Goal: Task Accomplishment & Management: Manage account settings

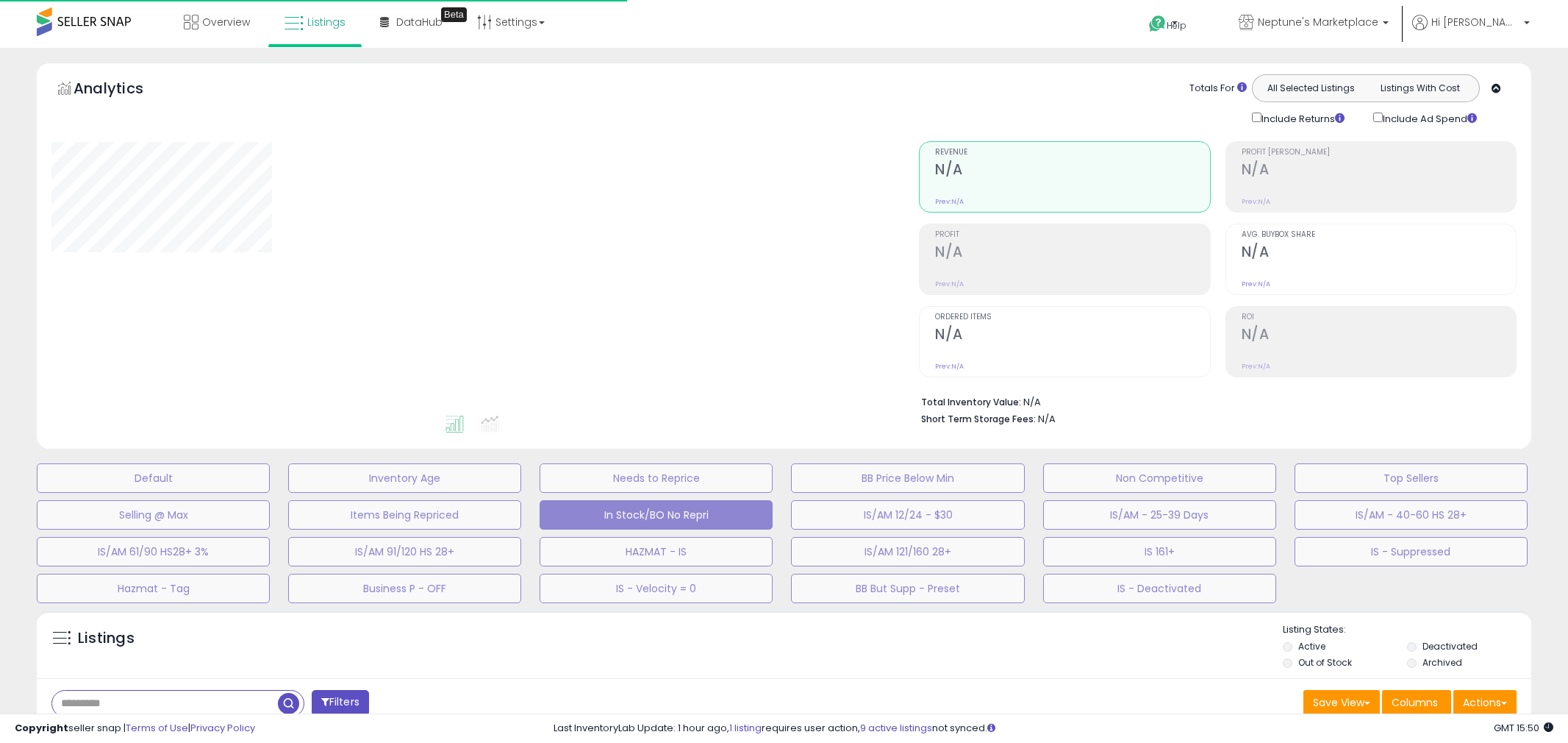
select select "**"
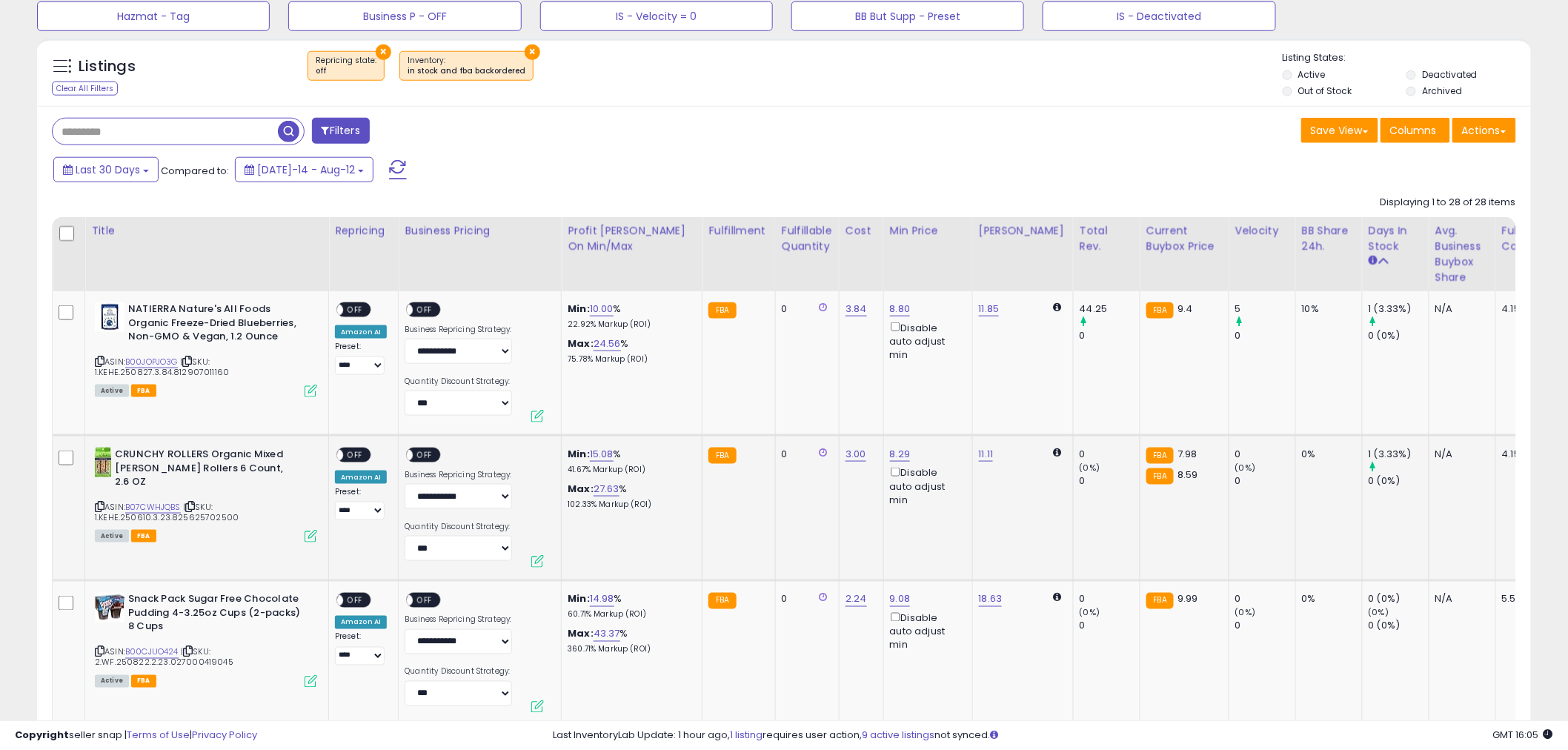
scroll to position [576, 0]
click at [360, 311] on span "OFF" at bounding box center [355, 310] width 24 height 12
click at [432, 308] on span "OFF" at bounding box center [425, 310] width 24 height 12
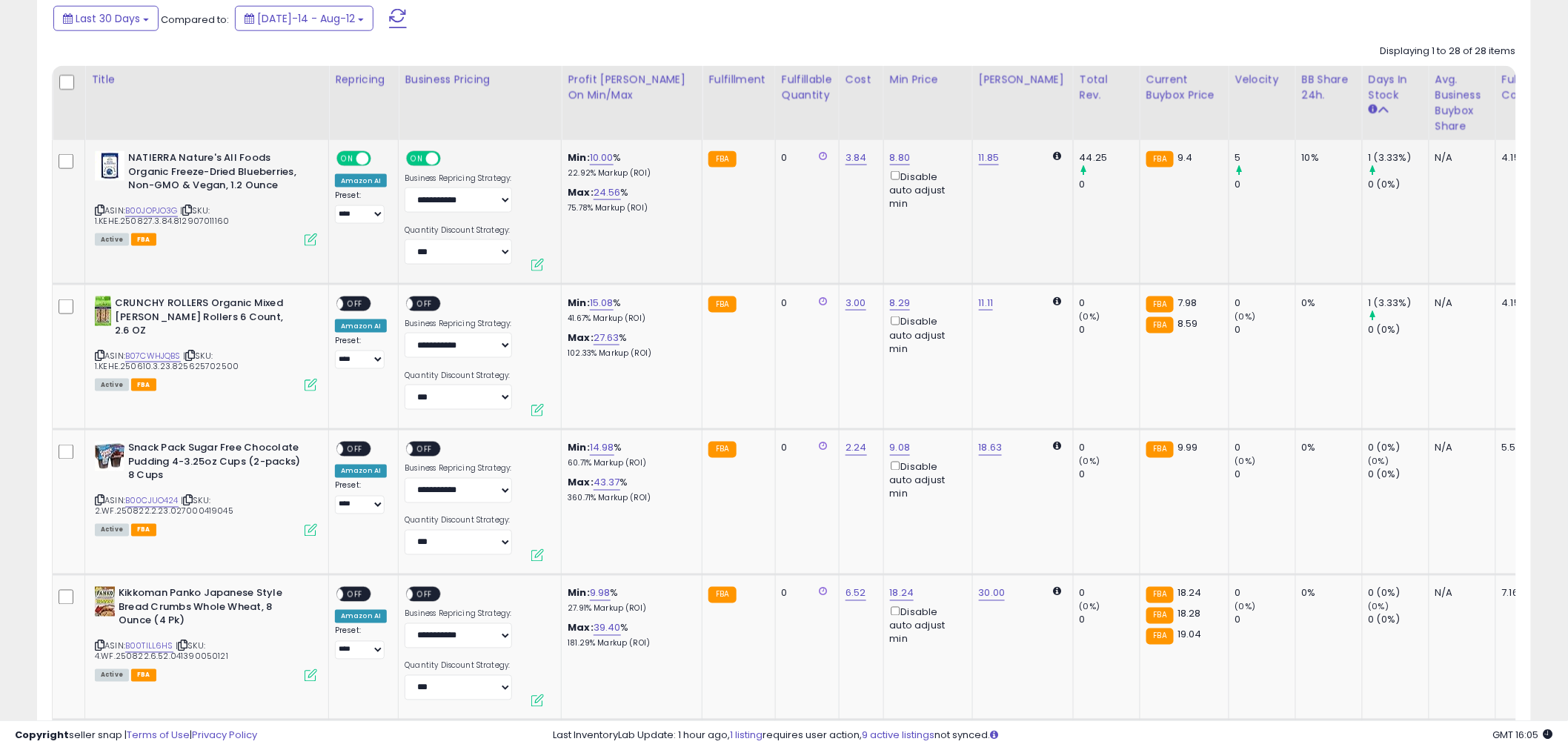
scroll to position [741, 0]
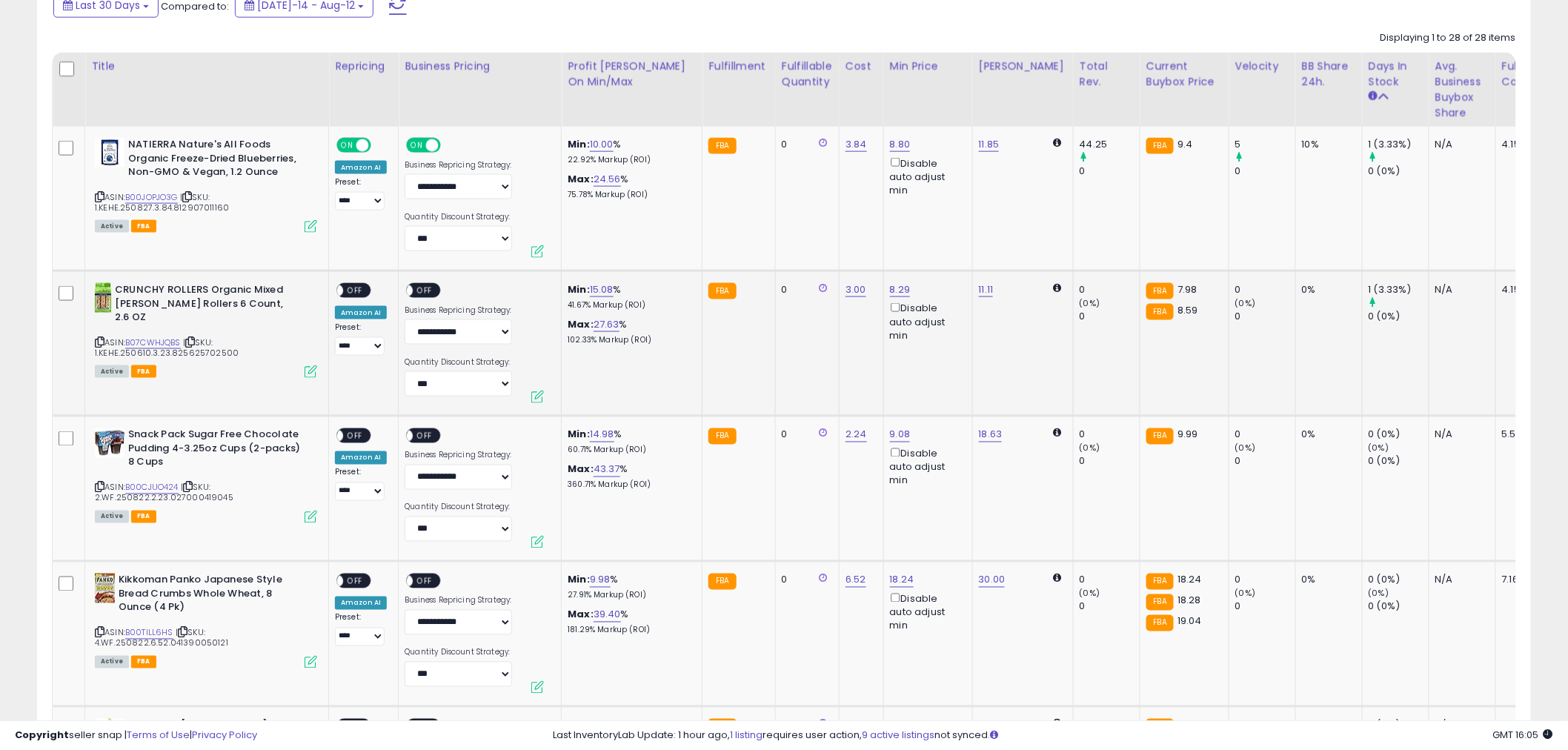
click at [348, 286] on div "ON OFF" at bounding box center [329, 291] width 35 height 12
click at [425, 293] on span "OFF" at bounding box center [425, 291] width 24 height 12
click at [360, 291] on span "OFF" at bounding box center [355, 291] width 24 height 12
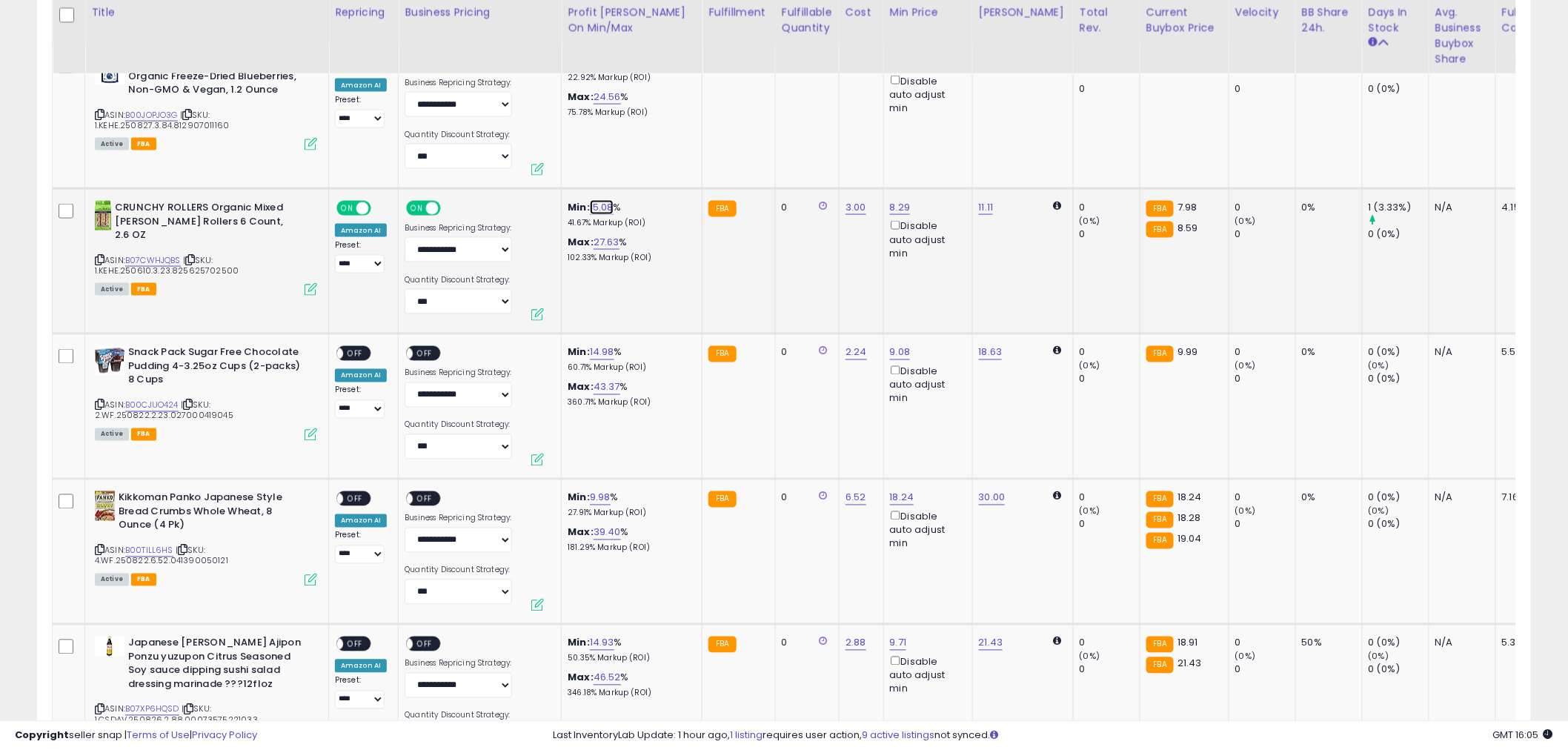
click at [596, 211] on link "15.08" at bounding box center [602, 207] width 24 height 15
drag, startPoint x: 566, startPoint y: 159, endPoint x: 424, endPoint y: 151, distance: 142.2
type input "**"
click button "submit" at bounding box center [643, 155] width 25 height 22
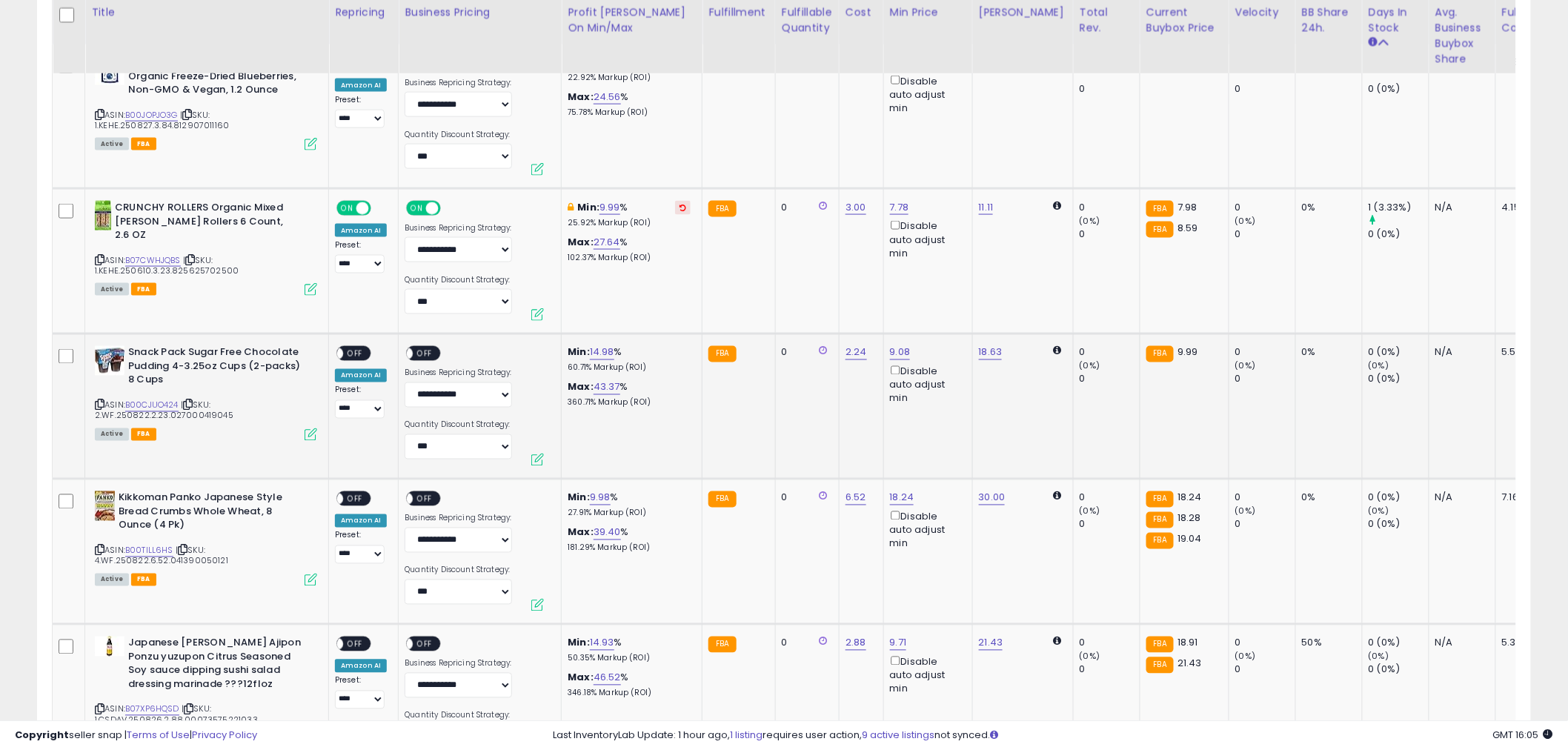
click at [363, 352] on span "OFF" at bounding box center [355, 354] width 24 height 12
click at [427, 352] on span "OFF" at bounding box center [425, 354] width 24 height 12
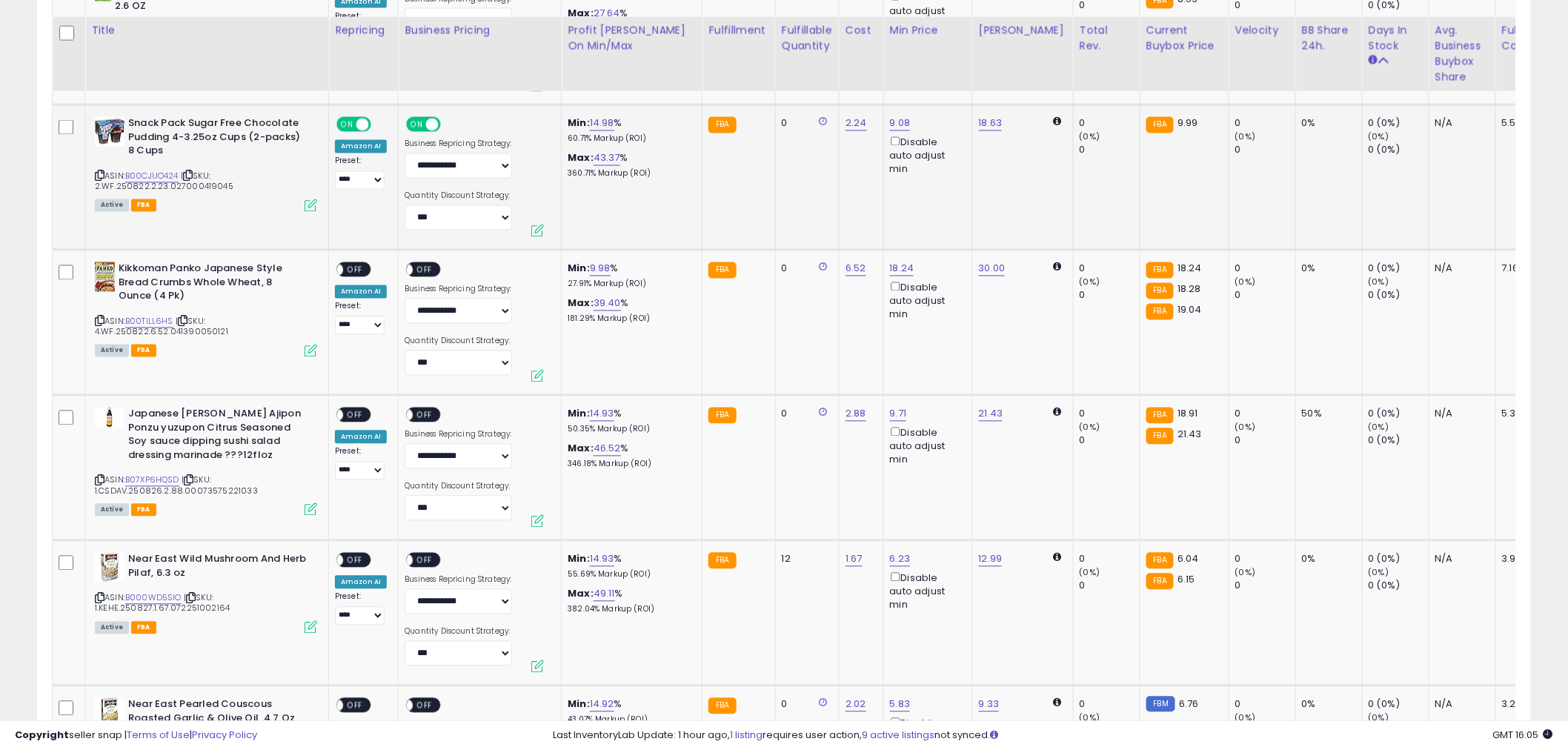
scroll to position [1070, 0]
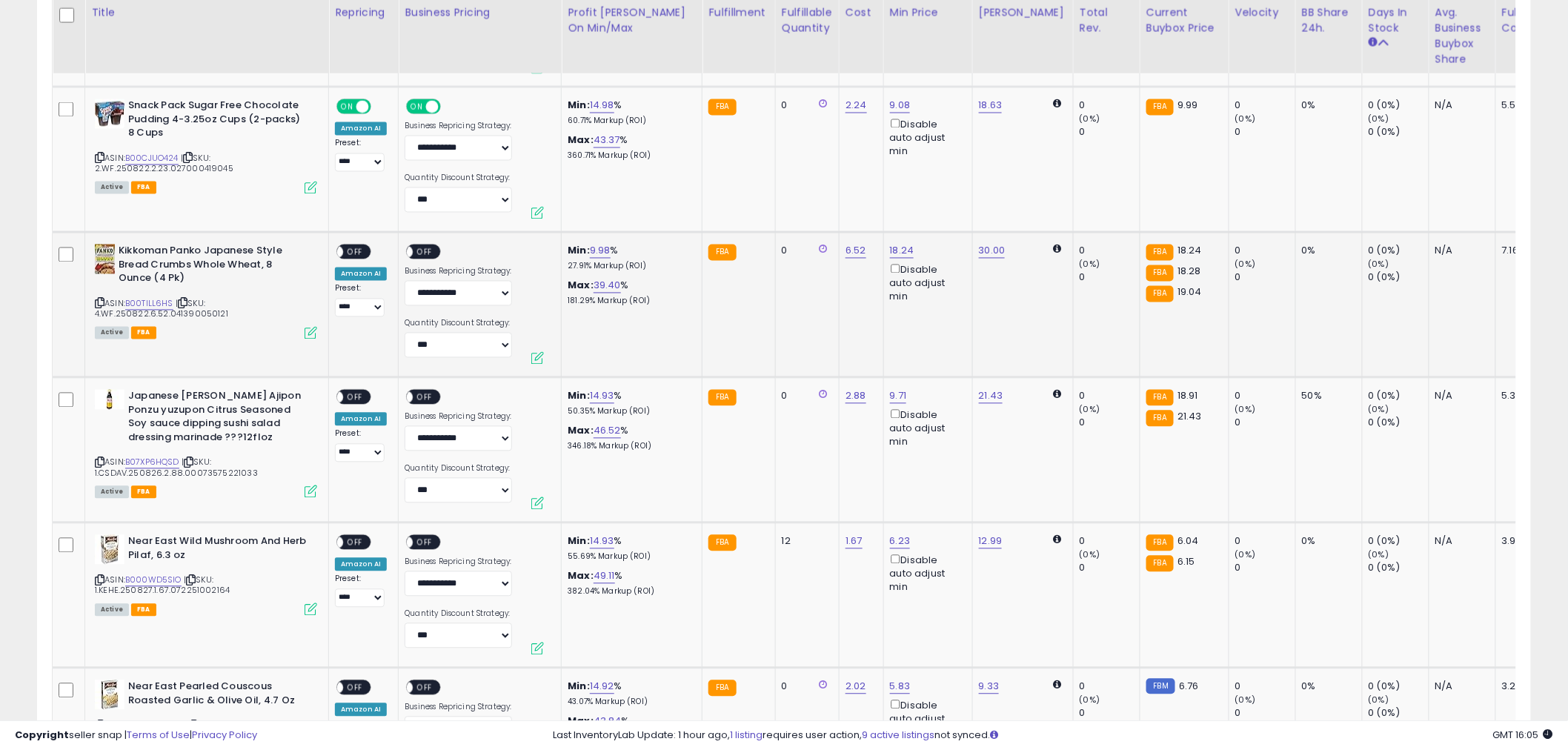
click at [360, 250] on span "OFF" at bounding box center [355, 252] width 24 height 12
click at [428, 248] on span "OFF" at bounding box center [425, 252] width 24 height 12
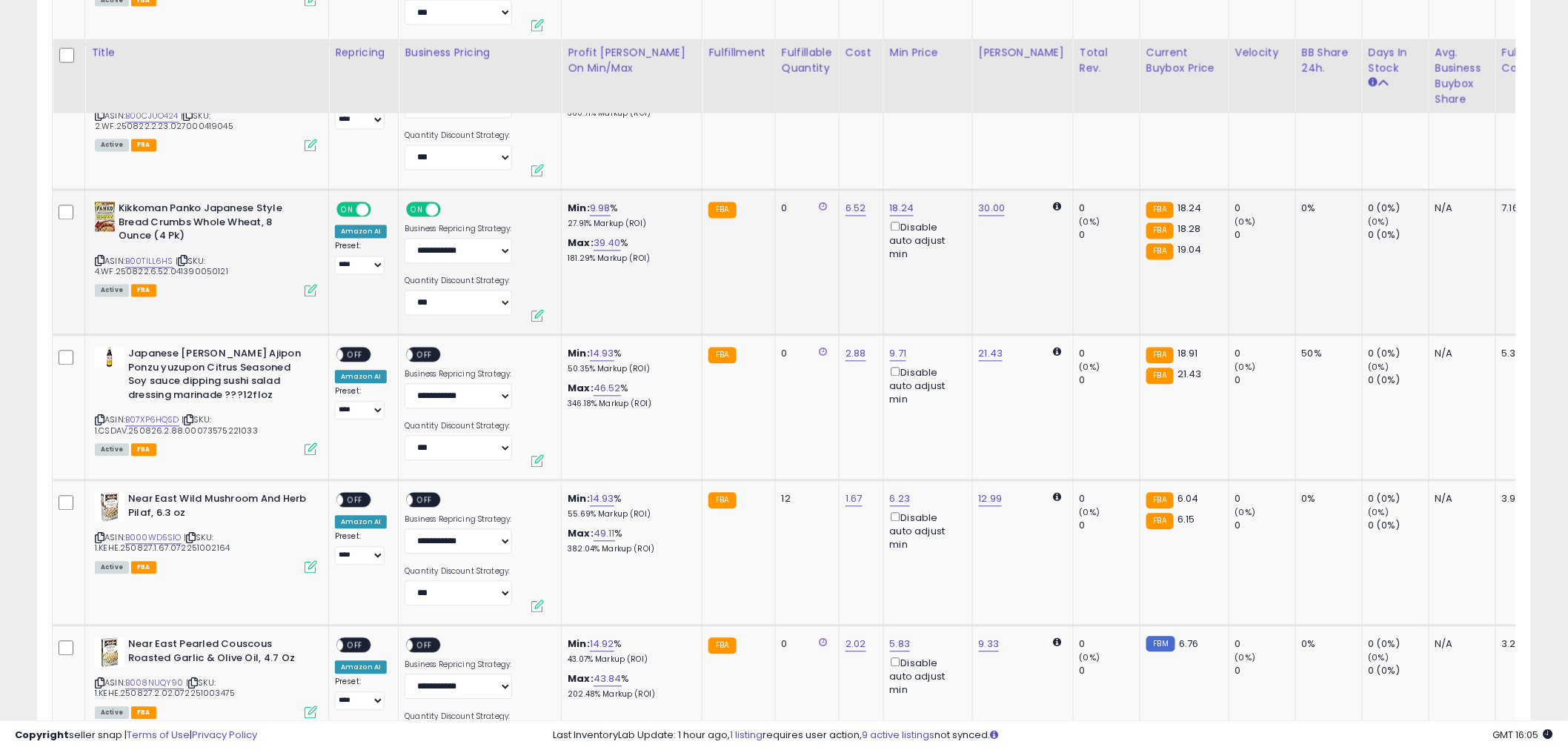
scroll to position [1152, 0]
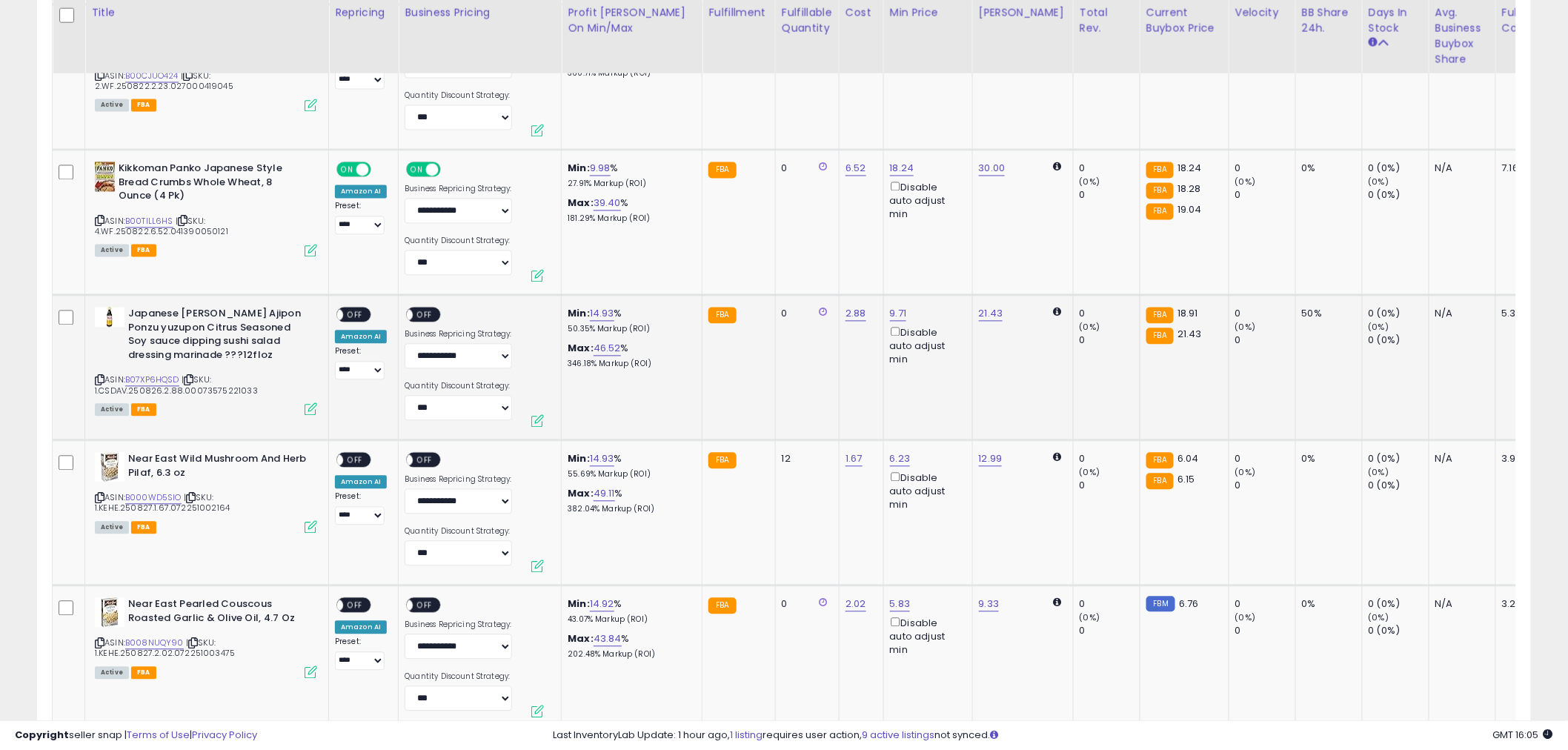
click at [360, 314] on span "OFF" at bounding box center [355, 315] width 24 height 12
click at [432, 311] on span "OFF" at bounding box center [425, 315] width 24 height 12
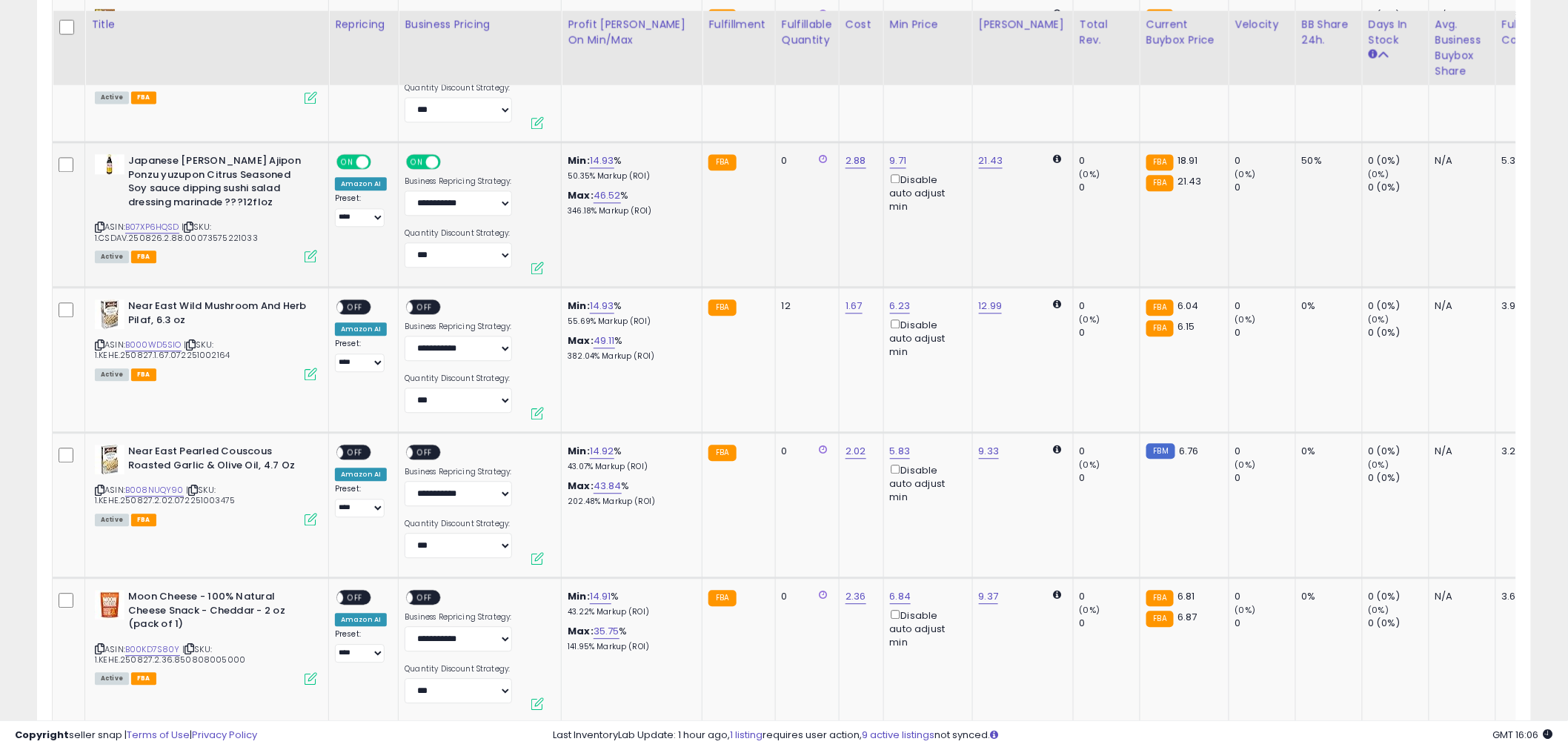
scroll to position [1317, 0]
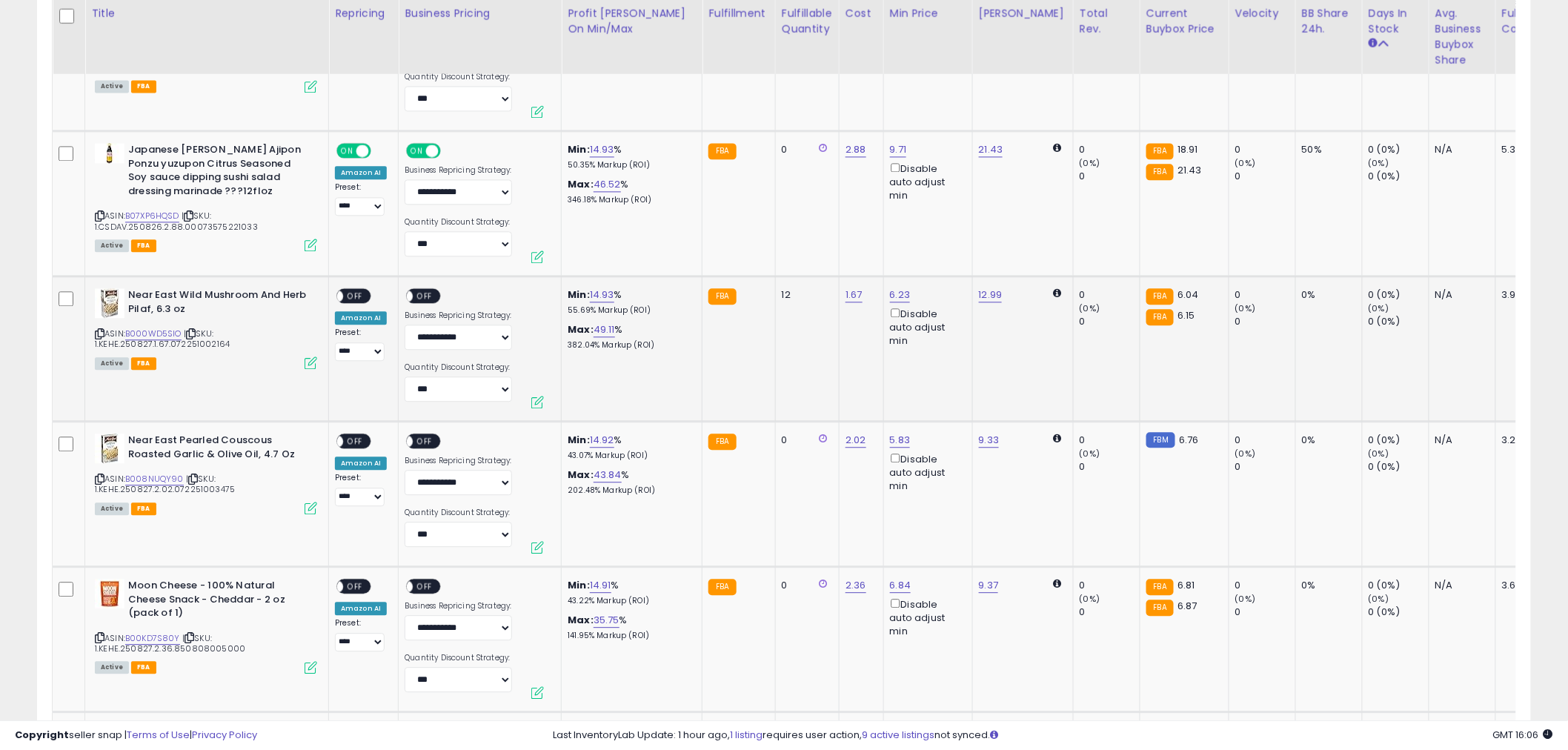
click at [360, 291] on span "OFF" at bounding box center [355, 296] width 24 height 12
click at [430, 298] on span "OFF" at bounding box center [425, 296] width 24 height 12
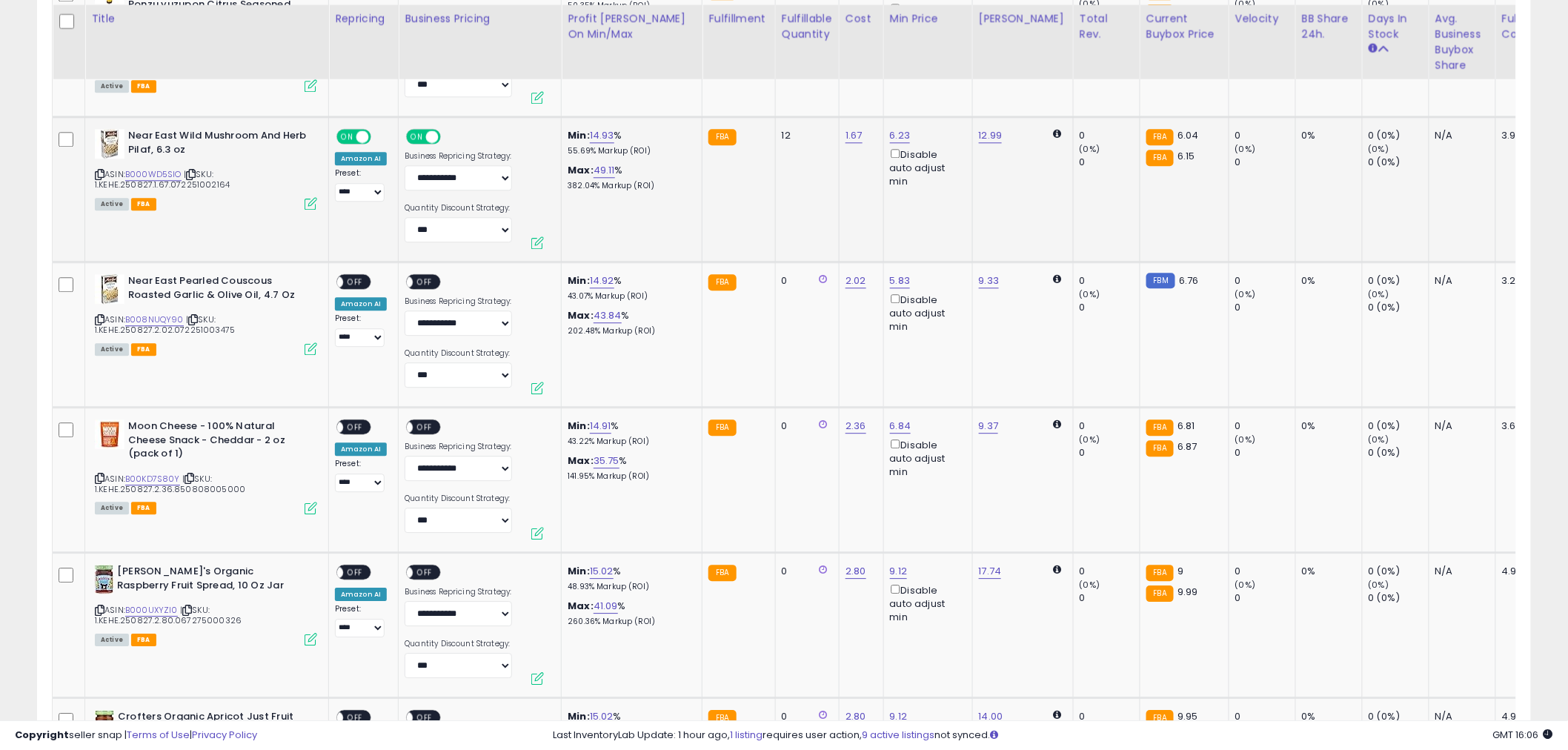
scroll to position [1482, 0]
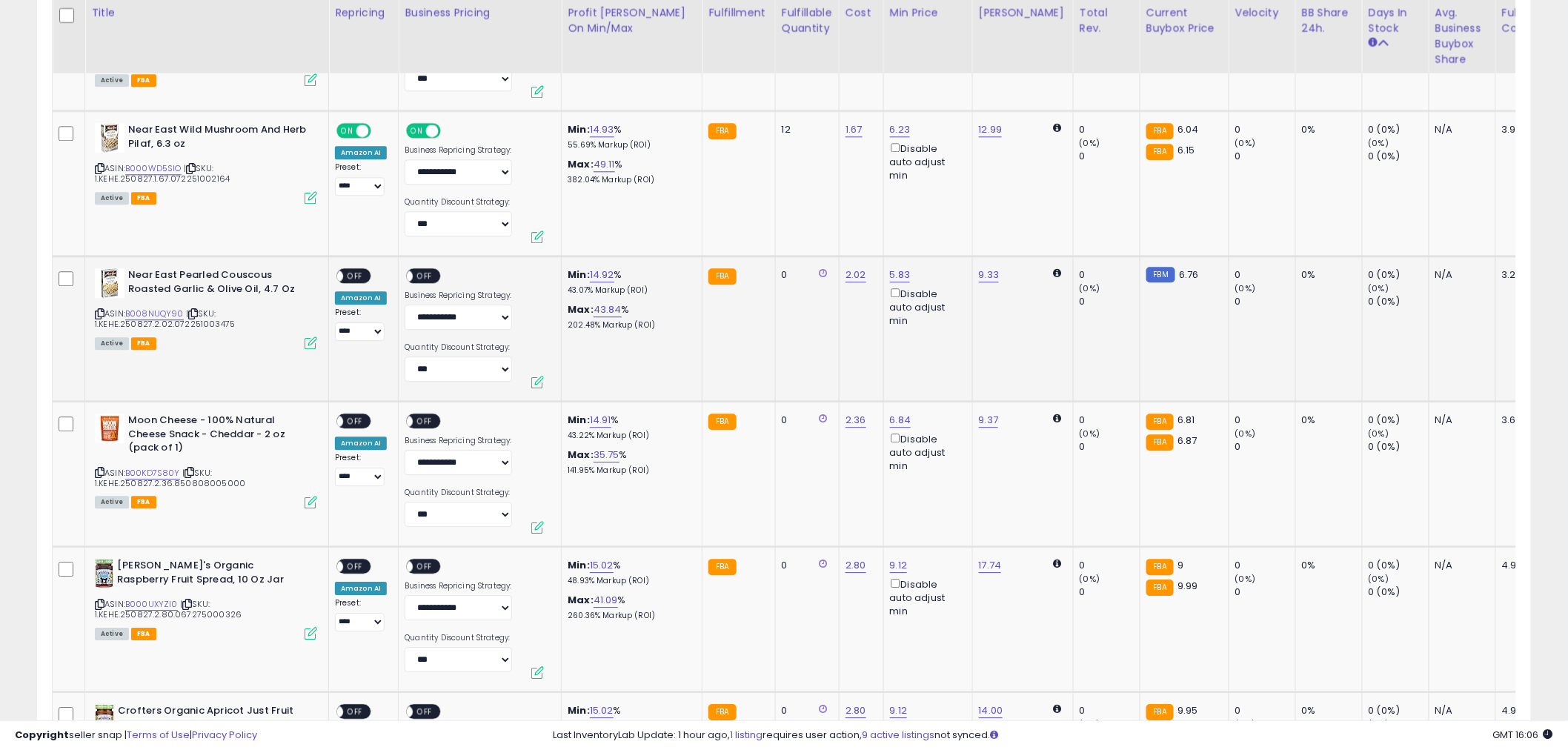
click at [352, 270] on span "OFF" at bounding box center [355, 276] width 24 height 12
click at [420, 275] on span "OFF" at bounding box center [425, 276] width 24 height 12
click at [605, 125] on link "14.93" at bounding box center [602, 129] width 24 height 15
drag, startPoint x: 568, startPoint y: 75, endPoint x: 412, endPoint y: 65, distance: 156.3
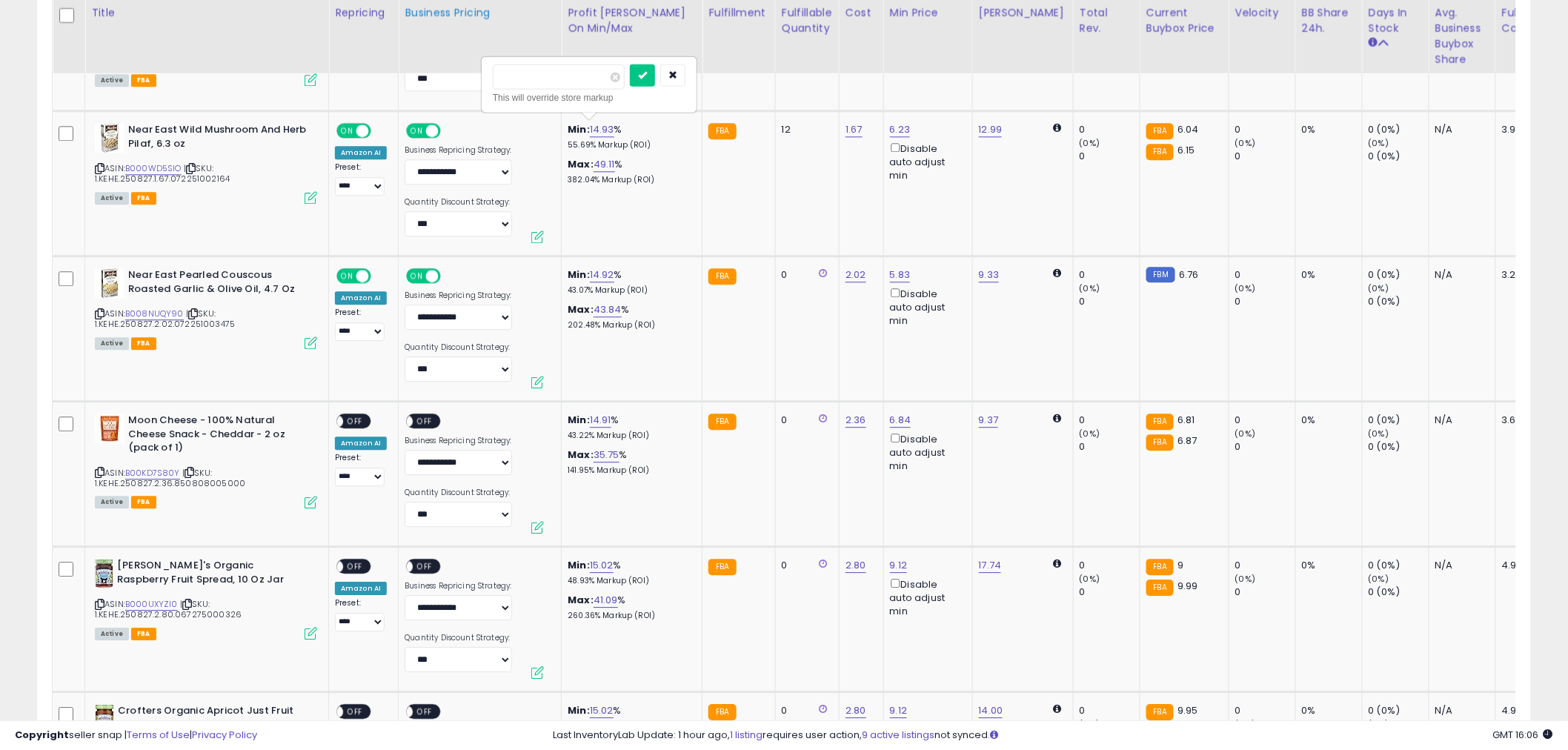
type input "**"
click button "submit" at bounding box center [643, 75] width 25 height 22
click at [415, 423] on span "OFF" at bounding box center [425, 421] width 24 height 12
click at [354, 423] on span "OFF" at bounding box center [355, 421] width 24 height 12
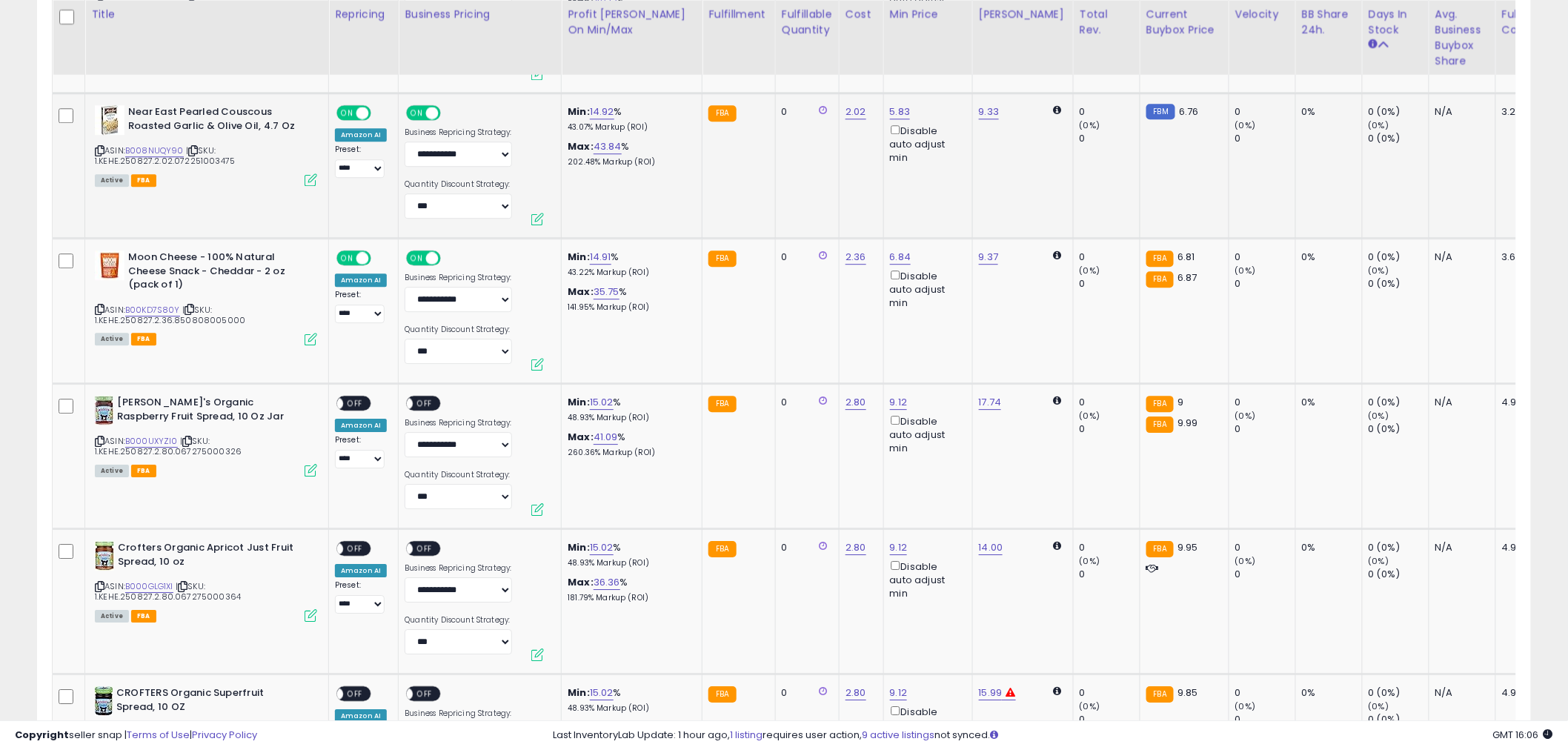
scroll to position [1646, 0]
click at [367, 397] on div "ON OFF" at bounding box center [353, 400] width 35 height 15
click at [426, 396] on span "OFF" at bounding box center [425, 402] width 24 height 12
click at [348, 396] on div "ON OFF" at bounding box center [329, 402] width 35 height 12
click at [598, 255] on link "14.91" at bounding box center [601, 255] width 21 height 15
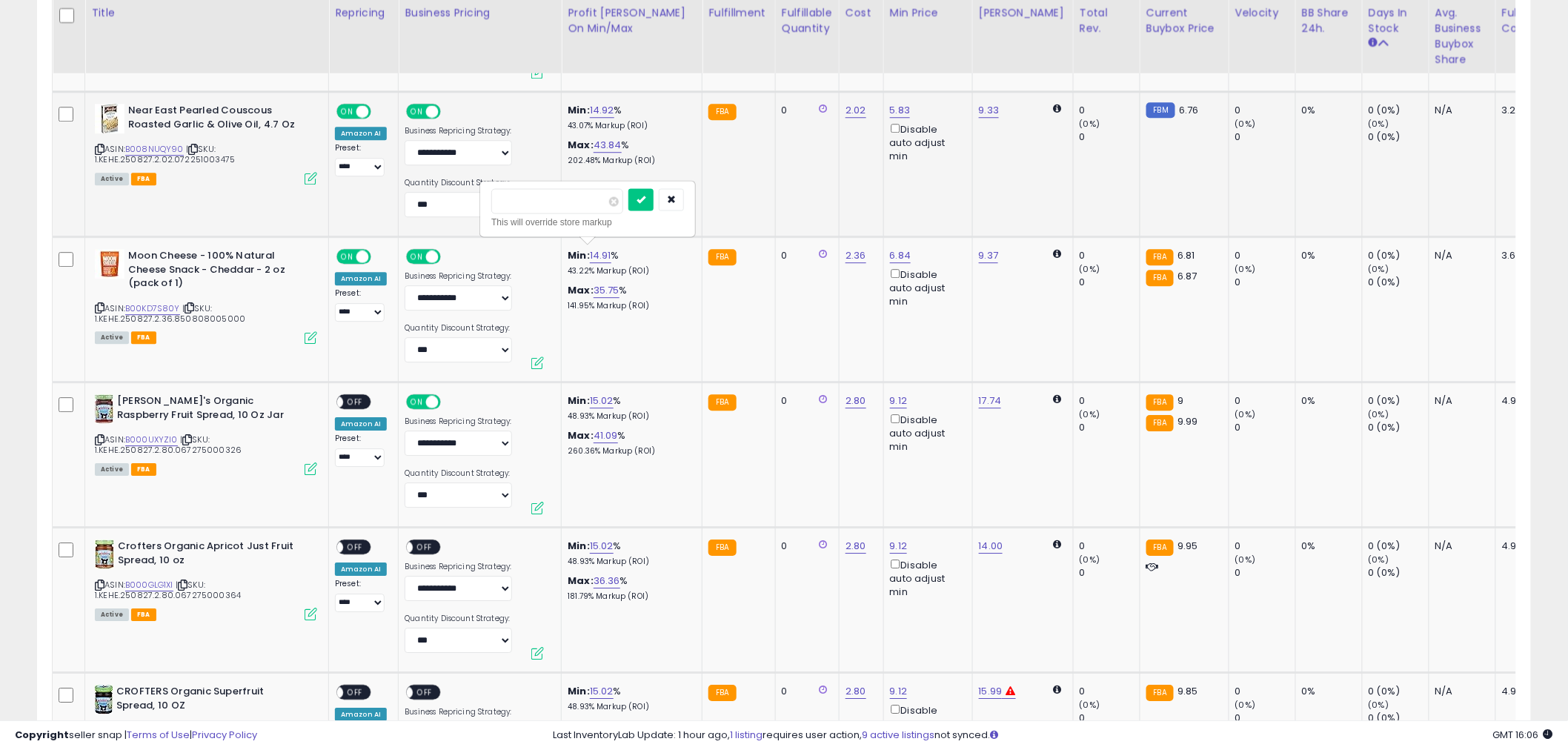
drag, startPoint x: 590, startPoint y: 207, endPoint x: 440, endPoint y: 198, distance: 150.3
type input "**"
click button "submit" at bounding box center [641, 199] width 25 height 22
click at [348, 396] on div "ON OFF" at bounding box center [329, 402] width 35 height 12
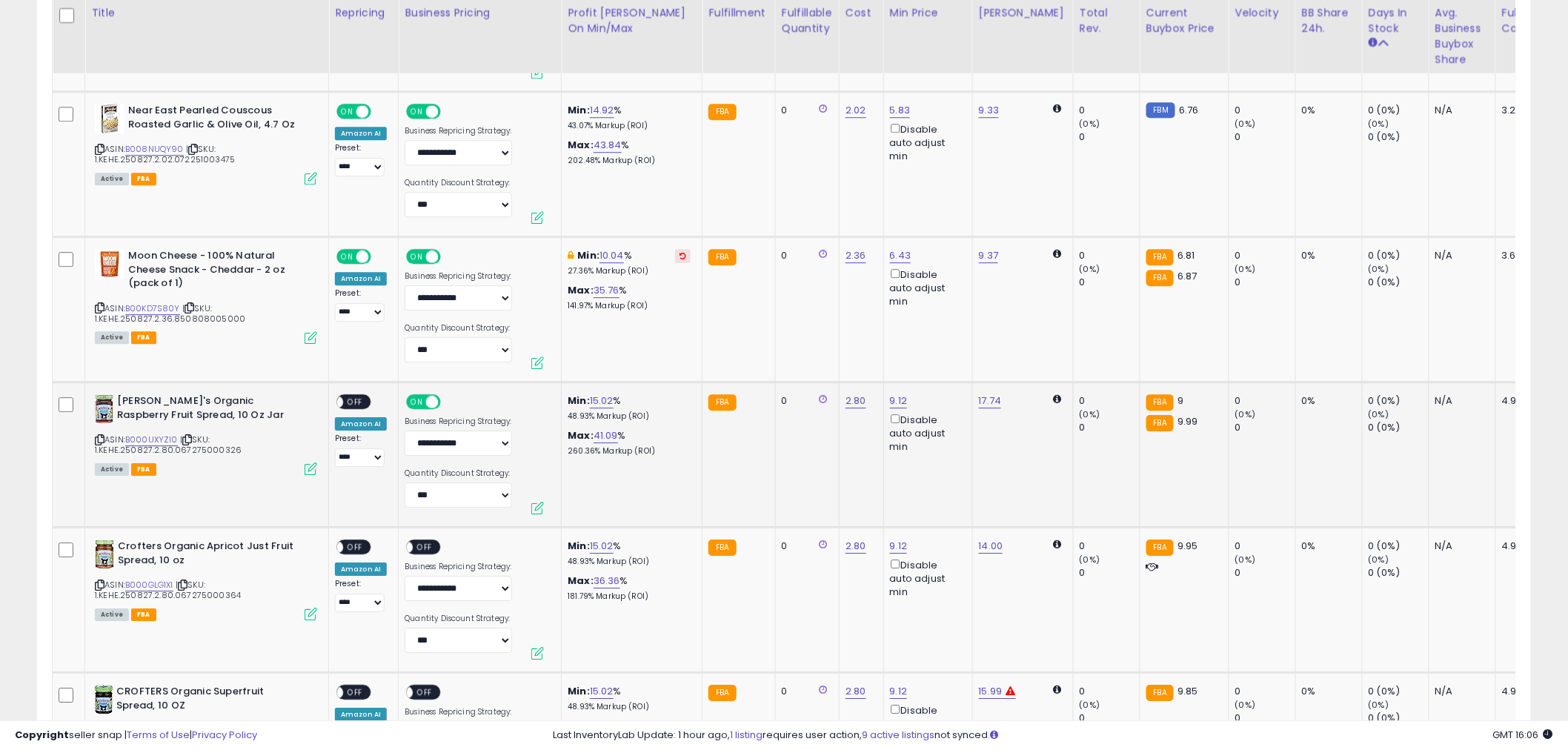
click at [359, 397] on span "OFF" at bounding box center [355, 402] width 24 height 12
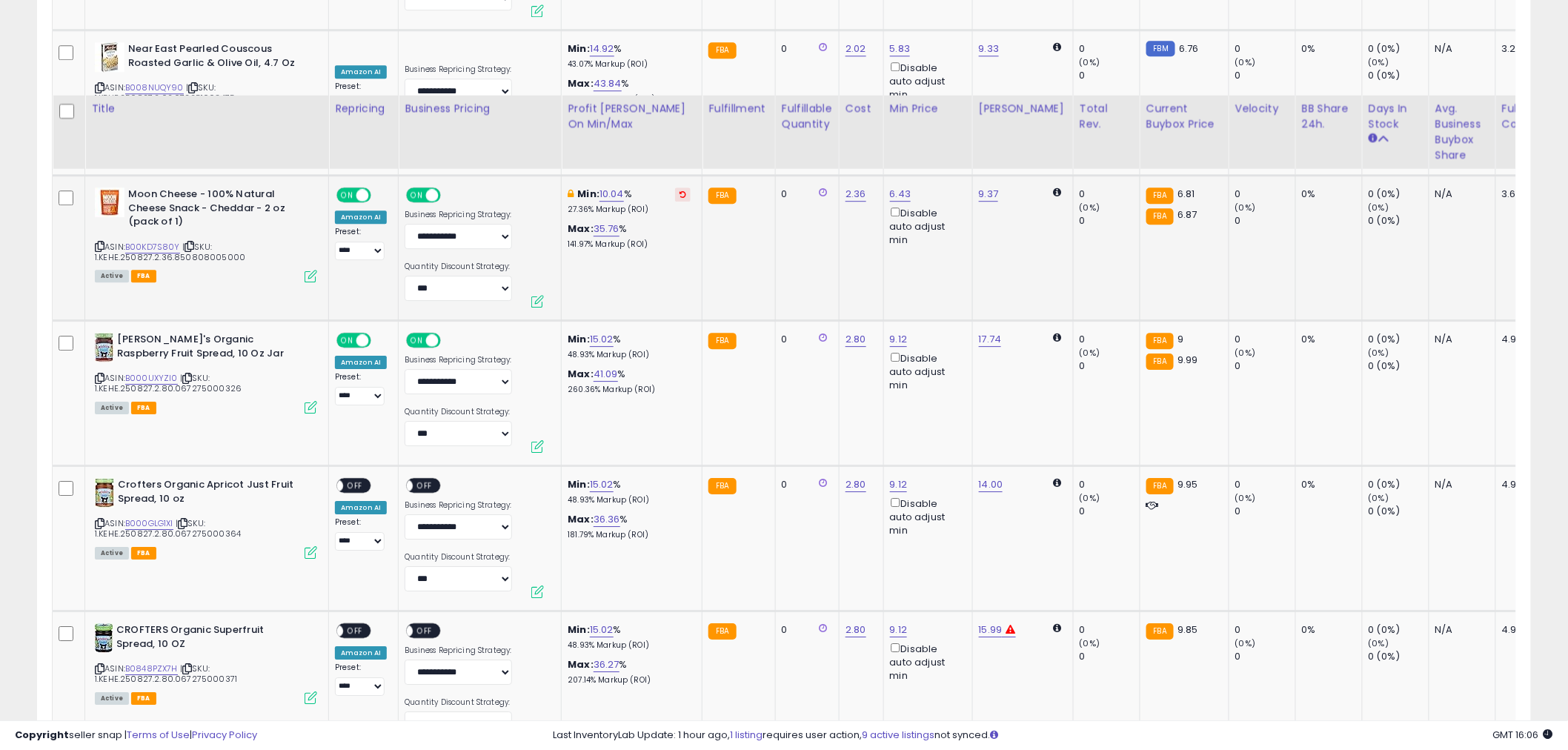
scroll to position [1810, 0]
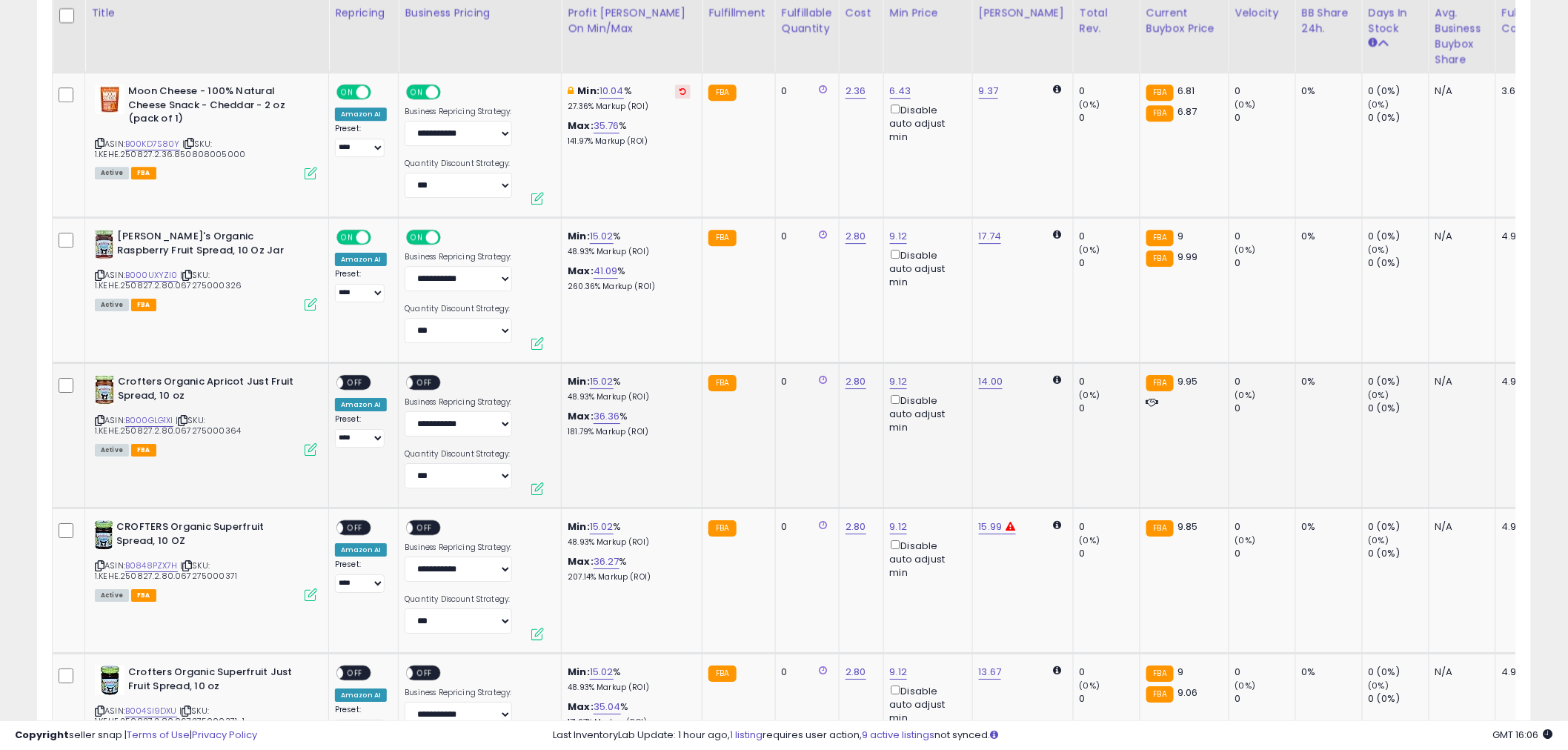
click at [360, 380] on span "OFF" at bounding box center [355, 383] width 24 height 12
click at [428, 376] on span "OFF" at bounding box center [425, 383] width 24 height 12
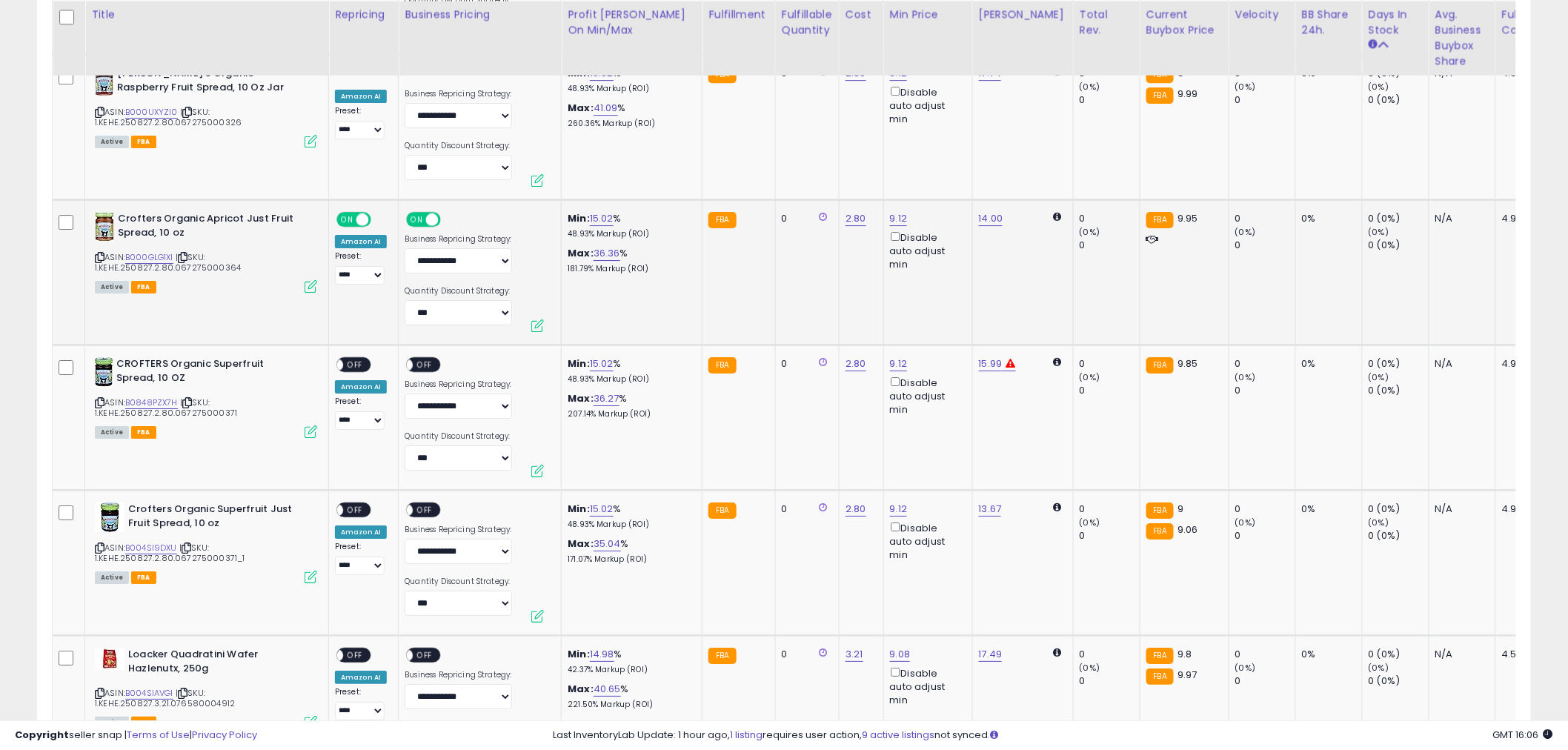
scroll to position [1975, 0]
click at [351, 359] on span "OFF" at bounding box center [355, 363] width 24 height 12
click at [414, 359] on span "OFF" at bounding box center [425, 363] width 24 height 12
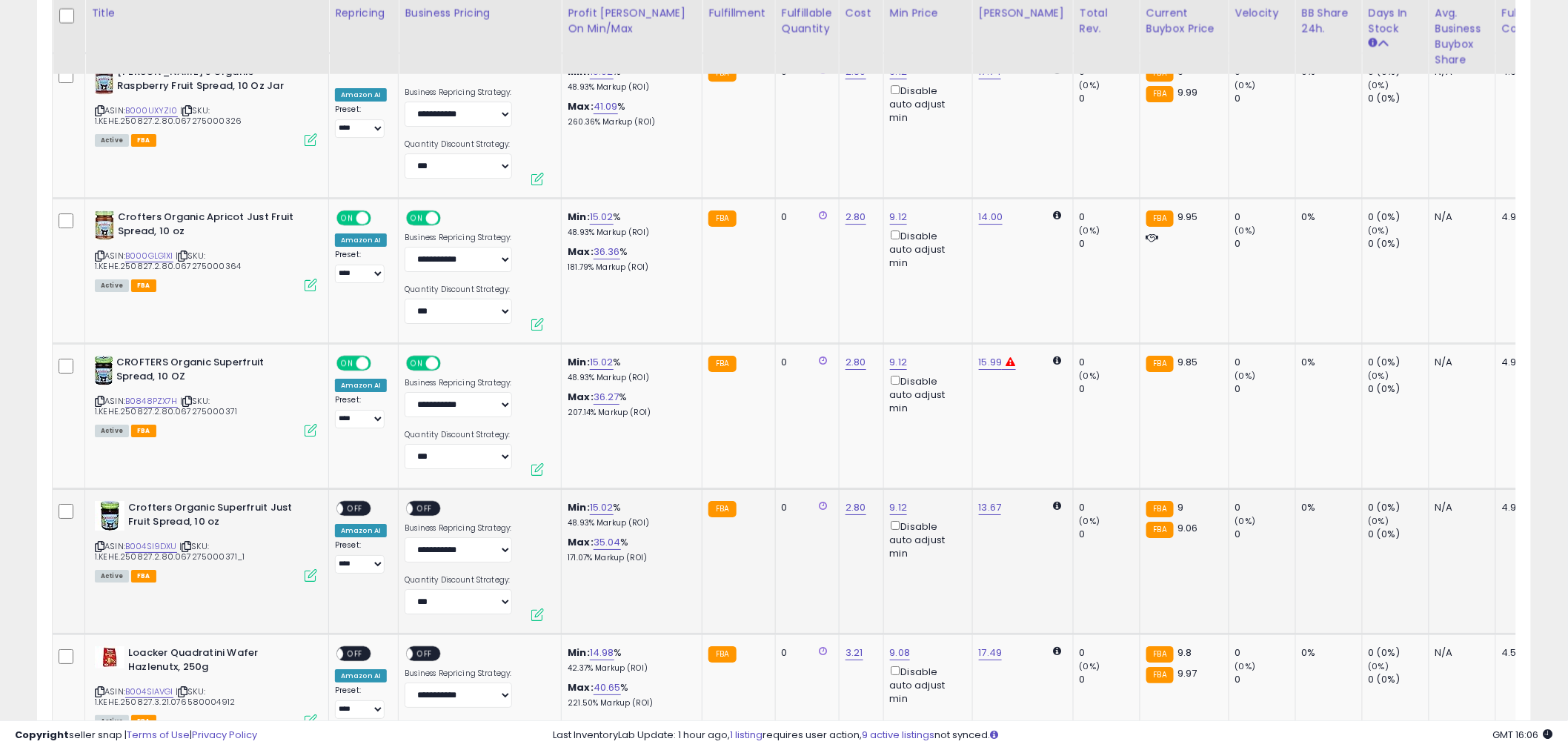
click at [363, 504] on span "OFF" at bounding box center [355, 509] width 24 height 12
click at [428, 503] on span "OFF" at bounding box center [425, 509] width 24 height 12
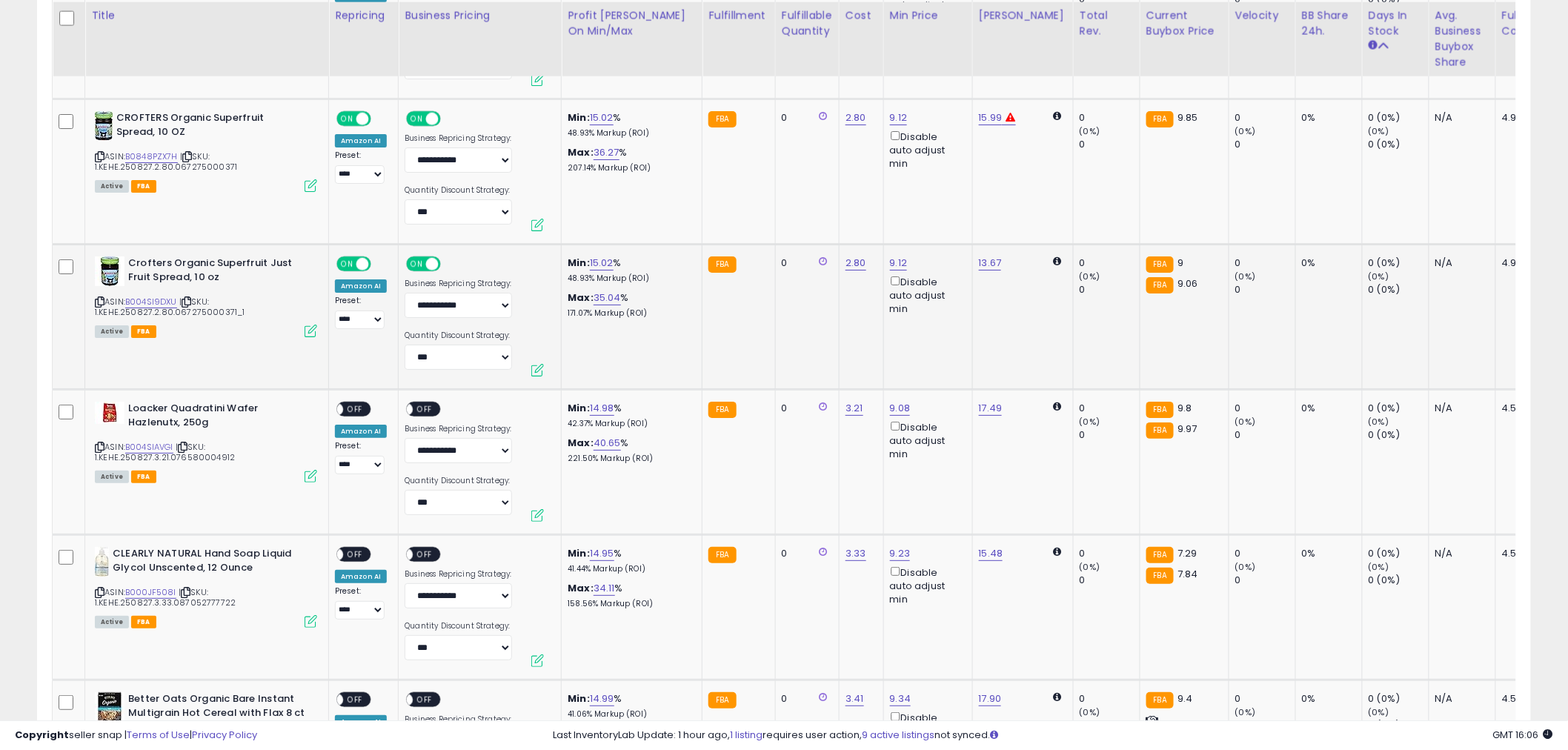
scroll to position [2222, 0]
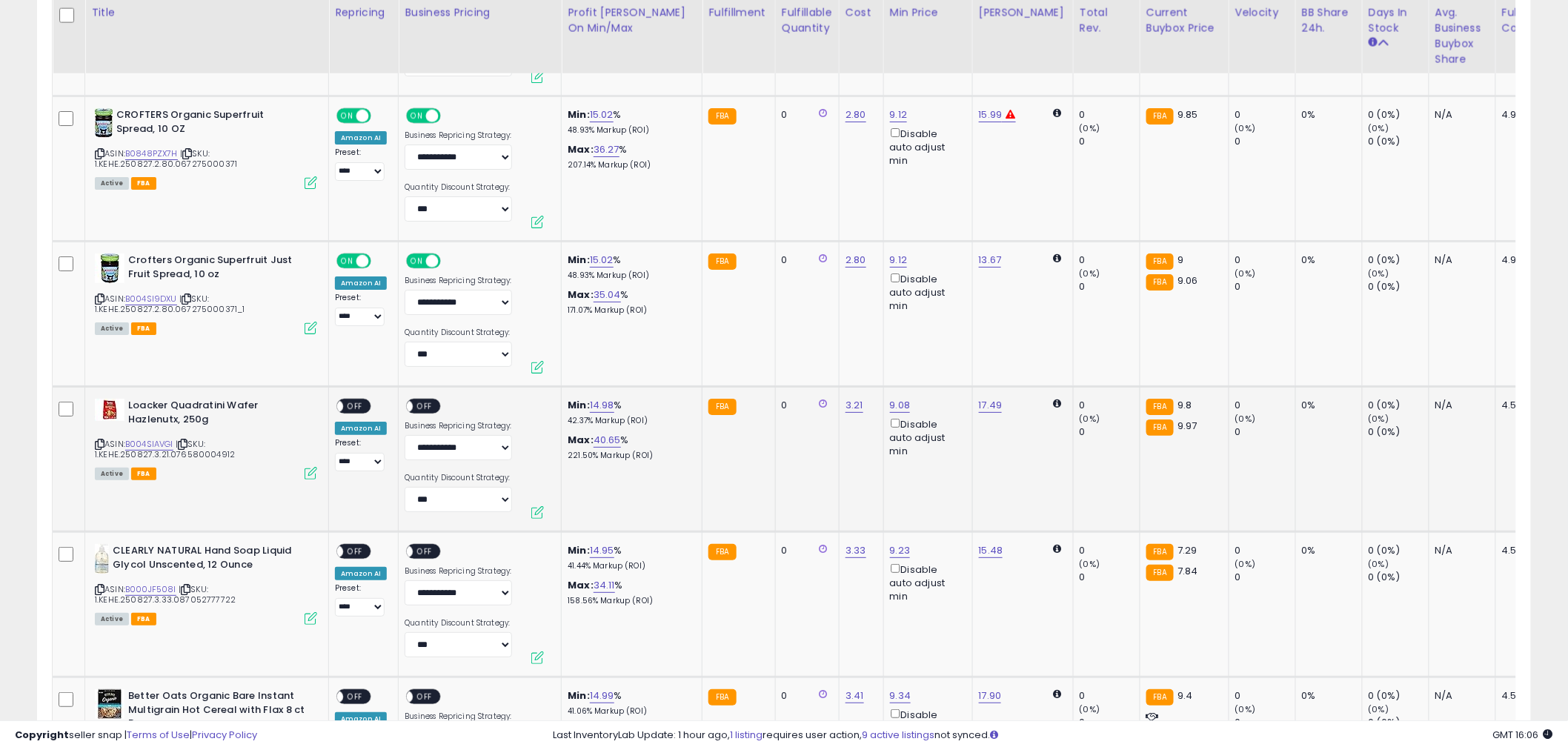
click at [352, 400] on span "OFF" at bounding box center [355, 407] width 24 height 12
click at [604, 254] on link "15.02" at bounding box center [602, 260] width 24 height 15
drag, startPoint x: 562, startPoint y: 203, endPoint x: 447, endPoint y: 197, distance: 115.2
click at [447, 197] on tbody "**********" at bounding box center [1046, 683] width 1987 height 4077
type input "**"
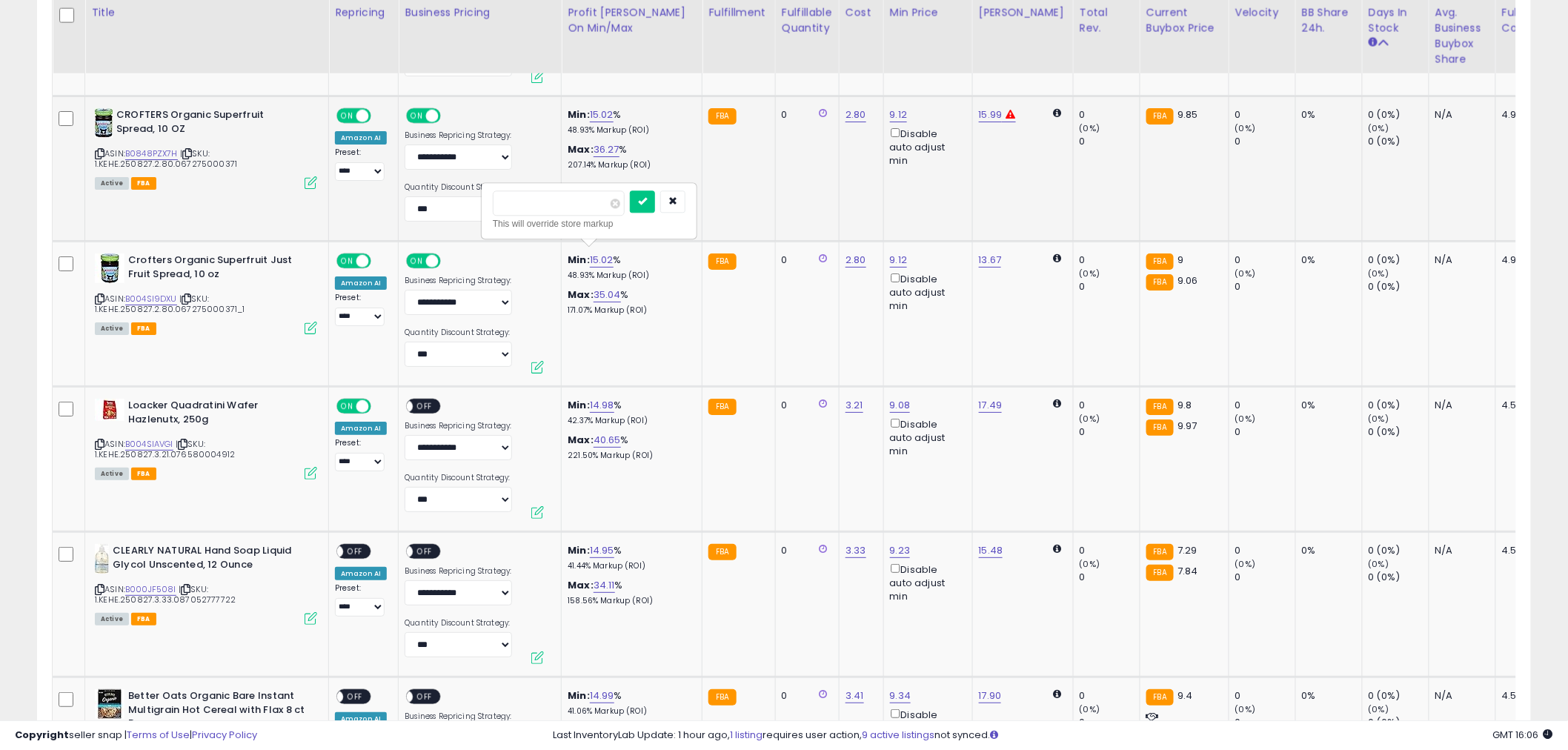
click button "submit" at bounding box center [643, 201] width 25 height 22
click at [408, 401] on span at bounding box center [408, 407] width 12 height 12
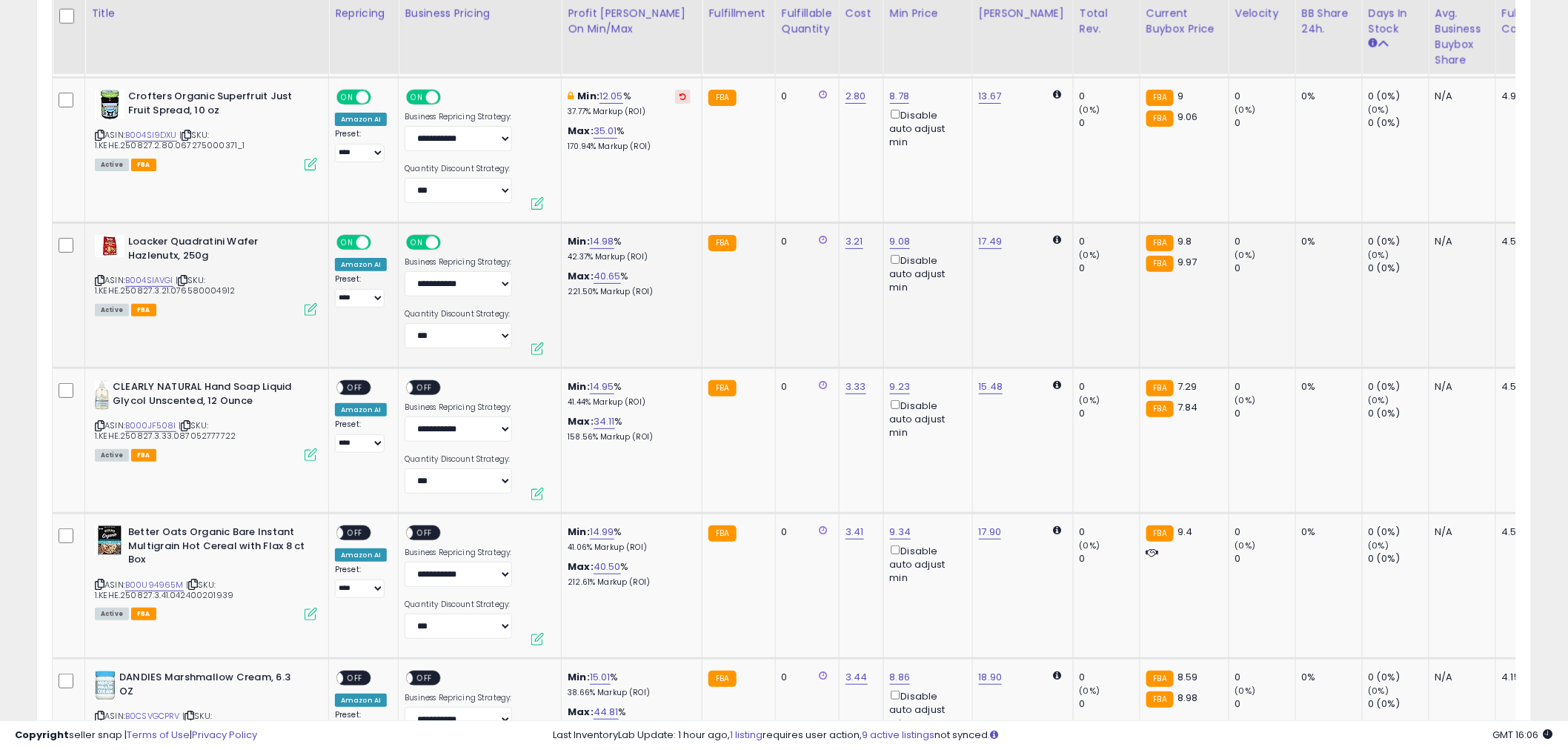
scroll to position [2387, 0]
click at [375, 383] on div "**********" at bounding box center [360, 415] width 52 height 73
click at [357, 381] on span "OFF" at bounding box center [355, 387] width 24 height 12
click at [430, 369] on td "**********" at bounding box center [480, 439] width 163 height 145
click at [428, 381] on span "OFF" at bounding box center [425, 387] width 24 height 12
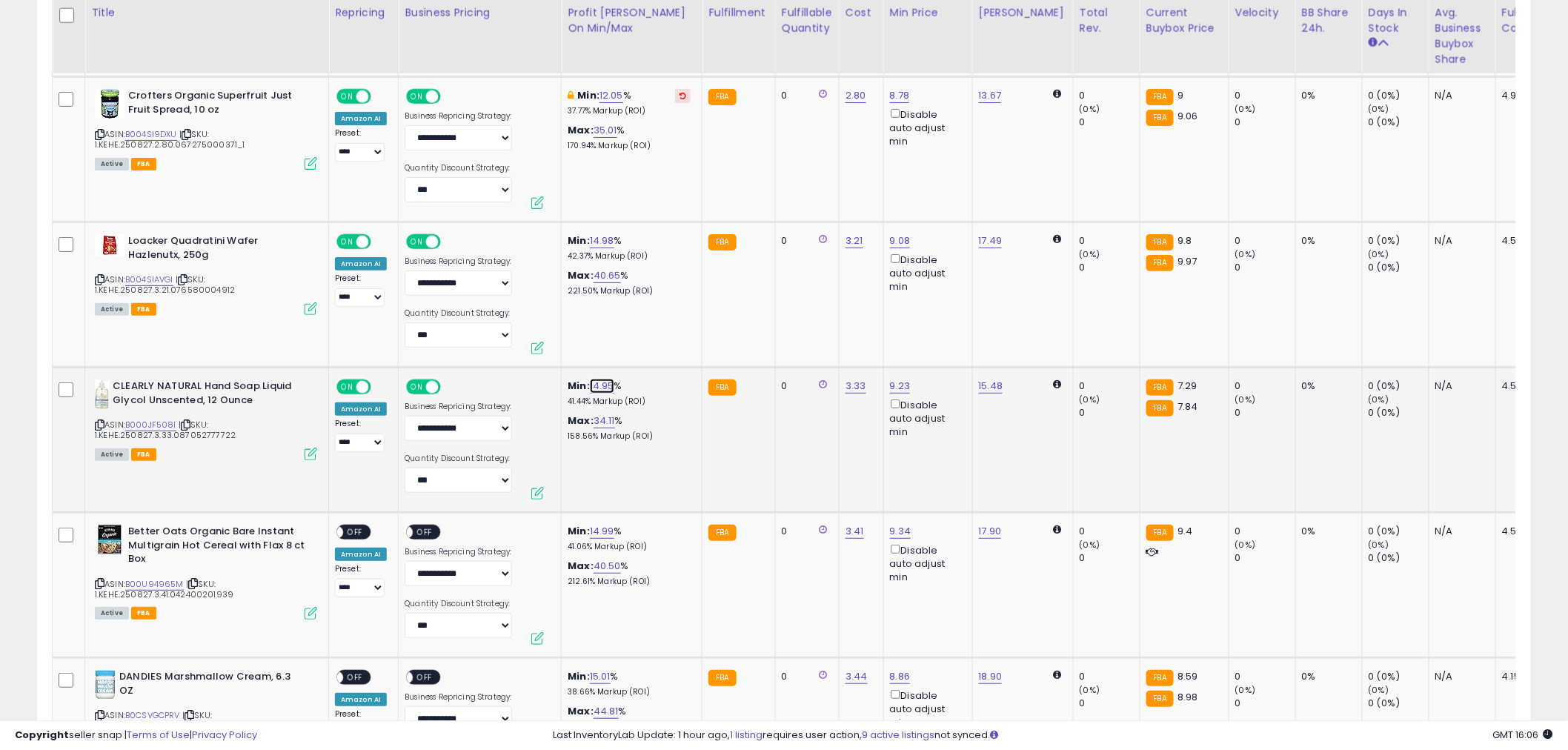
click at [597, 379] on link "14.95" at bounding box center [602, 386] width 24 height 15
drag, startPoint x: 602, startPoint y: 327, endPoint x: 432, endPoint y: 327, distance: 170.0
click at [432, 327] on tbody "**********" at bounding box center [1046, 519] width 1987 height 4077
type input "**"
click button "submit" at bounding box center [643, 327] width 25 height 22
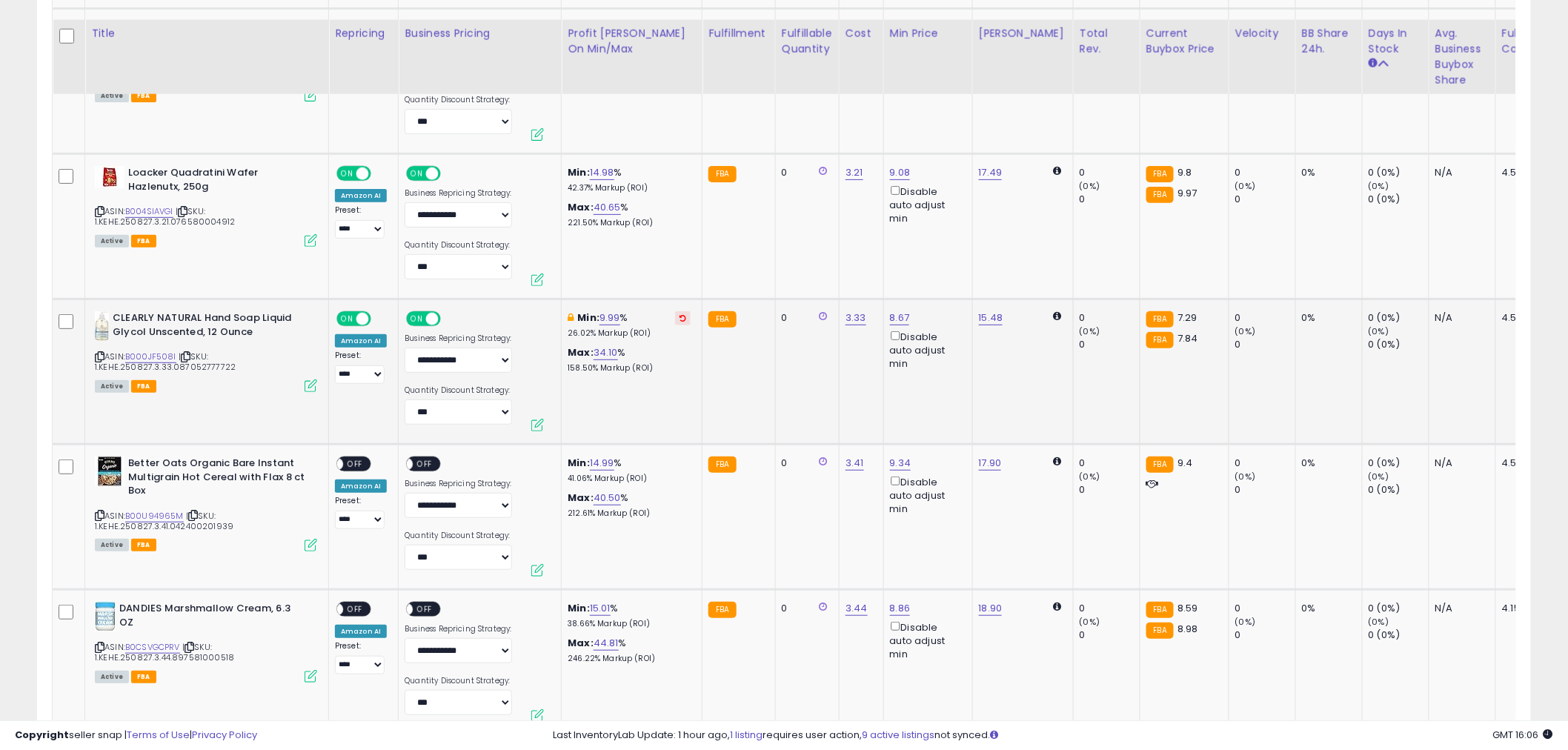
scroll to position [2552, 0]
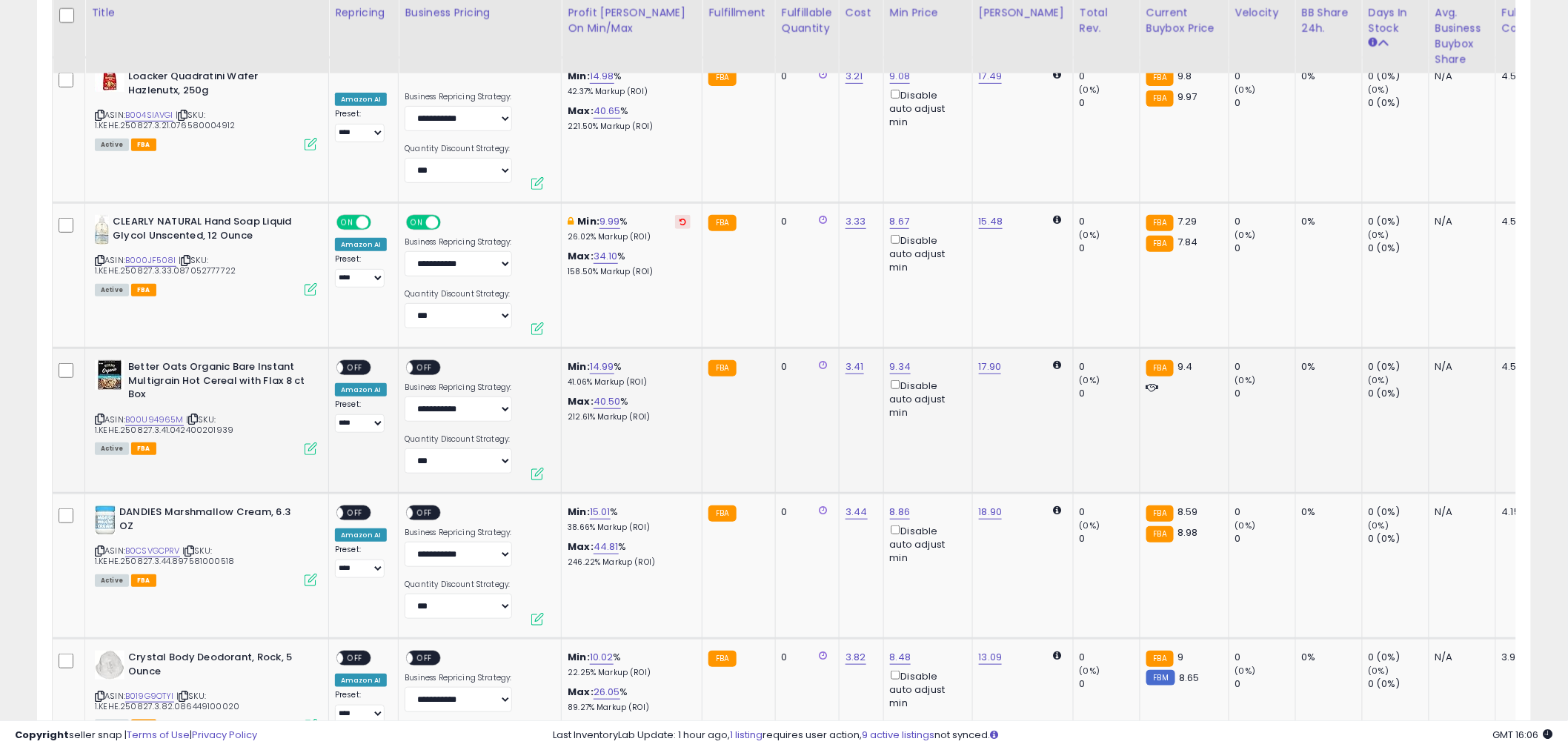
click at [357, 365] on span "OFF" at bounding box center [355, 367] width 24 height 12
click at [426, 363] on span "OFF" at bounding box center [425, 367] width 24 height 12
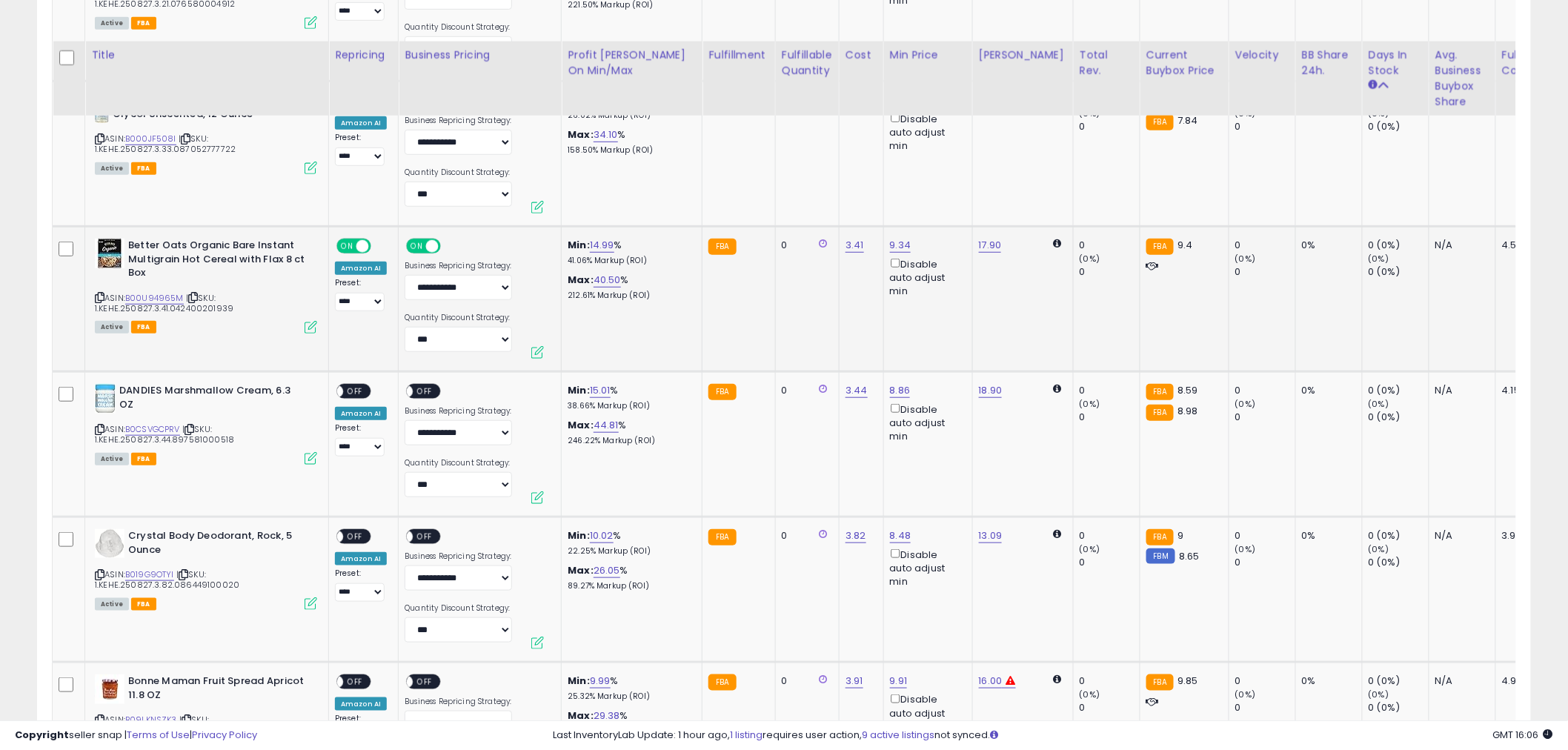
scroll to position [2716, 0]
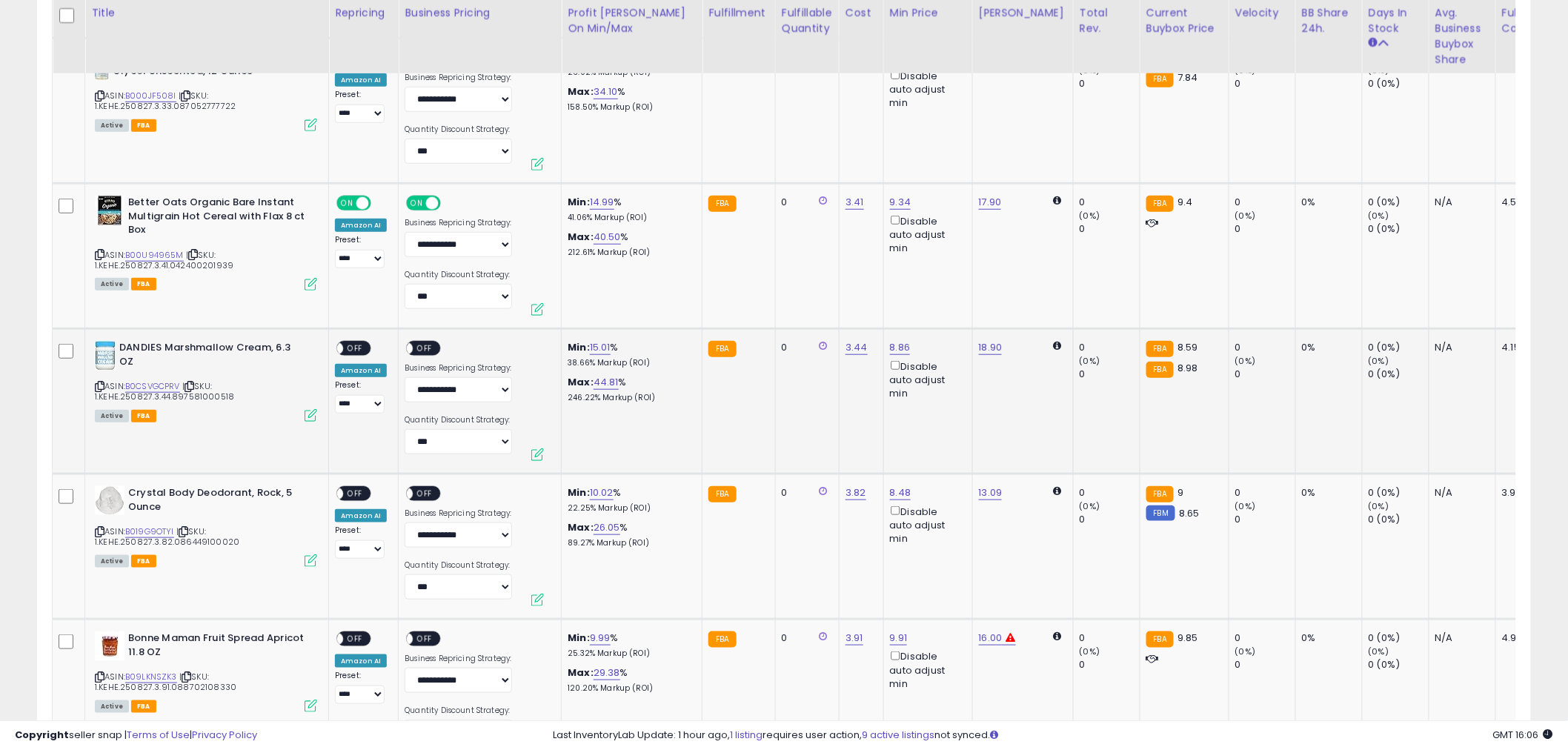
click at [361, 343] on span "OFF" at bounding box center [355, 349] width 24 height 12
click at [434, 340] on div "ON OFF" at bounding box center [423, 347] width 35 height 15
click at [427, 343] on span "OFF" at bounding box center [425, 349] width 24 height 12
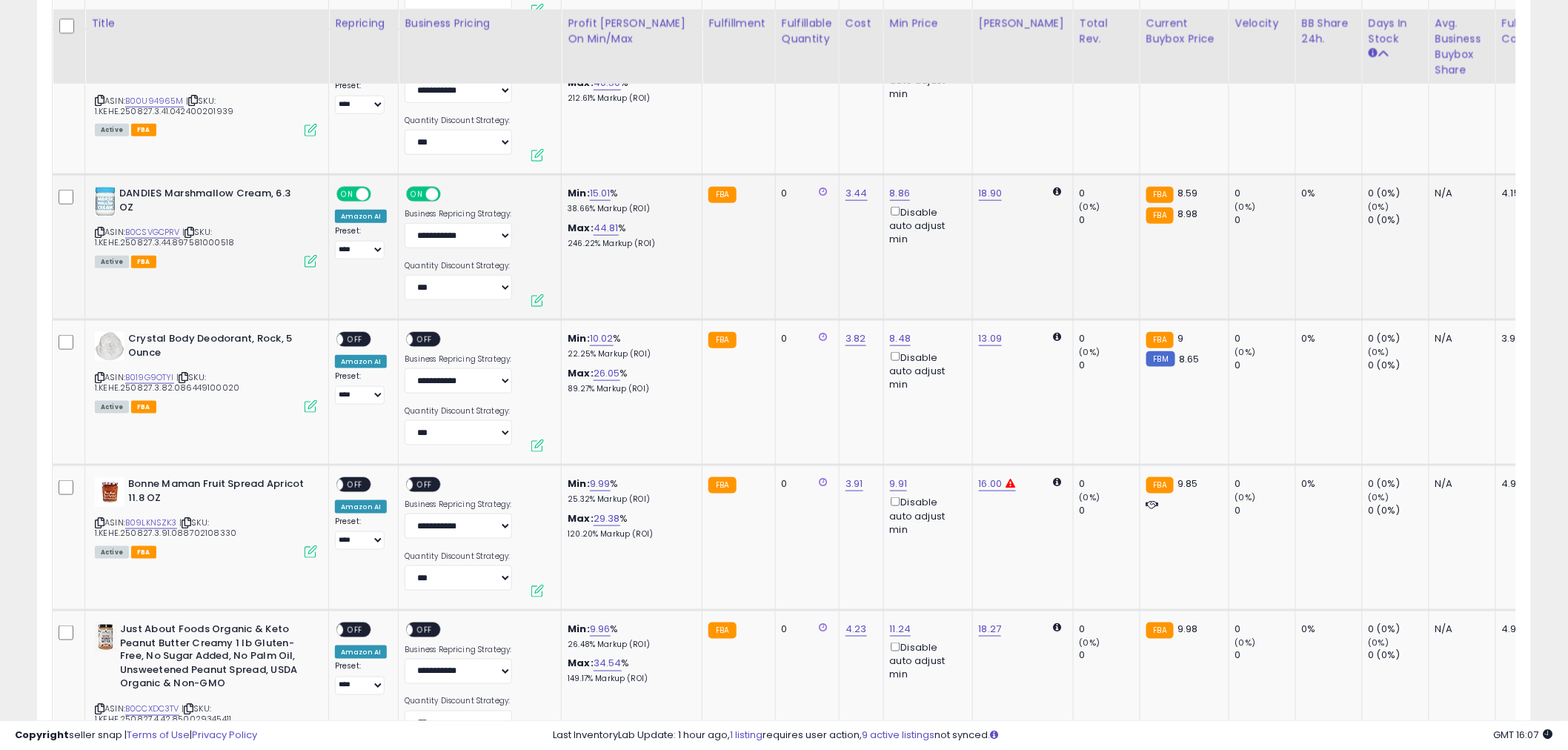
scroll to position [2881, 0]
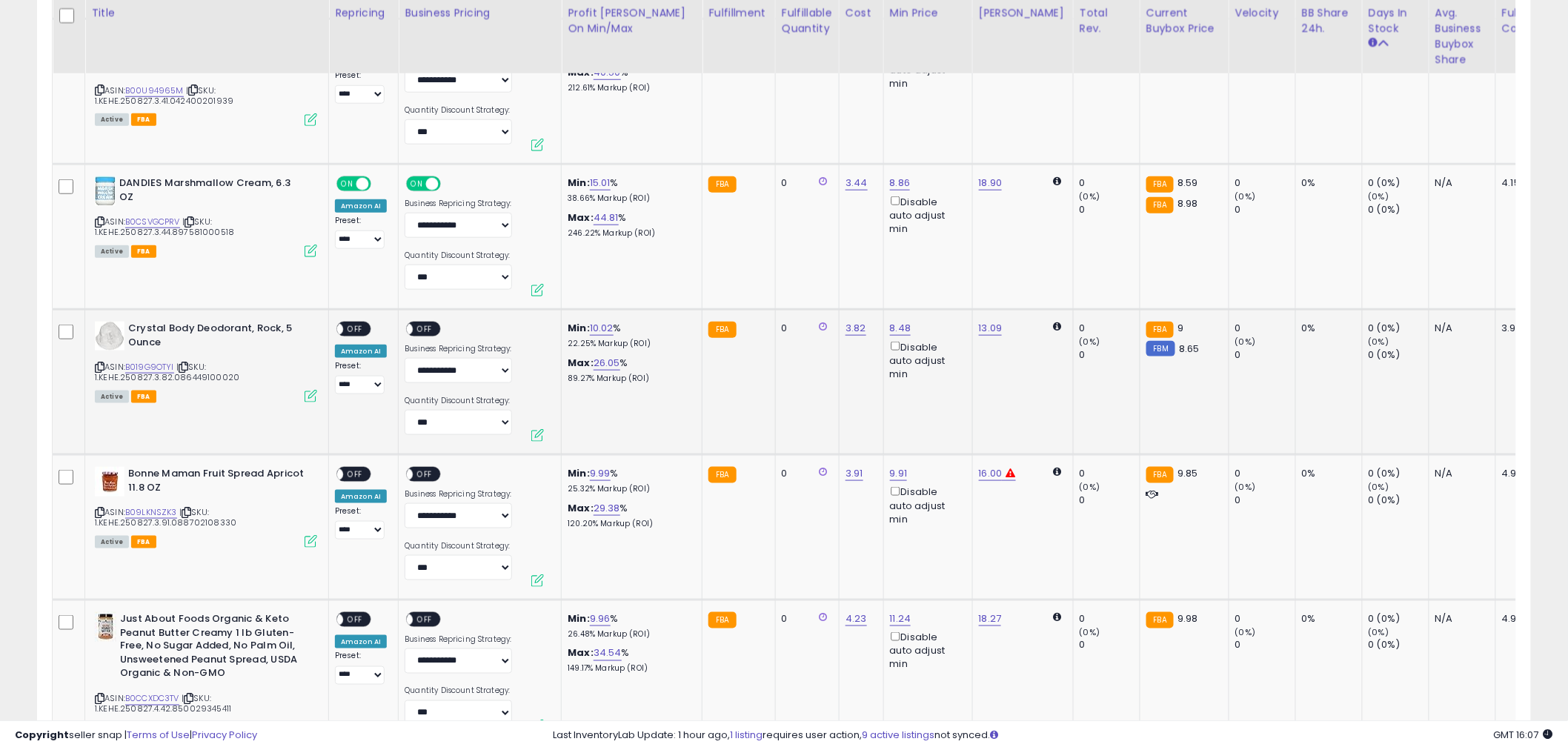
click at [358, 323] on span "OFF" at bounding box center [355, 329] width 24 height 12
click at [421, 323] on span "OFF" at bounding box center [425, 329] width 24 height 12
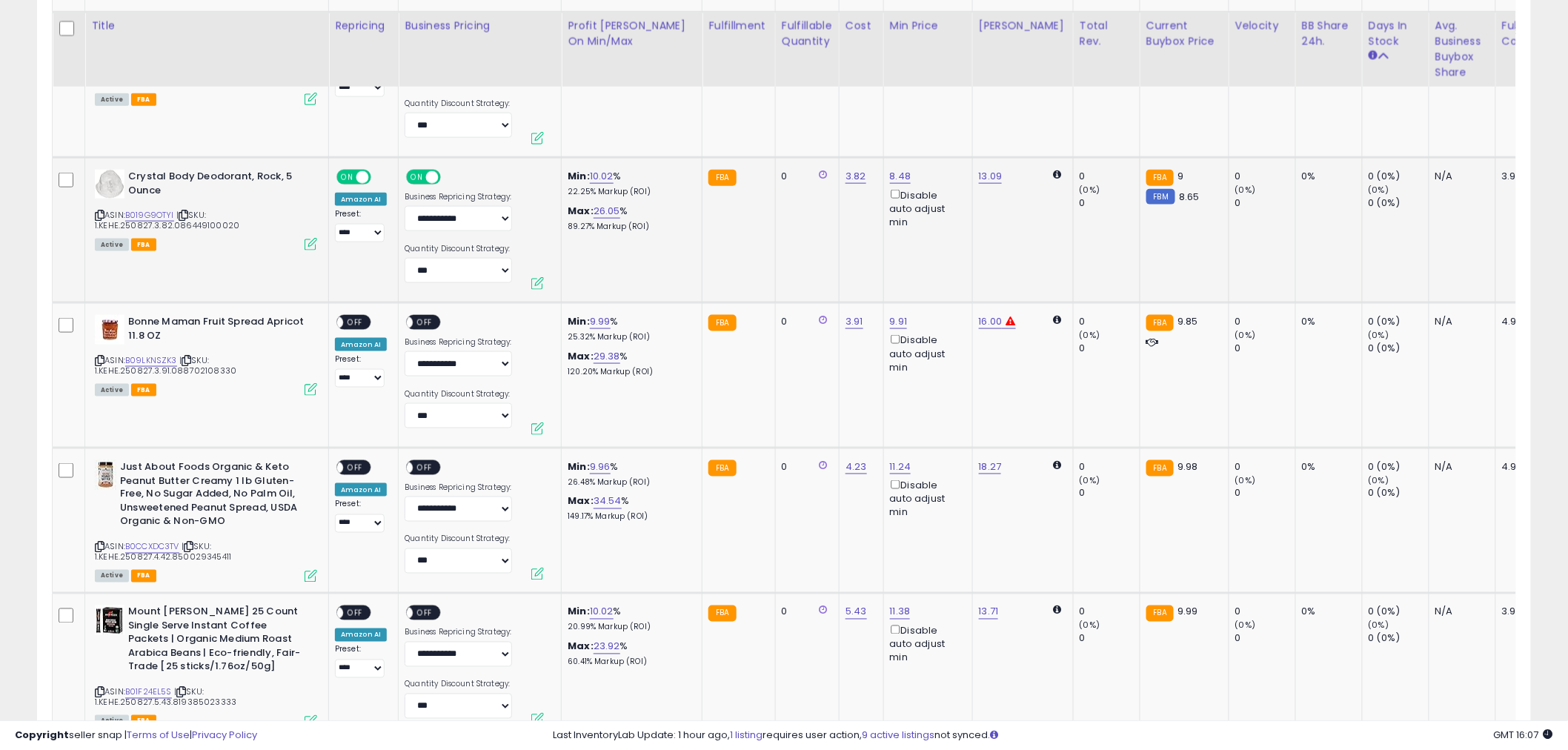
scroll to position [3045, 0]
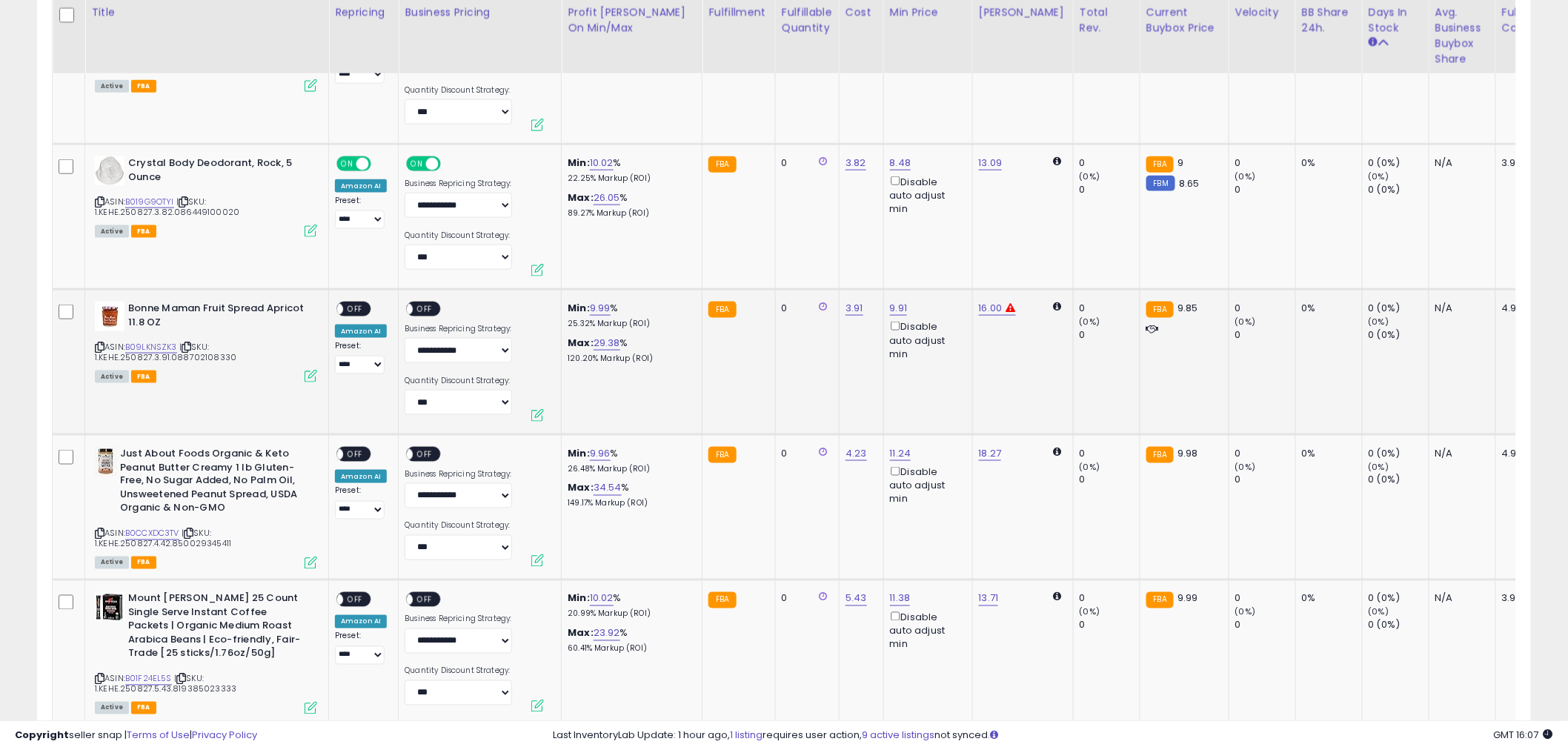
click at [359, 303] on span "OFF" at bounding box center [355, 310] width 24 height 12
click at [420, 303] on span "OFF" at bounding box center [425, 310] width 24 height 12
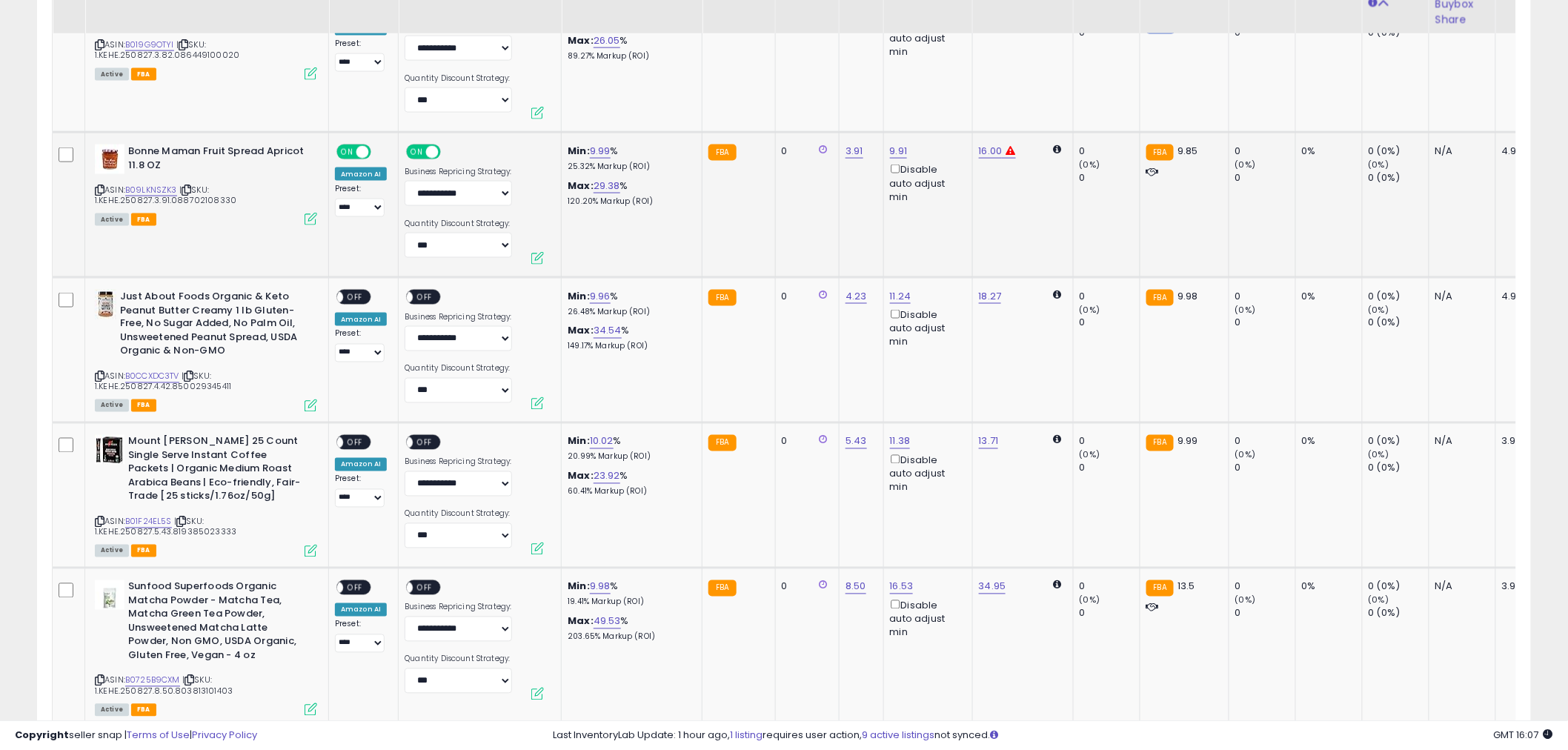
scroll to position [3210, 0]
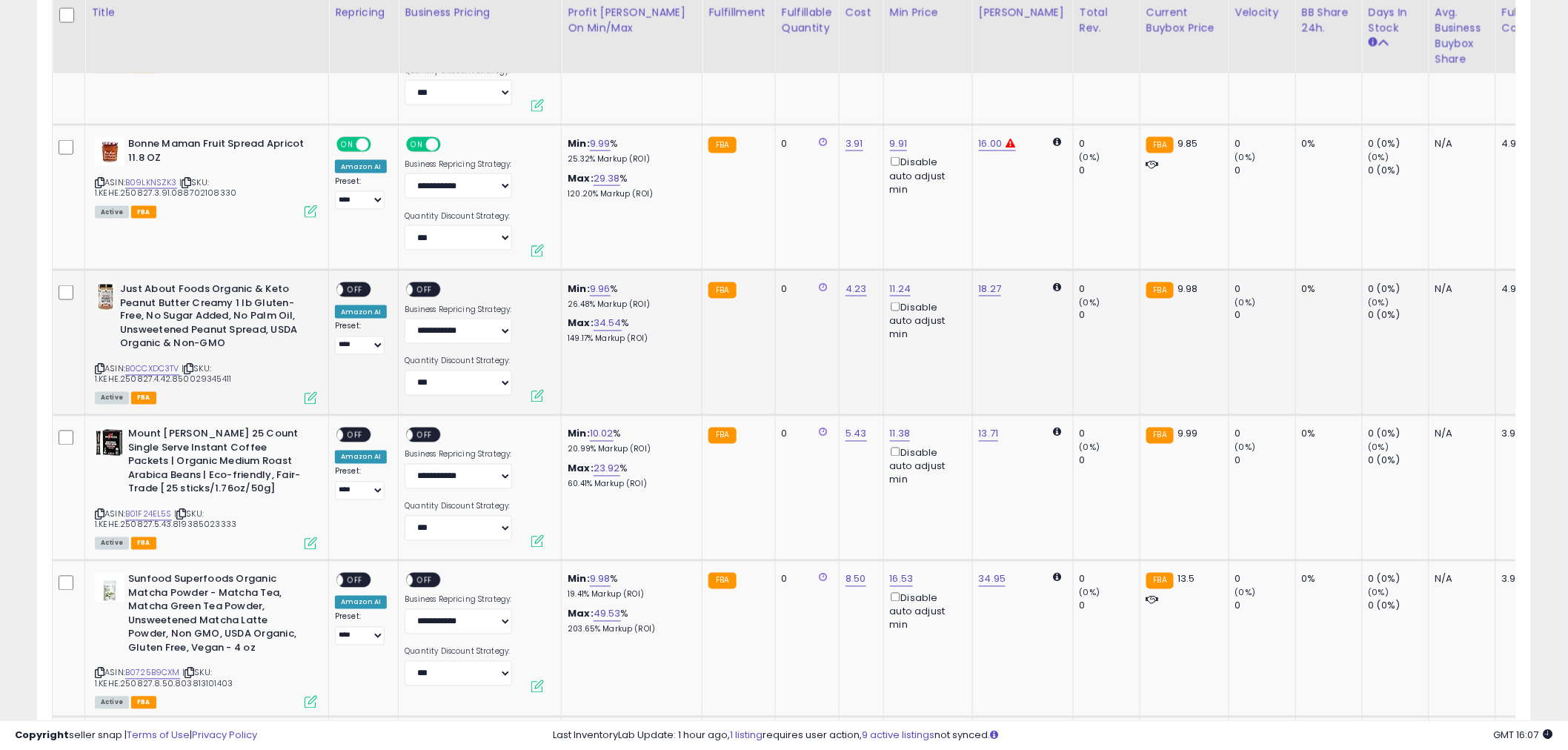
click at [365, 284] on span "OFF" at bounding box center [355, 290] width 24 height 12
click at [432, 284] on span "OFF" at bounding box center [425, 290] width 24 height 12
click at [901, 281] on link "11.24" at bounding box center [901, 288] width 21 height 15
drag, startPoint x: 846, startPoint y: 228, endPoint x: 739, endPoint y: 225, distance: 107.0
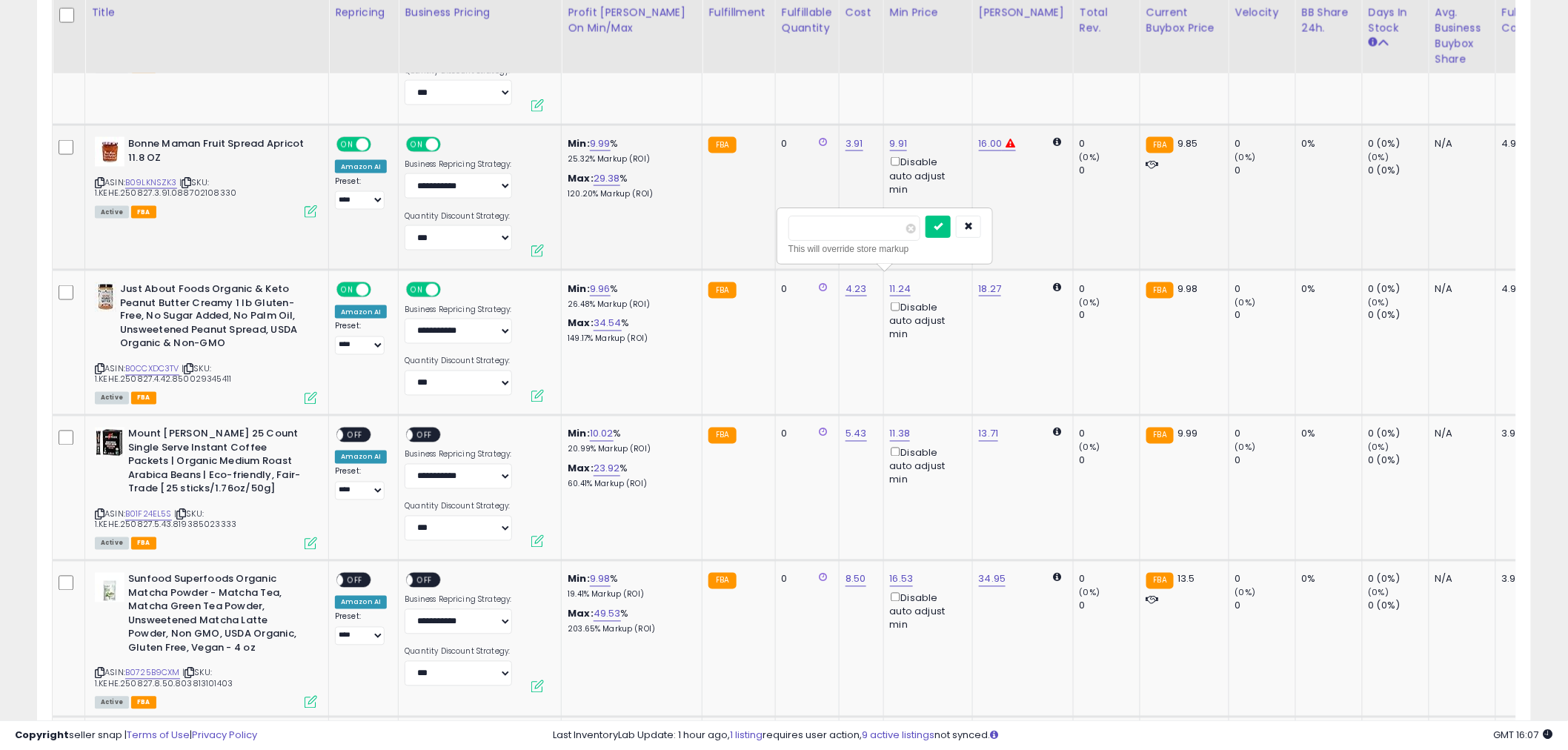
type input "****"
click button "submit" at bounding box center [938, 226] width 25 height 22
click at [357, 429] on span "OFF" at bounding box center [355, 435] width 24 height 12
click at [419, 431] on span "OFF" at bounding box center [425, 435] width 24 height 12
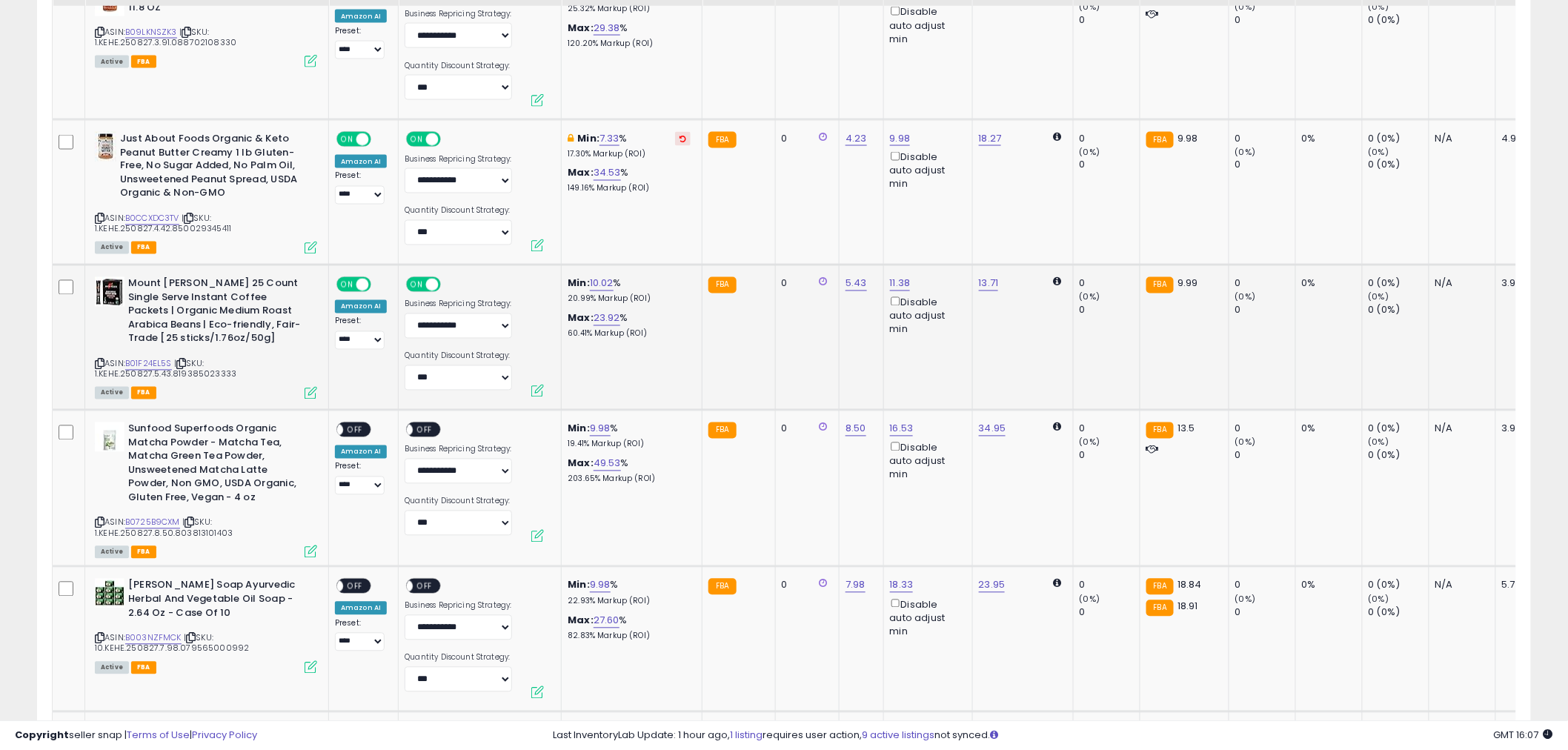
scroll to position [3375, 0]
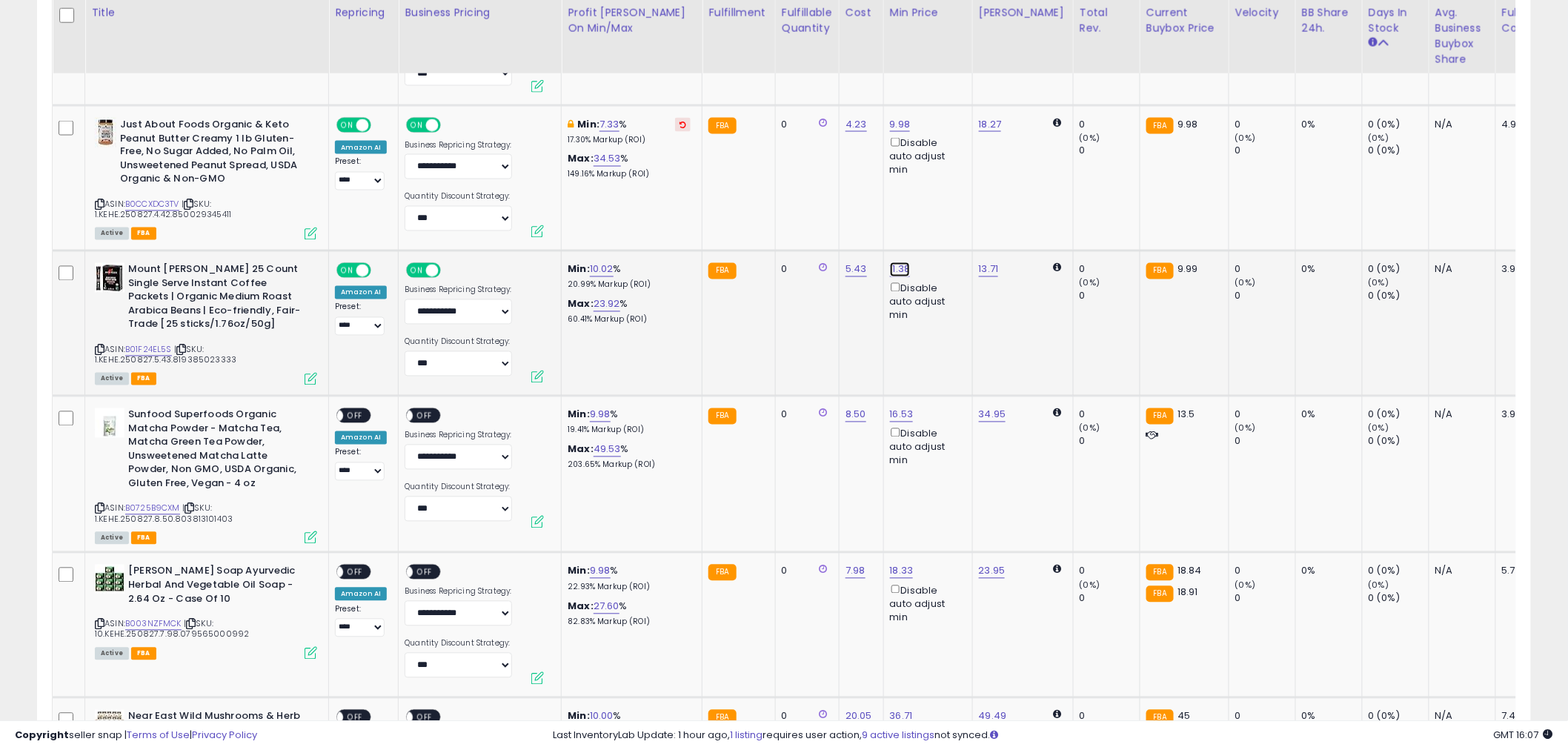
click at [901, 262] on link "11.38" at bounding box center [900, 270] width 20 height 15
drag, startPoint x: 872, startPoint y: 206, endPoint x: 682, endPoint y: 228, distance: 191.3
type input "****"
click button "submit" at bounding box center [938, 206] width 25 height 22
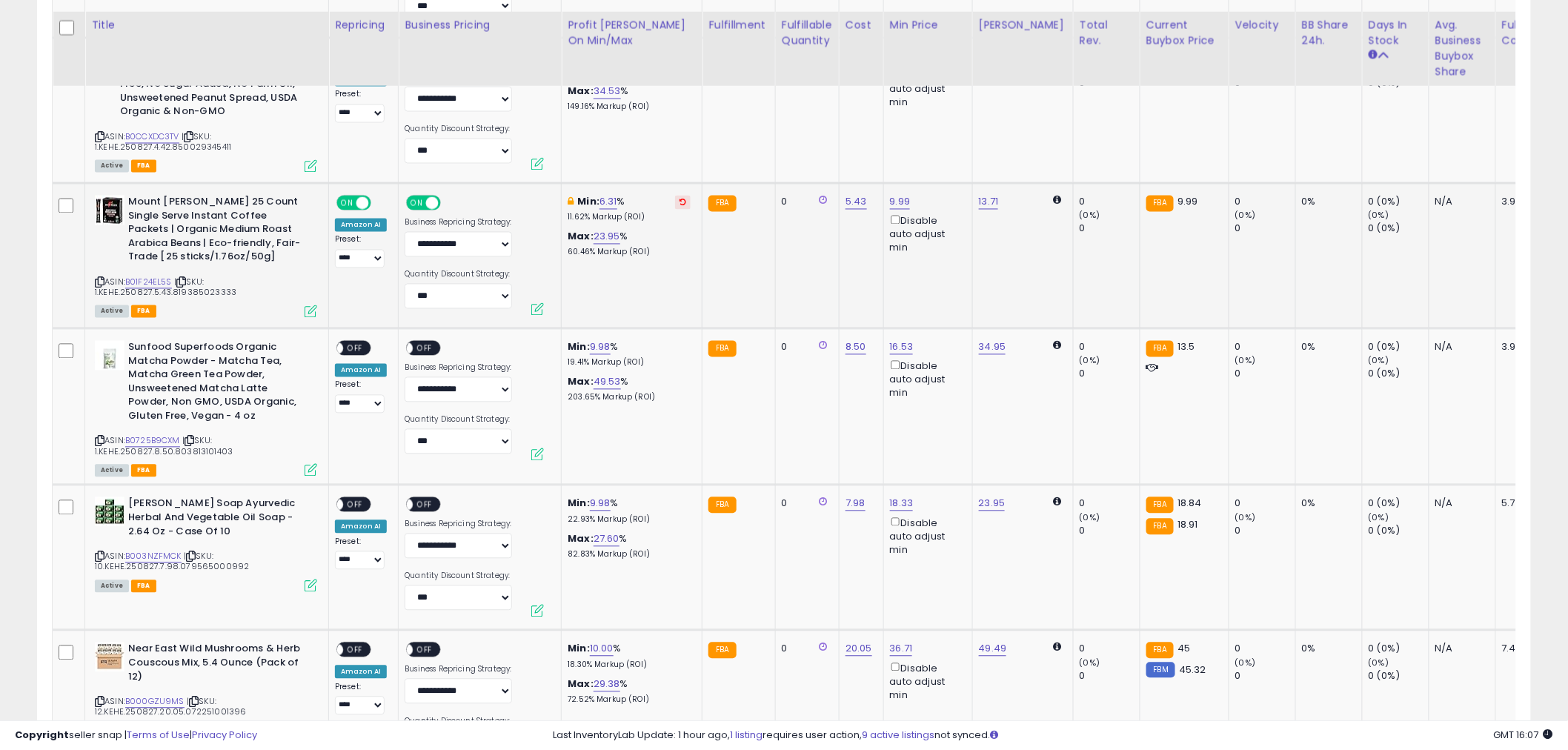
scroll to position [3457, 0]
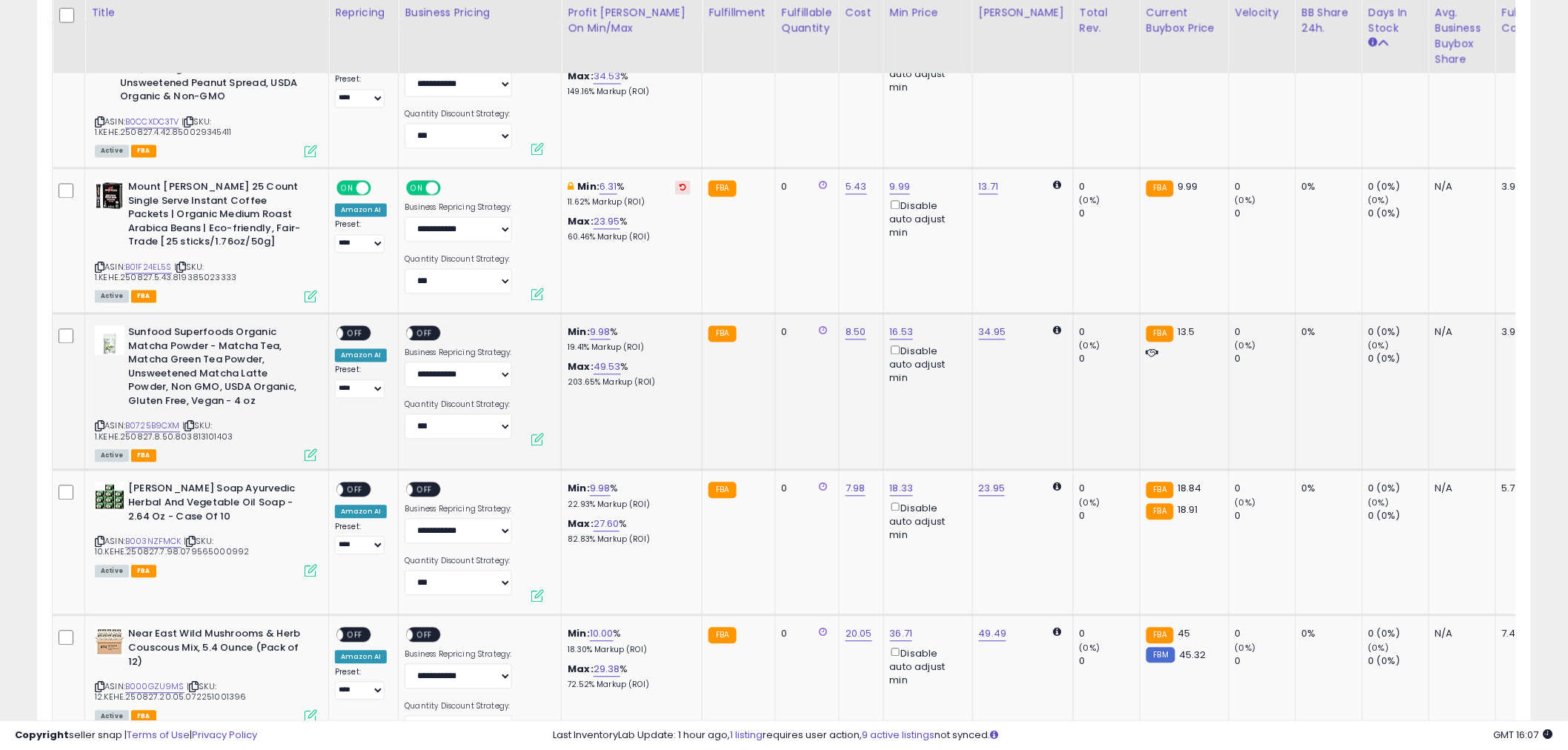
click at [357, 327] on span "OFF" at bounding box center [355, 334] width 24 height 12
click at [426, 327] on span "OFF" at bounding box center [425, 334] width 24 height 12
click at [605, 326] on link "9.98" at bounding box center [600, 333] width 20 height 15
drag, startPoint x: 478, startPoint y: 279, endPoint x: 465, endPoint y: 277, distance: 13.2
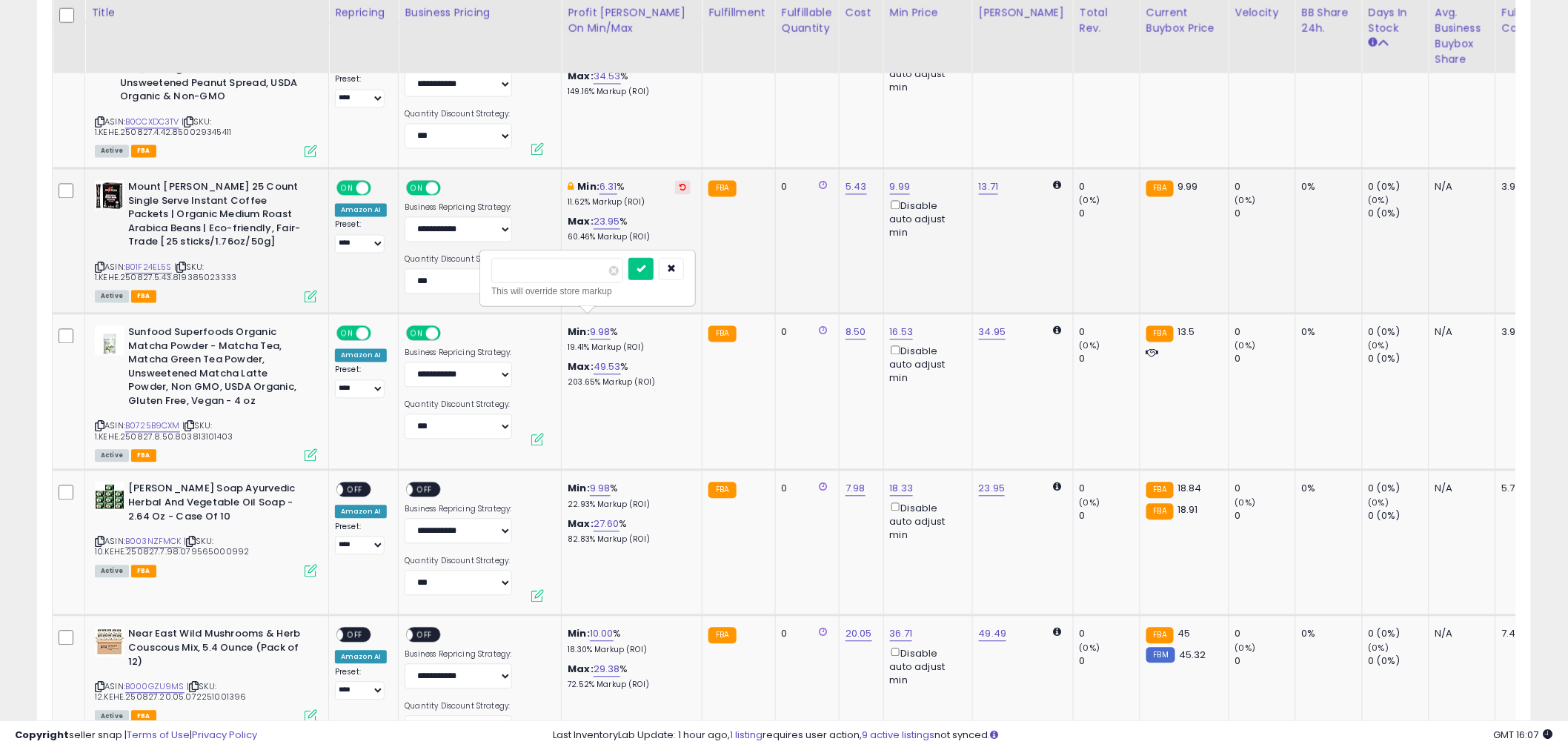
type input "*"
click button "submit" at bounding box center [641, 269] width 25 height 22
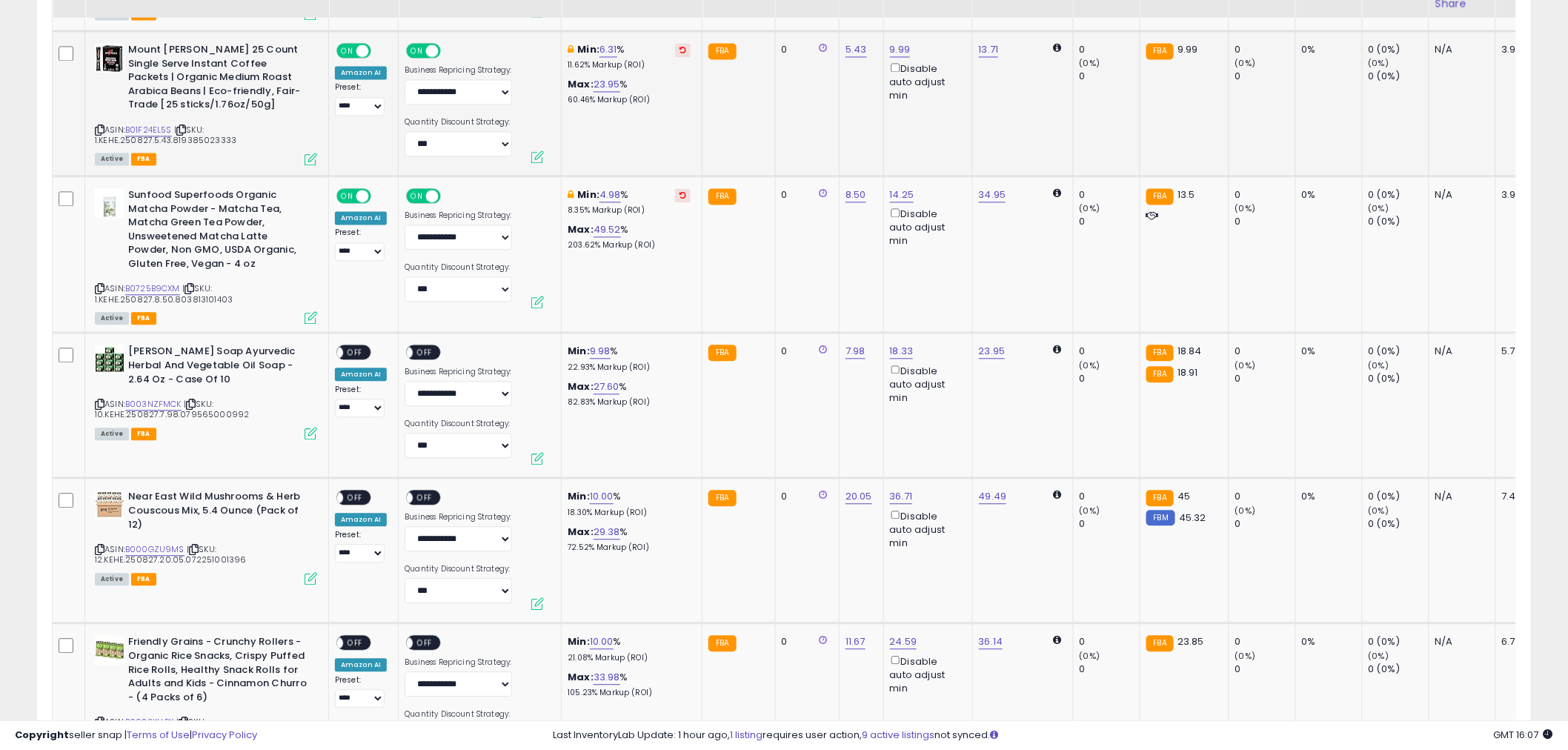
scroll to position [3622, 0]
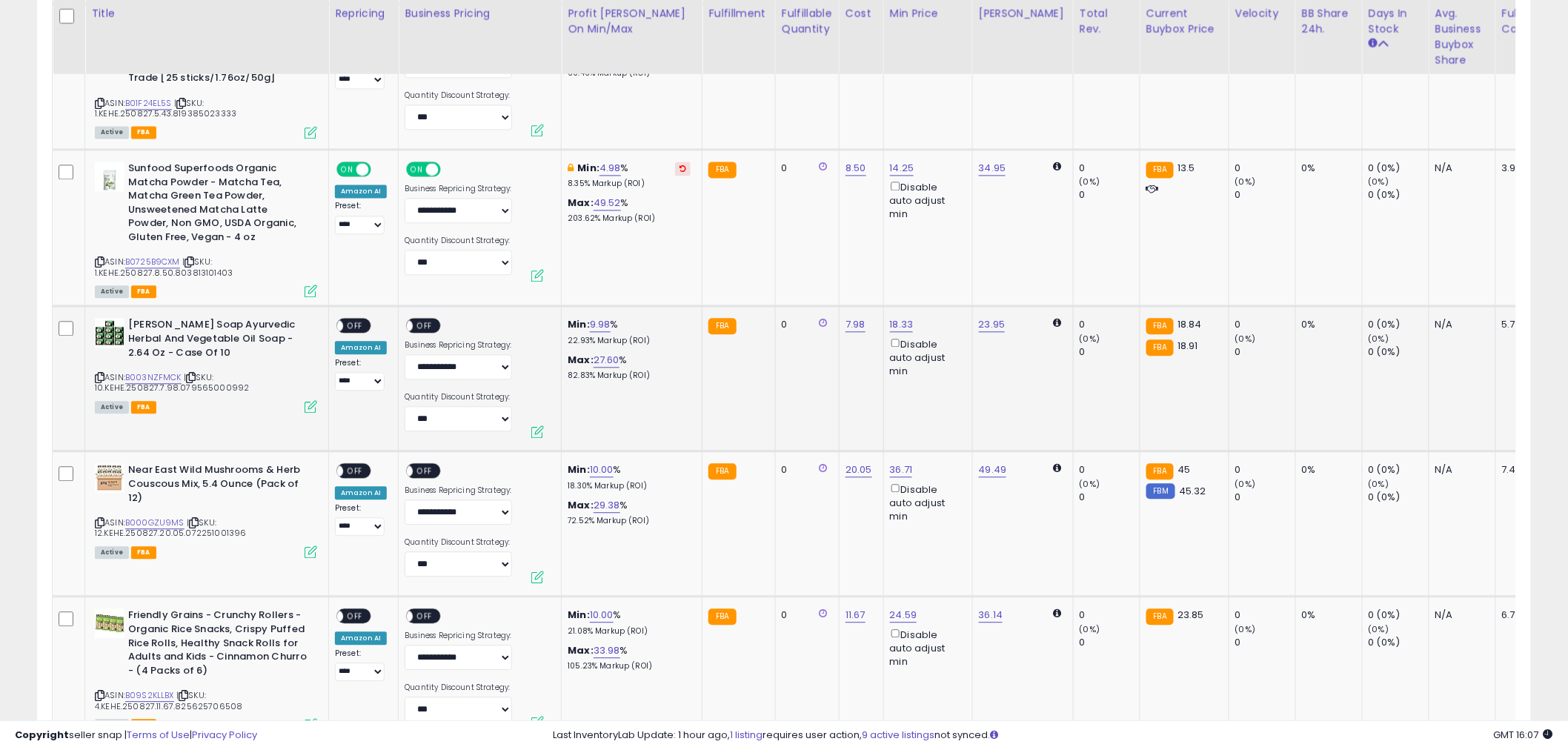
click at [366, 319] on span "OFF" at bounding box center [355, 326] width 24 height 12
click at [433, 319] on span "OFF" at bounding box center [425, 326] width 24 height 12
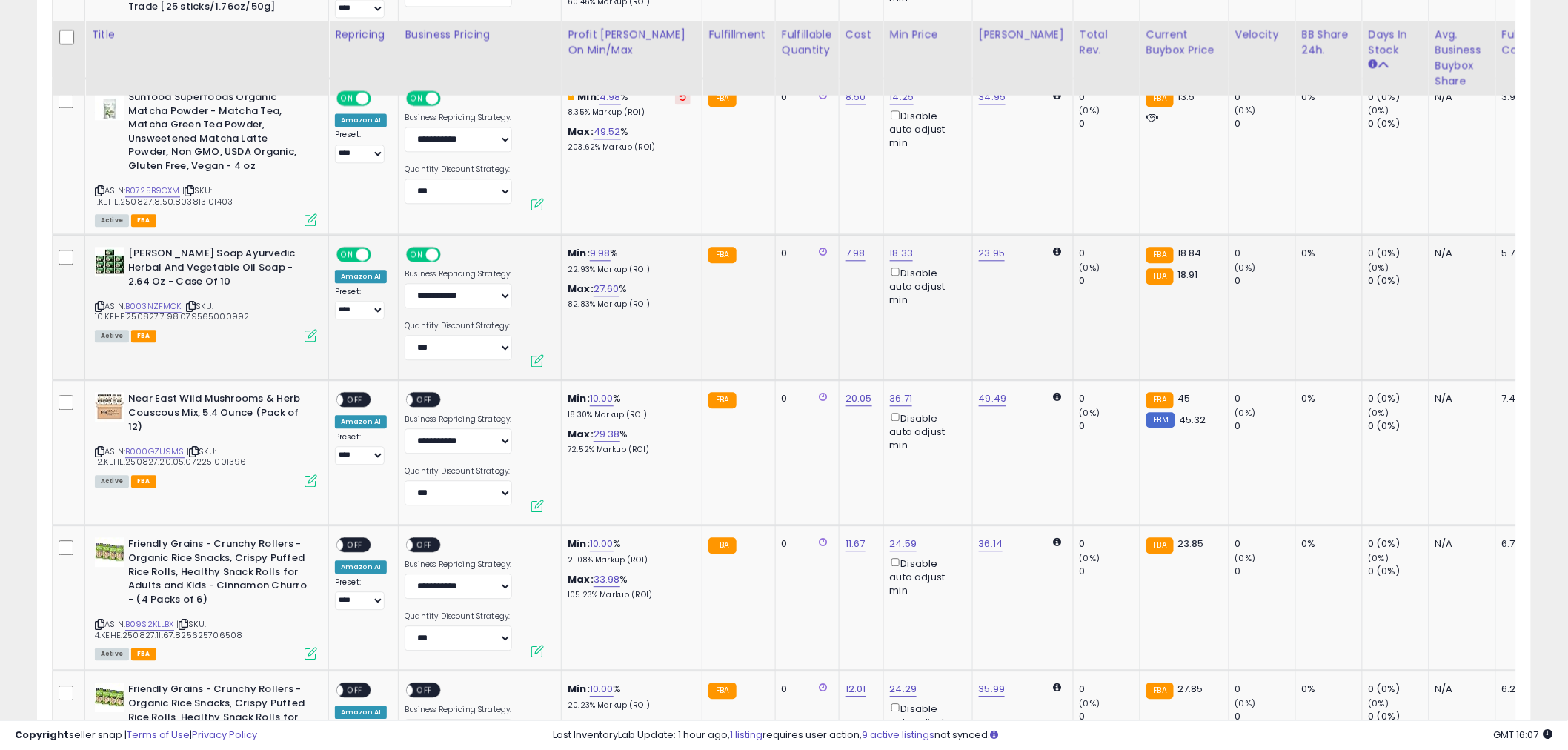
scroll to position [3786, 0]
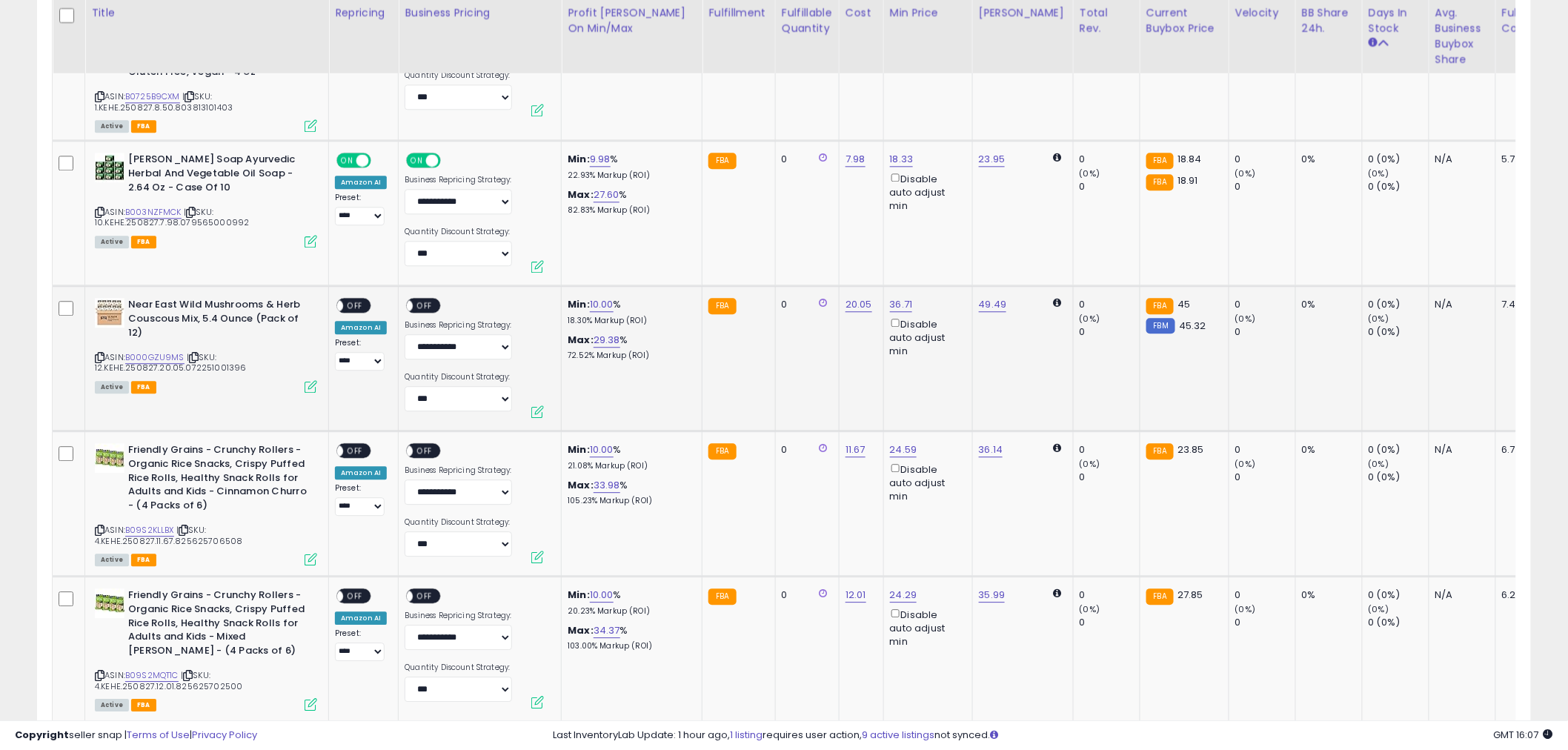
click at [360, 299] on span "OFF" at bounding box center [355, 305] width 24 height 12
click at [424, 299] on span "OFF" at bounding box center [425, 305] width 24 height 12
click at [353, 445] on span "OFF" at bounding box center [355, 451] width 24 height 12
click at [426, 445] on span "OFF" at bounding box center [425, 451] width 24 height 12
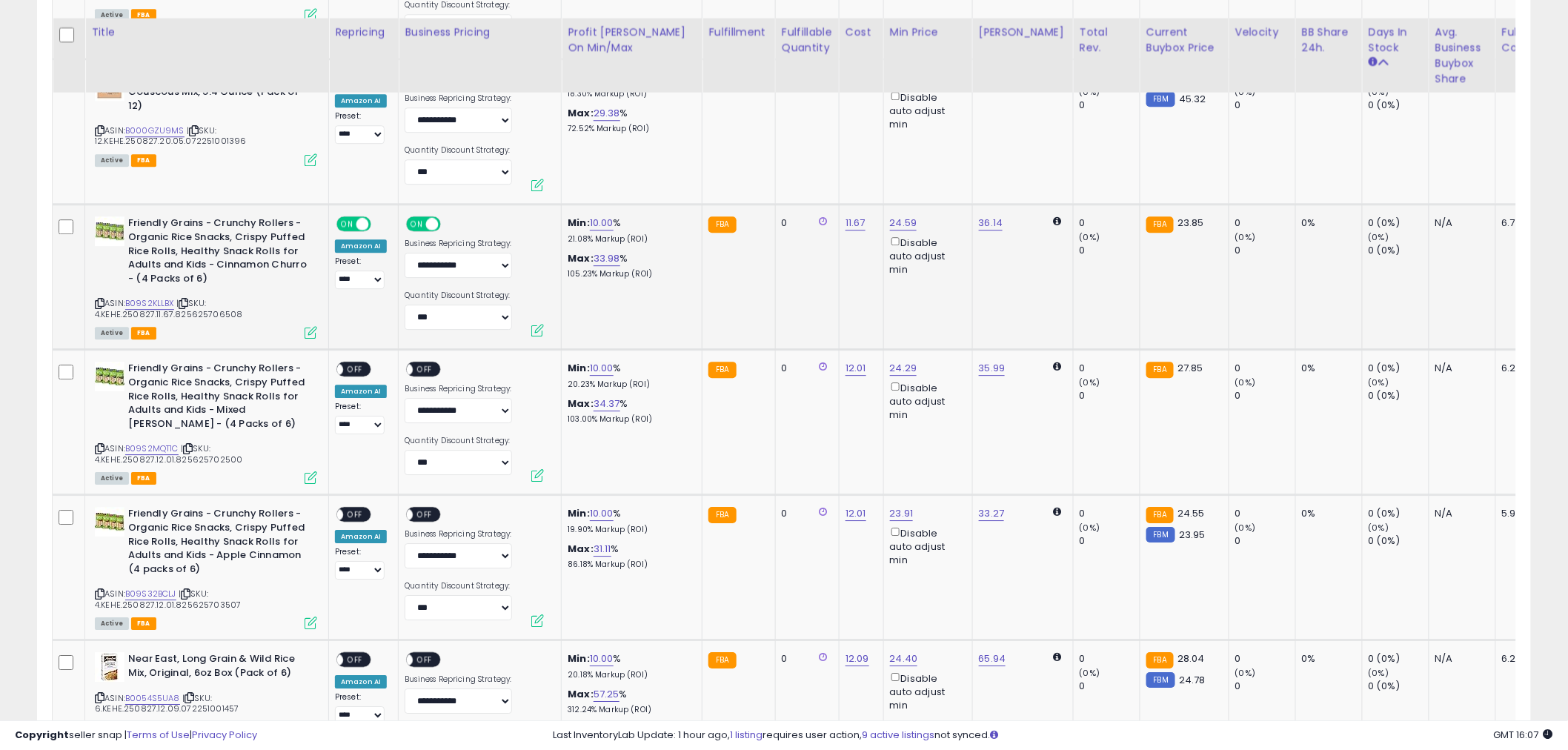
scroll to position [4034, 0]
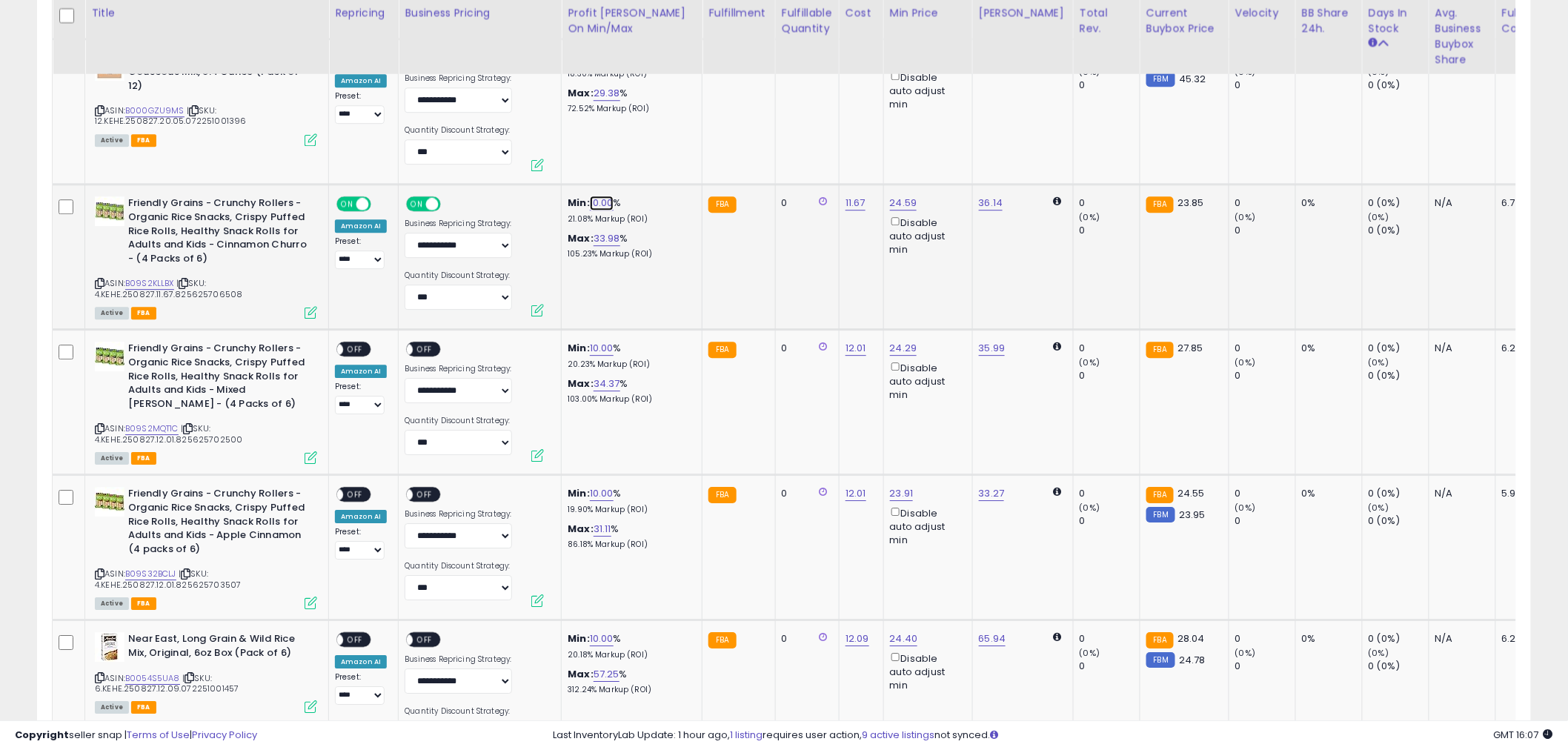
click at [610, 196] on link "10.00" at bounding box center [602, 203] width 24 height 15
drag, startPoint x: 583, startPoint y: 141, endPoint x: 478, endPoint y: 139, distance: 105.0
type input "*"
click button "submit" at bounding box center [643, 137] width 25 height 22
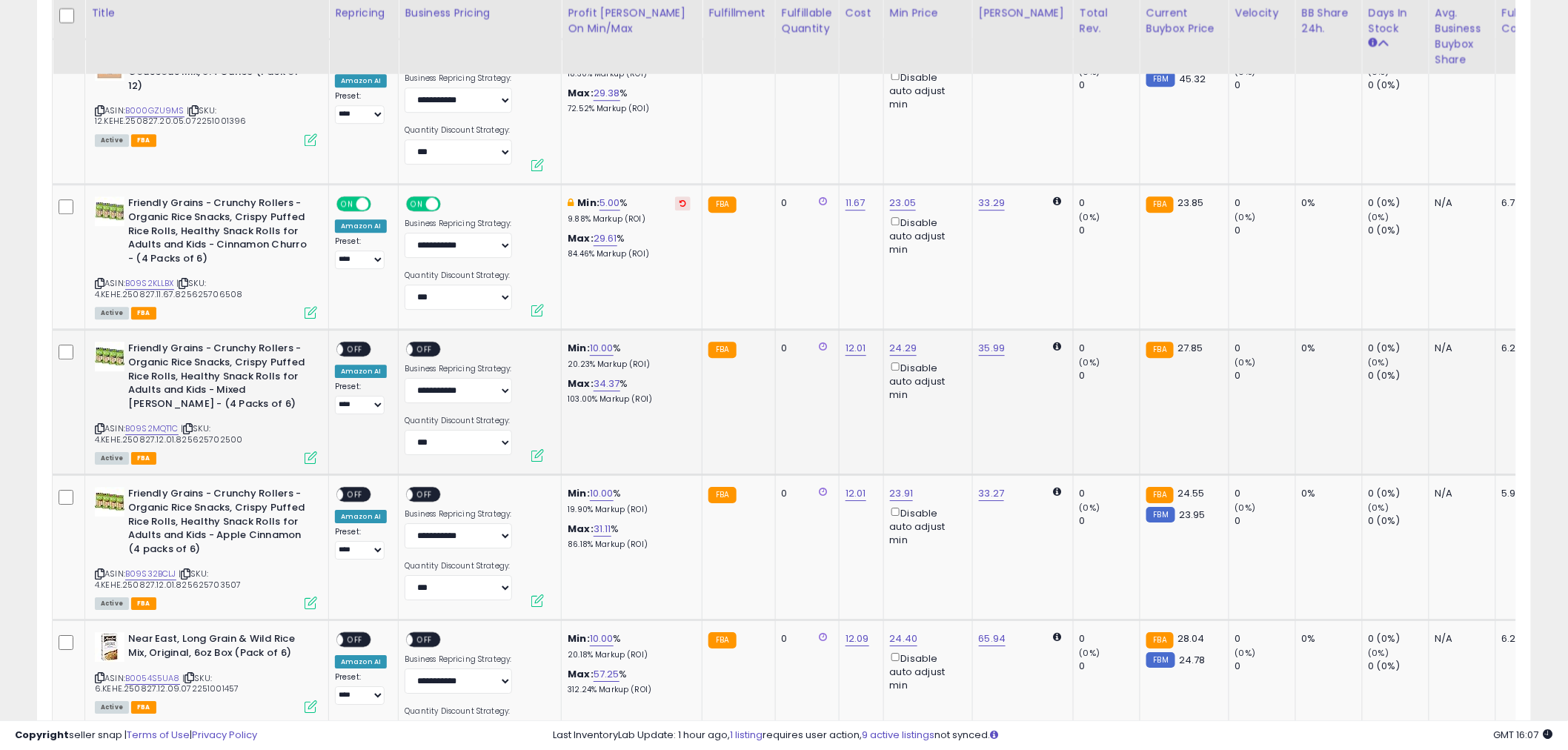
click at [357, 343] on span "OFF" at bounding box center [355, 350] width 24 height 12
click at [419, 343] on span "OFF" at bounding box center [425, 350] width 24 height 12
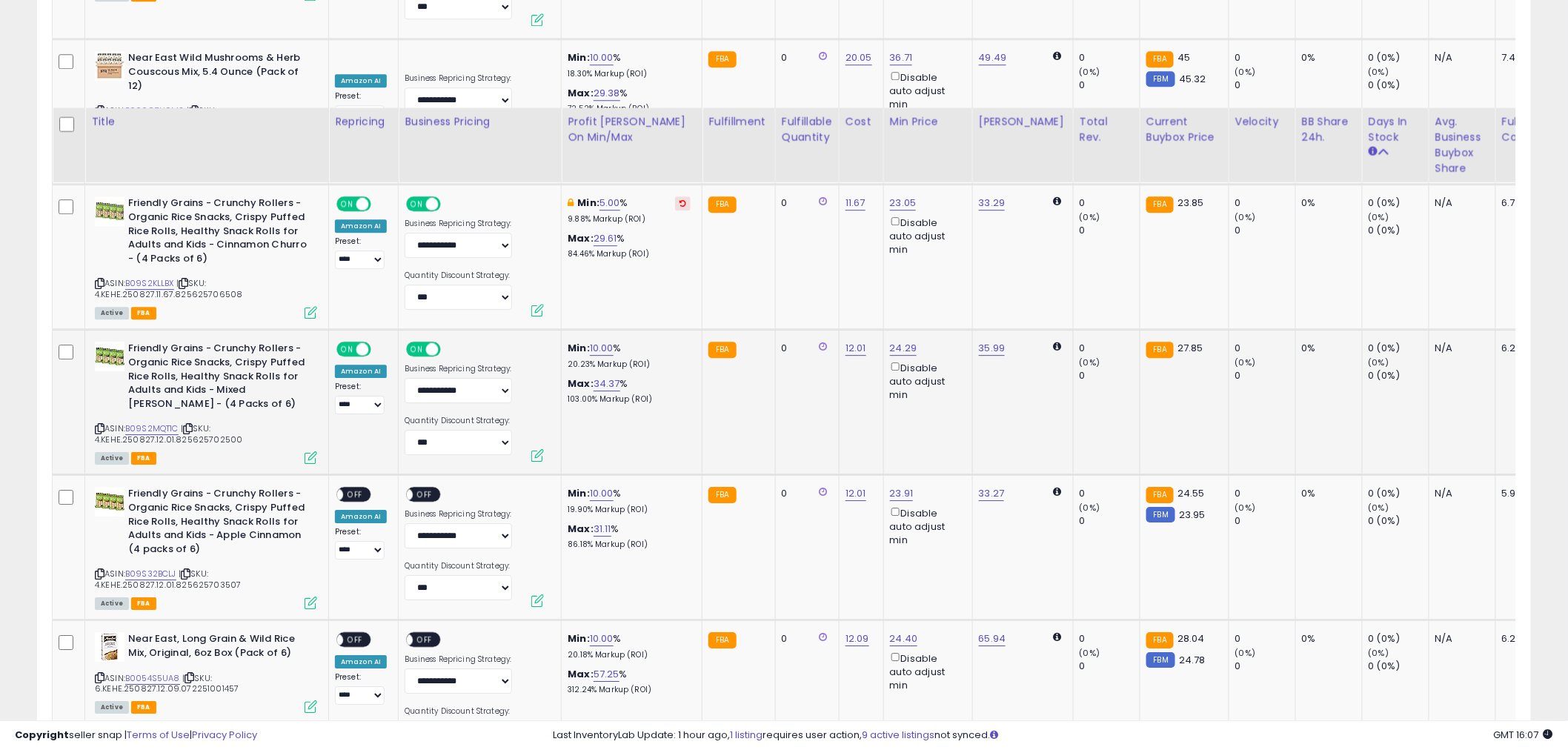
scroll to position [4198, 0]
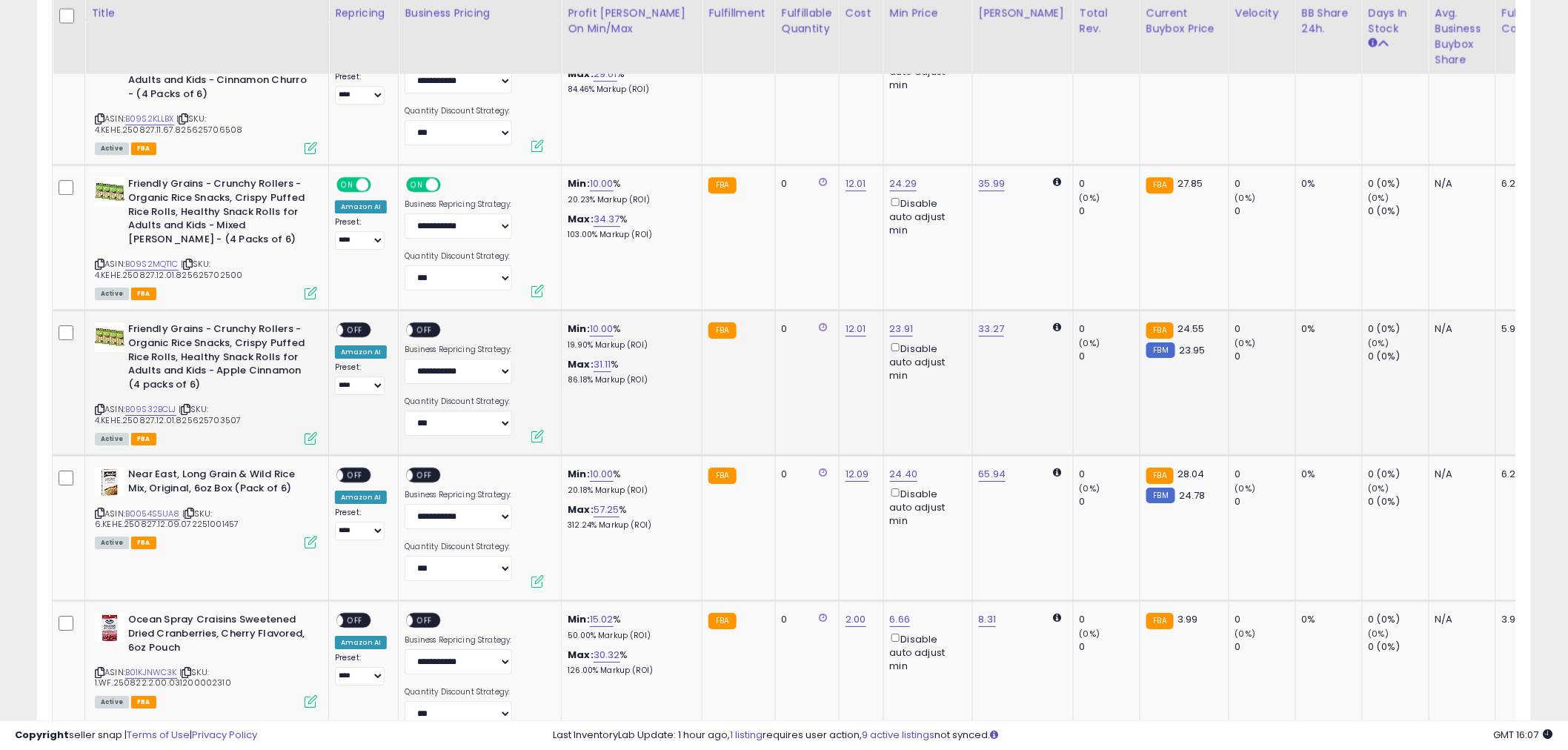
click at [425, 324] on div "ON OFF" at bounding box center [423, 329] width 35 height 15
click at [359, 324] on span "OFF" at bounding box center [355, 330] width 24 height 12
click at [414, 324] on span "OFF" at bounding box center [425, 330] width 24 height 12
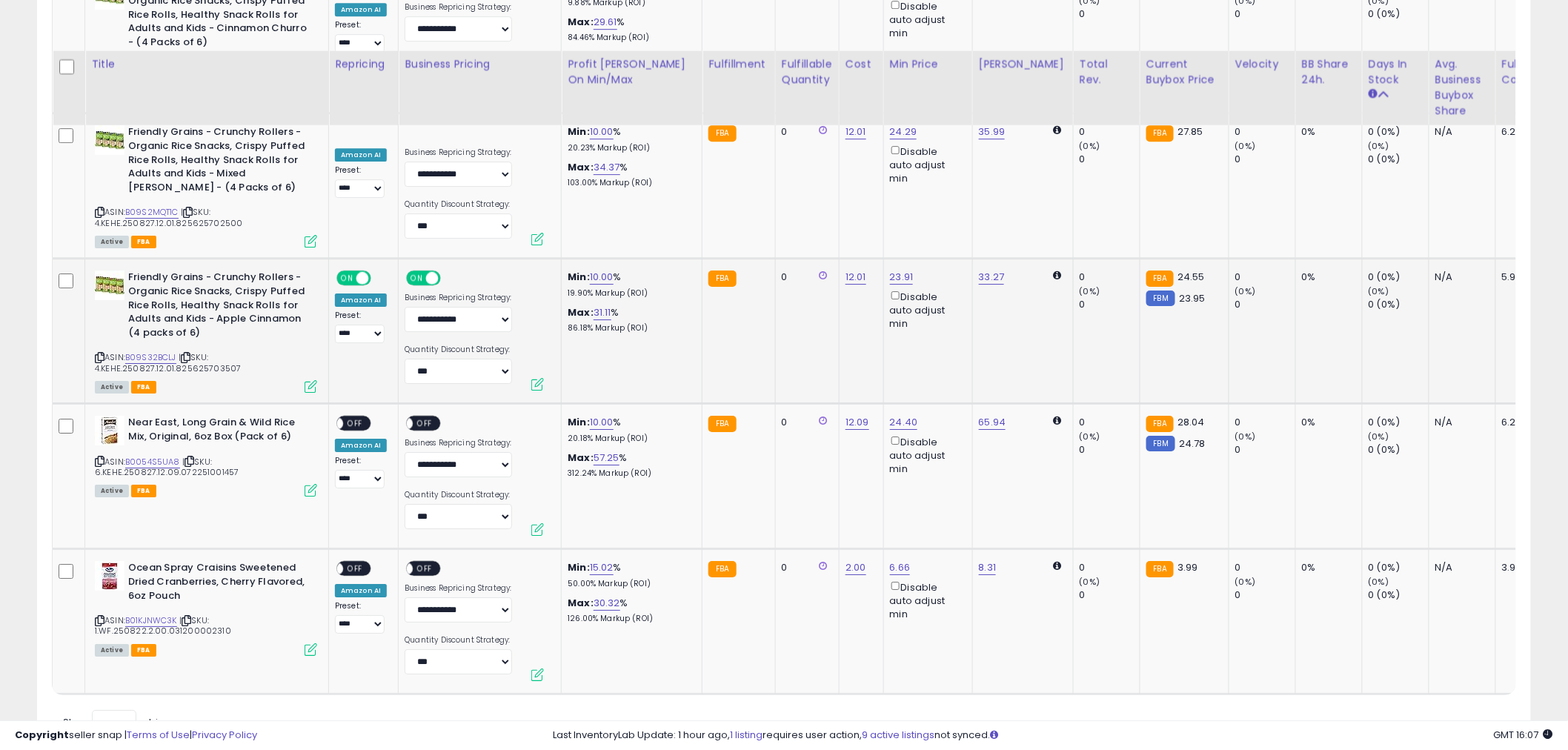
scroll to position [4306, 0]
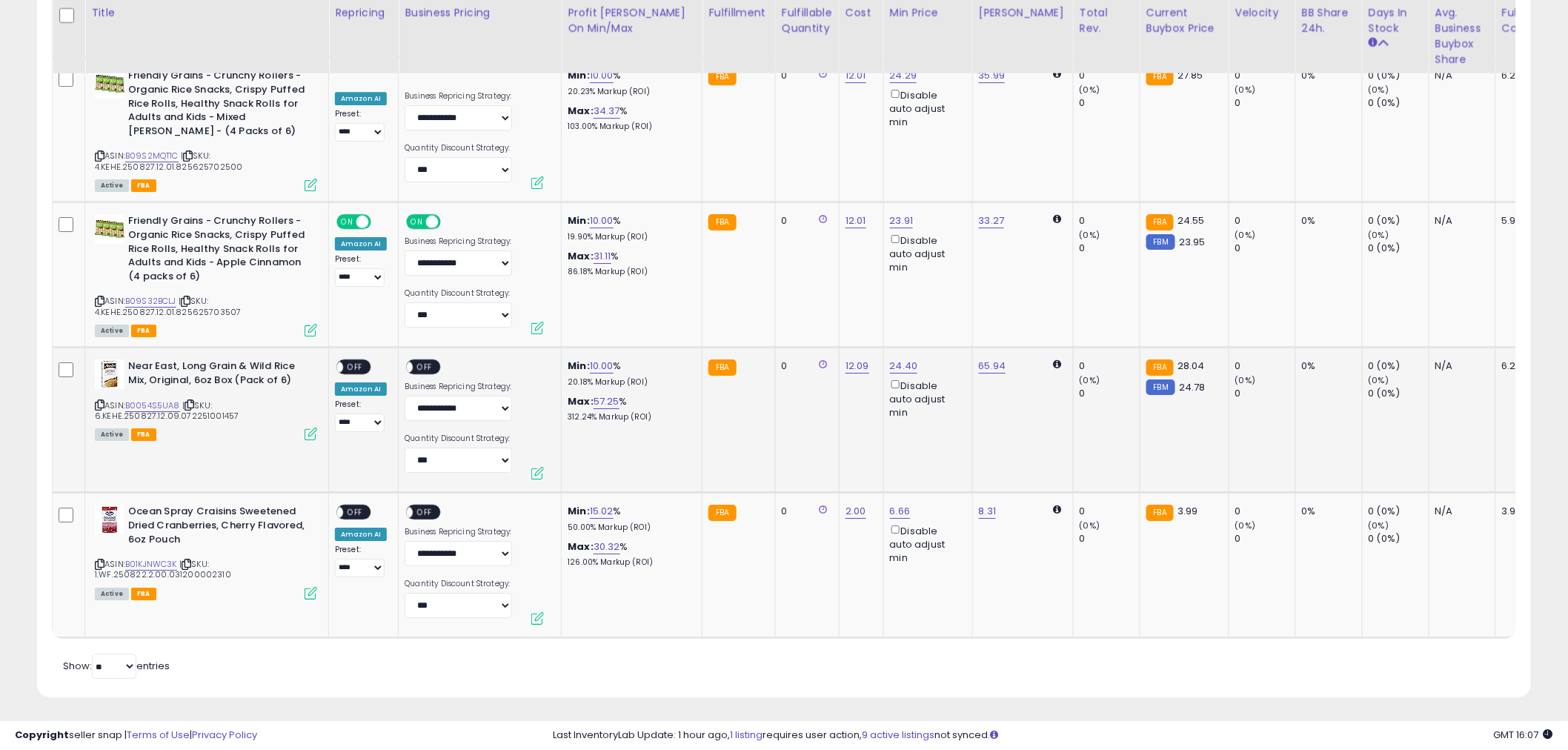
click at [364, 361] on span "OFF" at bounding box center [355, 367] width 24 height 12
click at [428, 361] on span "OFF" at bounding box center [425, 367] width 24 height 12
click at [353, 506] on span "OFF" at bounding box center [355, 512] width 24 height 12
click at [418, 506] on span "OFF" at bounding box center [425, 512] width 24 height 12
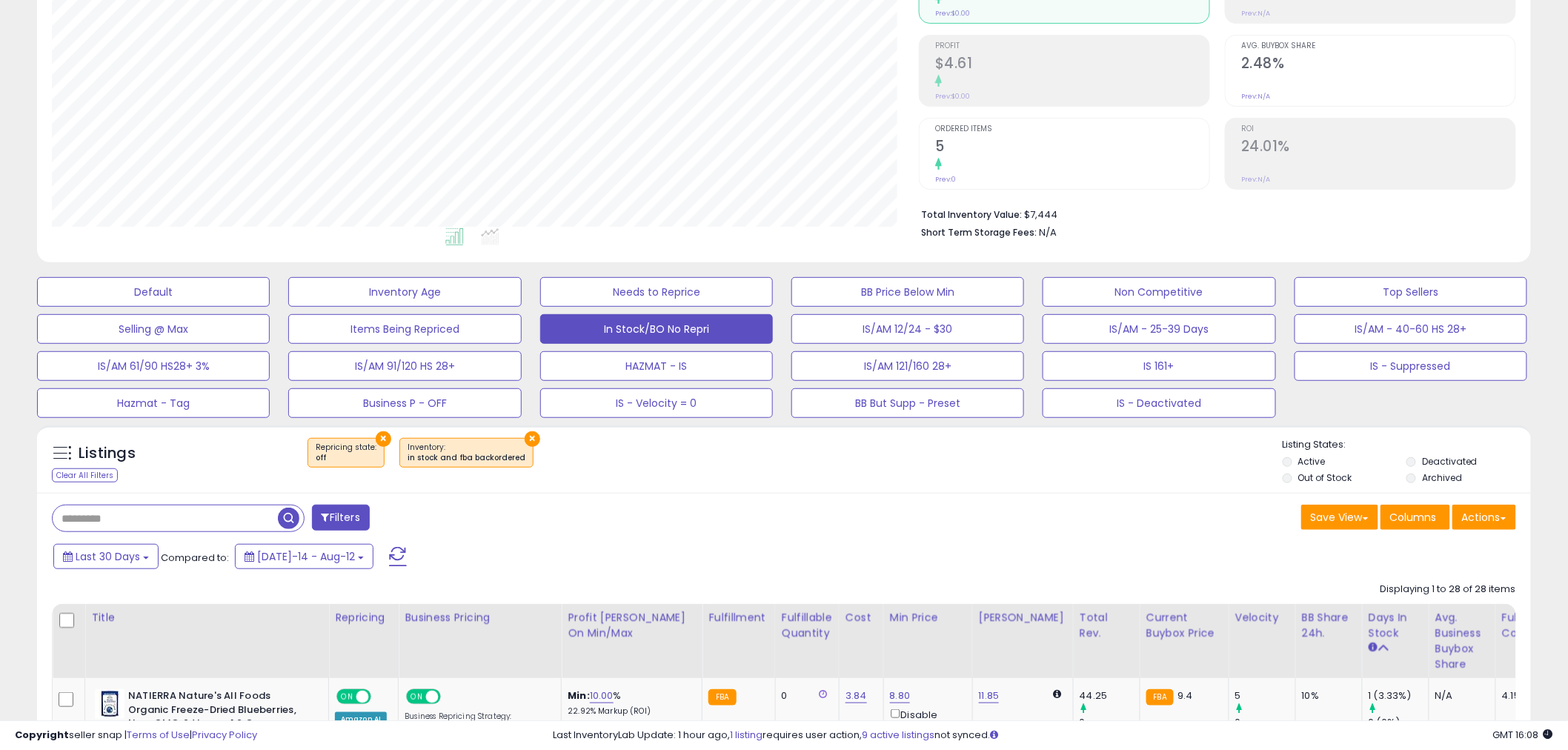
scroll to position [0, 0]
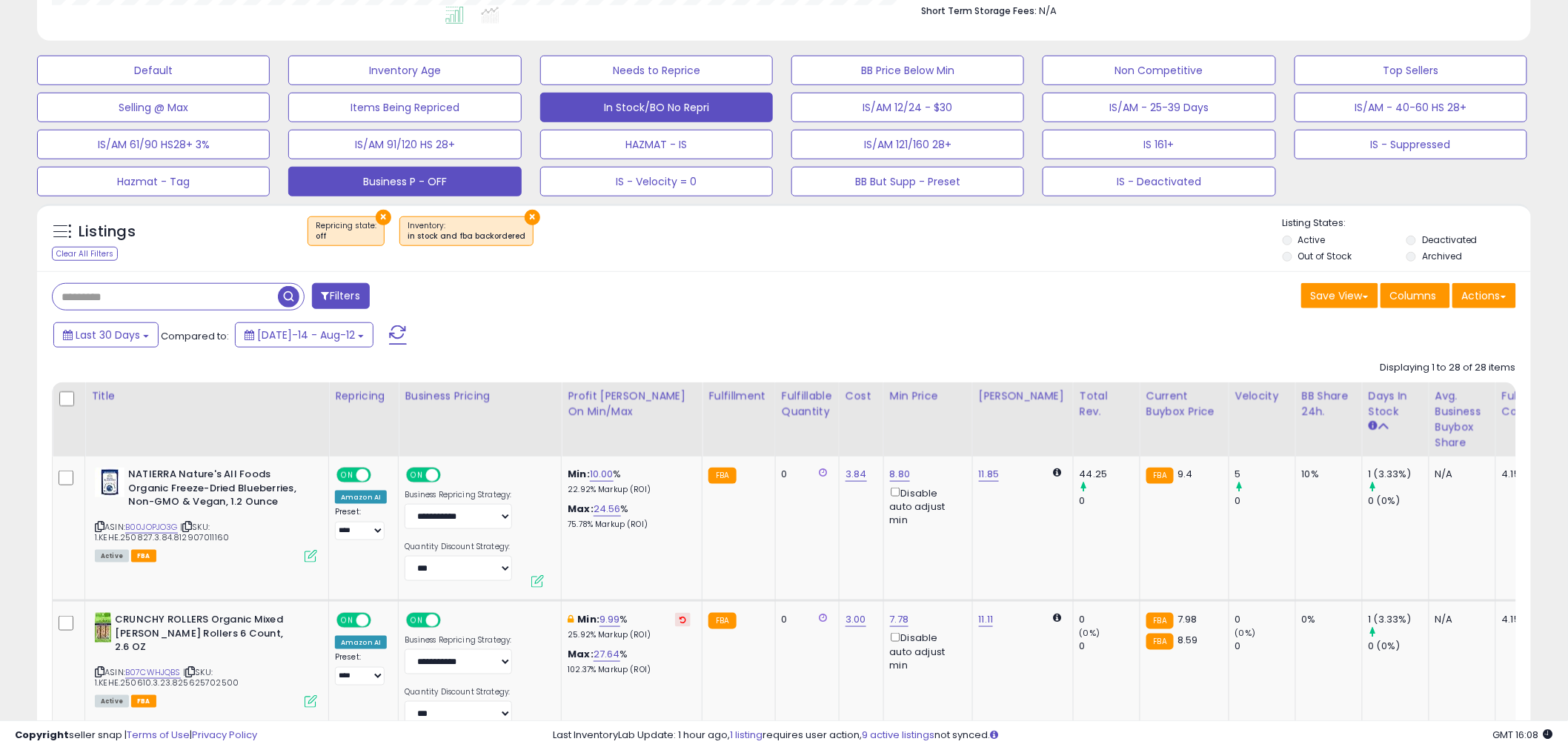
click at [445, 183] on button "Business P - OFF" at bounding box center [404, 181] width 232 height 29
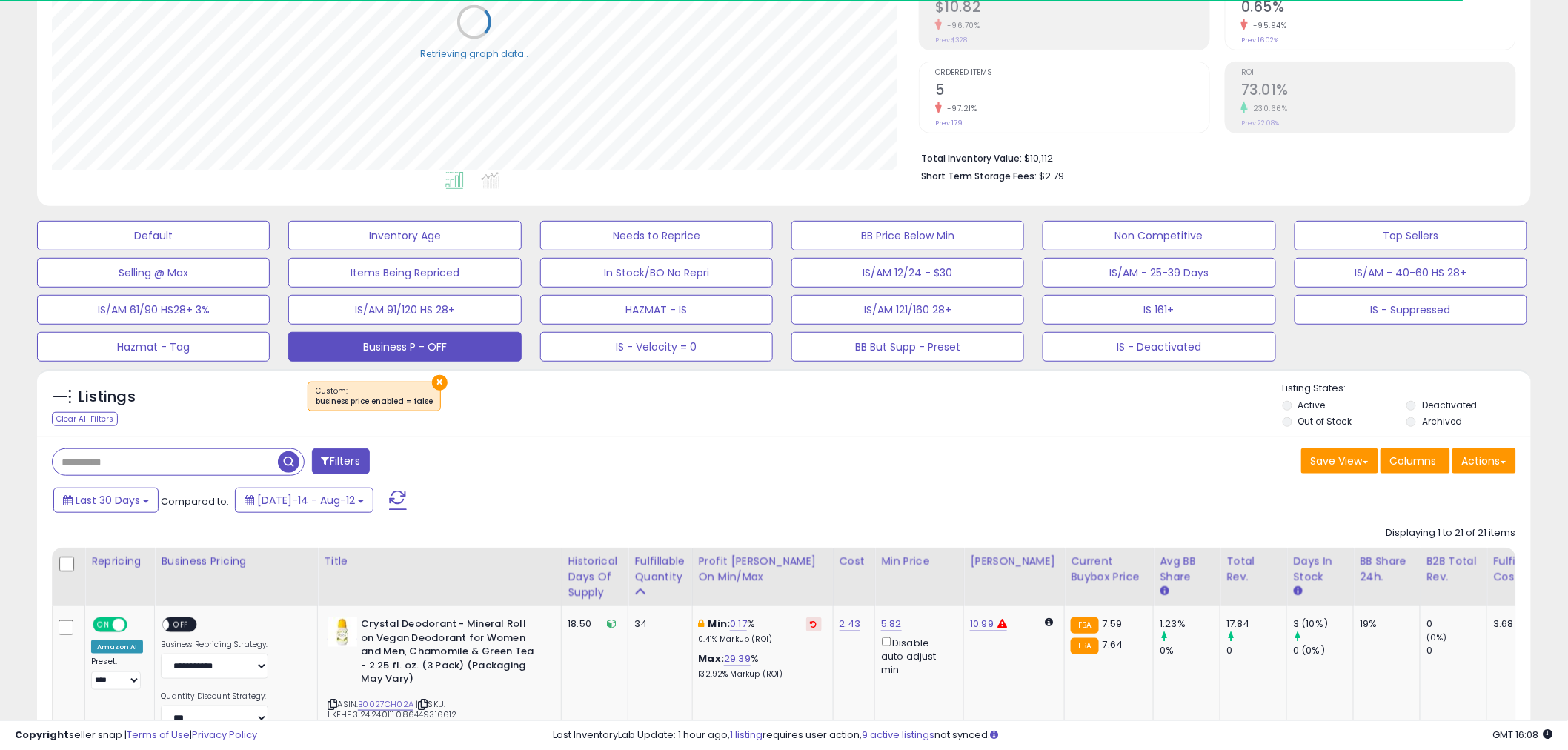
scroll to position [739, 0]
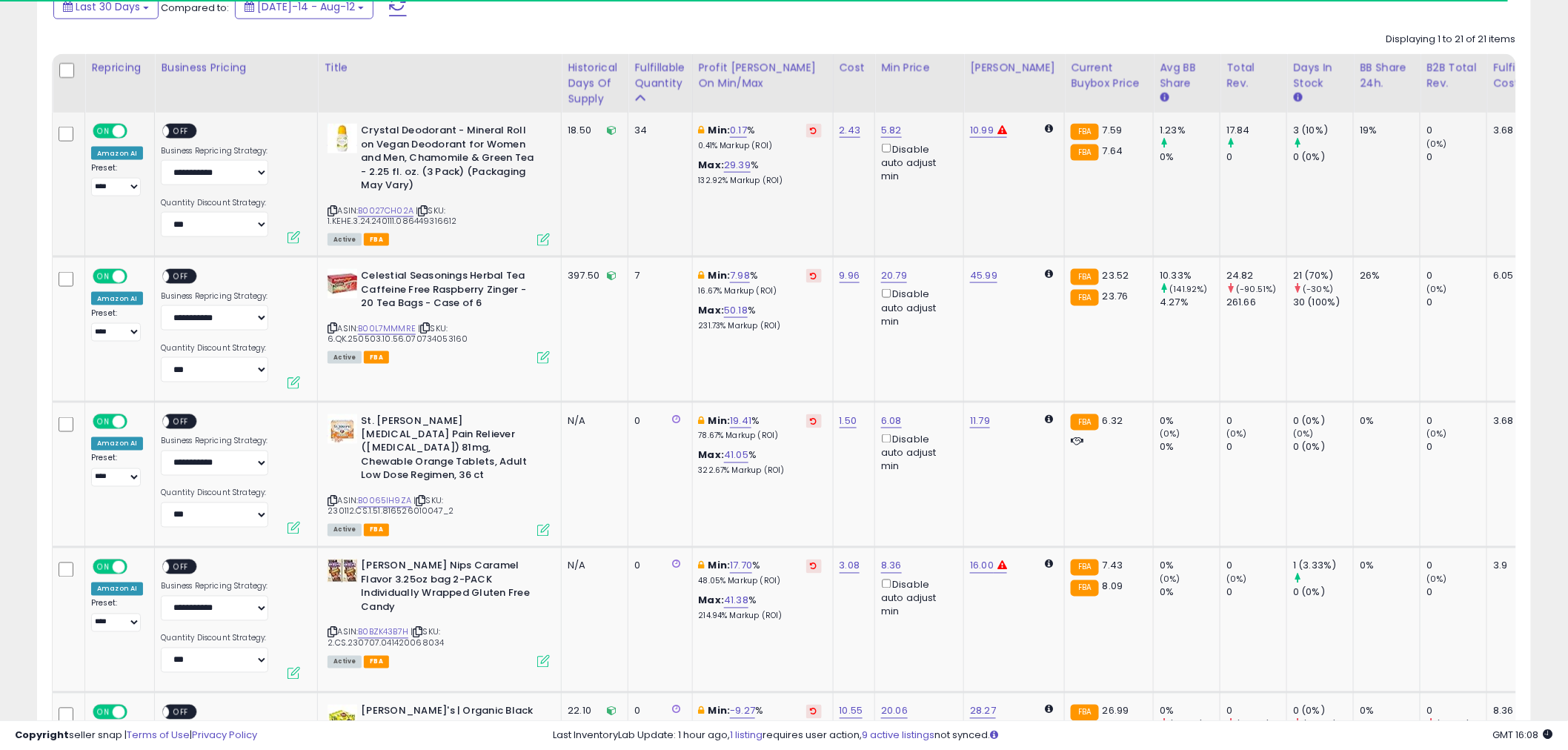
click at [183, 131] on span "OFF" at bounding box center [182, 132] width 24 height 12
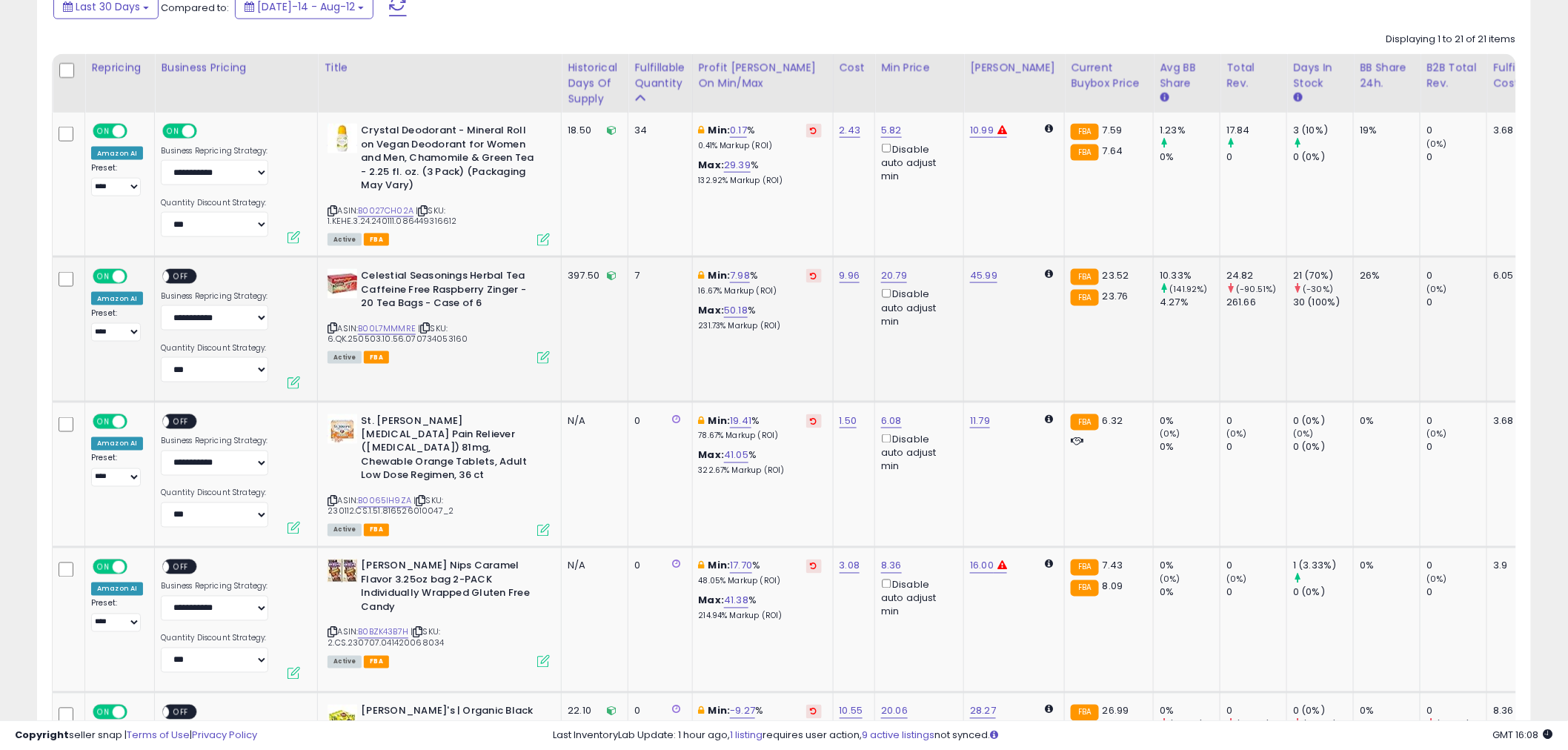
click at [189, 277] on span "OFF" at bounding box center [182, 277] width 24 height 12
click at [190, 423] on span "OFF" at bounding box center [182, 422] width 24 height 12
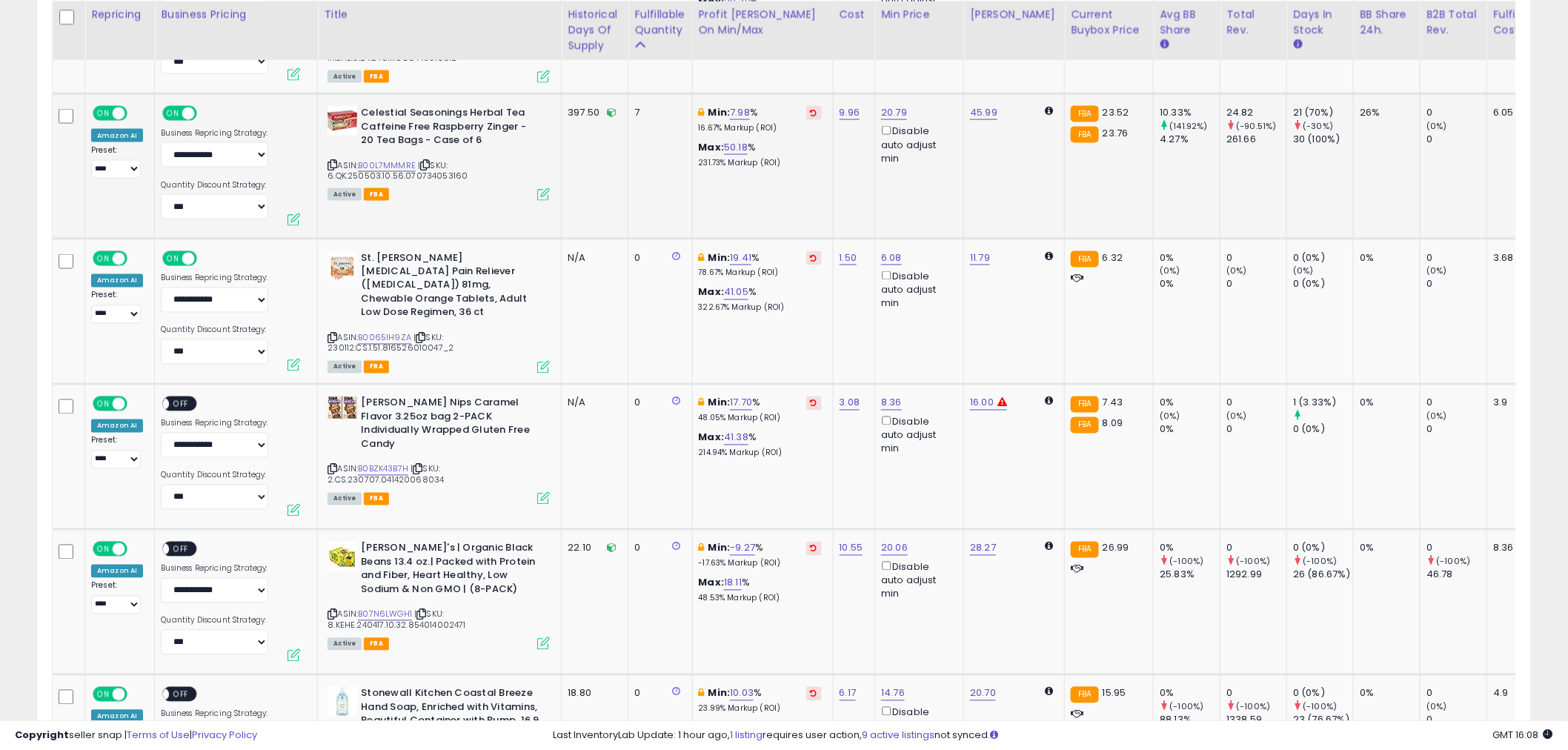
scroll to position [905, 0]
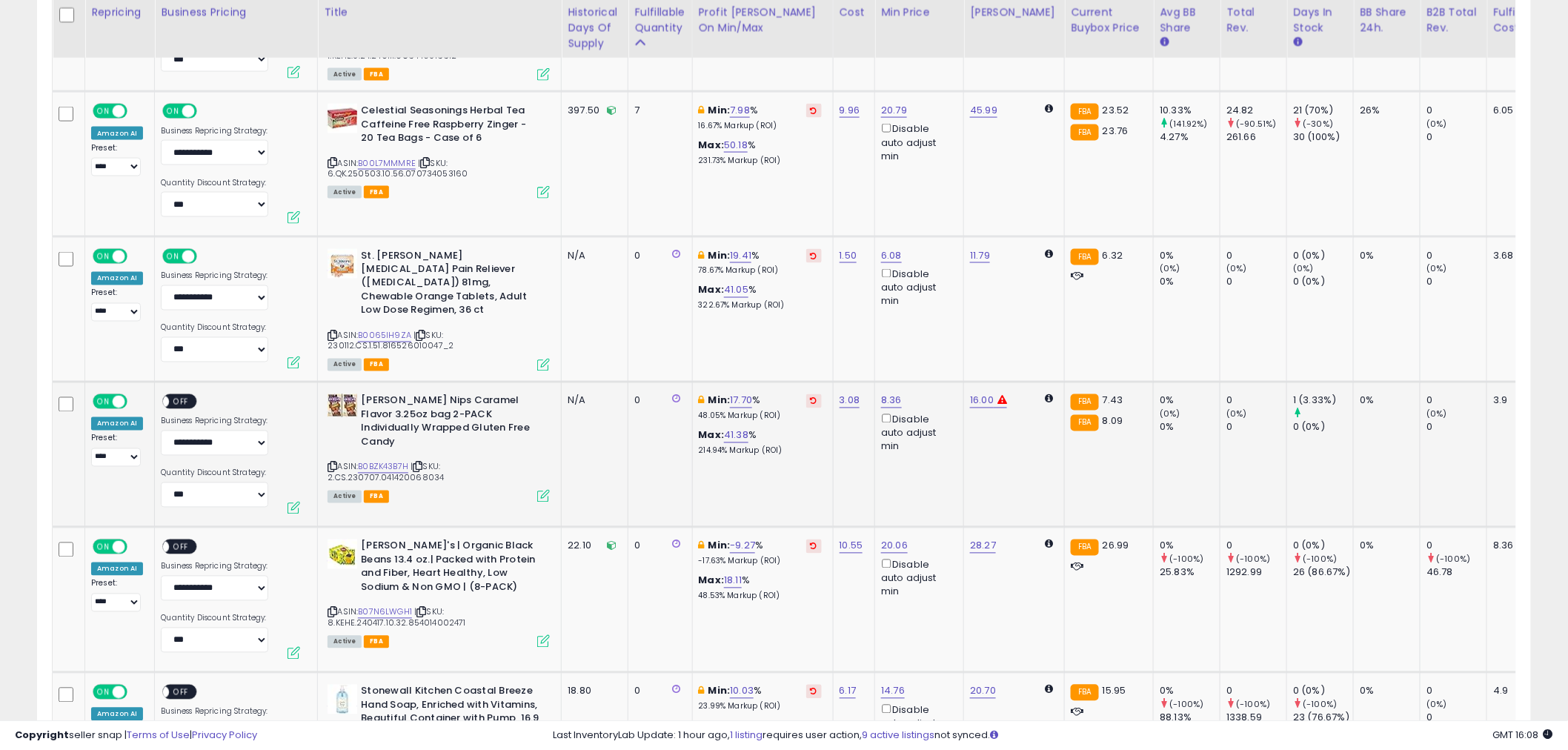
click at [181, 397] on span "OFF" at bounding box center [182, 402] width 24 height 12
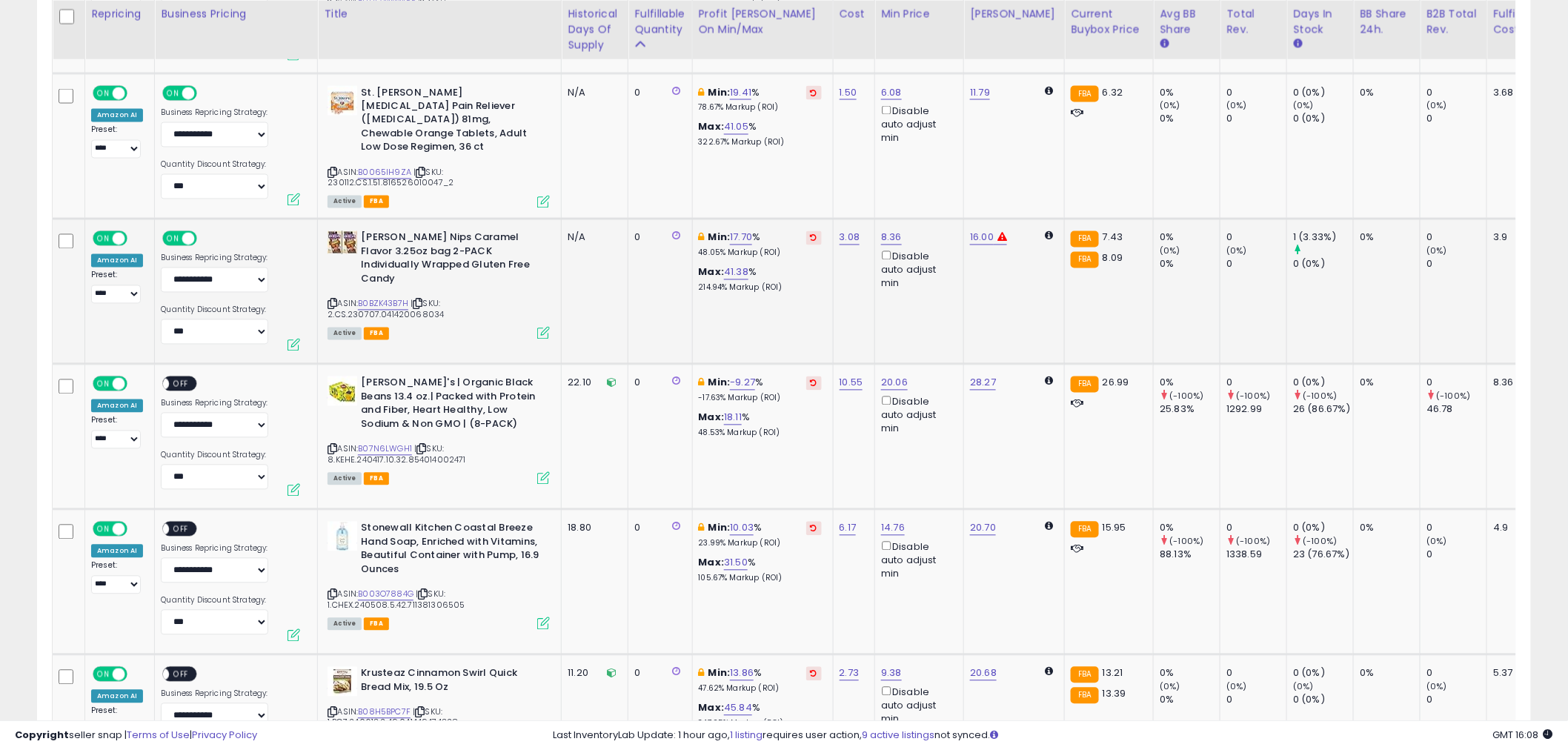
scroll to position [1069, 0]
click at [182, 380] on span "OFF" at bounding box center [182, 383] width 24 height 12
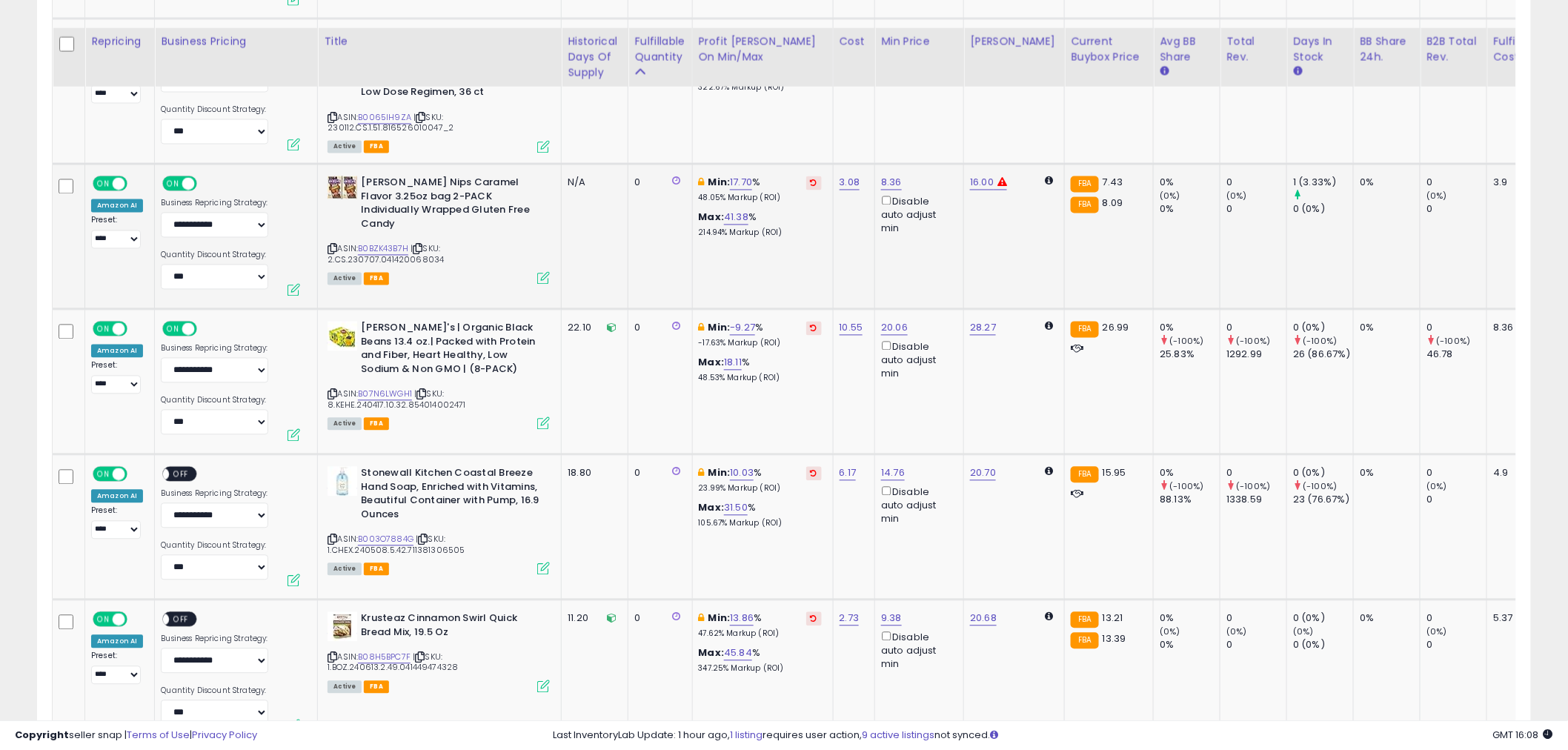
scroll to position [1151, 0]
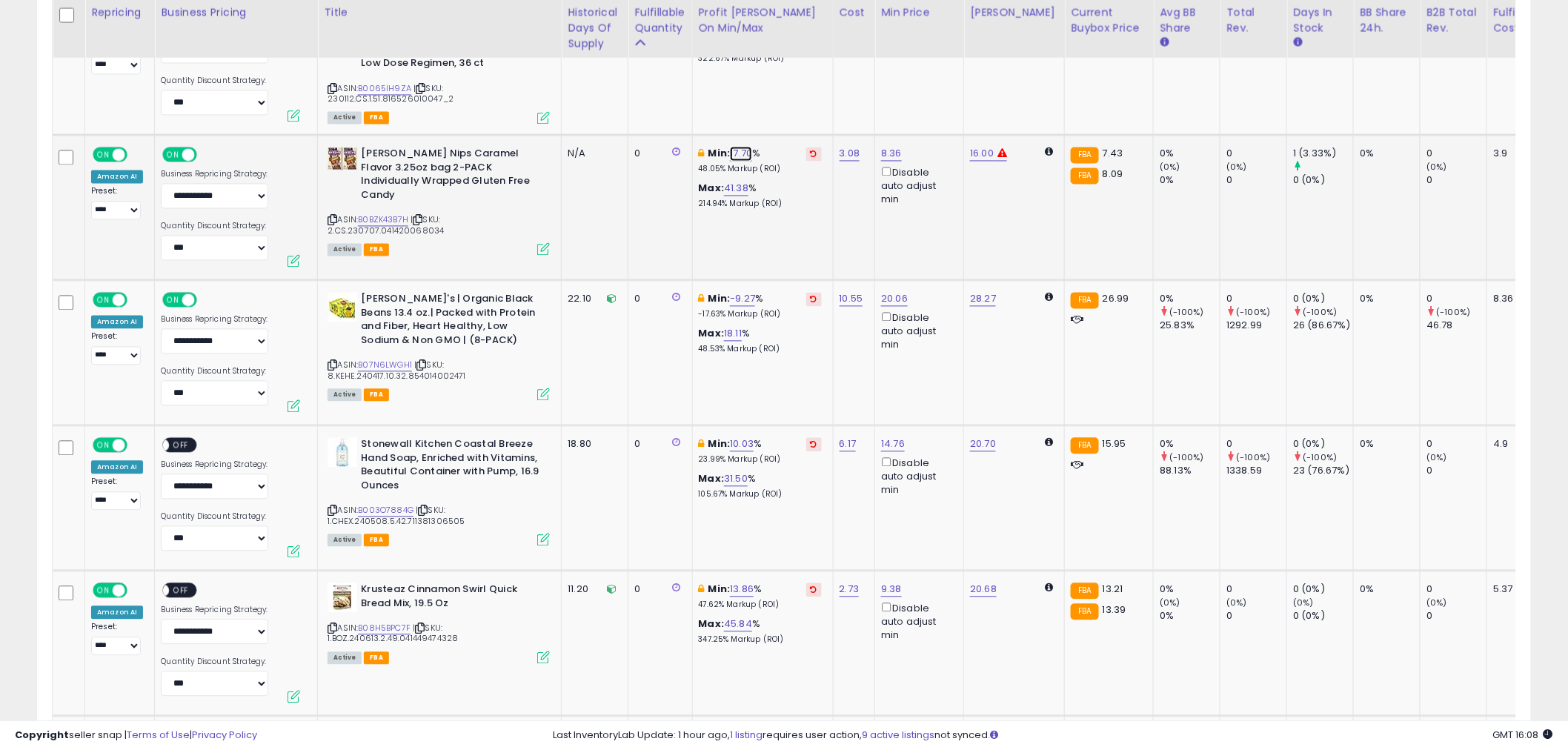
click at [747, 150] on link "17.70" at bounding box center [740, 154] width 22 height 15
drag, startPoint x: 692, startPoint y: 99, endPoint x: 596, endPoint y: 109, distance: 96.5
type input "**"
click button "submit" at bounding box center [782, 101] width 25 height 22
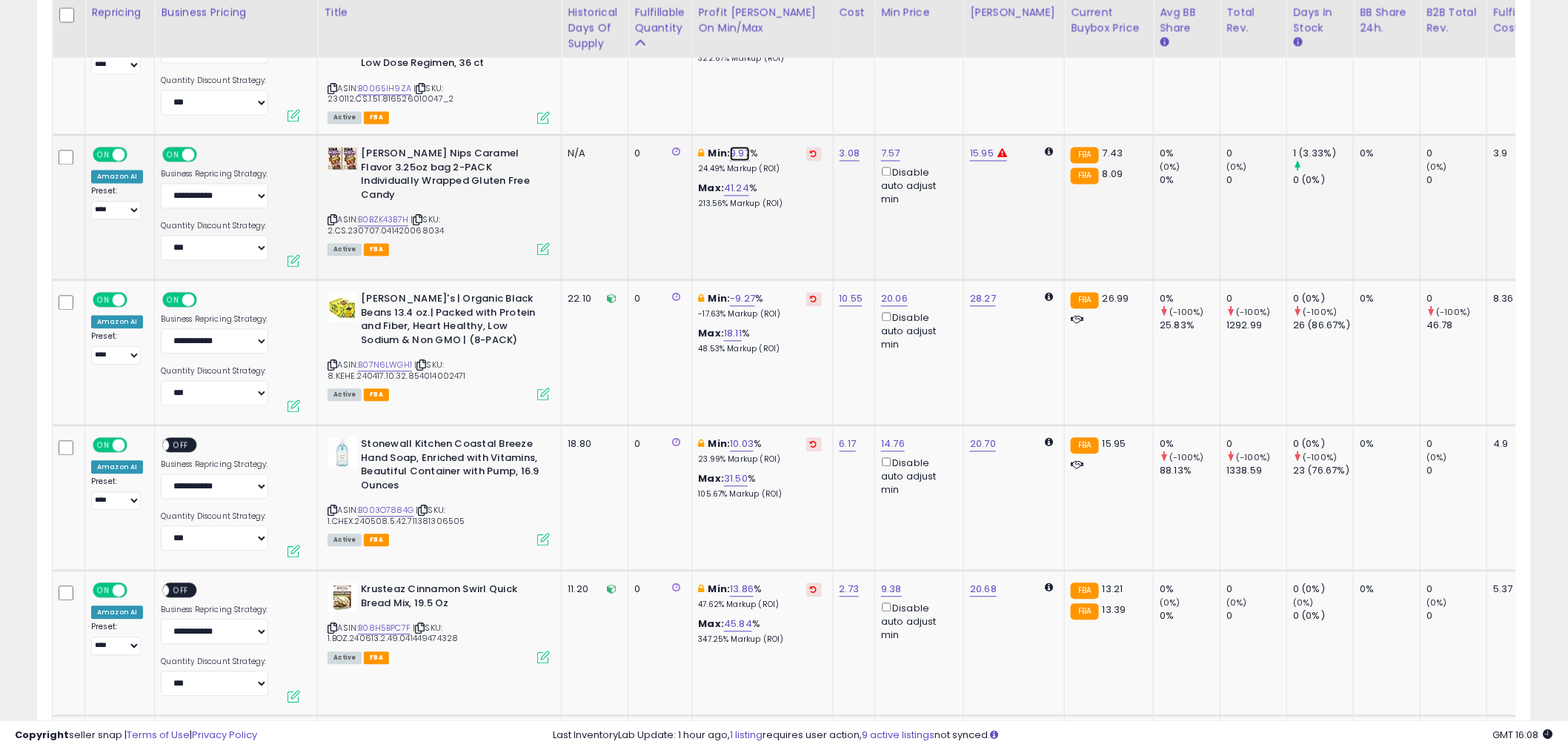
click at [744, 153] on link "9.97" at bounding box center [740, 154] width 20 height 15
drag, startPoint x: 695, startPoint y: 101, endPoint x: 590, endPoint y: 108, distance: 105.2
type input "*"
click button "submit" at bounding box center [781, 101] width 25 height 22
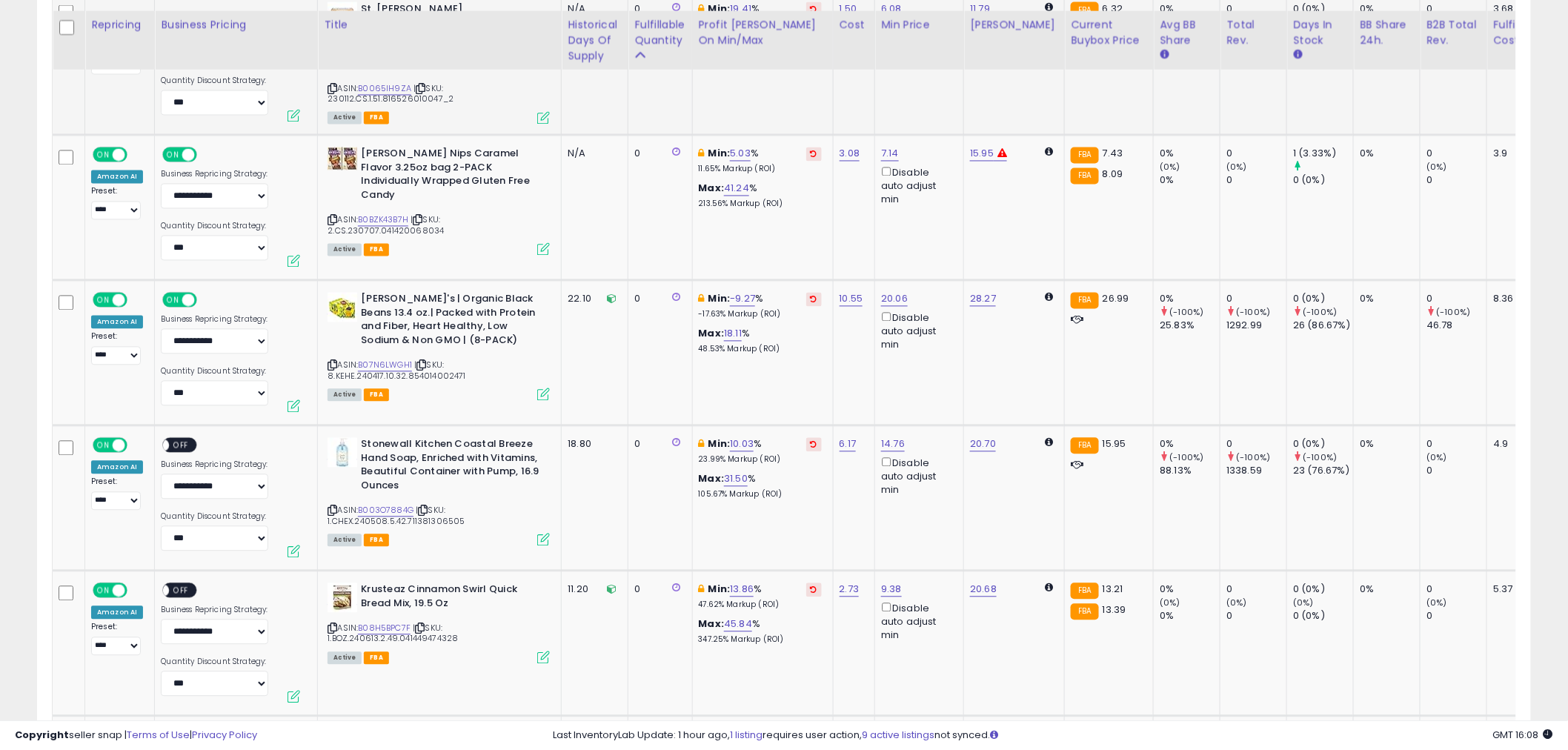
scroll to position [1234, 0]
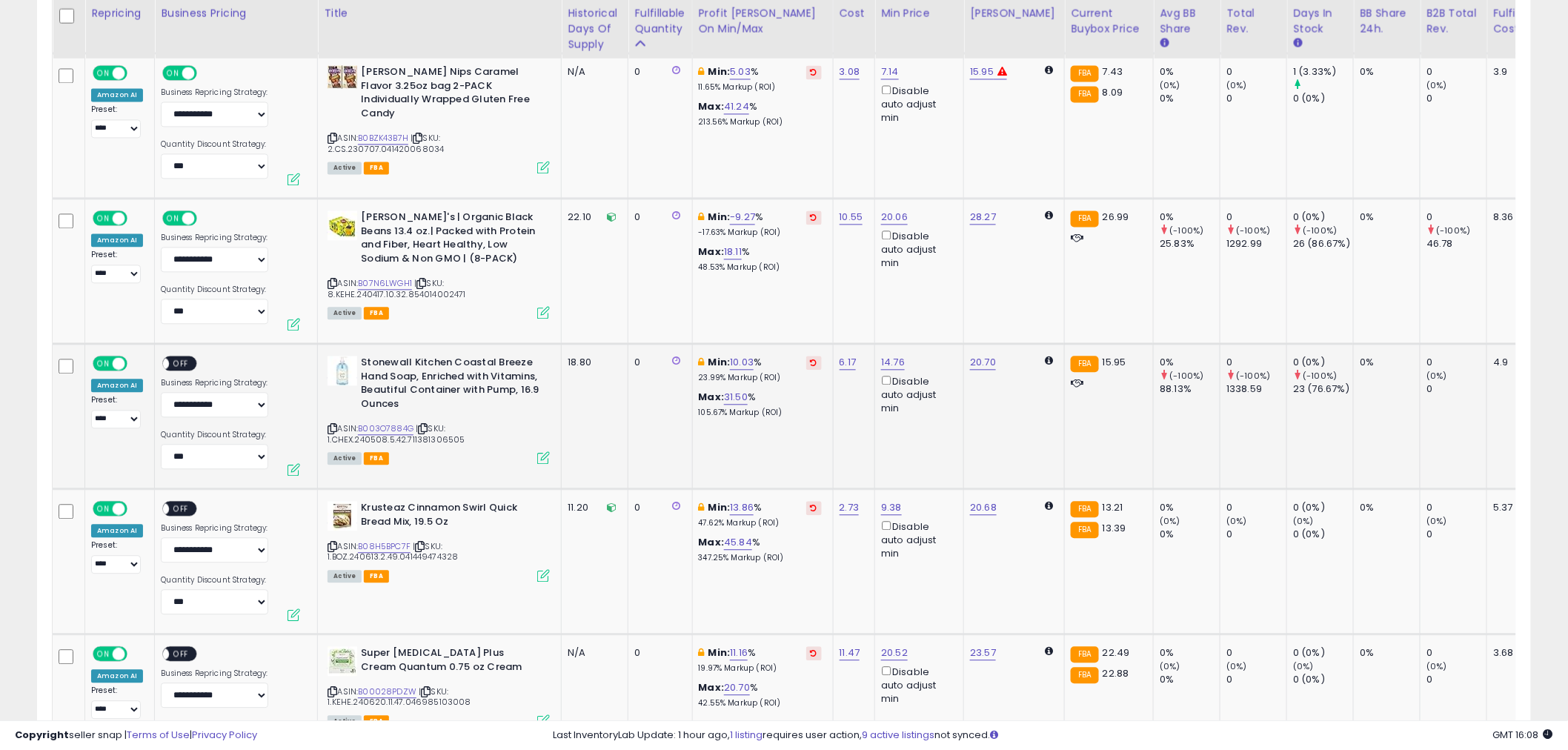
click at [170, 357] on span "OFF" at bounding box center [182, 363] width 24 height 12
click at [747, 211] on link "-9.27" at bounding box center [742, 217] width 25 height 15
drag, startPoint x: 706, startPoint y: 162, endPoint x: 566, endPoint y: 165, distance: 140.0
type input "*"
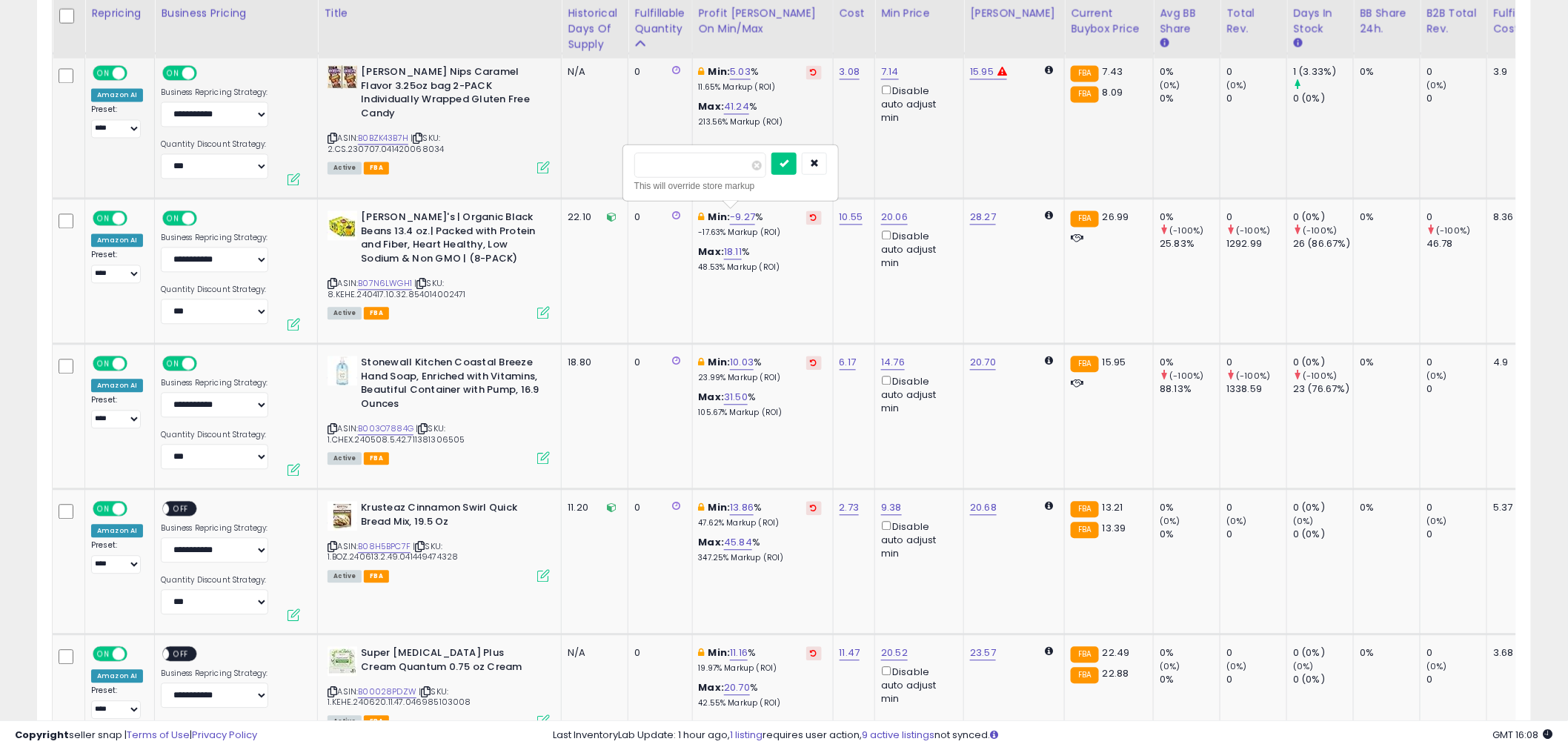
click button "submit" at bounding box center [784, 163] width 25 height 22
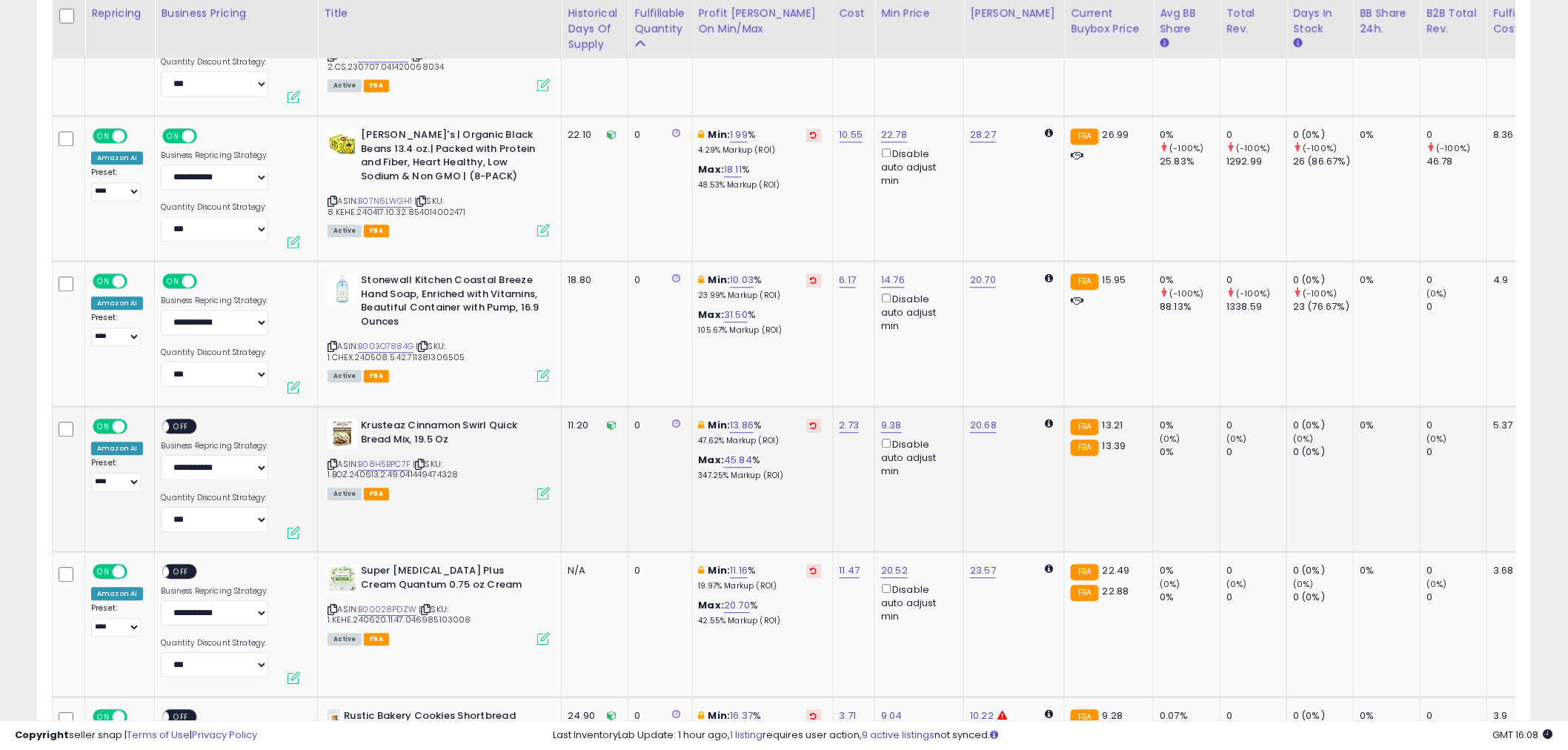
click at [174, 420] on div "ON OFF" at bounding box center [156, 426] width 35 height 12
click at [182, 431] on div "ON OFF" at bounding box center [179, 425] width 35 height 15
click at [185, 565] on span "OFF" at bounding box center [182, 571] width 24 height 12
click at [185, 423] on span "OFF" at bounding box center [182, 426] width 24 height 12
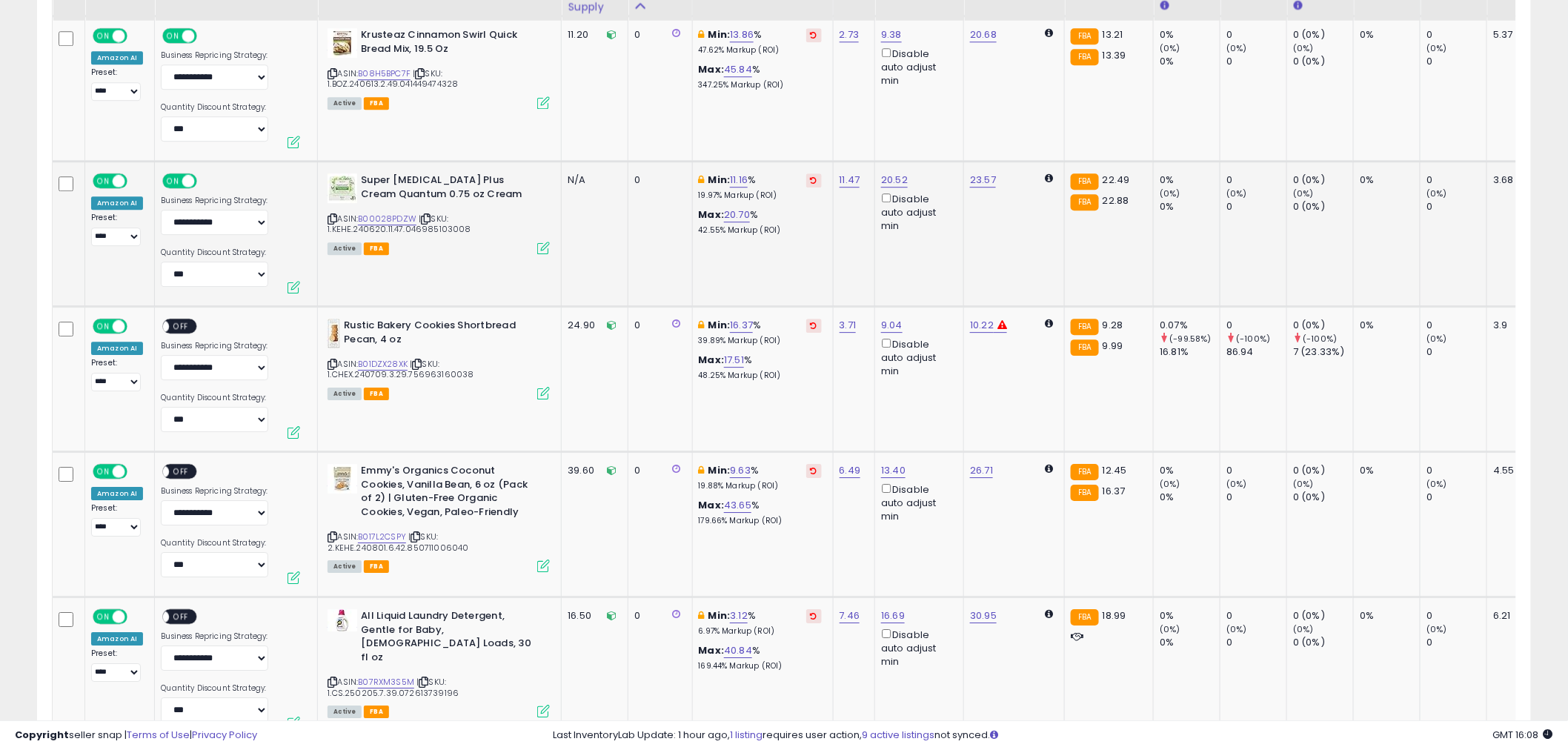
scroll to position [1728, 0]
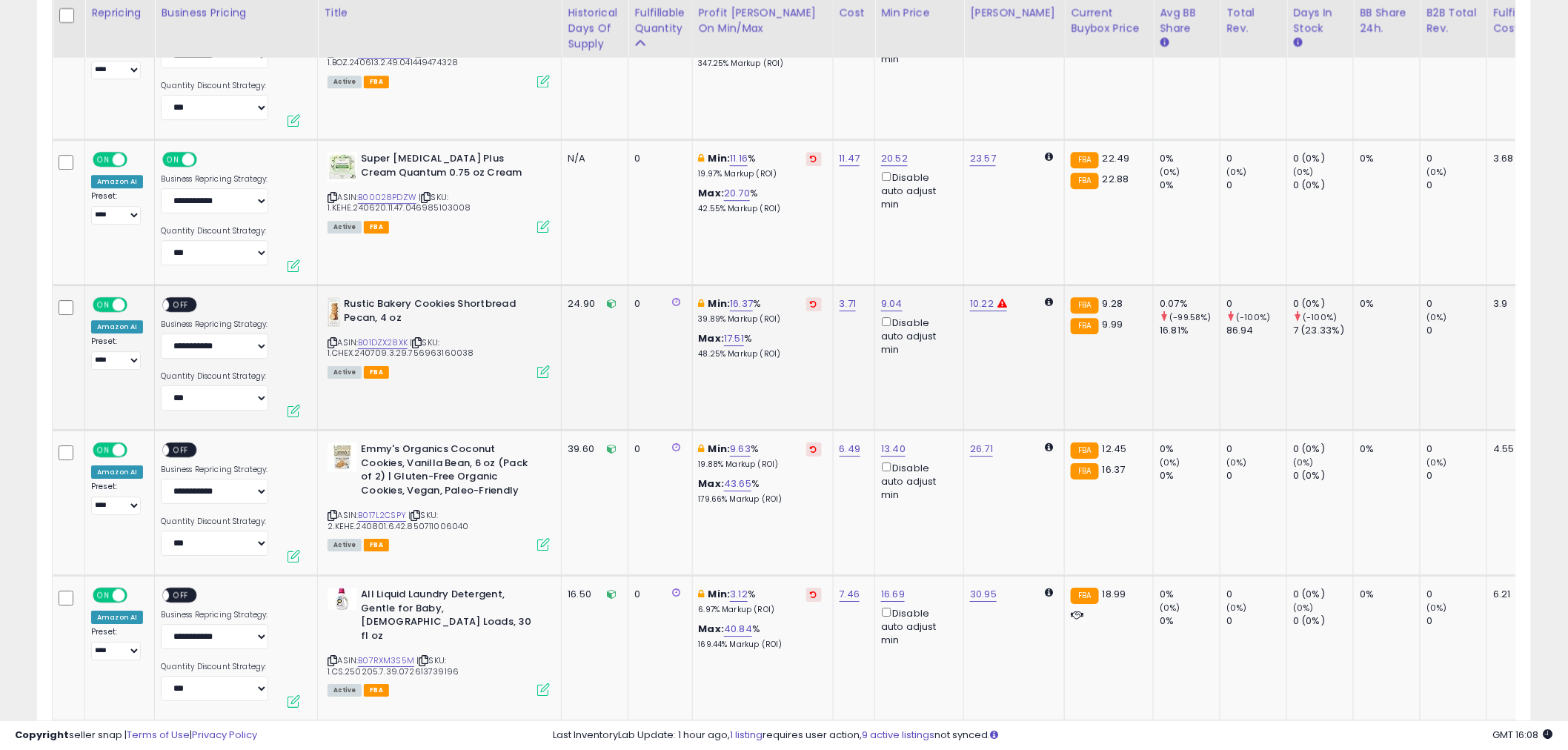
click at [188, 303] on span "OFF" at bounding box center [182, 305] width 24 height 12
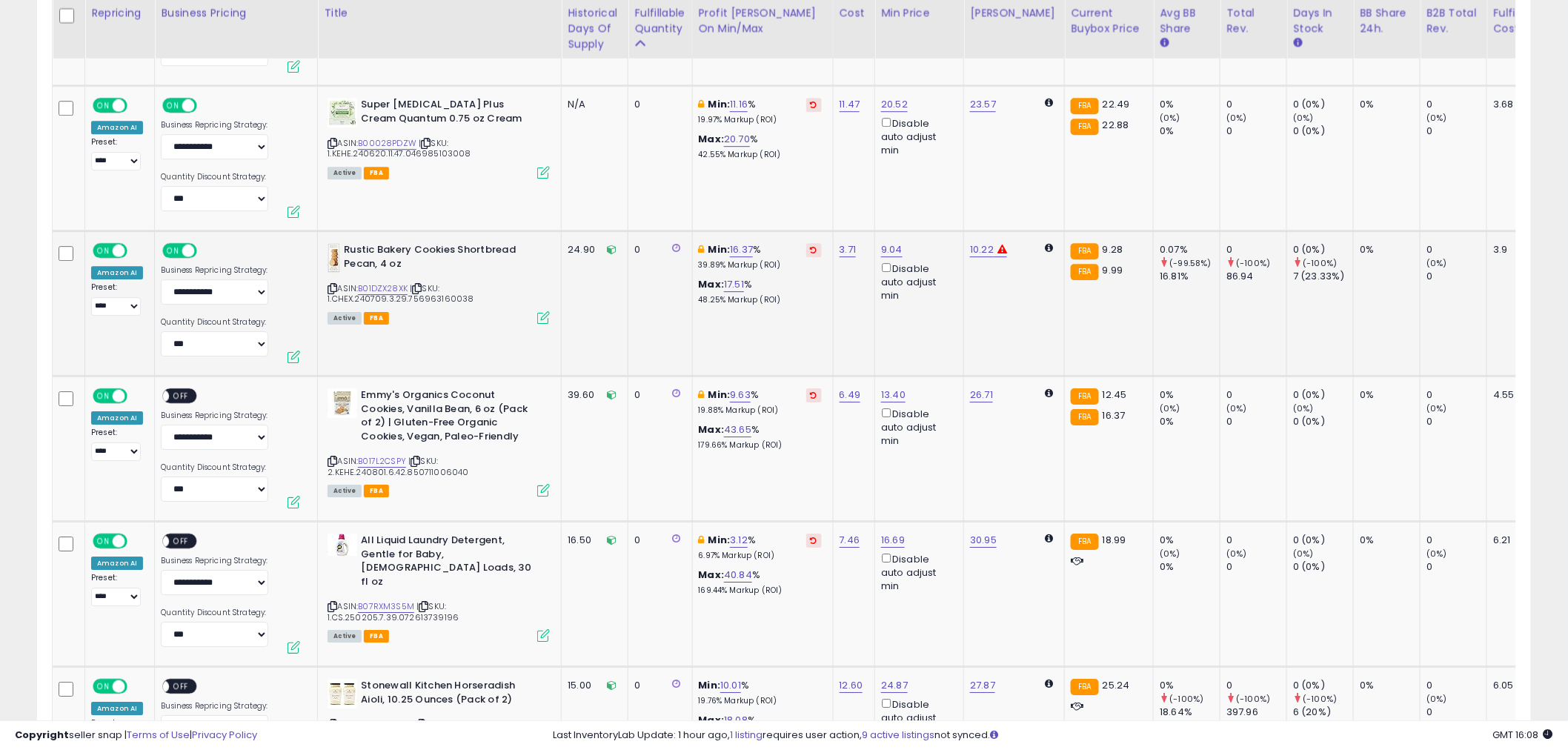
scroll to position [1810, 0]
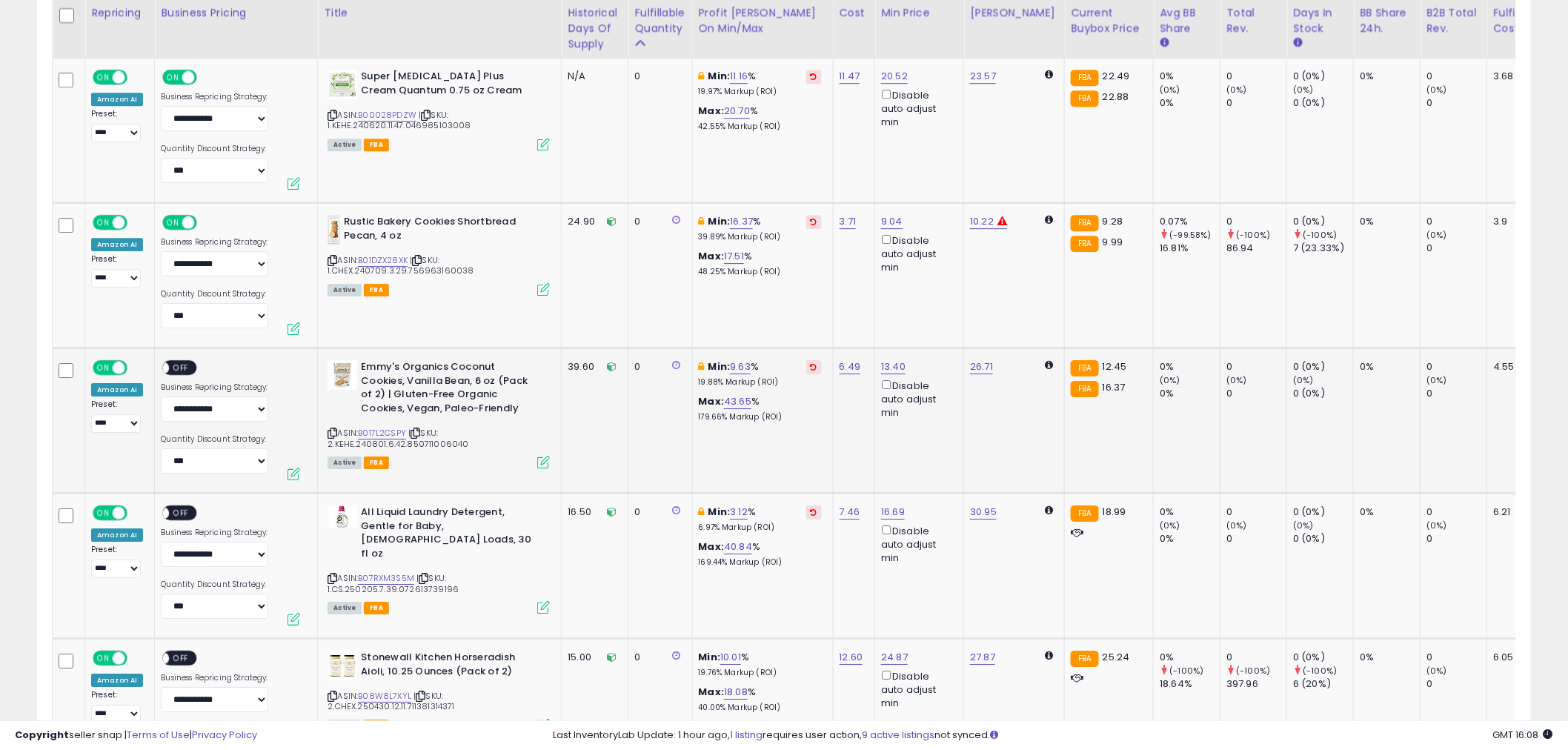
click at [188, 361] on span "OFF" at bounding box center [182, 367] width 24 height 12
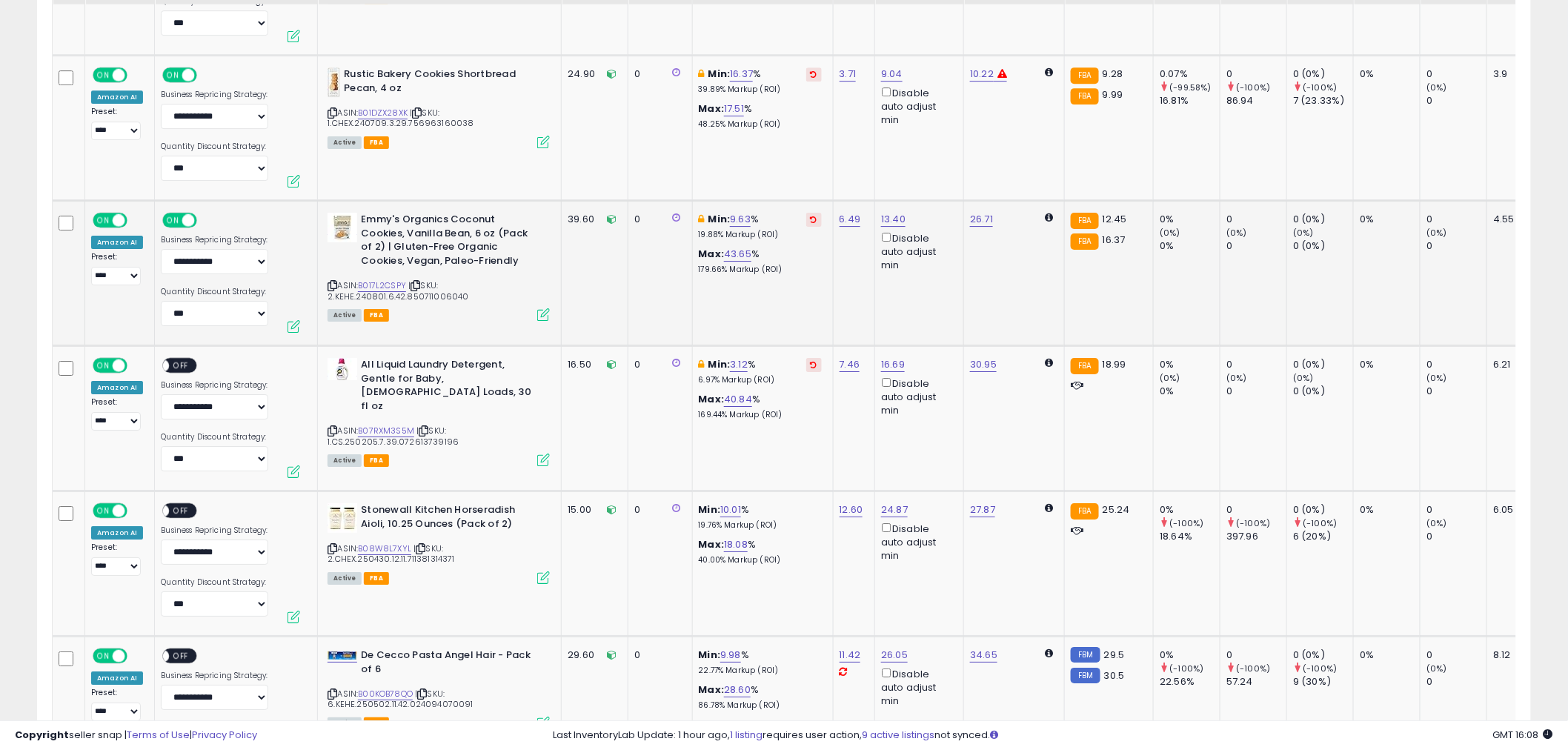
scroll to position [1974, 0]
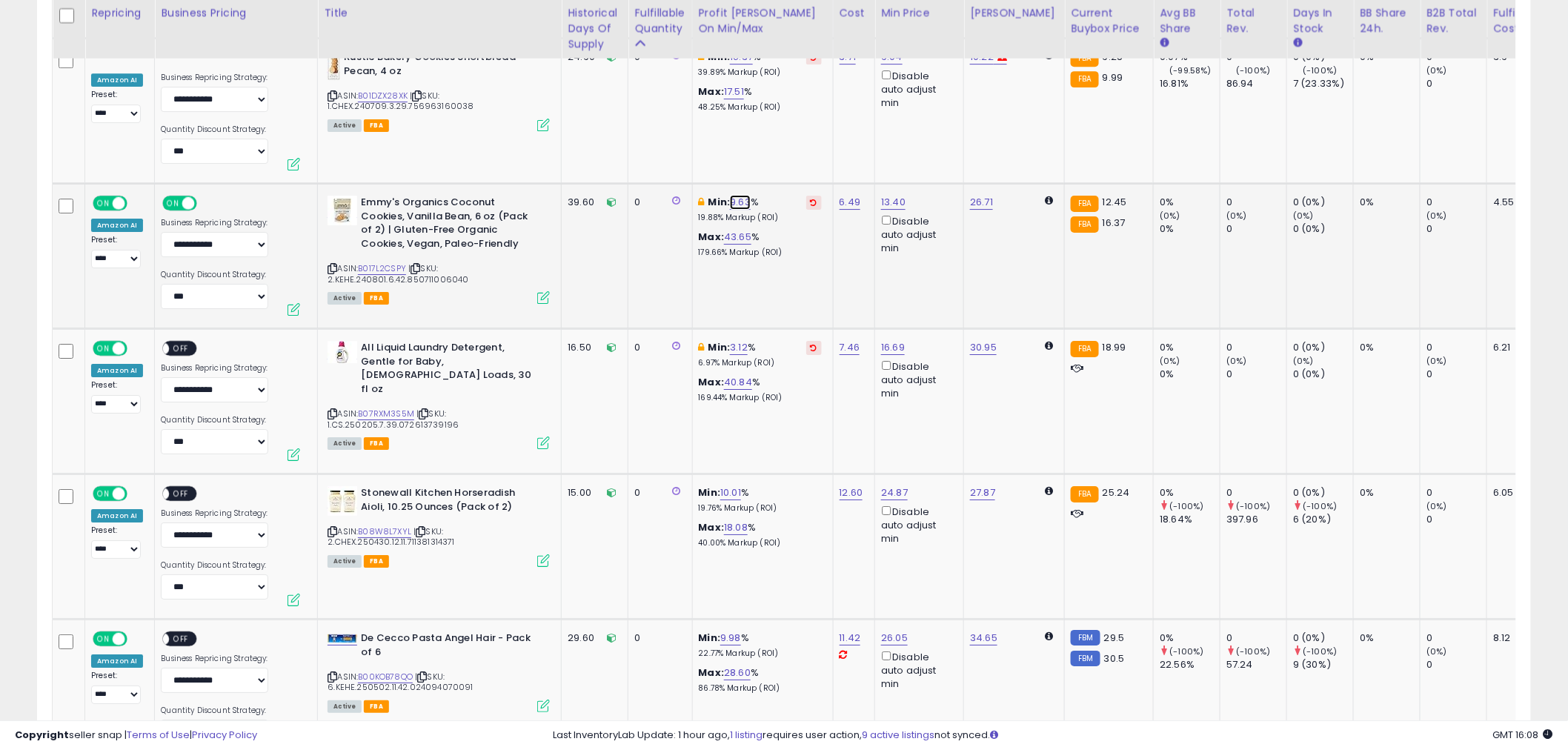
click at [743, 197] on link "9.63" at bounding box center [740, 202] width 20 height 15
drag, startPoint x: 702, startPoint y: 141, endPoint x: 606, endPoint y: 154, distance: 96.9
click at [608, 156] on tbody "**********" at bounding box center [1343, 407] width 2581 height 3060
type input "*"
click button "submit" at bounding box center [781, 145] width 25 height 22
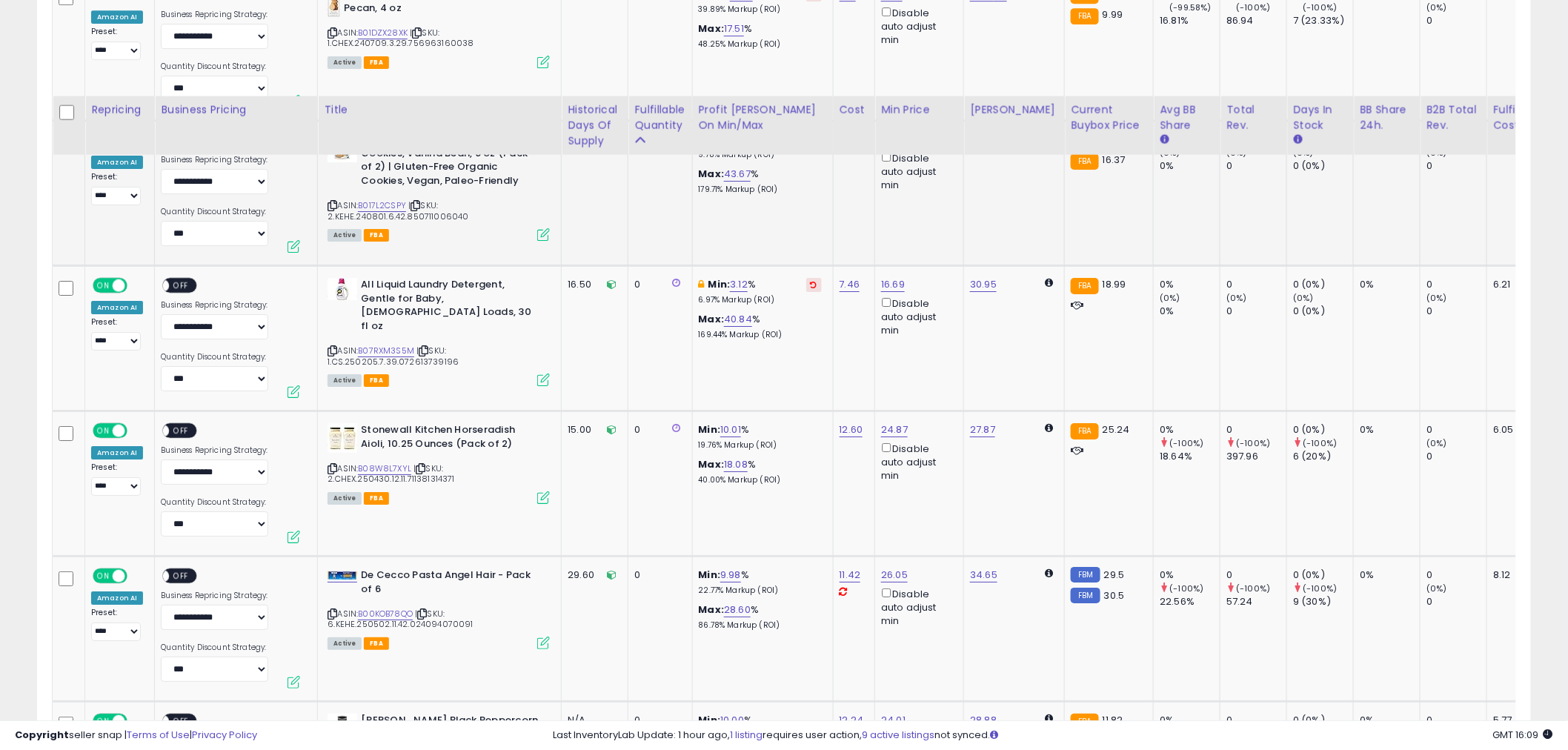
scroll to position [2139, 0]
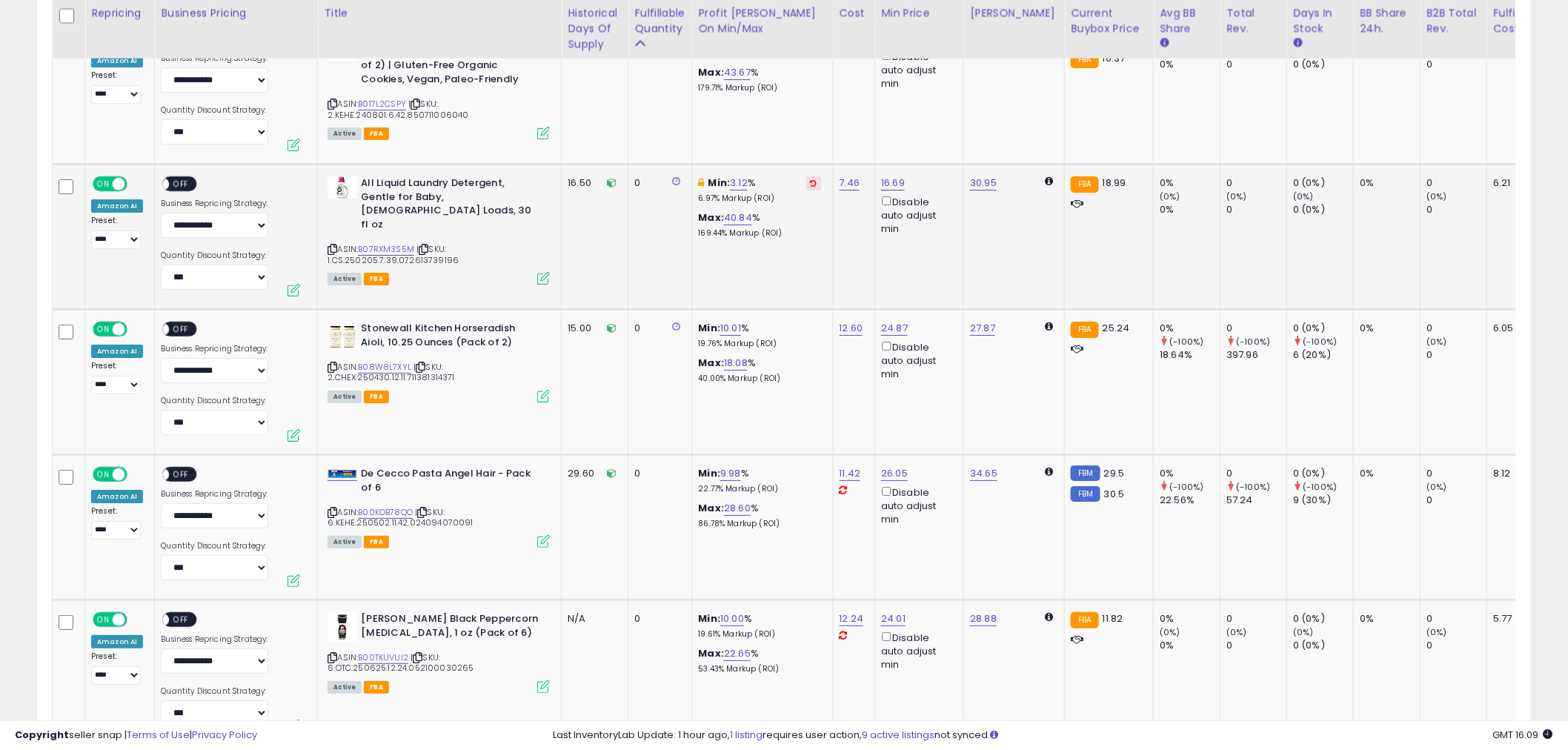
click at [186, 180] on span "OFF" at bounding box center [182, 184] width 24 height 12
click at [184, 323] on span "OFF" at bounding box center [182, 329] width 24 height 12
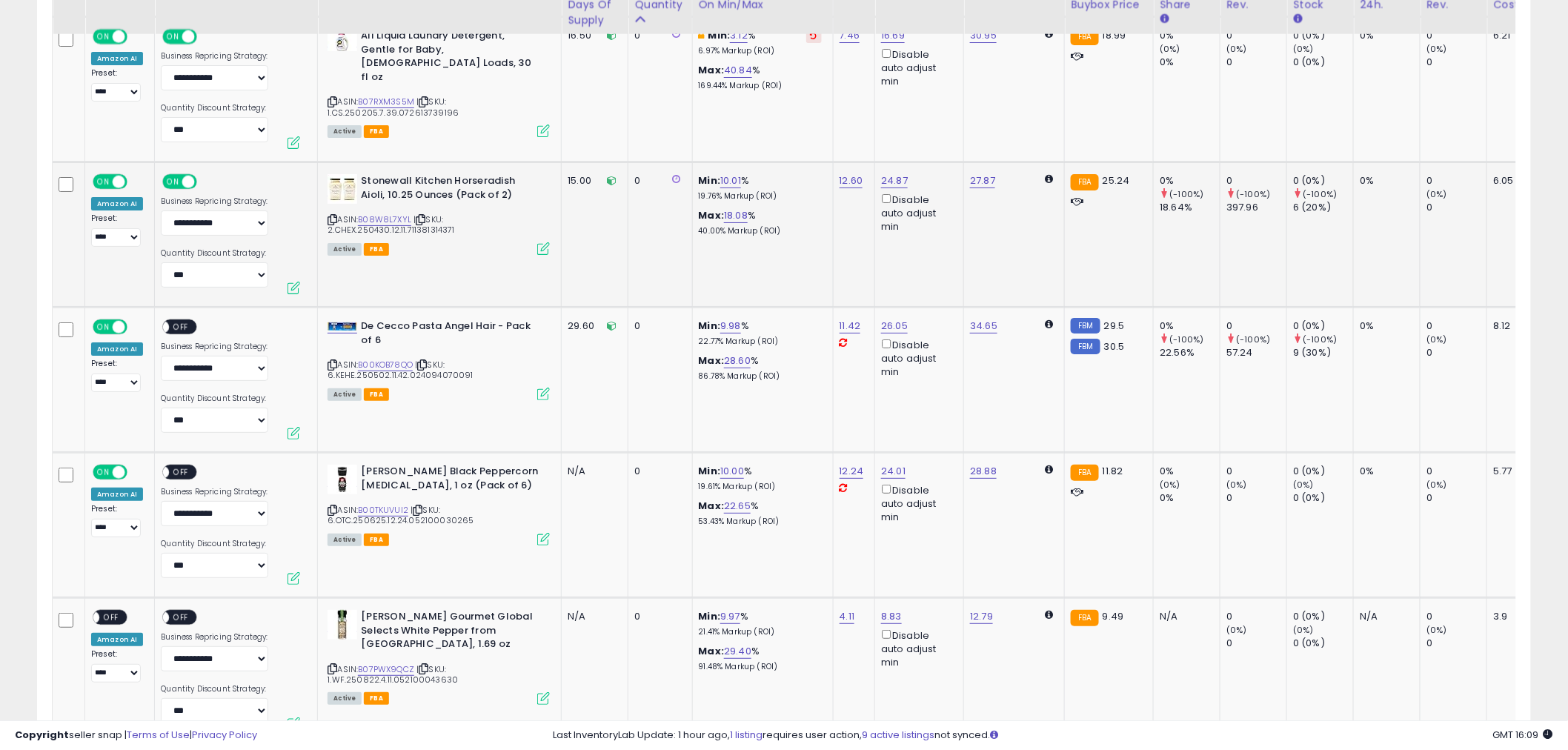
scroll to position [2304, 0]
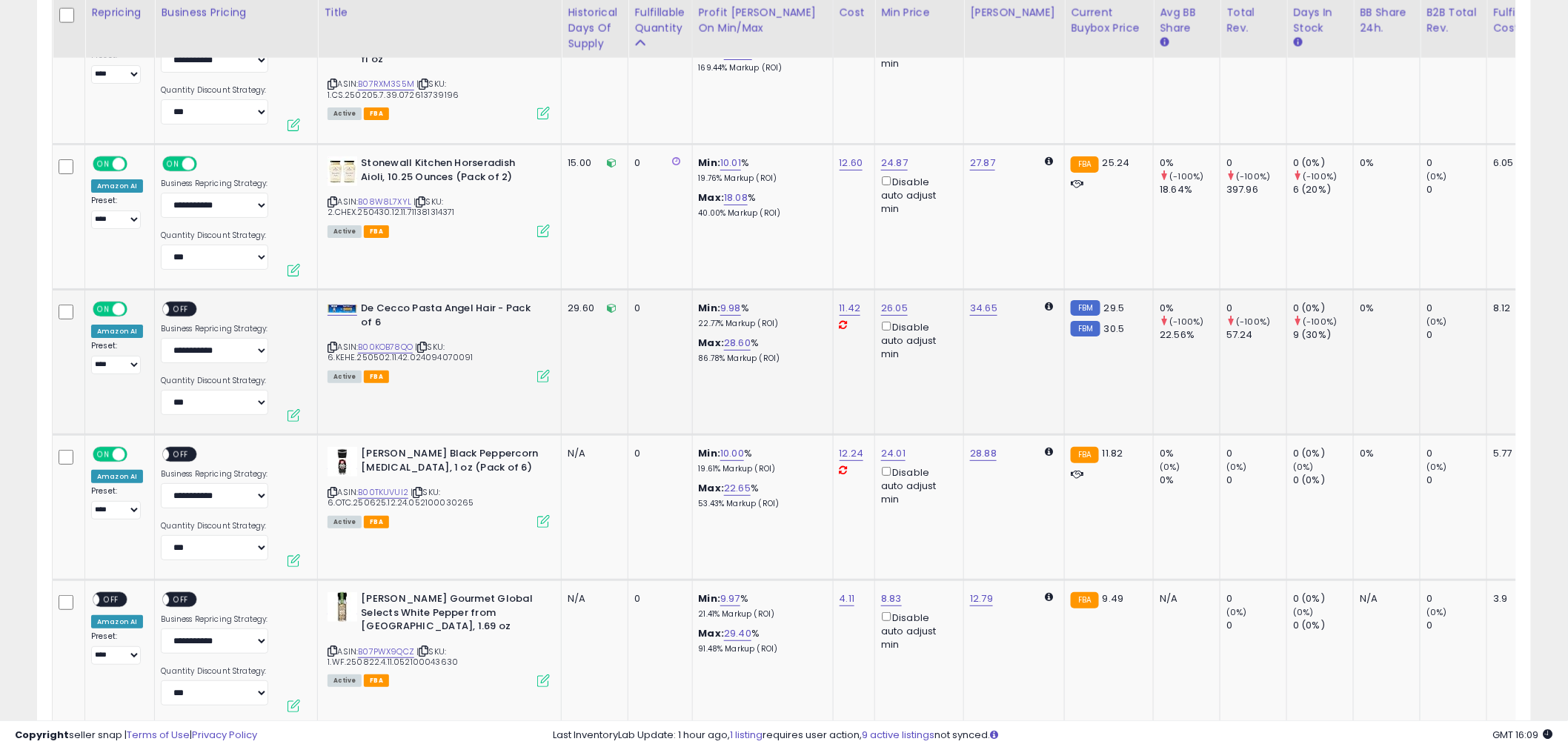
click at [175, 303] on span "OFF" at bounding box center [182, 310] width 24 height 12
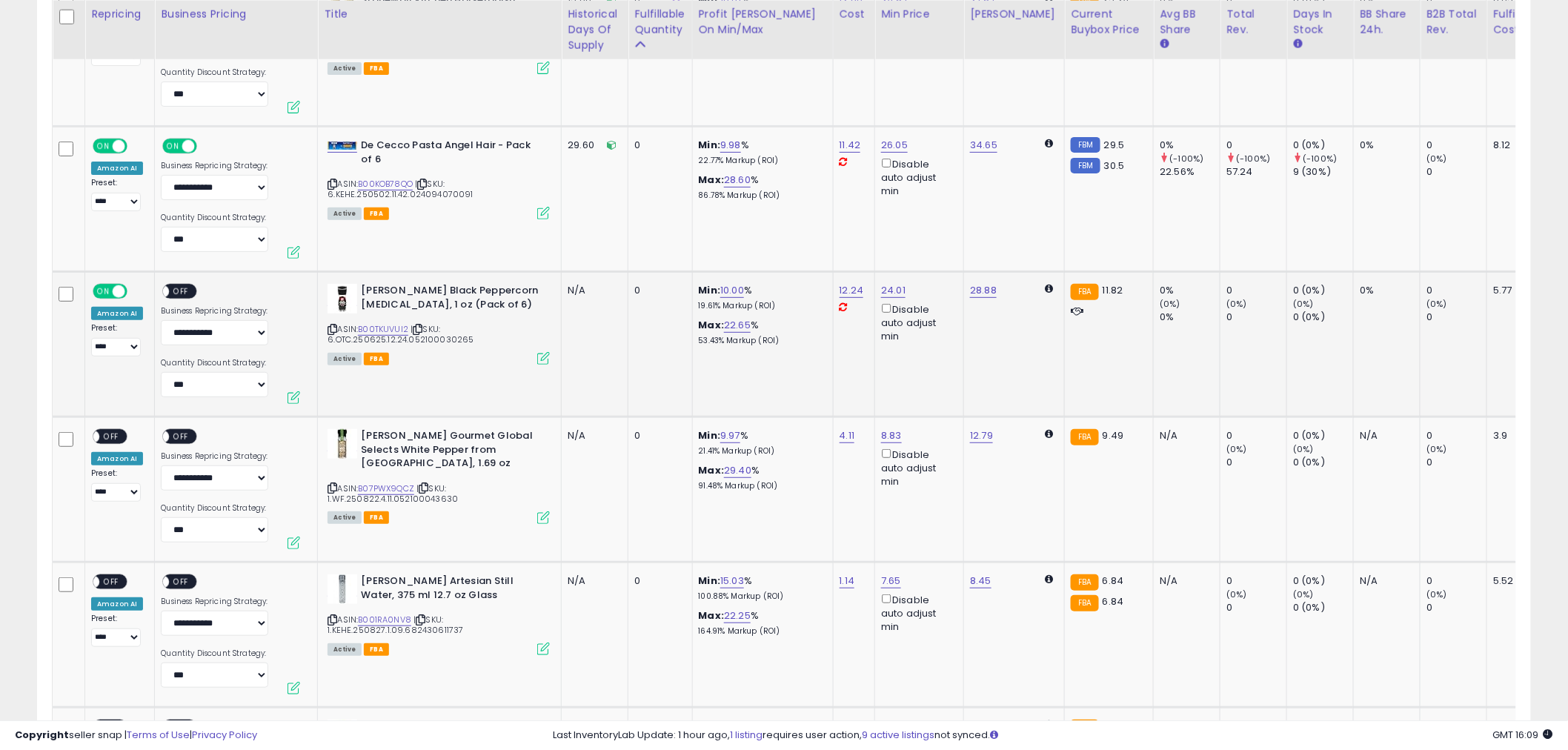
scroll to position [2469, 0]
click at [186, 284] on span "OFF" at bounding box center [182, 290] width 24 height 12
click at [889, 281] on link "24.01" at bounding box center [893, 288] width 24 height 15
click at [390, 321] on link "B00TKUVUI2" at bounding box center [383, 327] width 51 height 12
drag, startPoint x: 858, startPoint y: 232, endPoint x: 769, endPoint y: 226, distance: 89.2
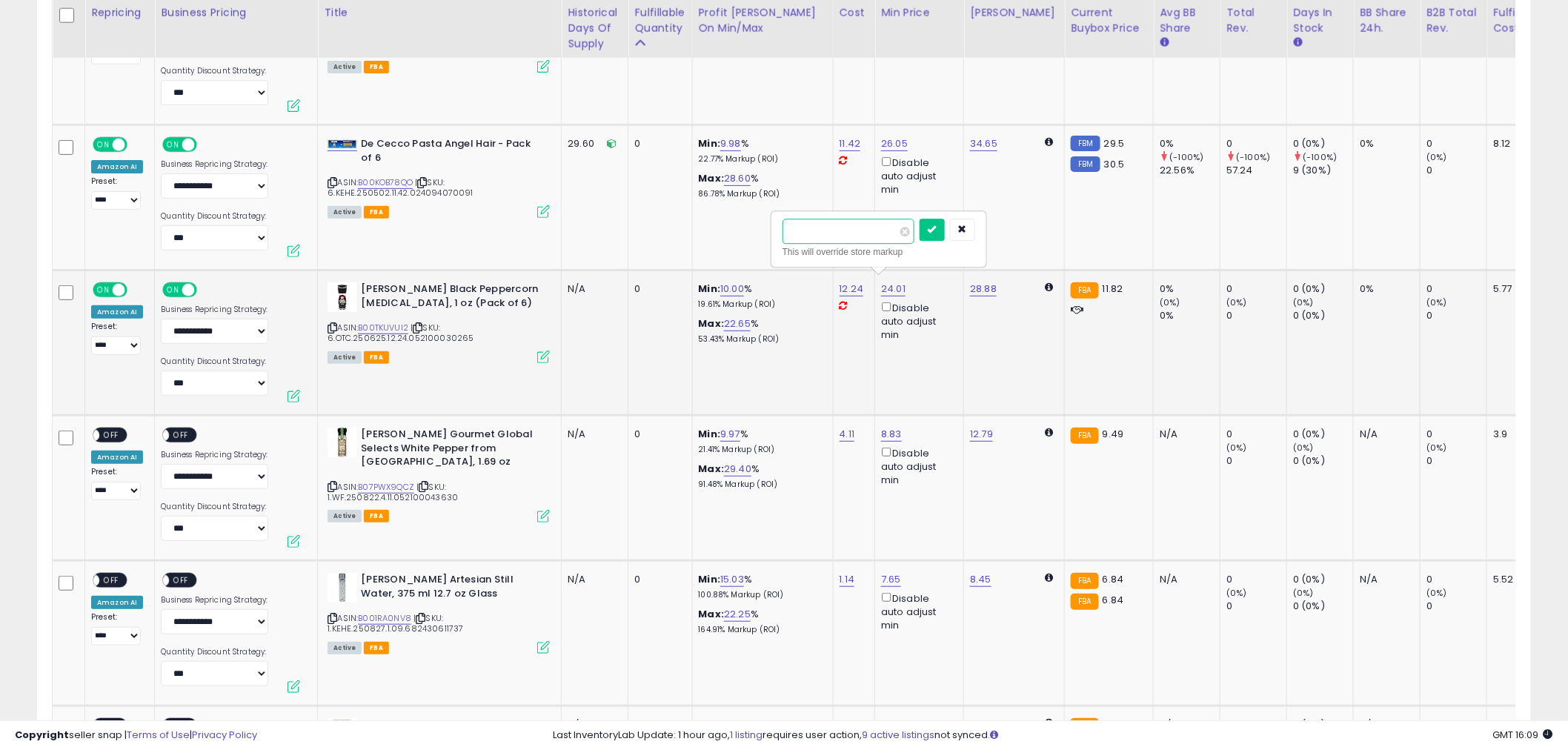
click at [771, 228] on div "***** This will override store markup" at bounding box center [878, 239] width 216 height 57
type input "*****"
click button "submit" at bounding box center [932, 230] width 25 height 22
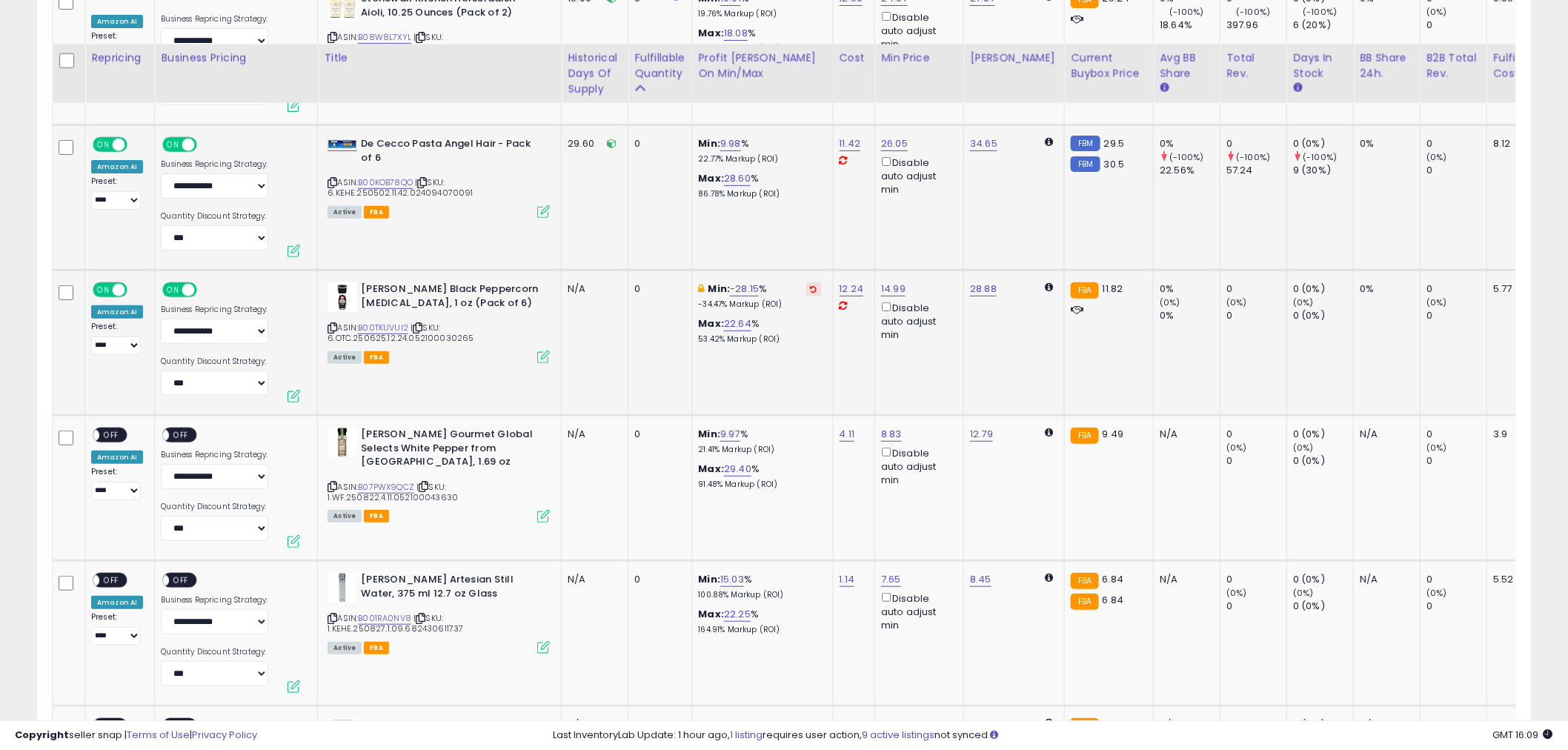
scroll to position [2551, 0]
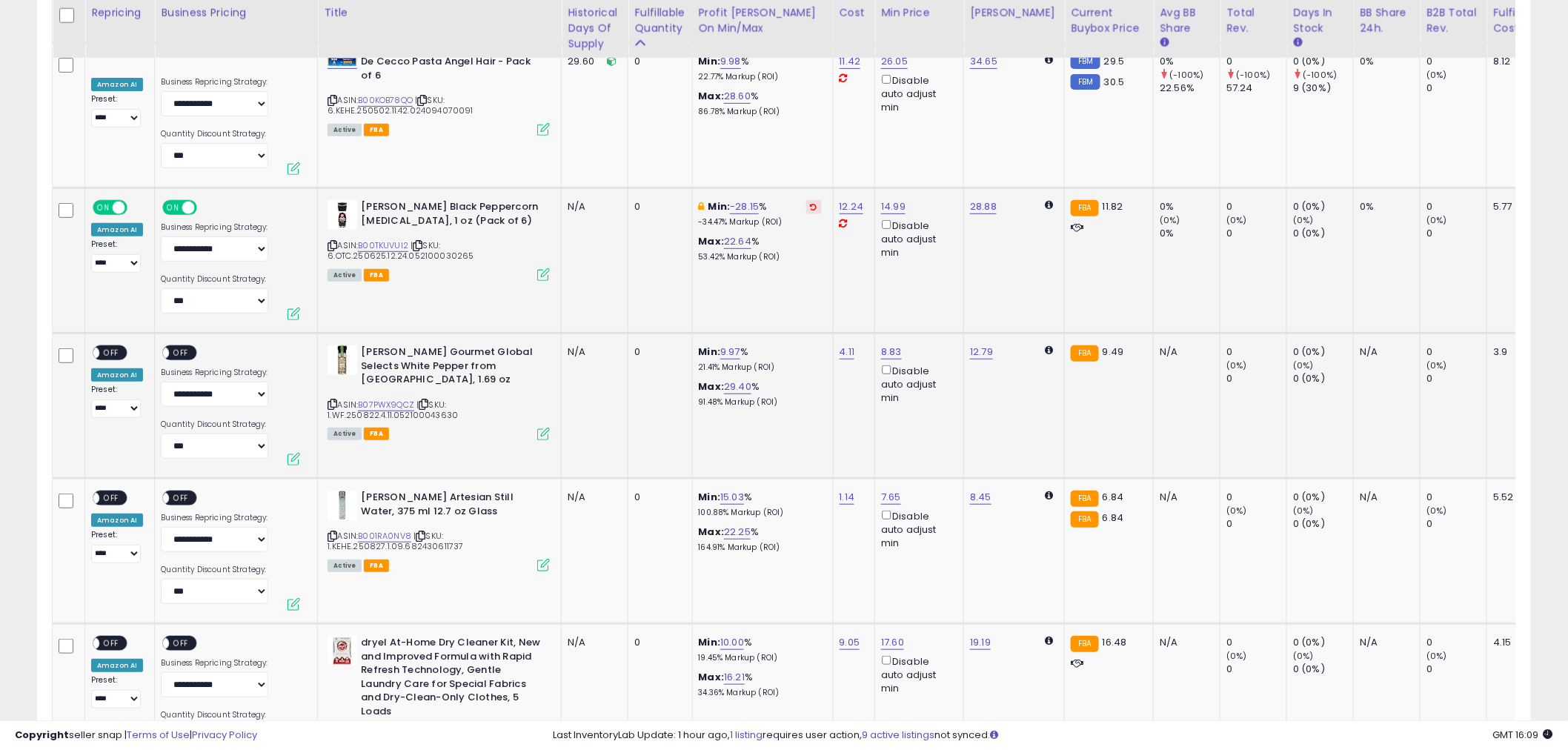
click at [116, 349] on span "OFF" at bounding box center [111, 353] width 24 height 12
click at [171, 349] on span "OFF" at bounding box center [182, 353] width 24 height 12
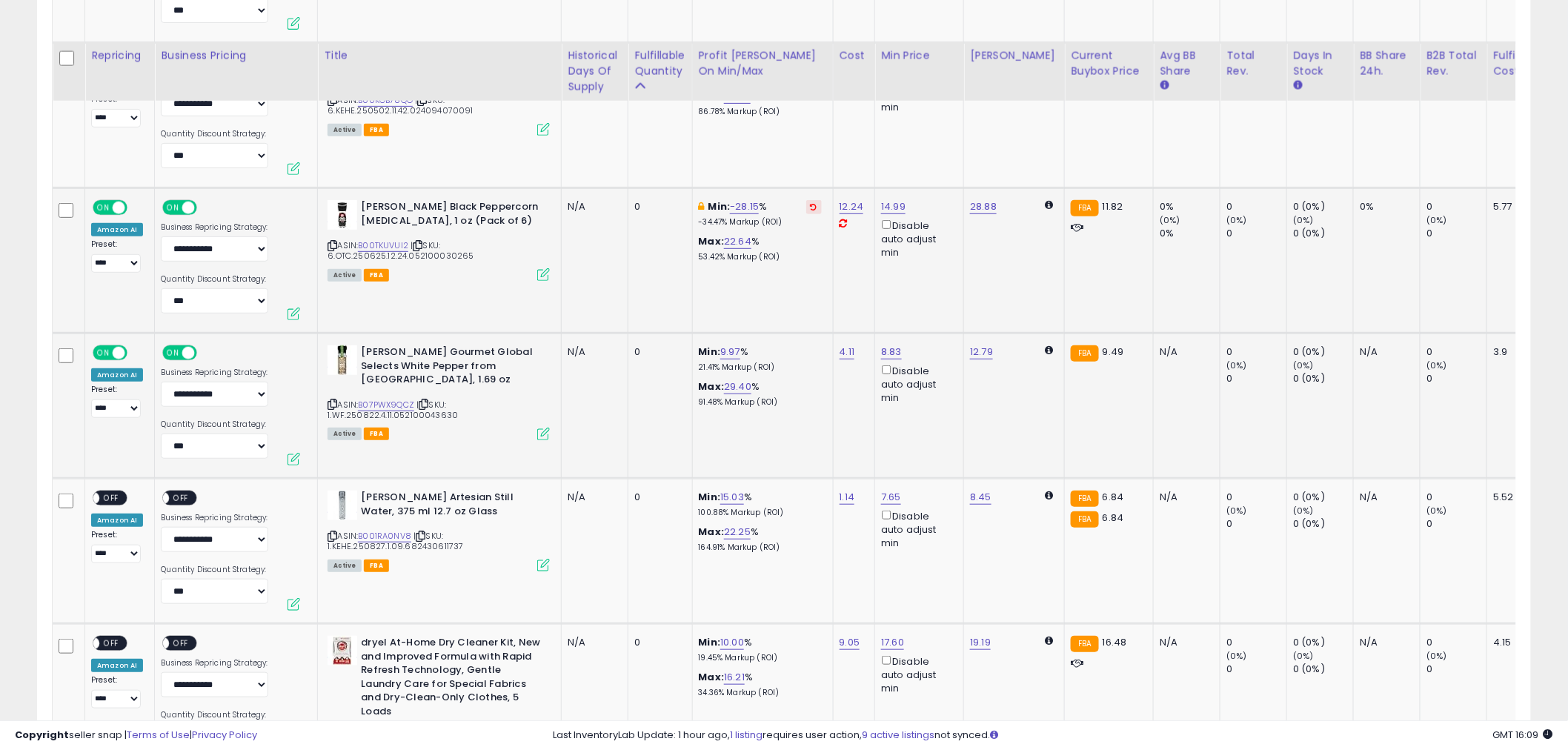
scroll to position [2633, 0]
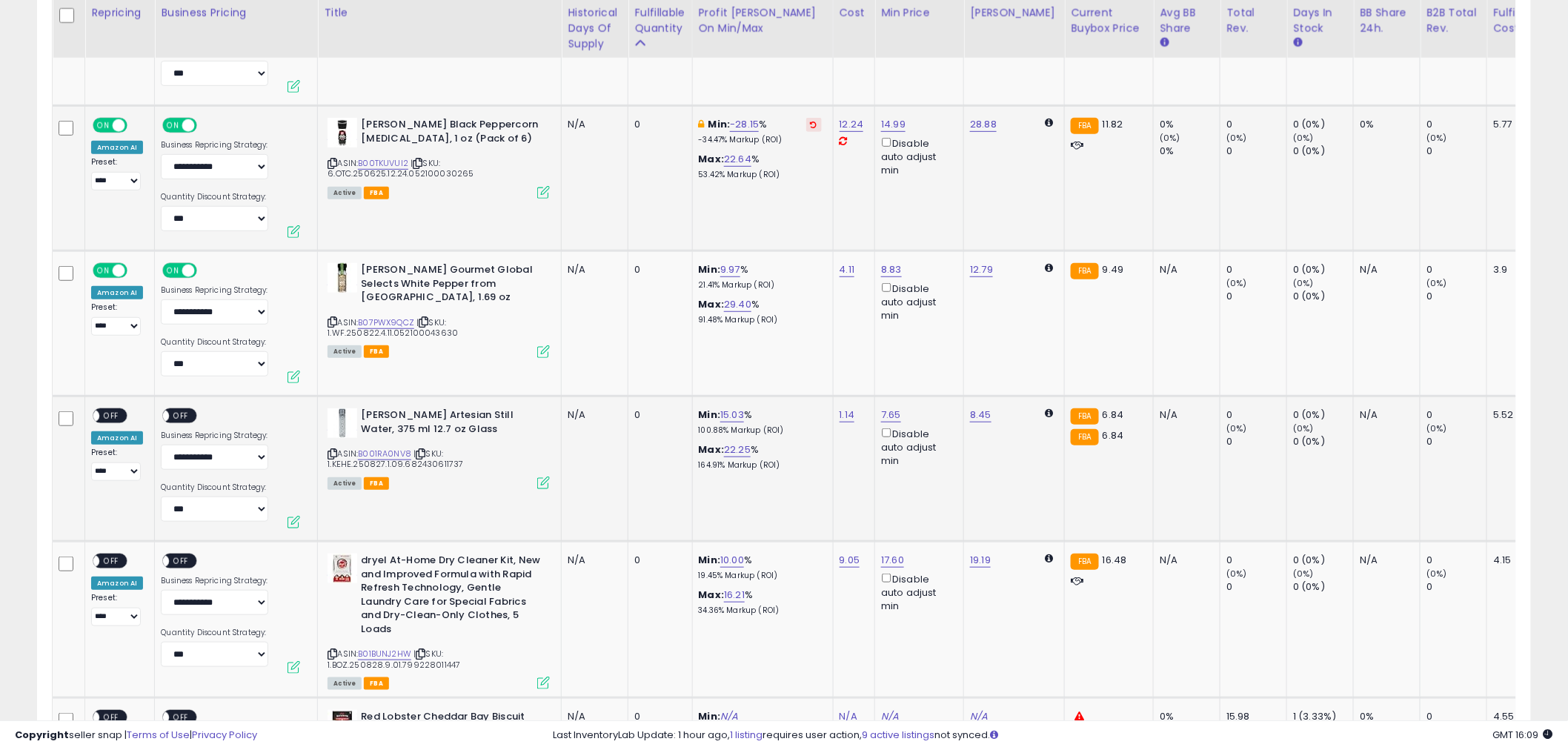
click at [120, 410] on span "OFF" at bounding box center [111, 416] width 24 height 12
click at [180, 410] on span "OFF" at bounding box center [182, 416] width 24 height 12
click at [722, 407] on link "15.03" at bounding box center [731, 415] width 24 height 15
drag, startPoint x: 714, startPoint y: 352, endPoint x: 543, endPoint y: 347, distance: 171.1
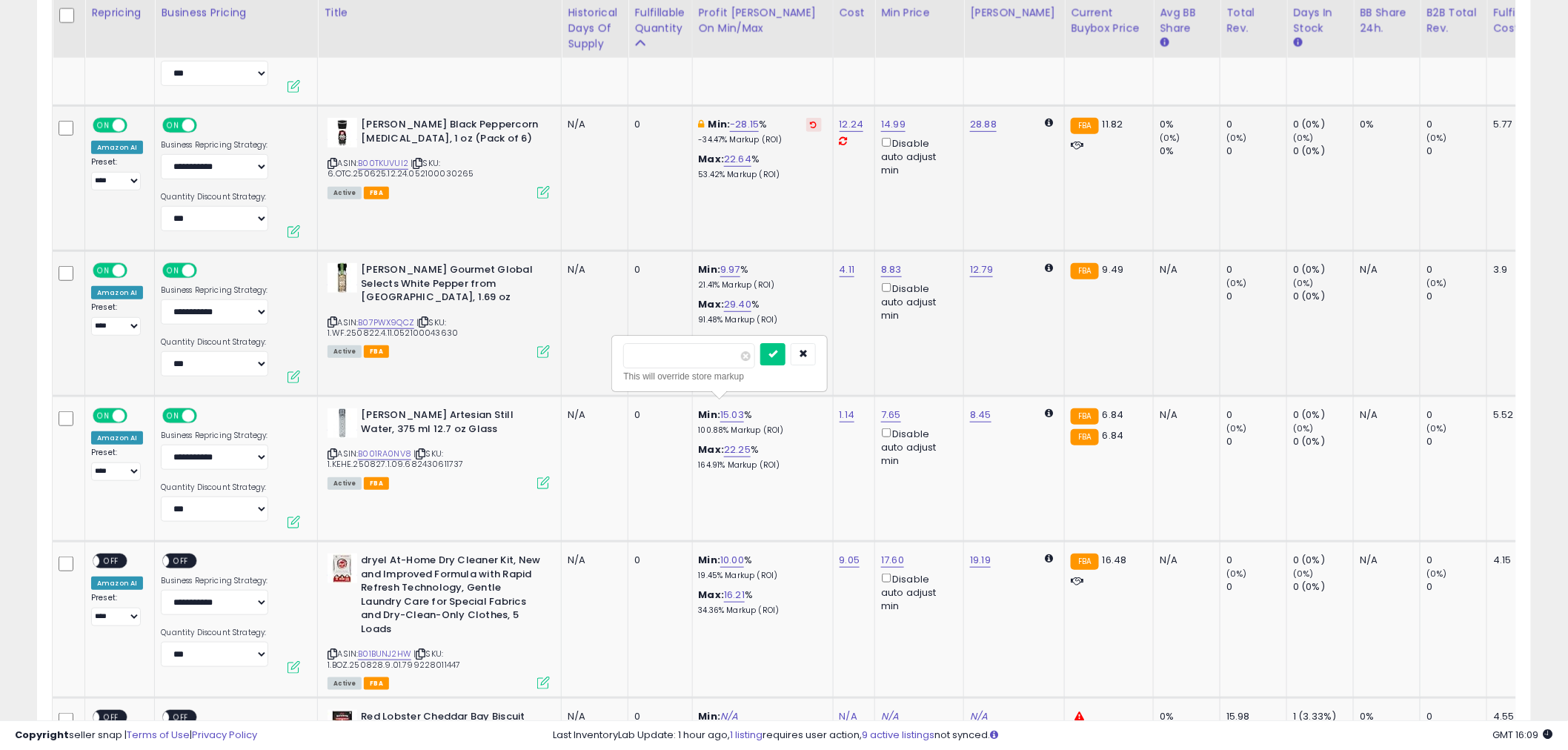
type input "**"
click button "submit" at bounding box center [772, 354] width 25 height 22
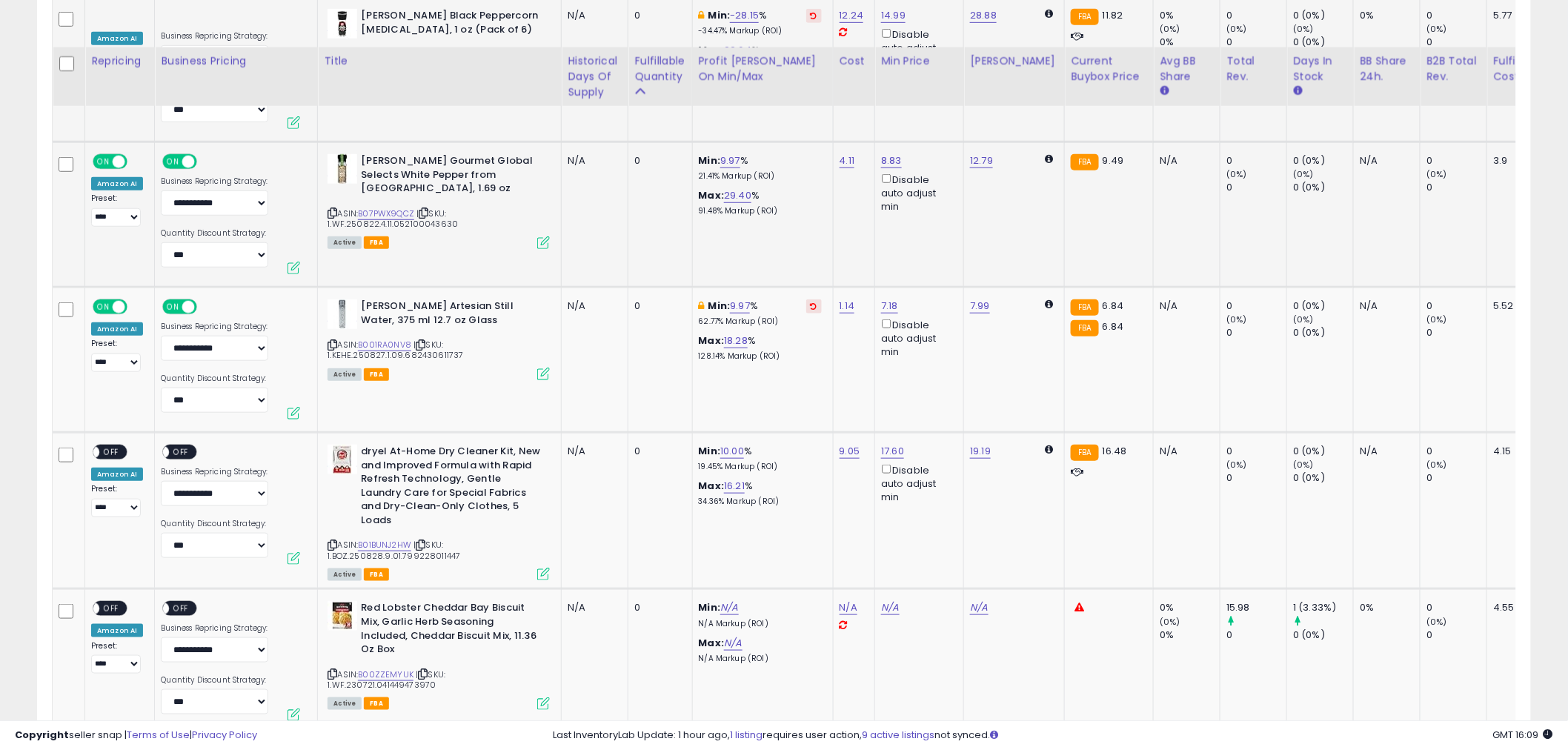
scroll to position [2797, 0]
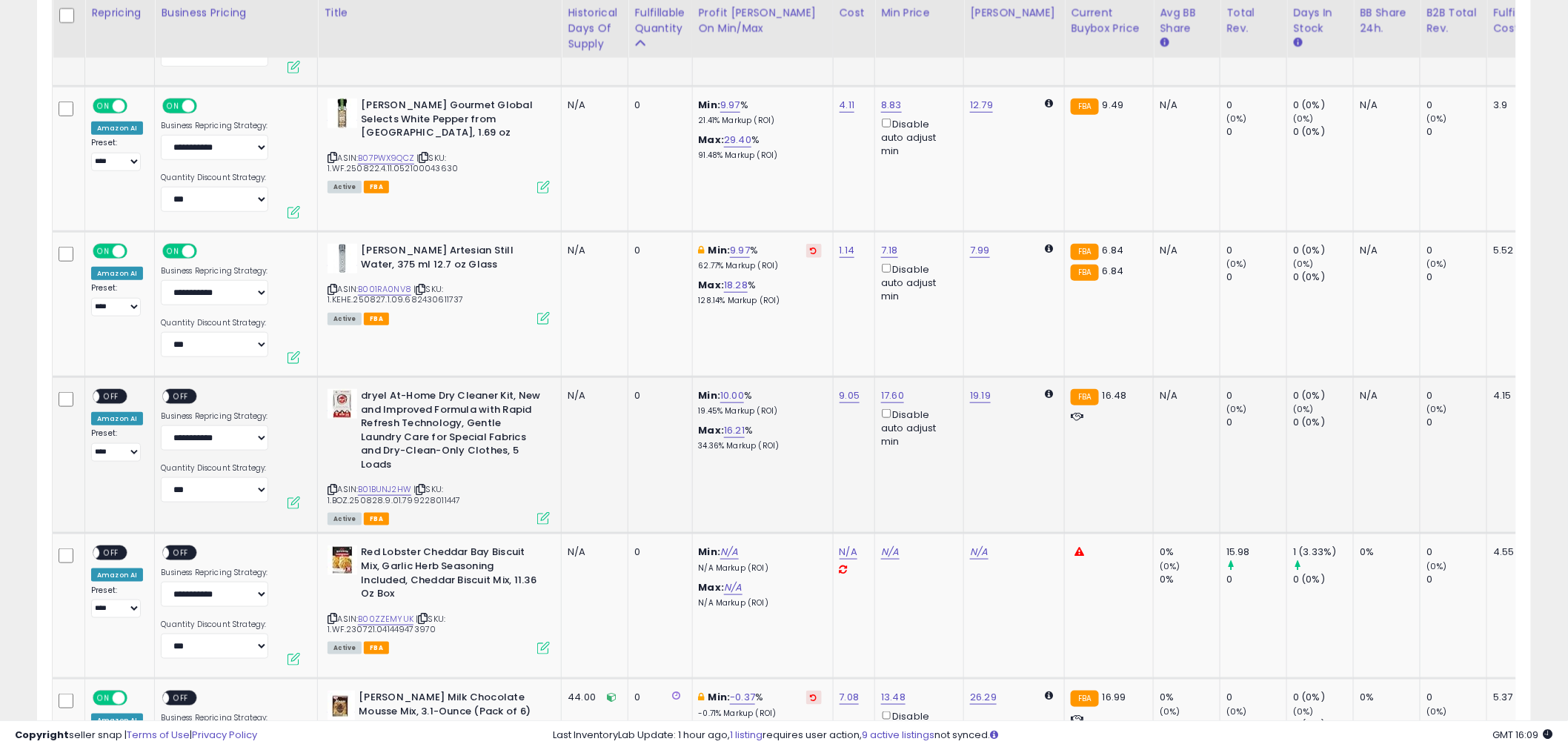
click at [119, 391] on span "OFF" at bounding box center [111, 397] width 24 height 12
click at [178, 391] on span "OFF" at bounding box center [182, 397] width 24 height 12
click at [726, 388] on link "10.00" at bounding box center [731, 395] width 24 height 15
drag, startPoint x: 699, startPoint y: 338, endPoint x: 563, endPoint y: 336, distance: 136.0
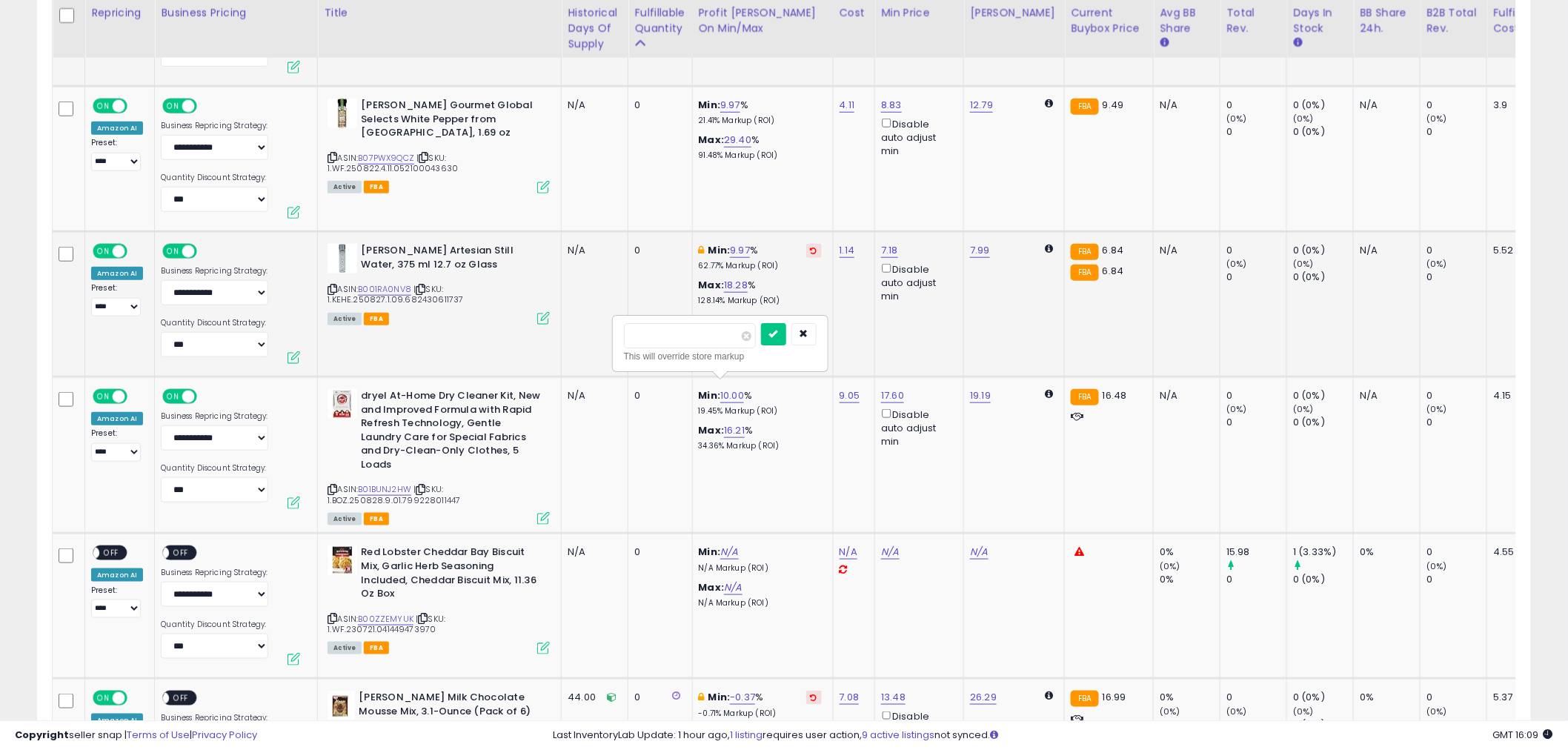
type input "*"
click button "submit" at bounding box center [773, 334] width 25 height 22
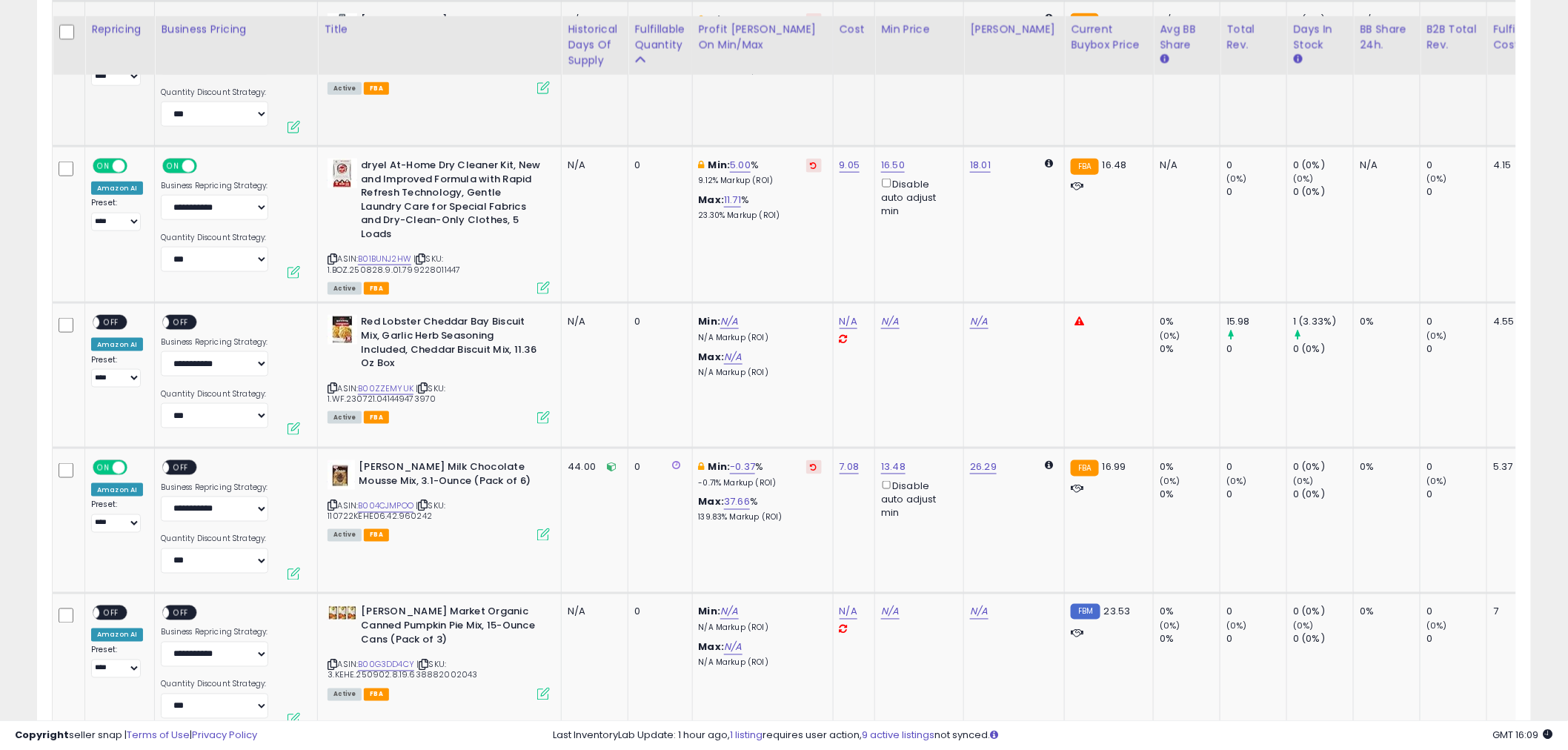
scroll to position [3045, 0]
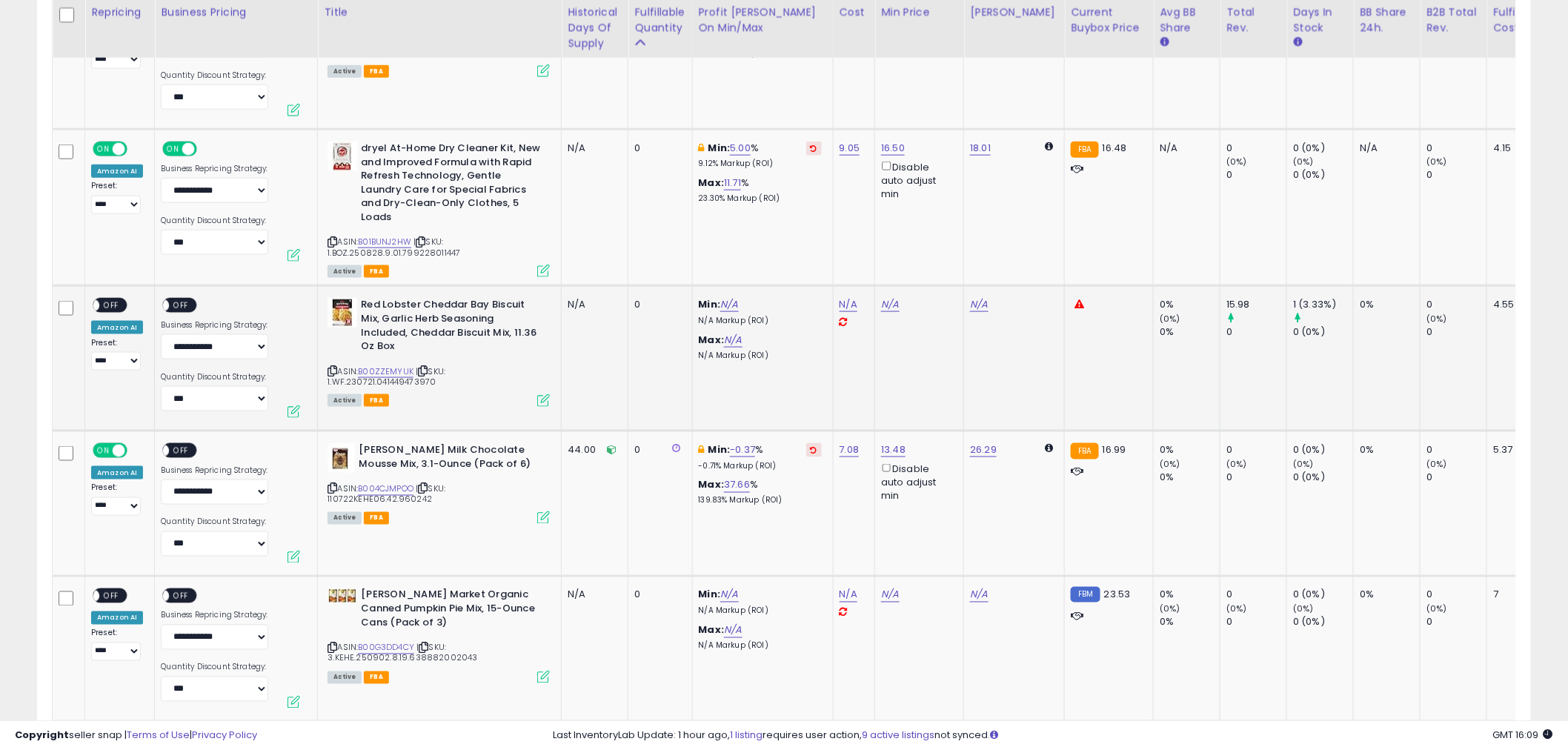
click at [121, 299] on span "OFF" at bounding box center [111, 305] width 24 height 12
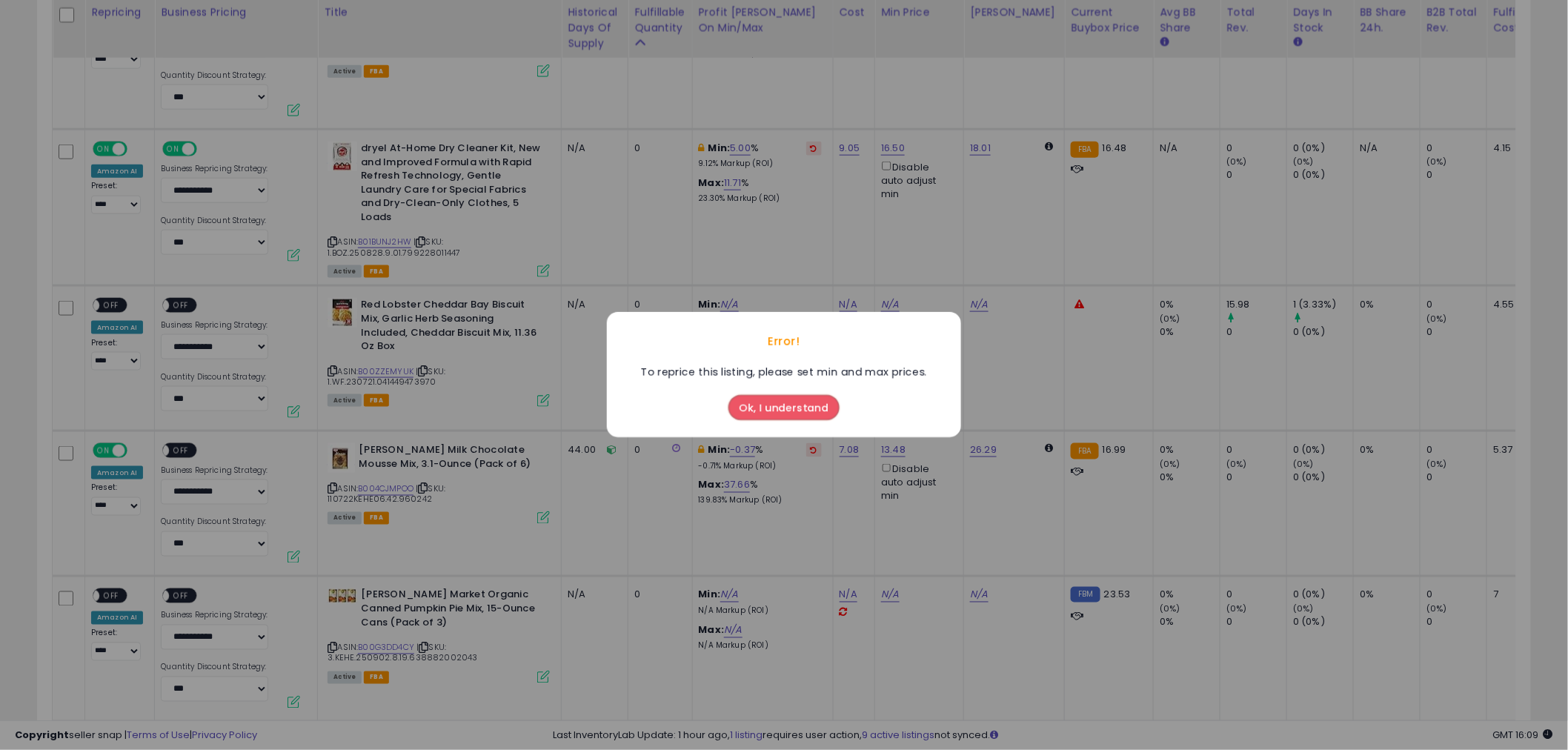
click at [799, 404] on button "Ok, I understand" at bounding box center [784, 408] width 111 height 25
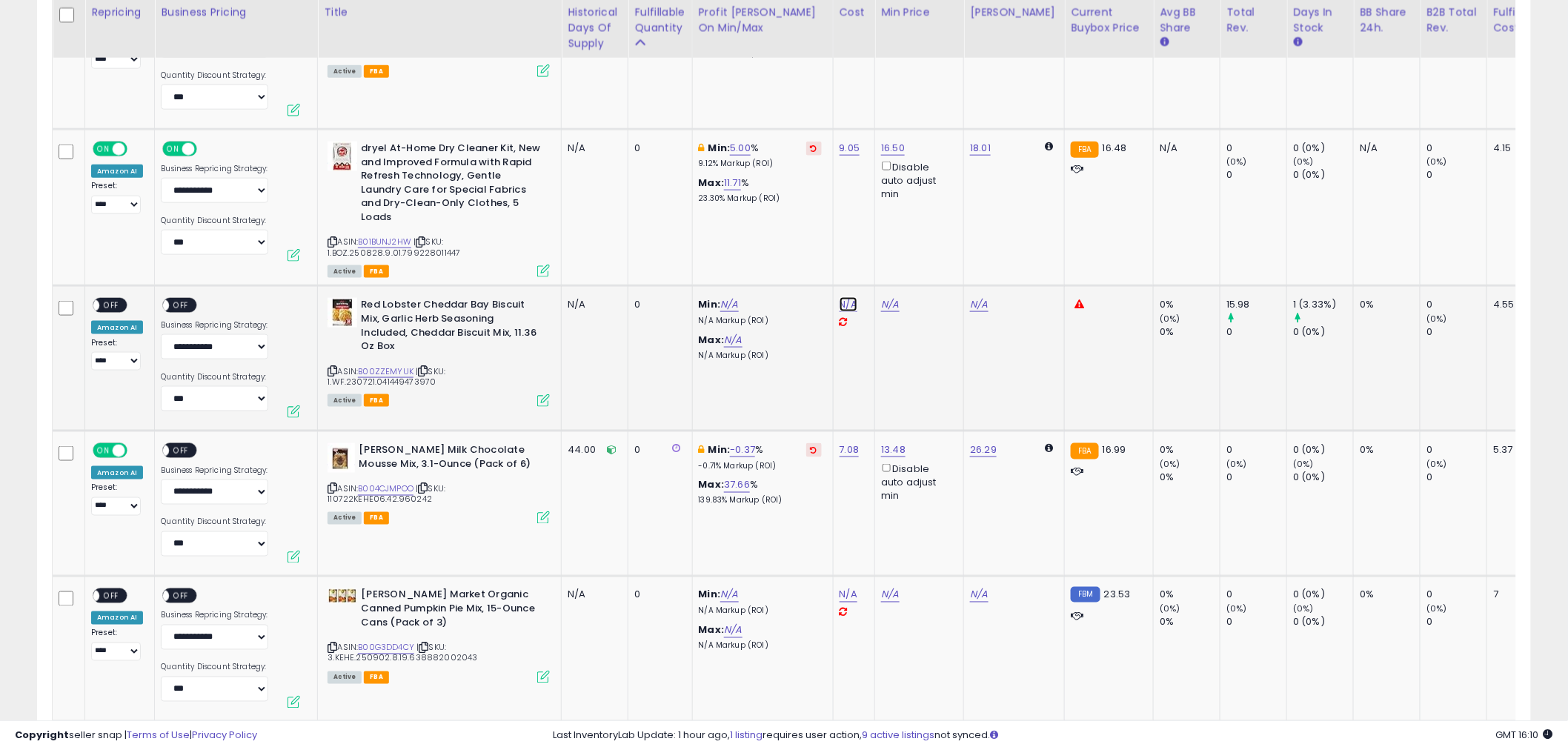
click at [845, 297] on link "N/A" at bounding box center [849, 304] width 18 height 15
click at [923, 250] on icon "button" at bounding box center [918, 246] width 9 height 9
click at [190, 443] on div "ON OFF" at bounding box center [179, 450] width 35 height 15
click at [730, 442] on link "-0.37" at bounding box center [742, 449] width 25 height 15
drag, startPoint x: 721, startPoint y: 372, endPoint x: 557, endPoint y: 366, distance: 164.1
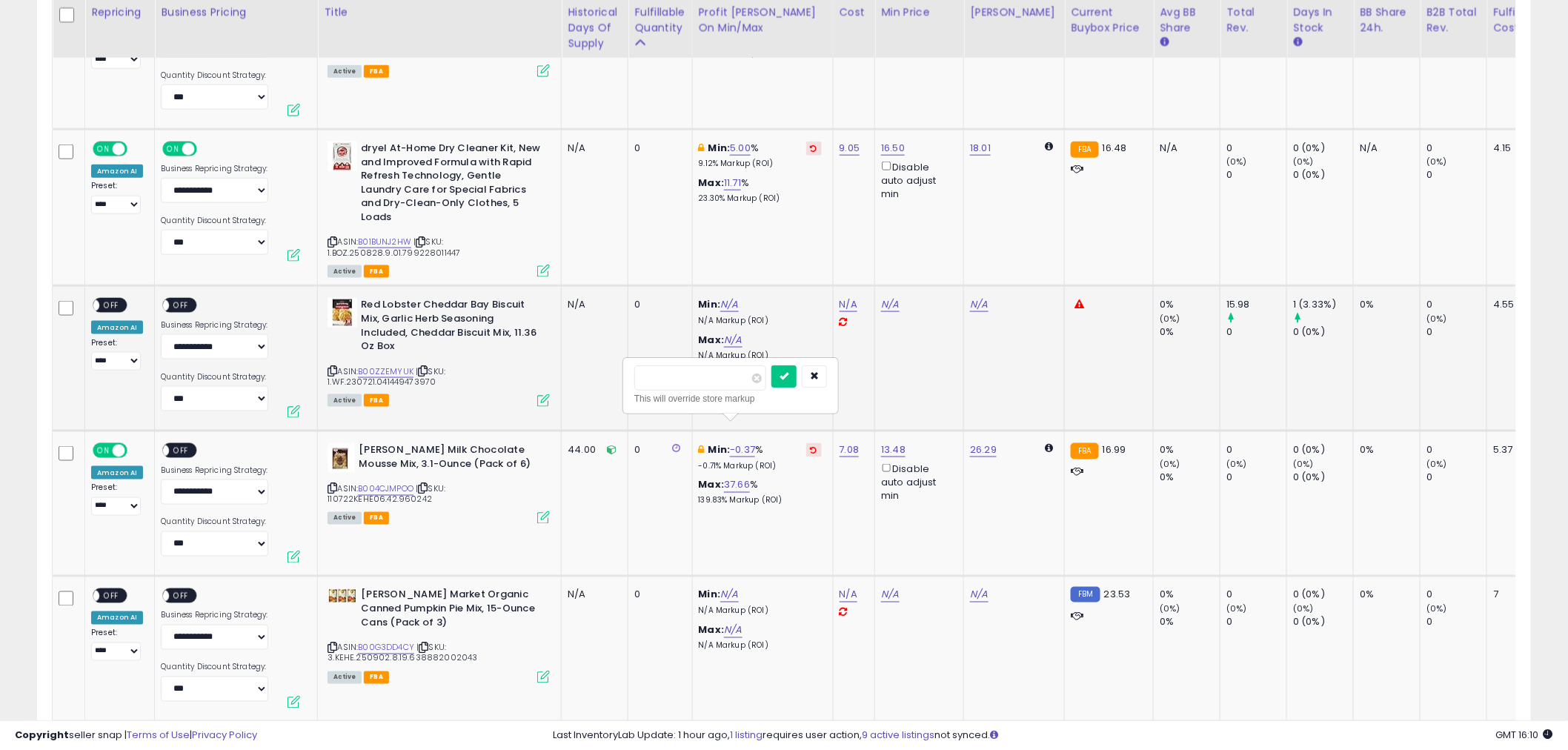
type input "*"
click button "submit" at bounding box center [784, 376] width 25 height 22
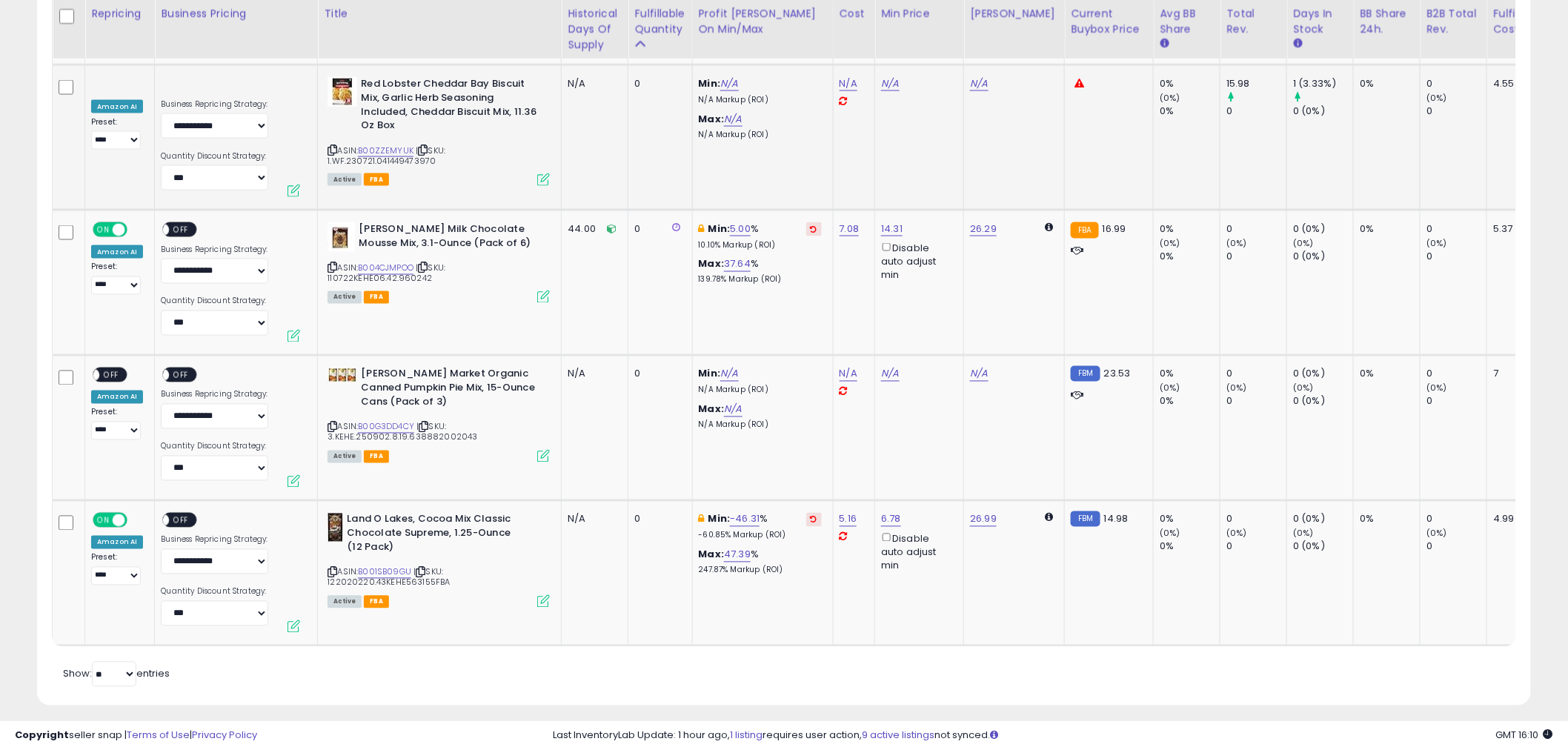
scroll to position [3267, 0]
click at [186, 222] on span "OFF" at bounding box center [182, 229] width 24 height 12
click at [121, 367] on span "OFF" at bounding box center [111, 374] width 24 height 12
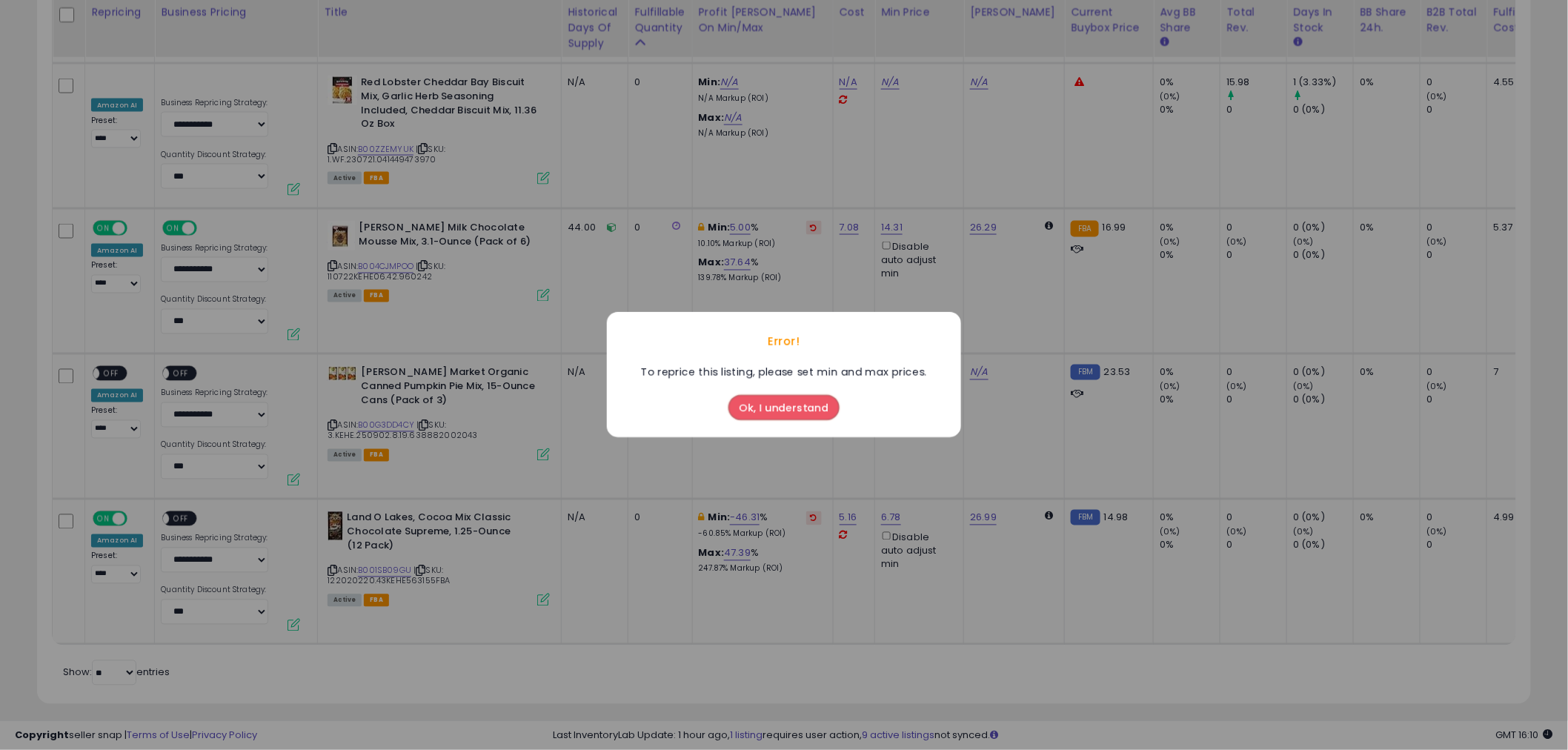
click at [820, 397] on button "Ok, I understand" at bounding box center [784, 408] width 111 height 25
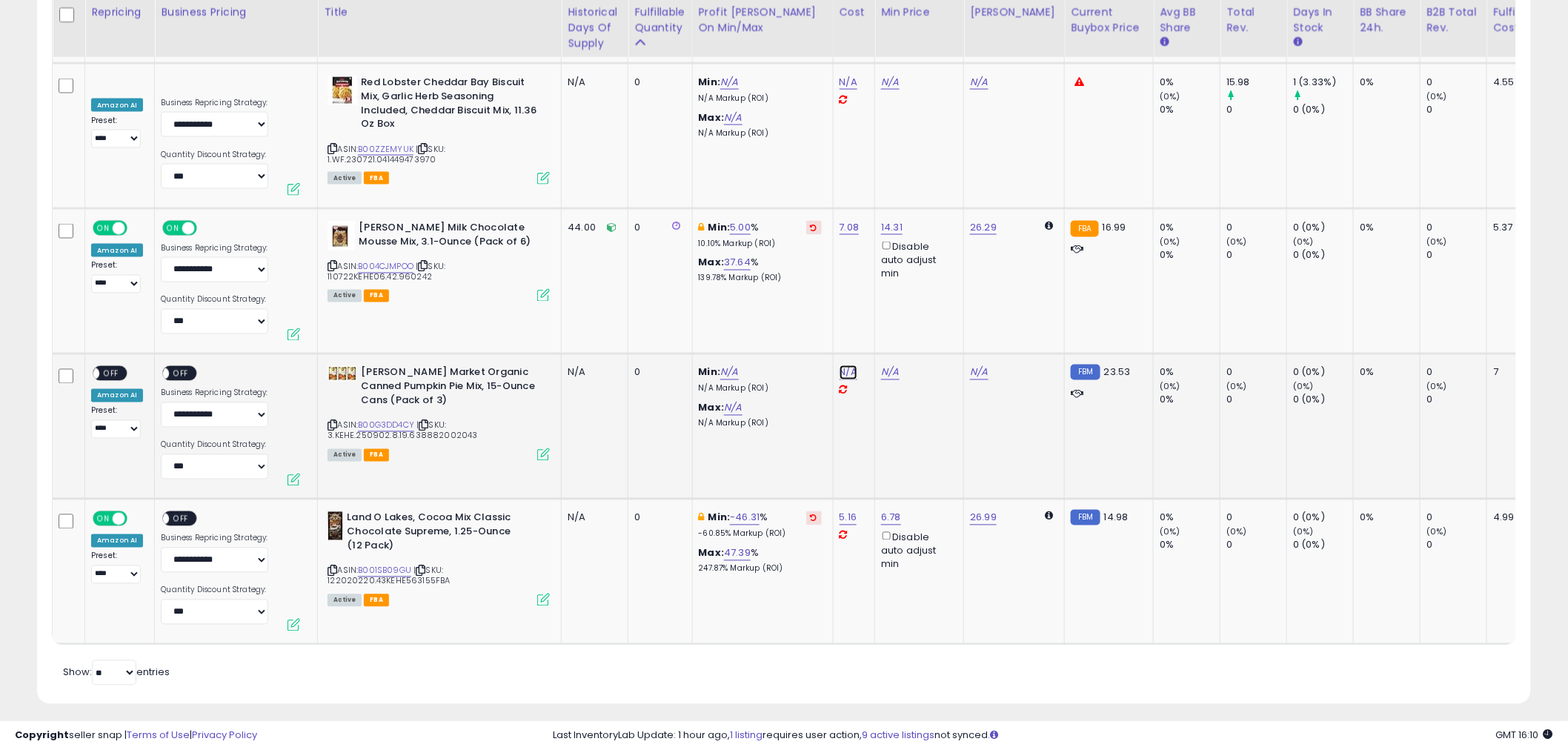
click at [844, 366] on link "N/A" at bounding box center [849, 373] width 18 height 15
type input "****"
click button "submit" at bounding box center [887, 313] width 25 height 22
click at [188, 367] on span "OFF" at bounding box center [182, 374] width 24 height 12
click at [117, 367] on span "OFF" at bounding box center [111, 374] width 24 height 12
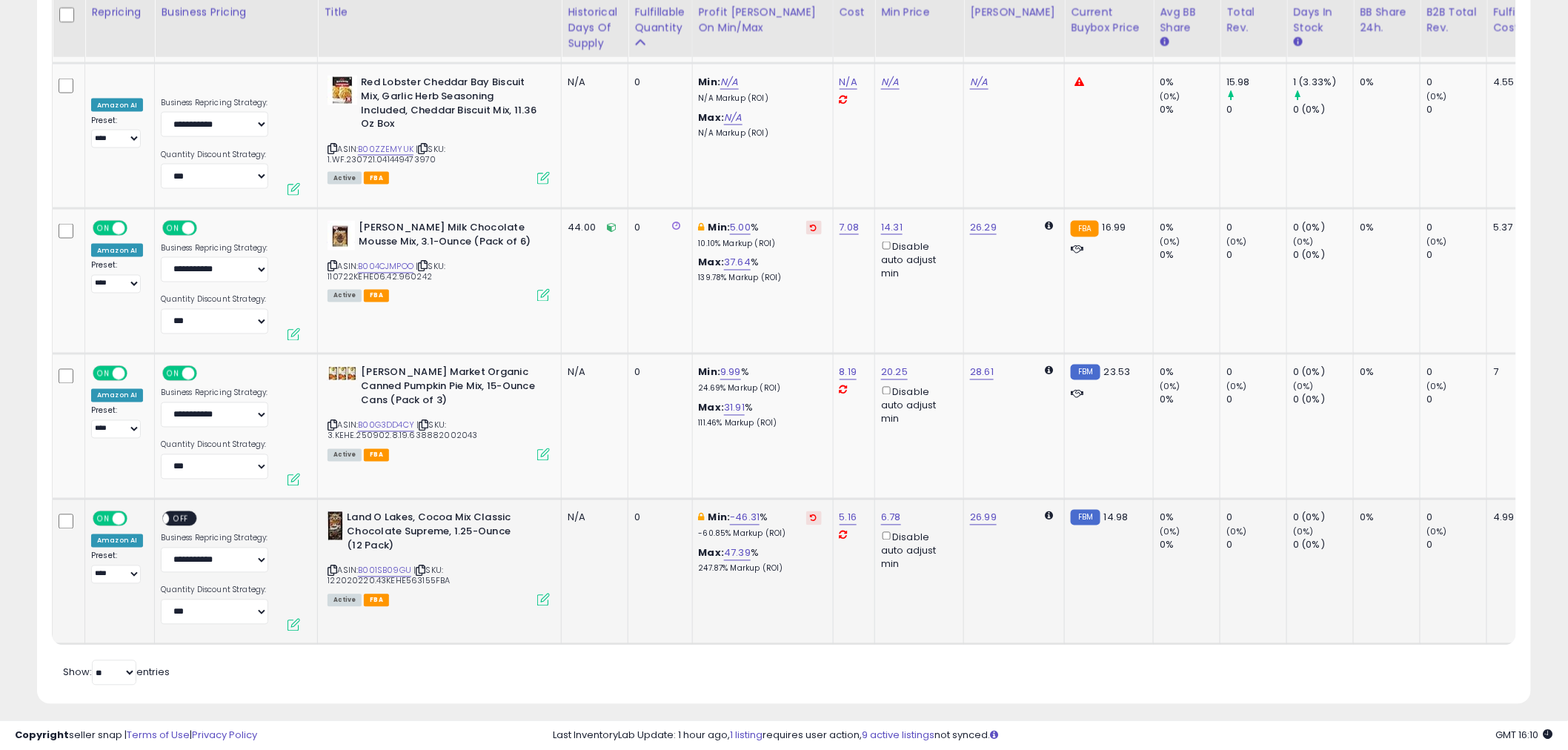
click at [188, 512] on span "OFF" at bounding box center [182, 519] width 24 height 12
click at [736, 511] on link "-46.31" at bounding box center [744, 518] width 29 height 15
drag, startPoint x: 739, startPoint y: 446, endPoint x: 546, endPoint y: 428, distance: 193.8
type input "**"
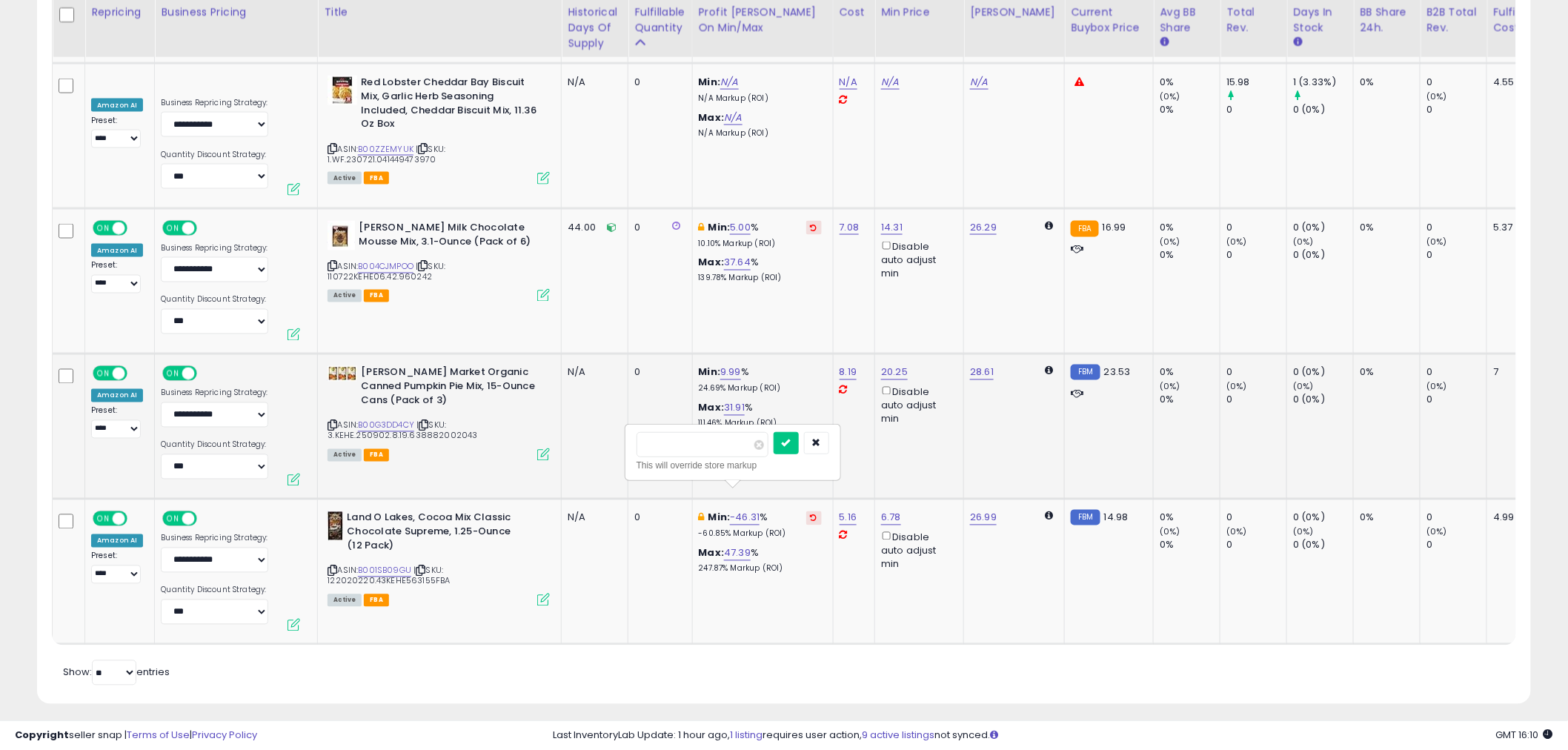
click button "submit" at bounding box center [786, 442] width 25 height 22
click at [740, 511] on link "14.99" at bounding box center [741, 518] width 24 height 15
drag, startPoint x: 693, startPoint y: 448, endPoint x: 604, endPoint y: 446, distance: 89.0
type input "**"
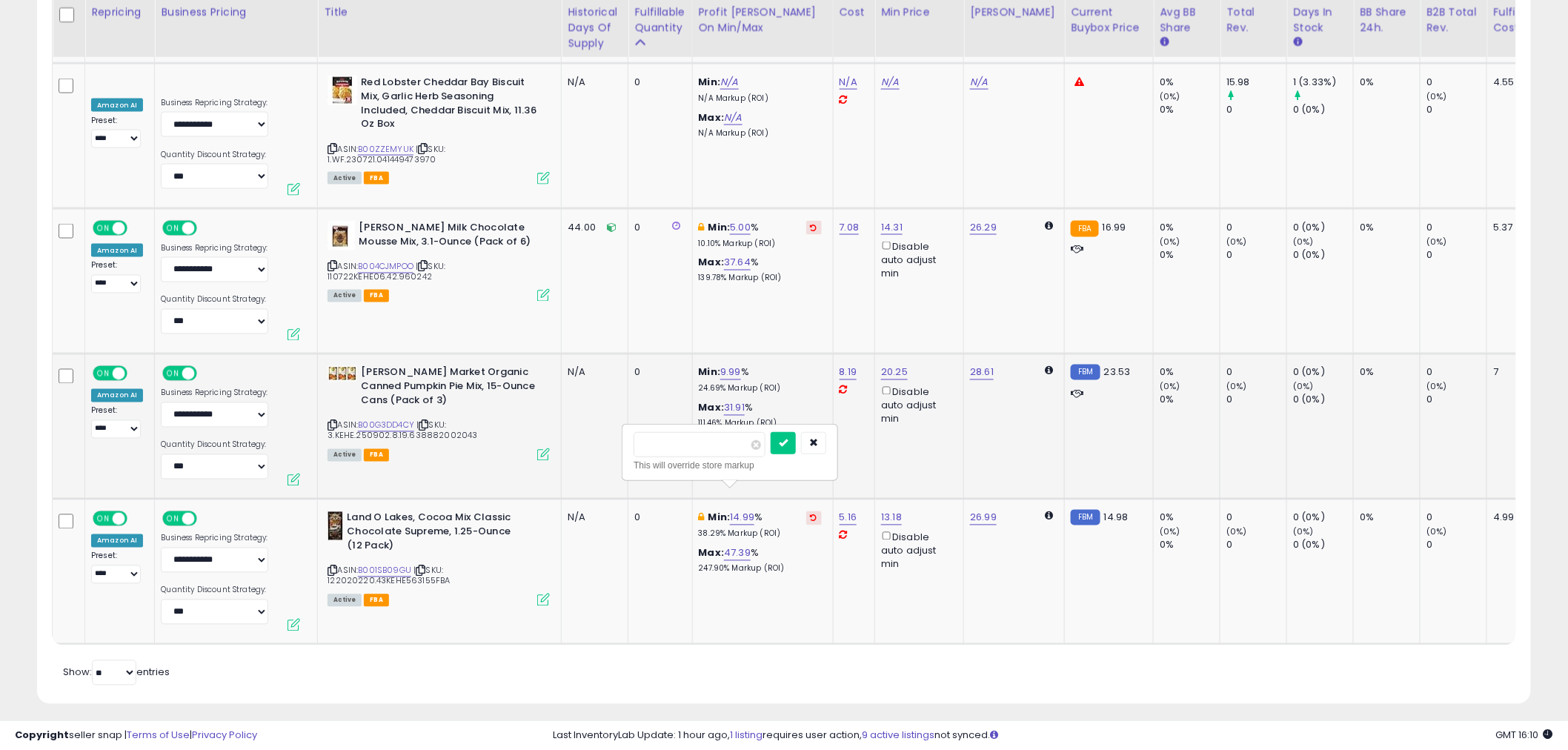
click button "submit" at bounding box center [783, 442] width 25 height 22
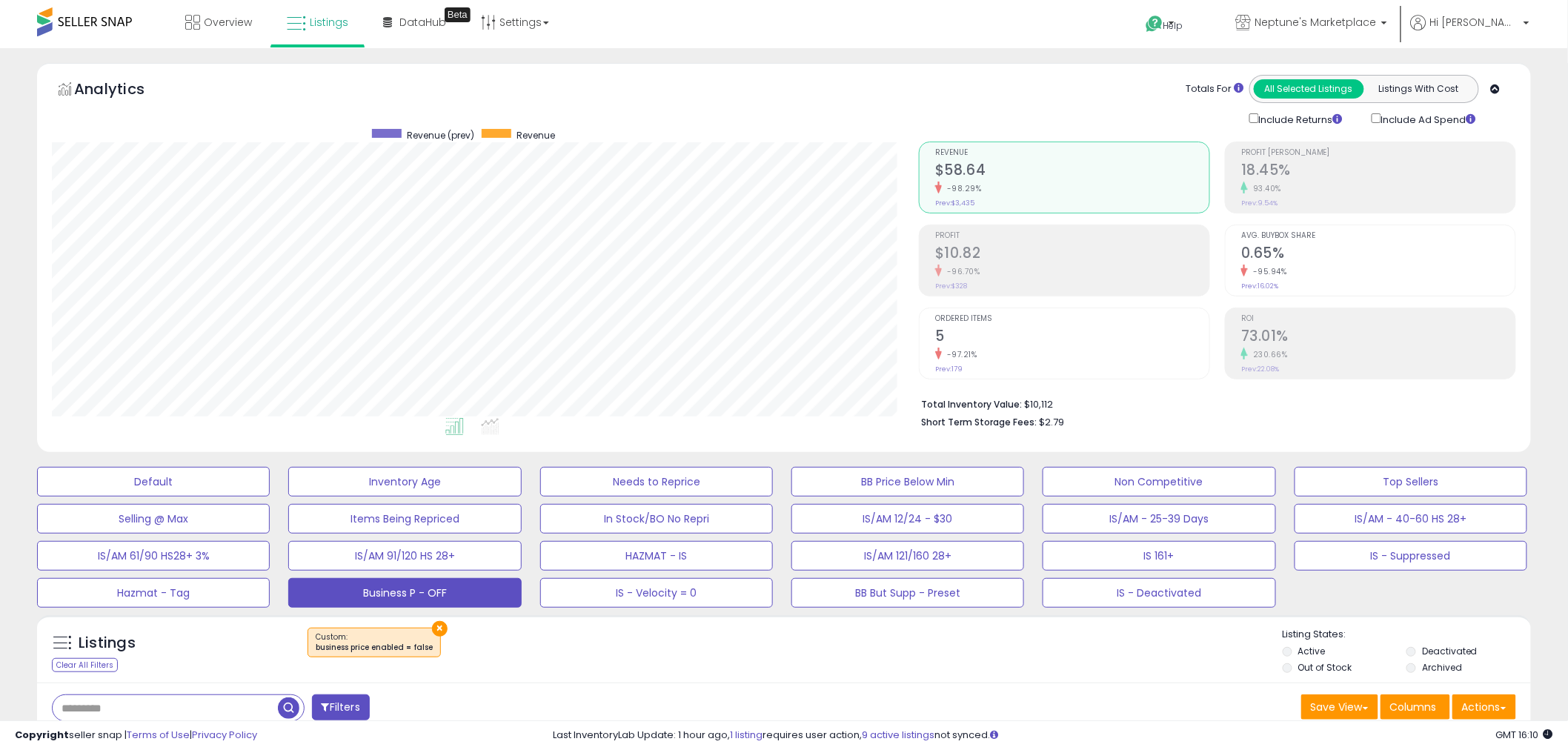
scroll to position [411, 0]
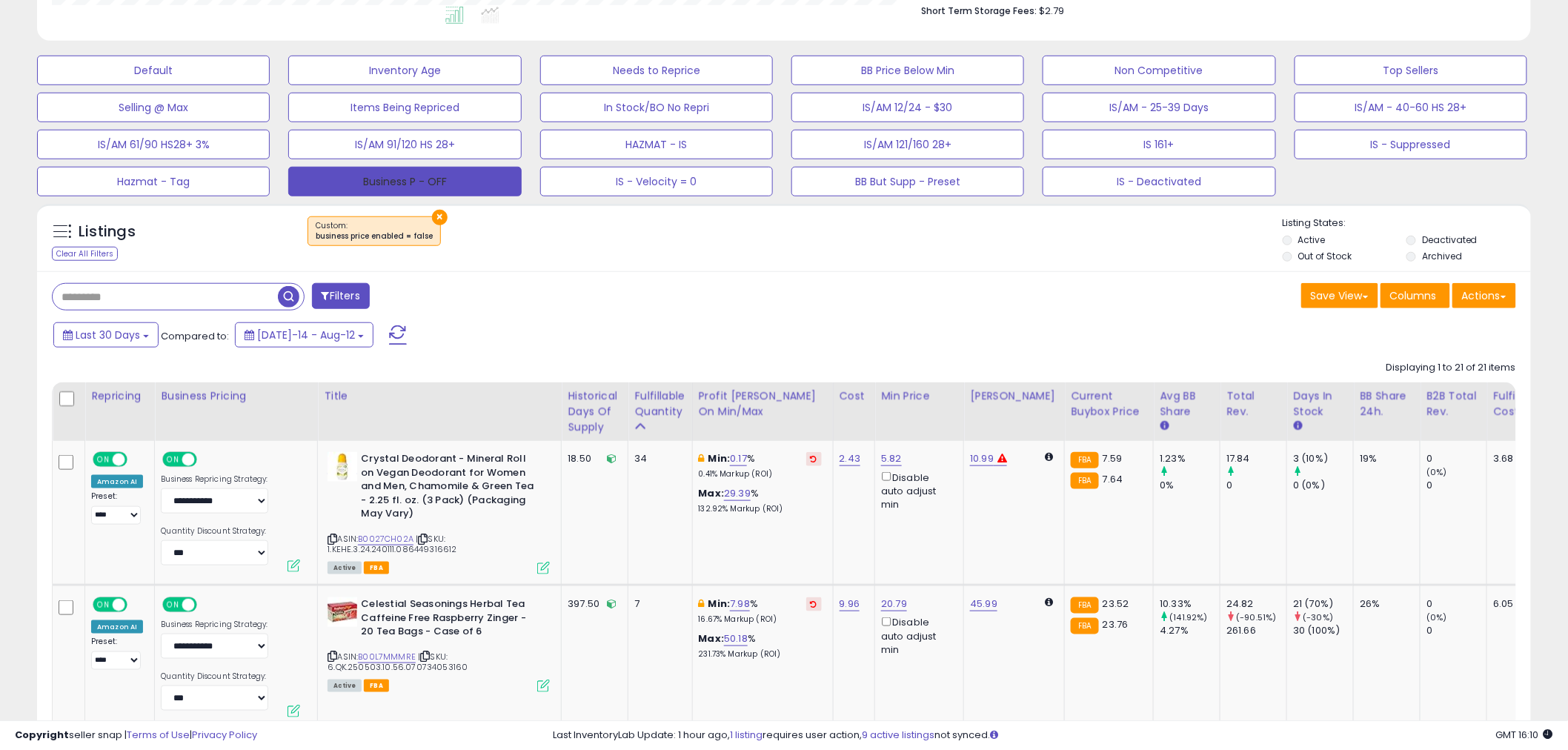
click at [431, 184] on button "Business P - OFF" at bounding box center [404, 181] width 232 height 29
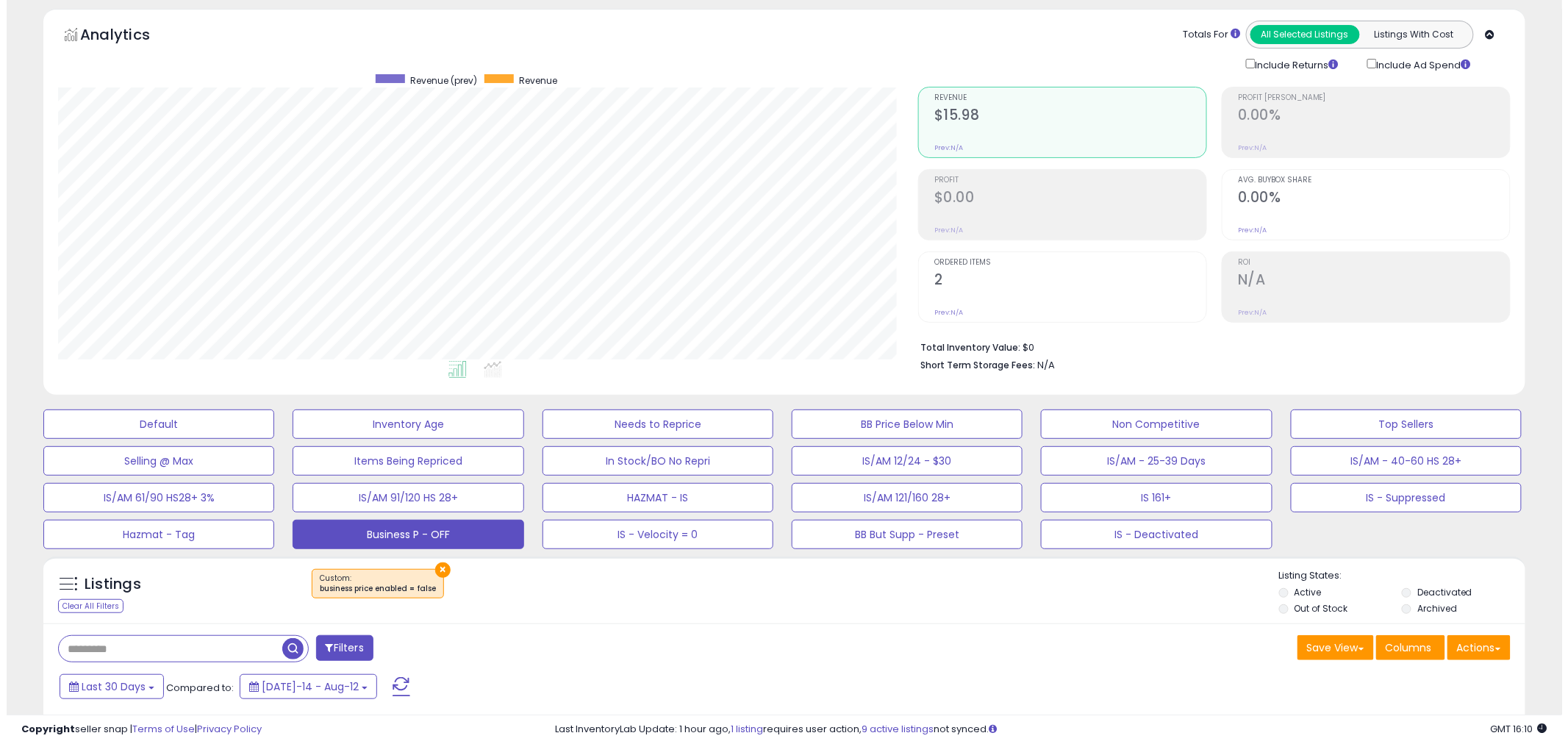
scroll to position [45, 0]
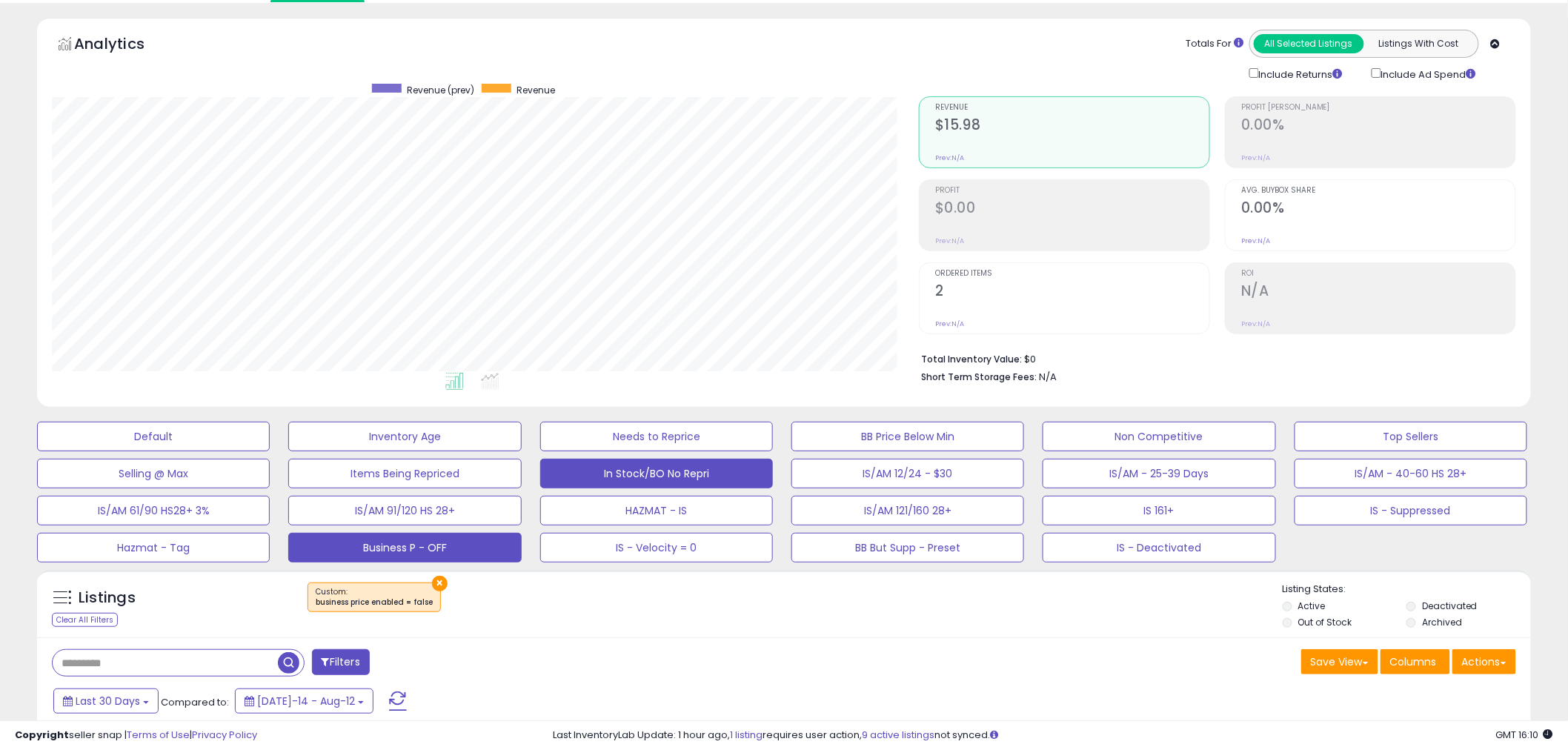
click at [716, 469] on button "In Stock/BO No Repri" at bounding box center [656, 472] width 232 height 29
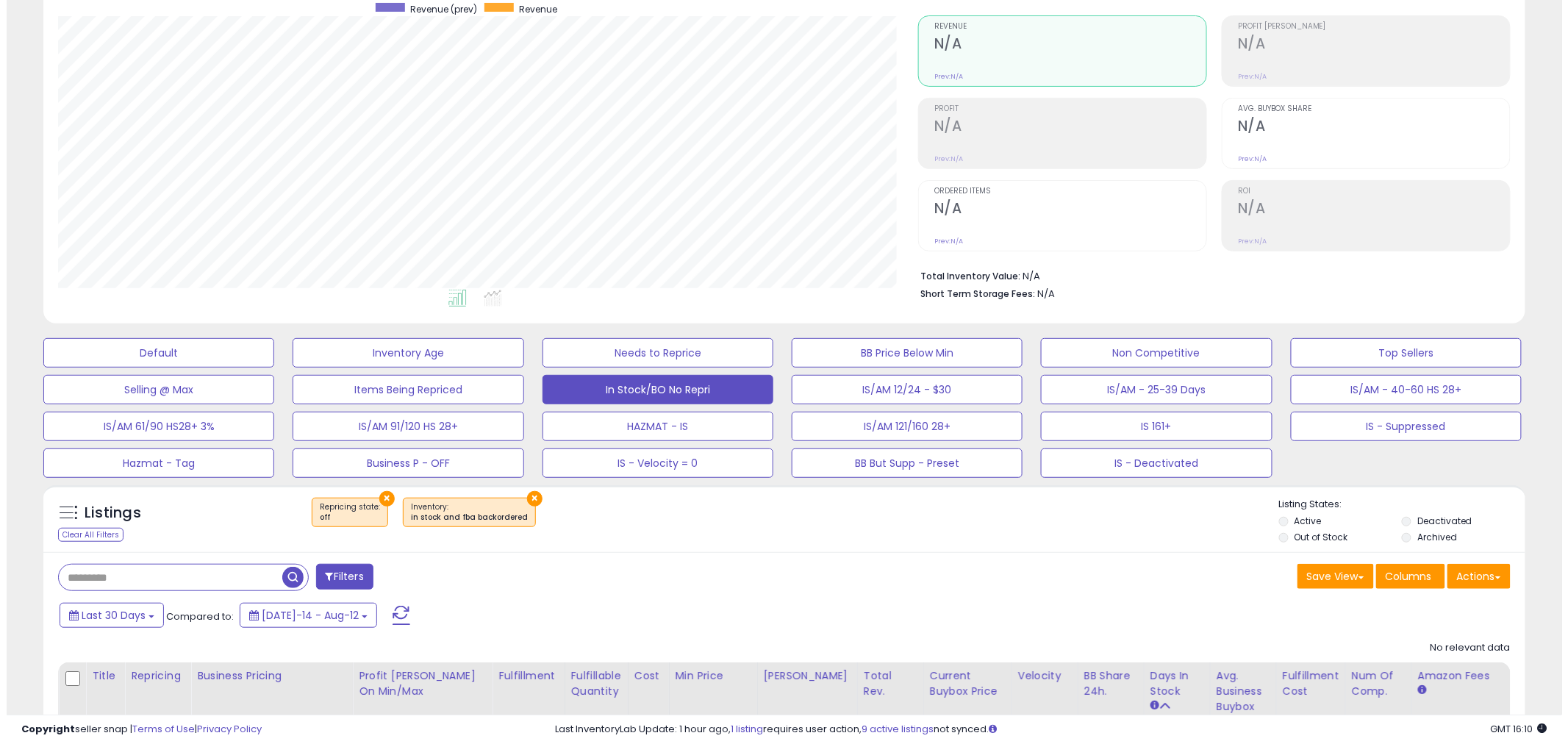
scroll to position [244, 0]
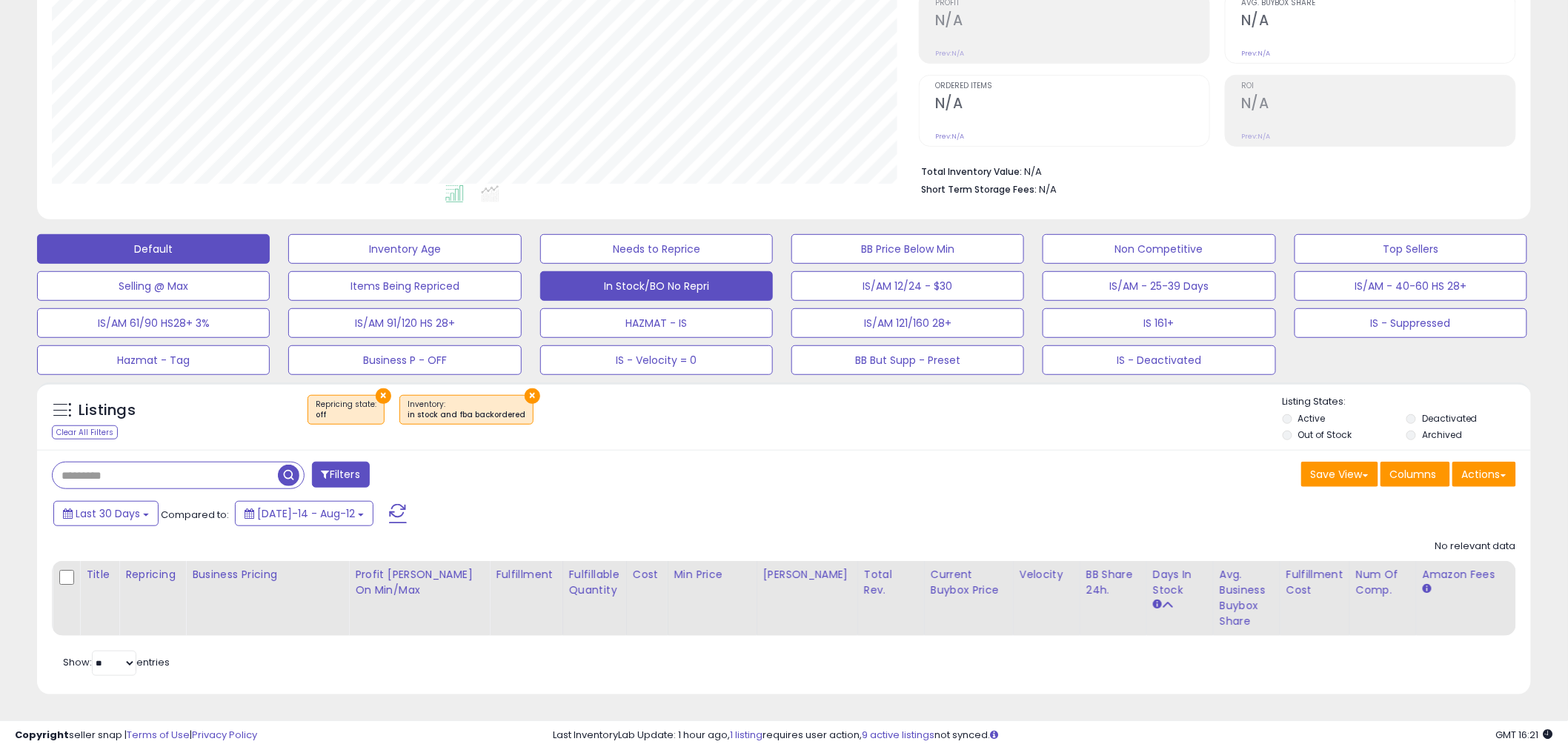
click at [201, 234] on button "Default" at bounding box center [153, 248] width 232 height 29
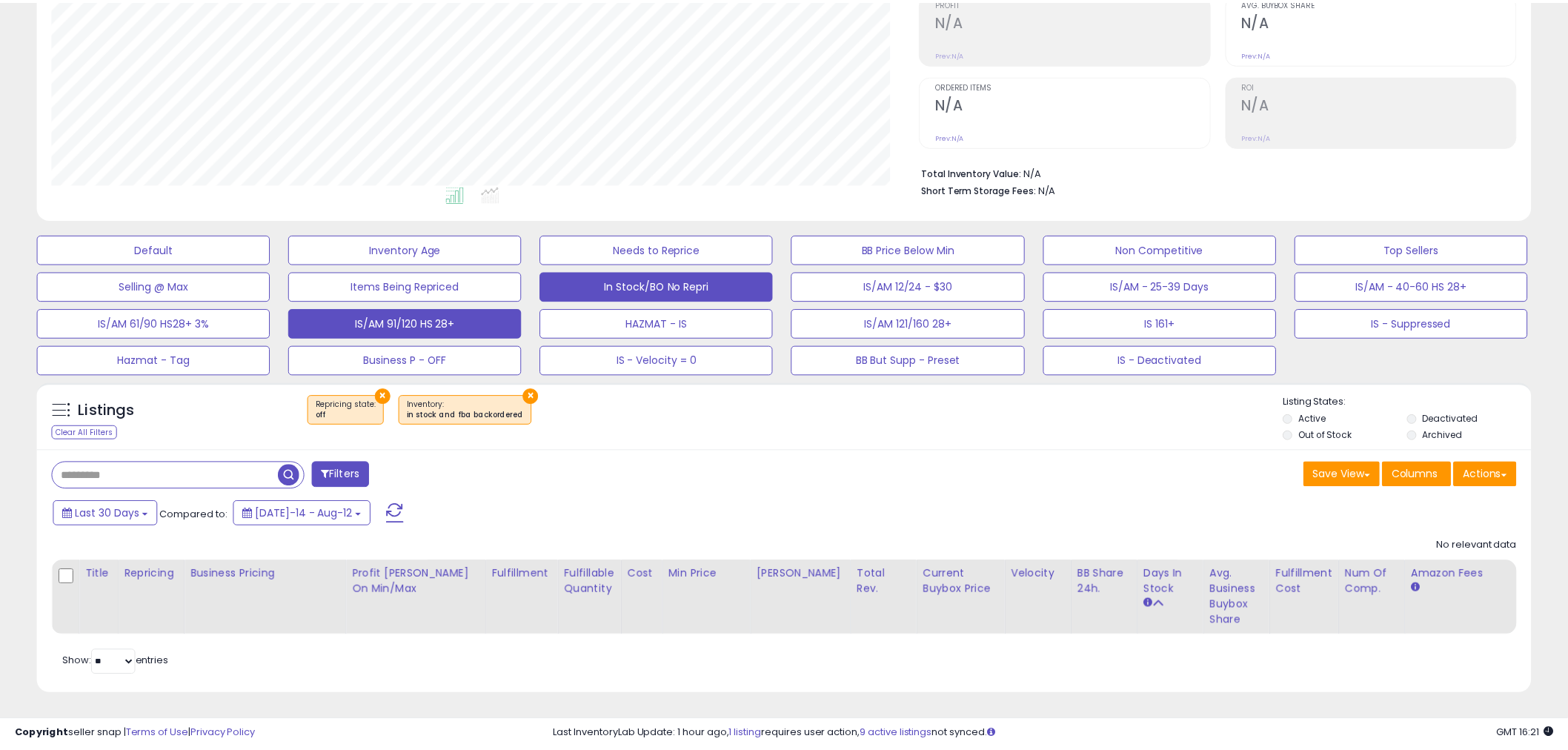
scroll to position [303, 875]
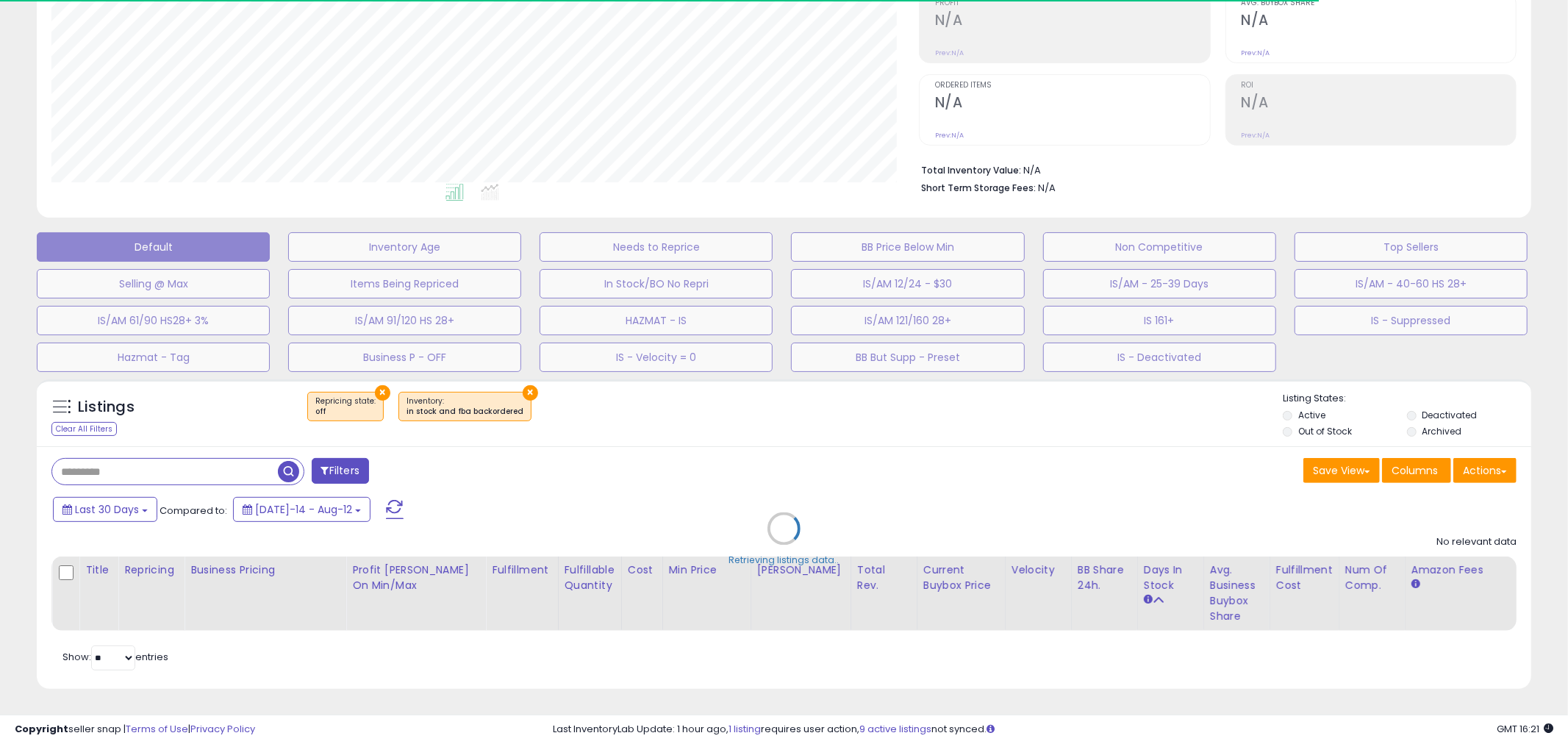
select select "**"
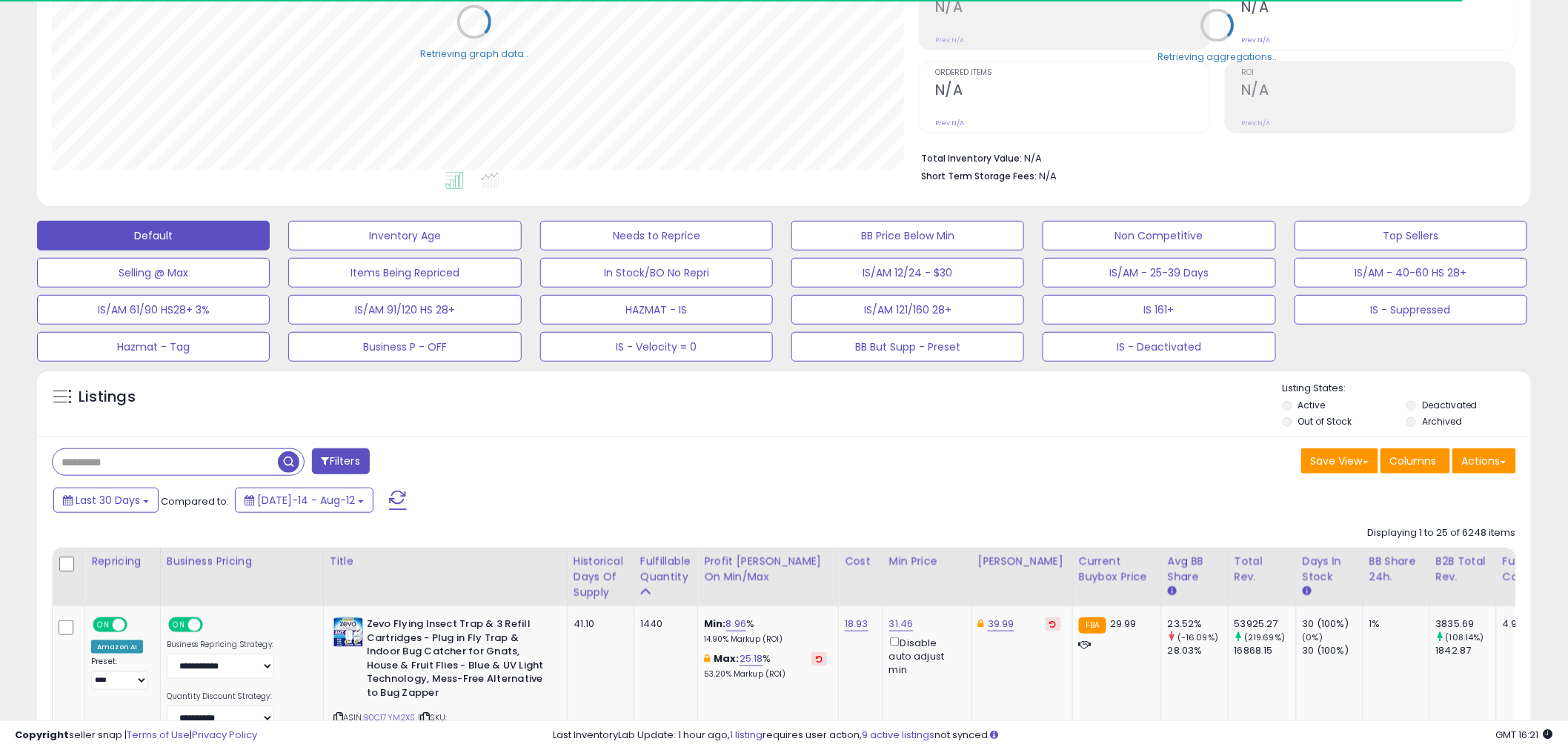
scroll to position [740584, 740200]
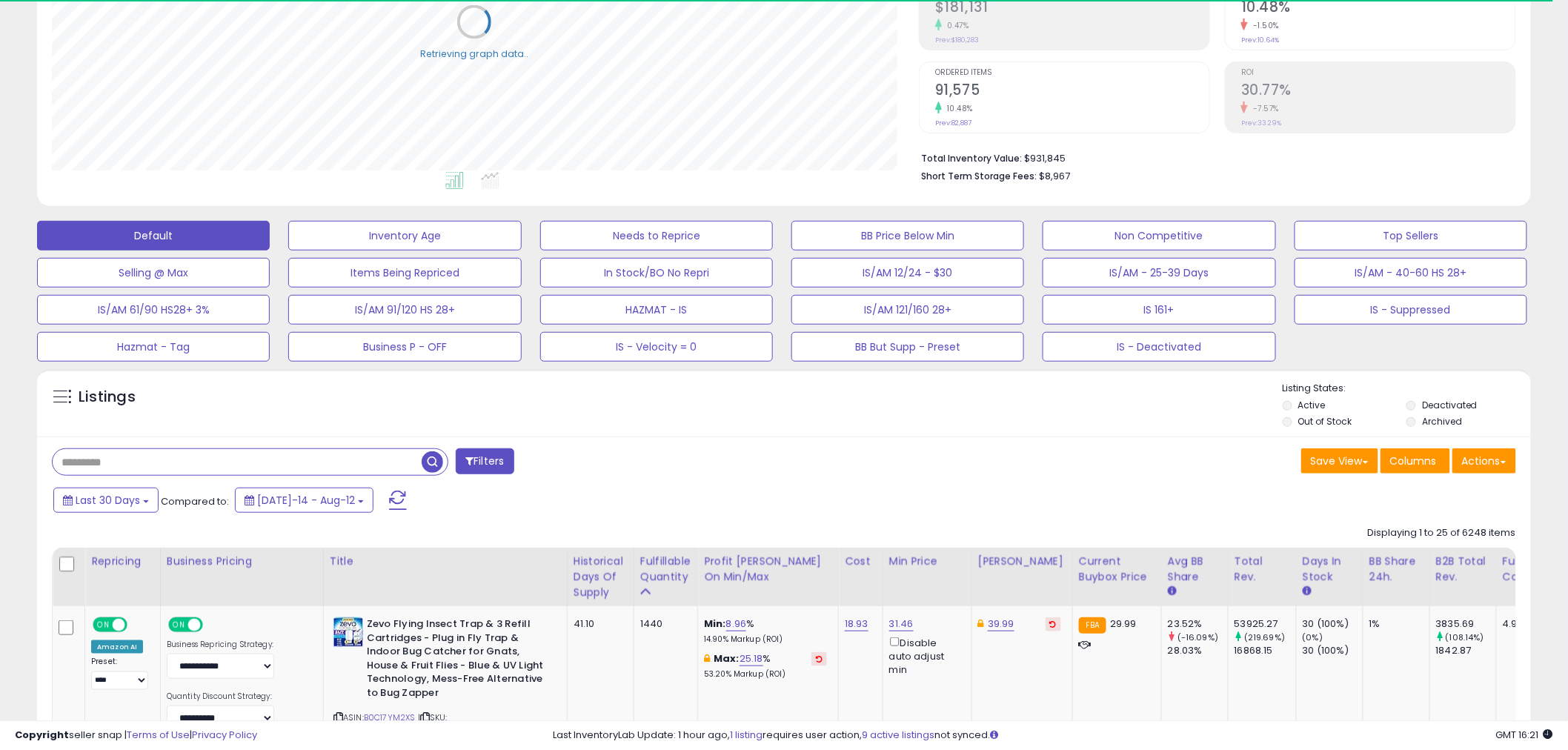
click at [144, 452] on input "text" at bounding box center [237, 462] width 369 height 26
paste input "**********"
type input "**********"
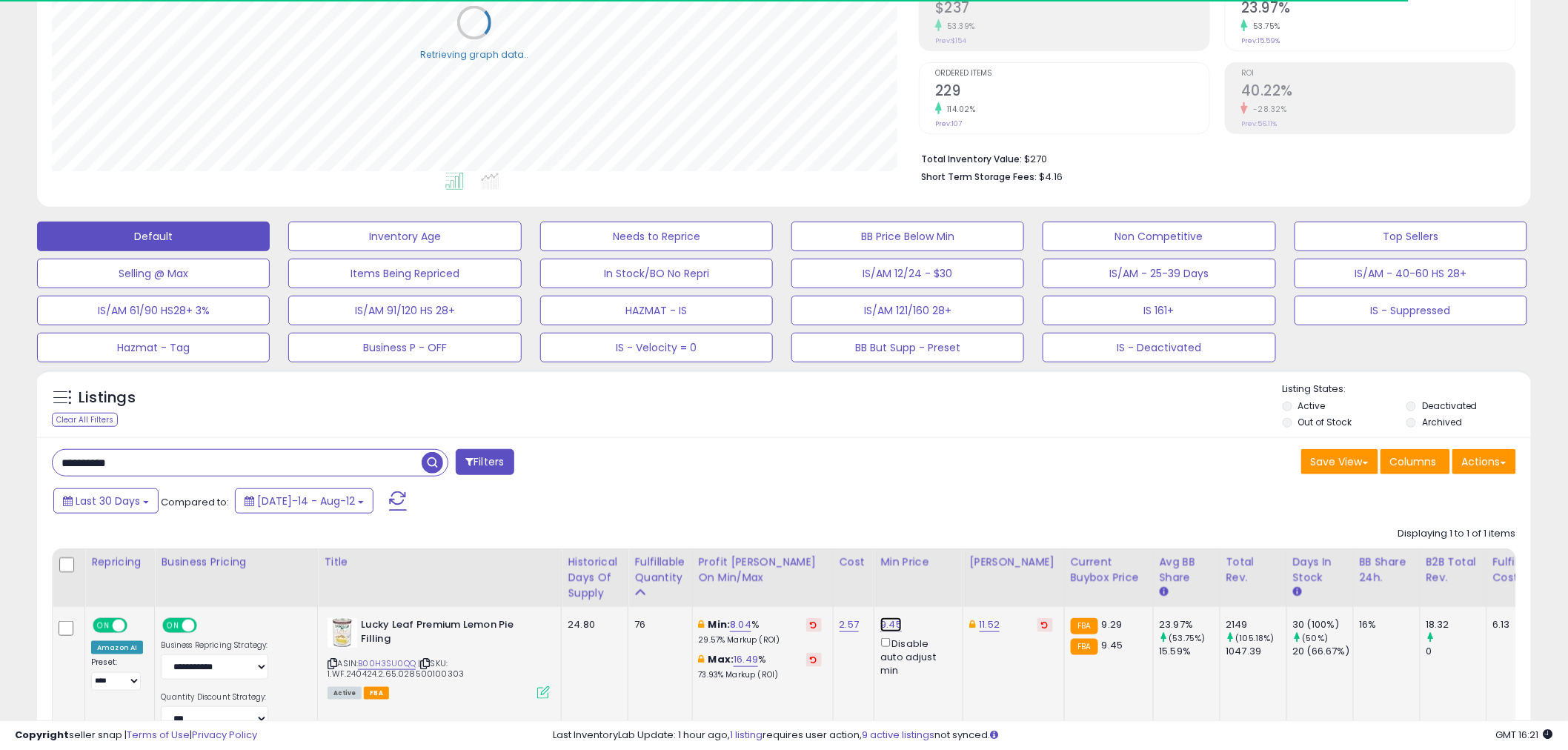
click at [893, 621] on link "9.45" at bounding box center [891, 625] width 21 height 15
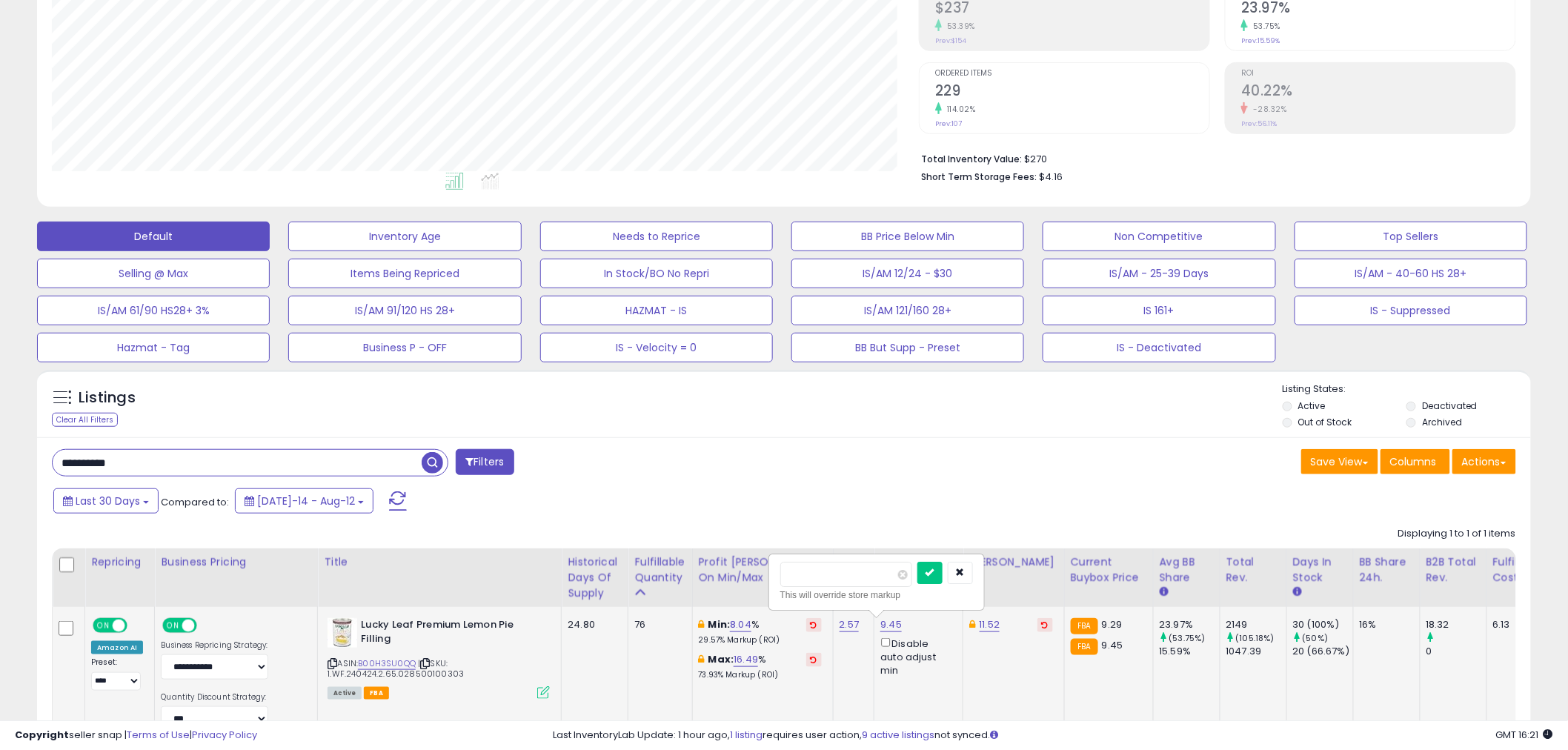
drag, startPoint x: 831, startPoint y: 577, endPoint x: 800, endPoint y: 568, distance: 32.3
click at [800, 568] on input "****" at bounding box center [846, 574] width 132 height 25
type input "****"
click button "submit" at bounding box center [930, 572] width 25 height 22
click at [232, 472] on input "**********" at bounding box center [237, 462] width 369 height 26
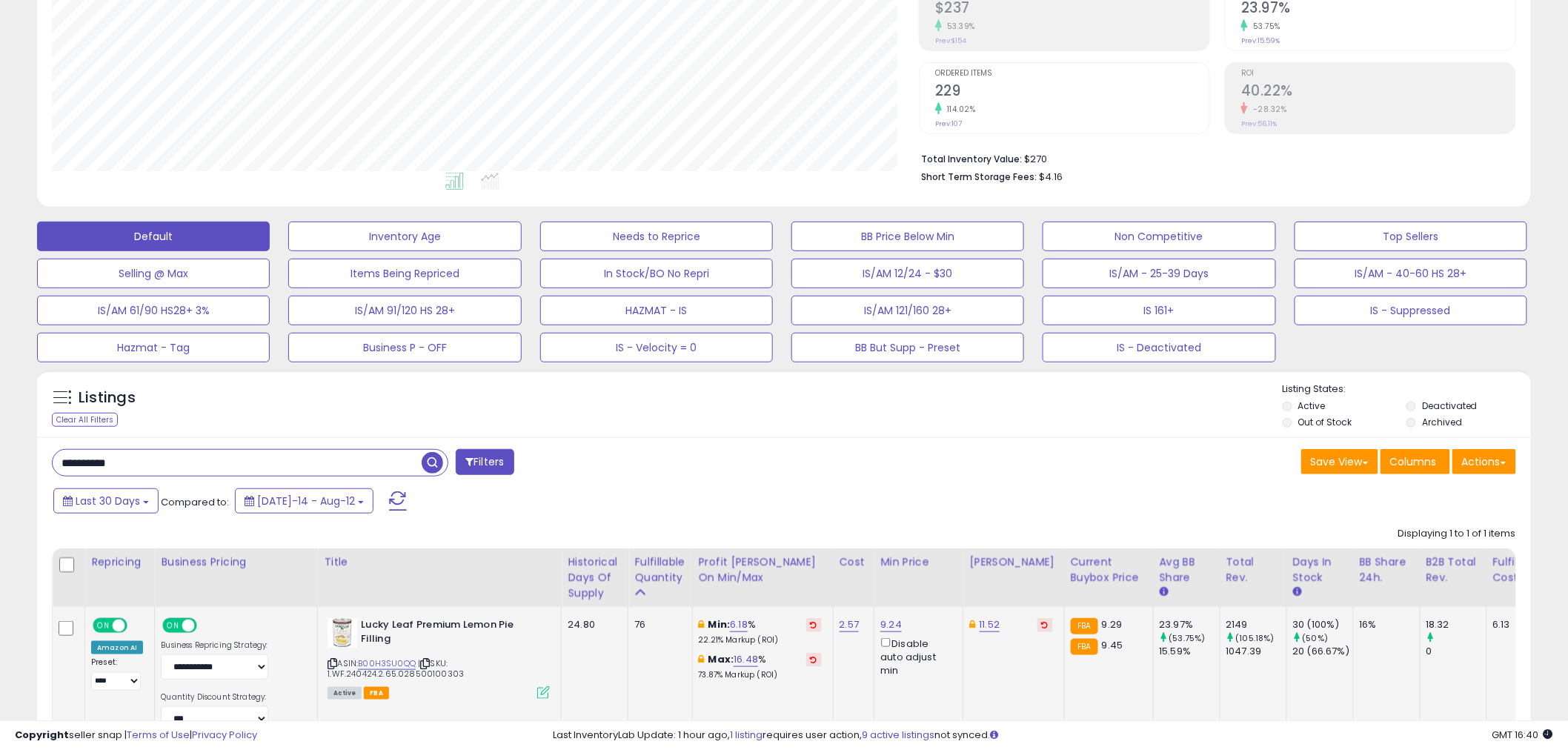
click at [232, 472] on input "**********" at bounding box center [237, 462] width 369 height 26
paste input "text"
type input "**********"
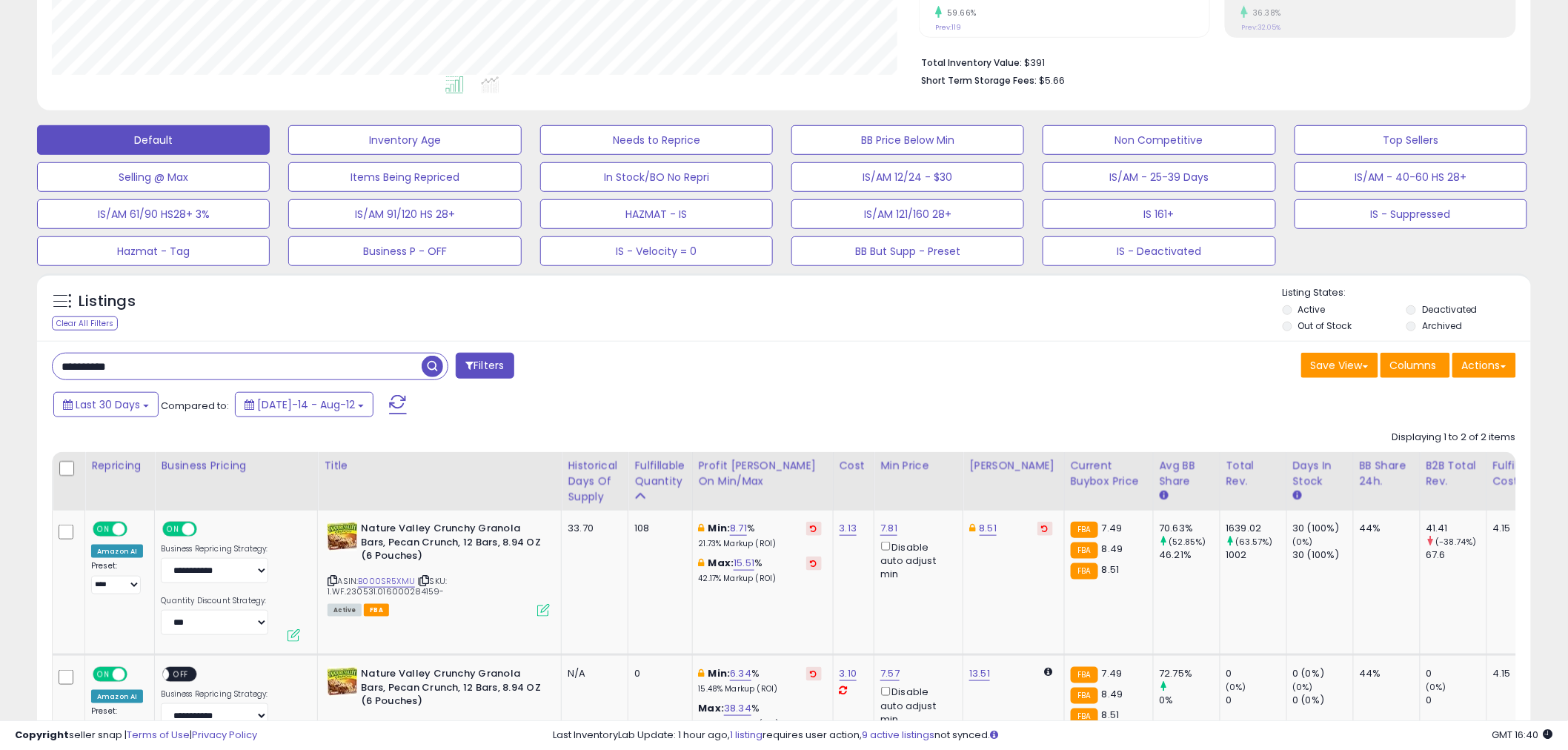
scroll to position [477, 0]
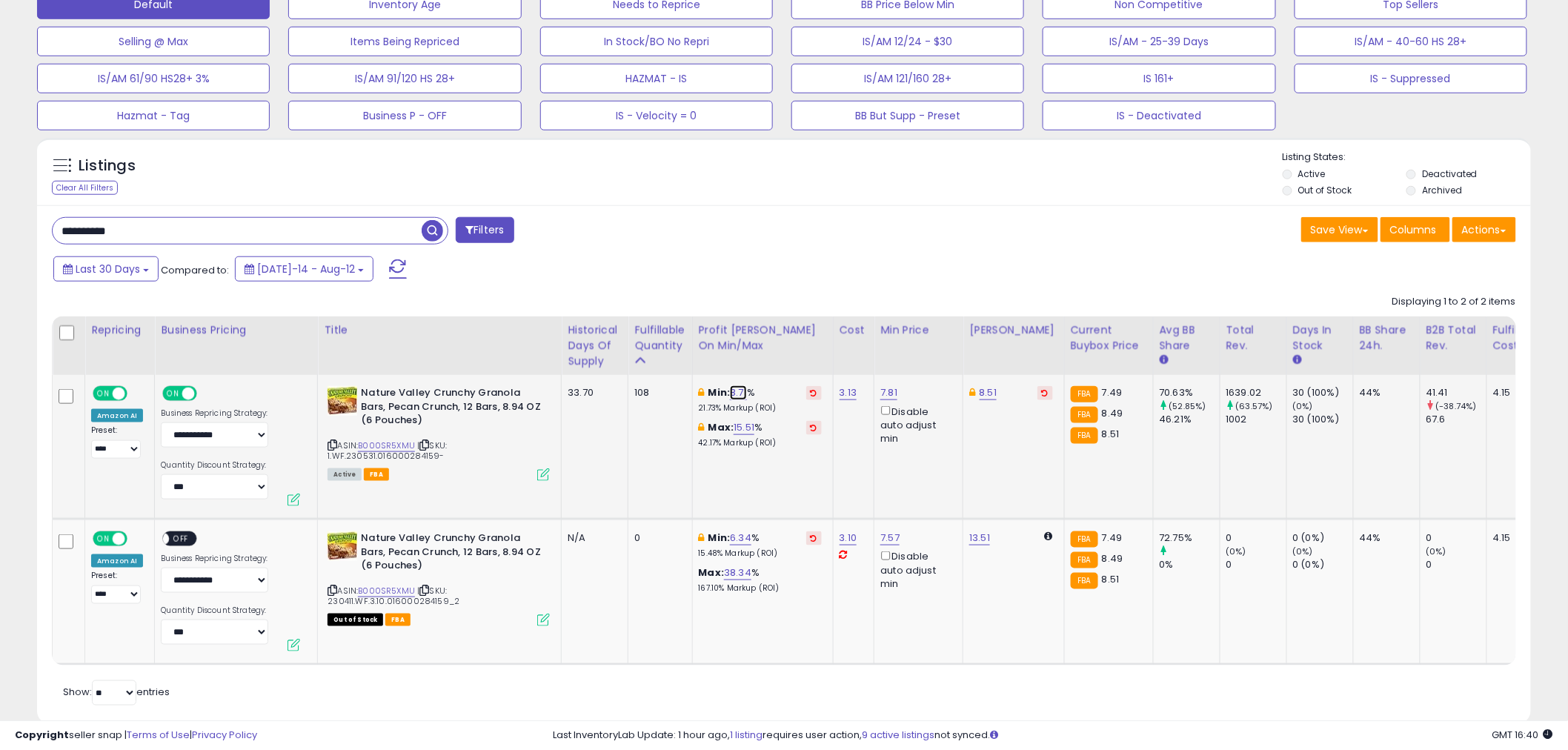
click at [738, 393] on link "8.71" at bounding box center [738, 392] width 17 height 15
drag, startPoint x: 708, startPoint y: 342, endPoint x: 546, endPoint y: 335, distance: 162.2
click at [558, 335] on table "Repricing Business Pricing Title Cost Min Price ON" at bounding box center [1335, 491] width 2567 height 349
type input "**"
click button "submit" at bounding box center [780, 341] width 25 height 22
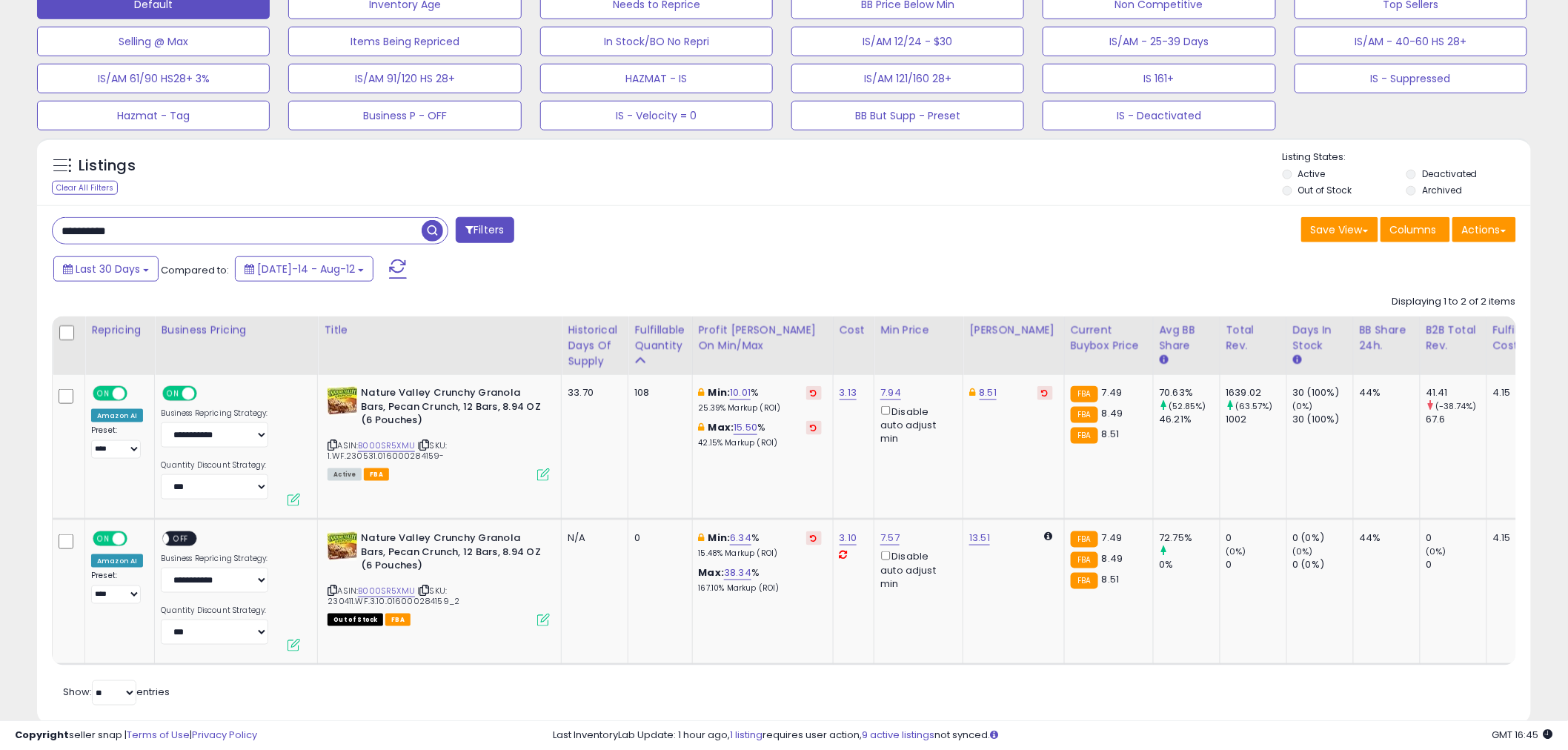
click at [306, 238] on input "**********" at bounding box center [237, 230] width 369 height 26
paste input "text"
type input "**********"
click at [430, 232] on span "button" at bounding box center [432, 230] width 21 height 21
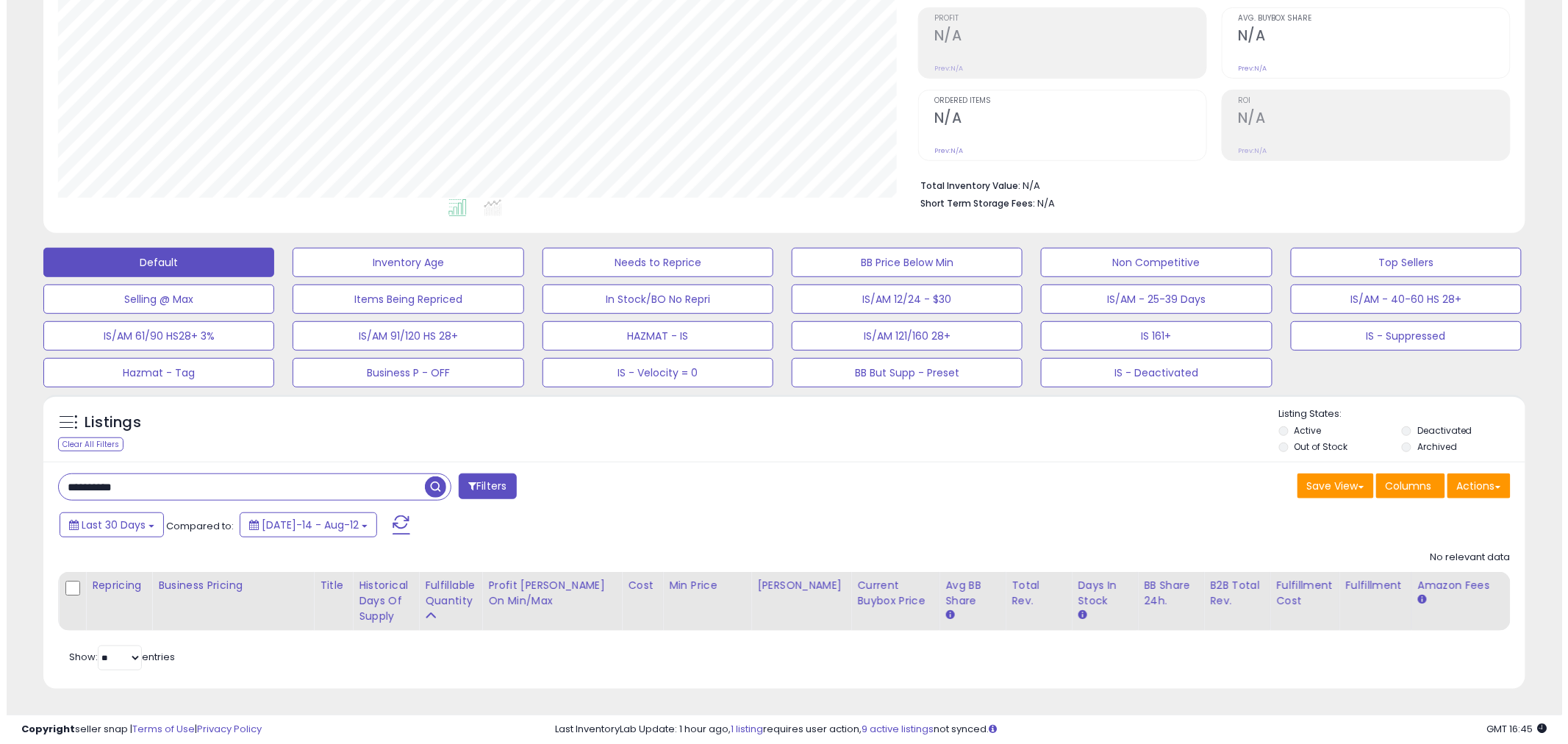
scroll to position [301, 860]
click at [1414, 425] on label "Deactivated" at bounding box center [1438, 431] width 55 height 12
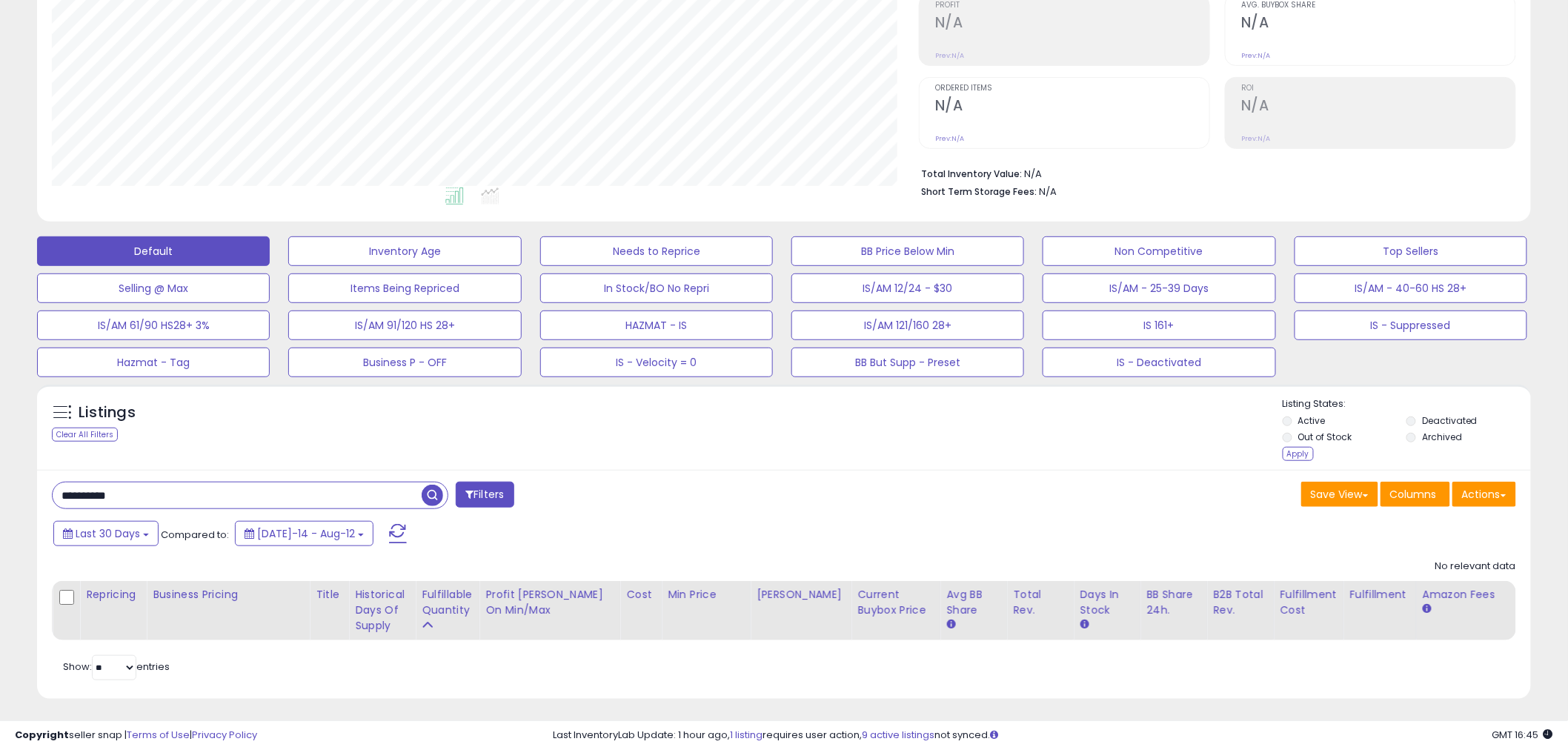
click at [1426, 430] on li "Deactivated" at bounding box center [1467, 423] width 122 height 16
click at [1296, 454] on div "Apply" at bounding box center [1298, 454] width 31 height 14
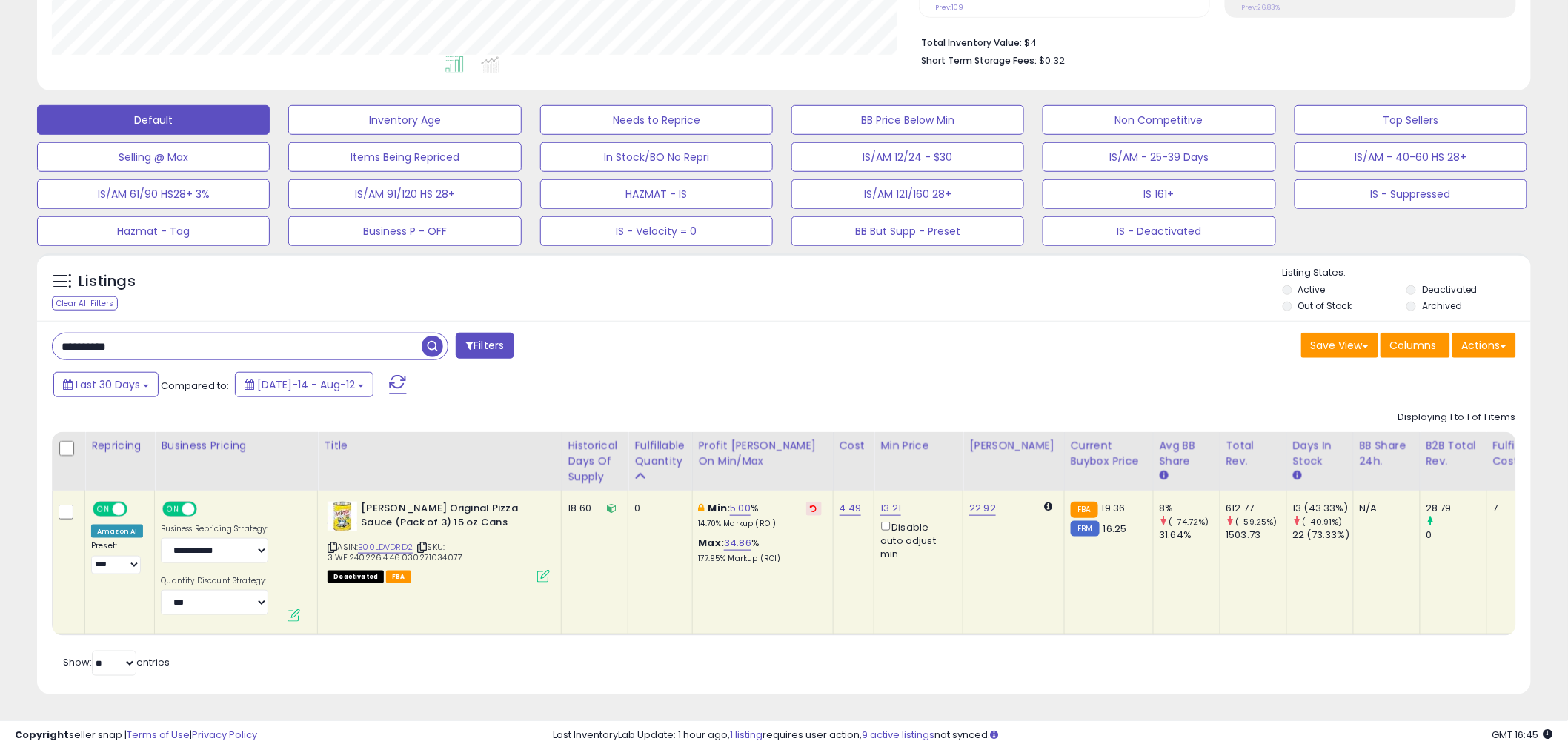
scroll to position [375, 0]
